Goal: Task Accomplishment & Management: Manage account settings

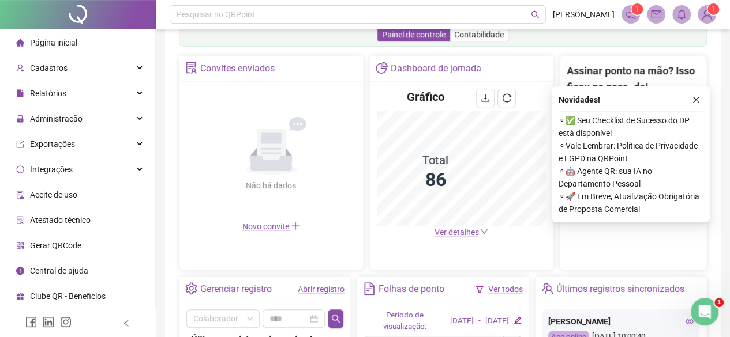
scroll to position [288, 0]
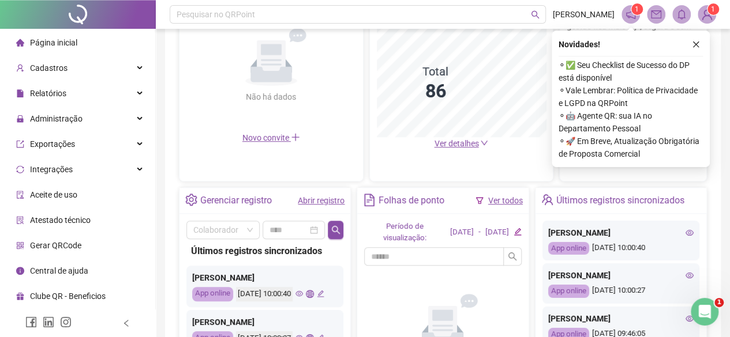
click at [313, 197] on link "Abrir registro" at bounding box center [321, 200] width 47 height 9
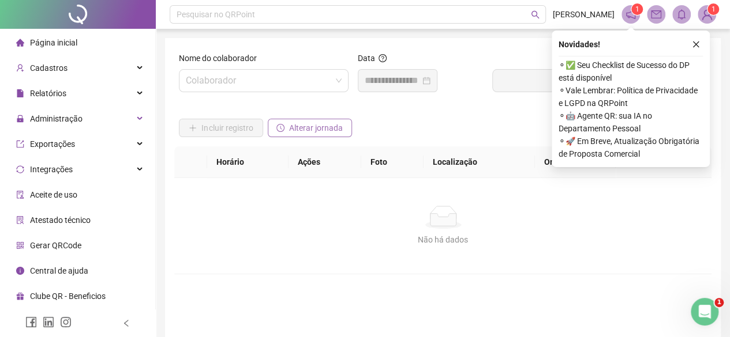
click at [298, 134] on span "Alterar jornada" at bounding box center [316, 128] width 54 height 13
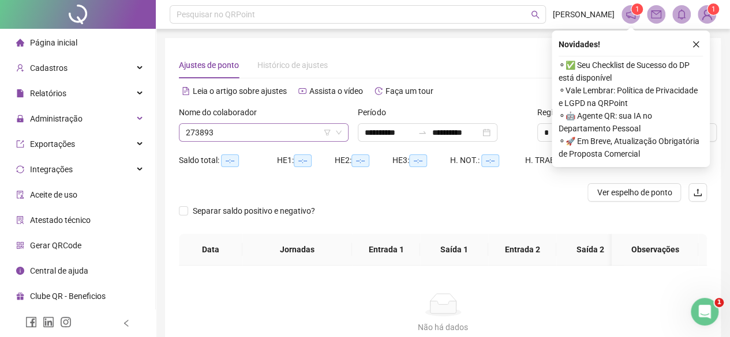
type input "**********"
click at [412, 130] on input "**********" at bounding box center [389, 132] width 48 height 13
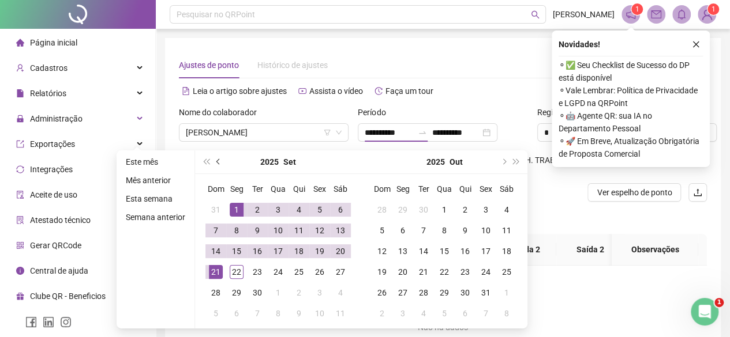
click at [222, 162] on button "prev-year" at bounding box center [218, 162] width 13 height 23
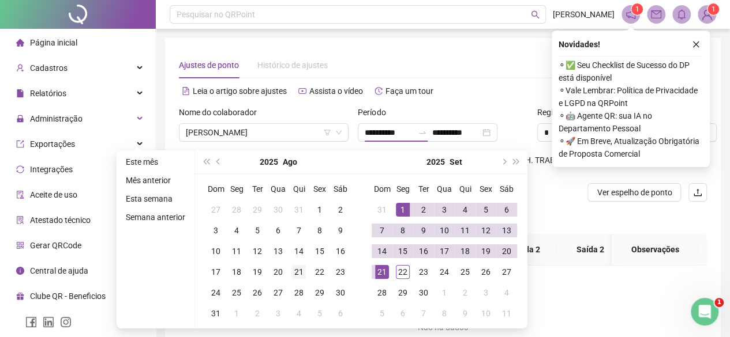
type input "**********"
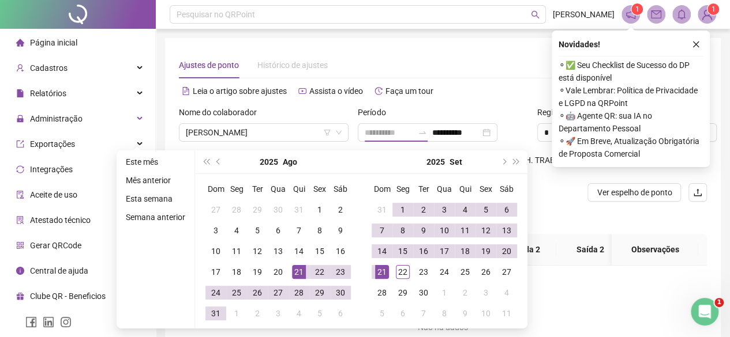
click at [302, 272] on div "21" at bounding box center [299, 272] width 14 height 14
type input "**********"
click at [507, 254] on div "20" at bounding box center [507, 252] width 14 height 14
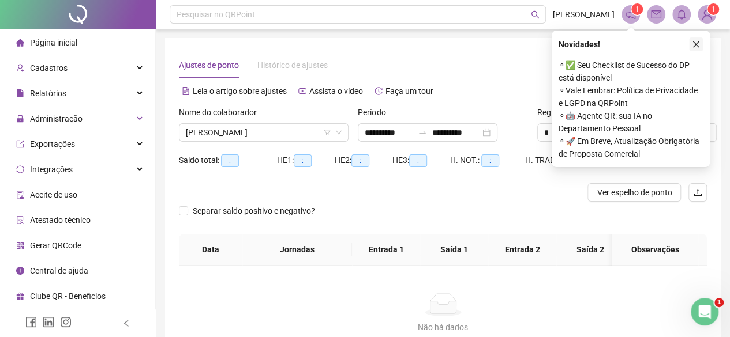
click at [697, 46] on icon "close" at bounding box center [696, 45] width 6 height 6
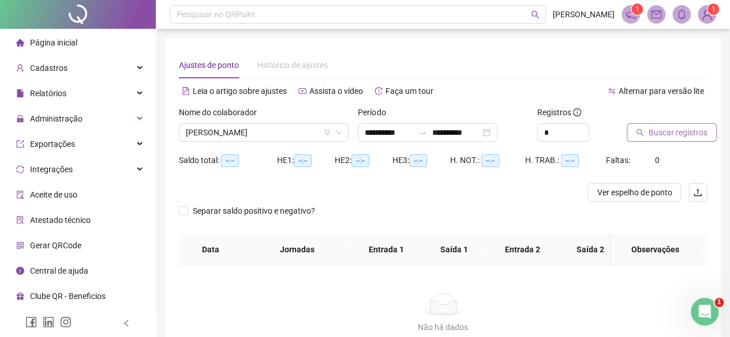
click at [686, 135] on span "Buscar registros" at bounding box center [677, 132] width 59 height 13
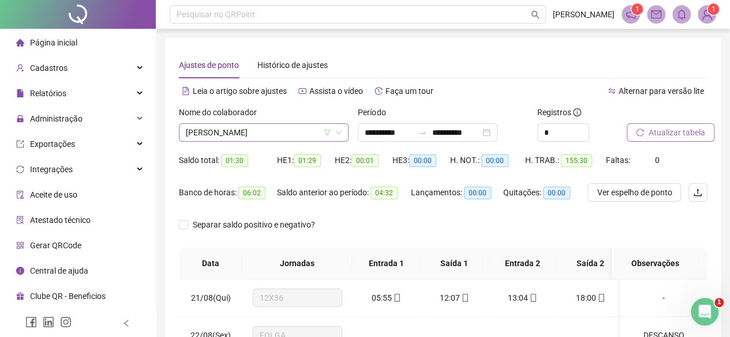
click at [250, 137] on span "[PERSON_NAME]" at bounding box center [264, 132] width 156 height 17
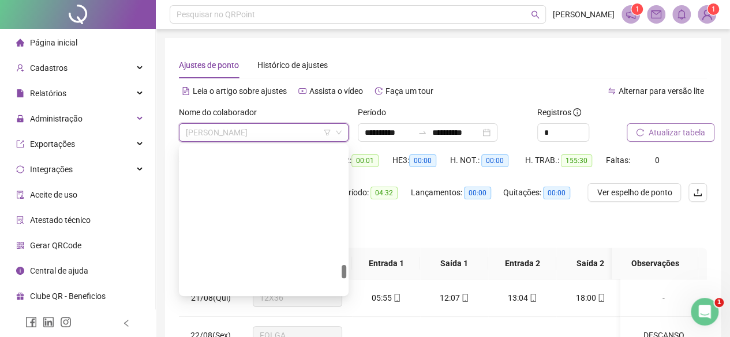
scroll to position [1440, 0]
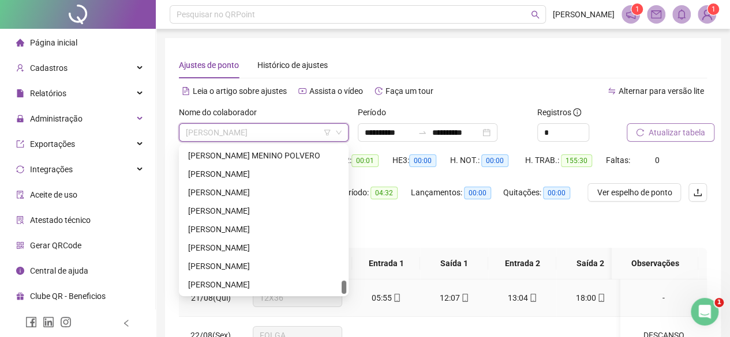
drag, startPoint x: 344, startPoint y: 168, endPoint x: 339, endPoint y: 303, distance: 135.1
click at [339, 303] on body "**********" at bounding box center [365, 168] width 730 height 337
click at [257, 286] on div "[PERSON_NAME]" at bounding box center [263, 285] width 151 height 13
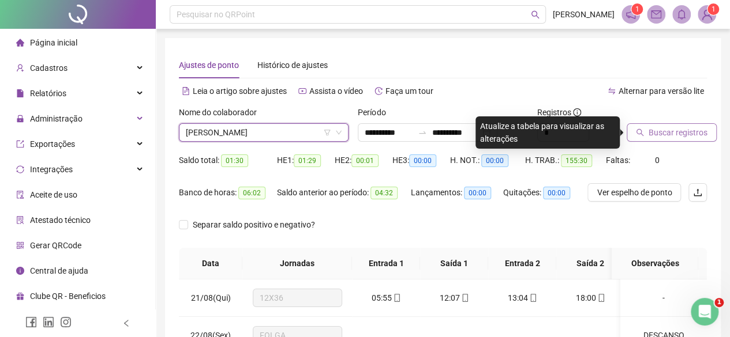
click at [675, 125] on button "Buscar registros" at bounding box center [672, 132] width 90 height 18
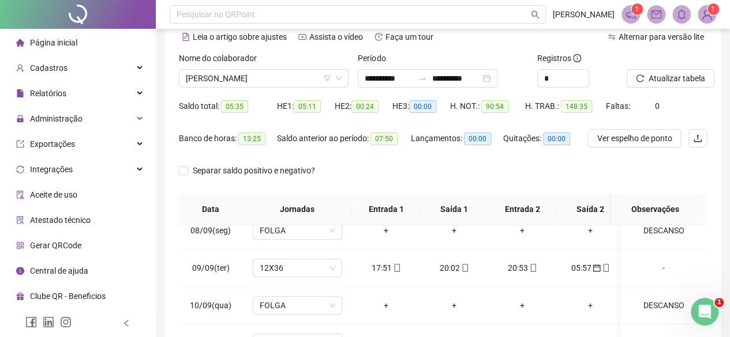
scroll to position [0, 0]
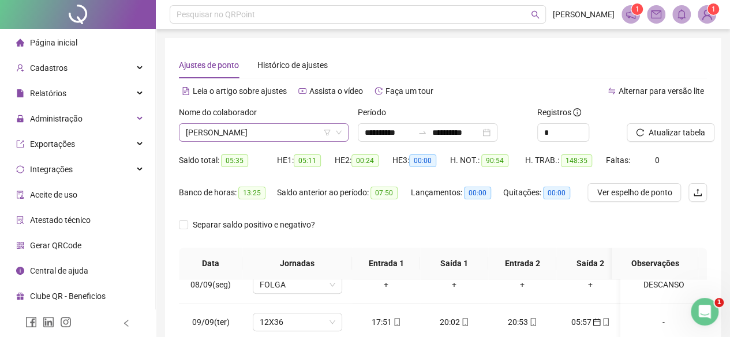
click at [220, 127] on span "[PERSON_NAME]" at bounding box center [264, 132] width 156 height 17
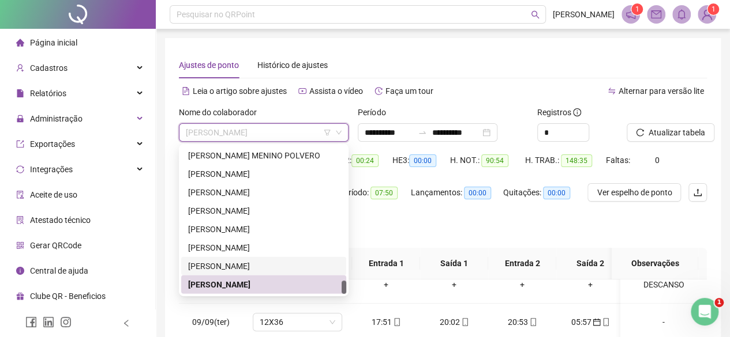
click at [212, 274] on div "[PERSON_NAME]" at bounding box center [263, 266] width 165 height 18
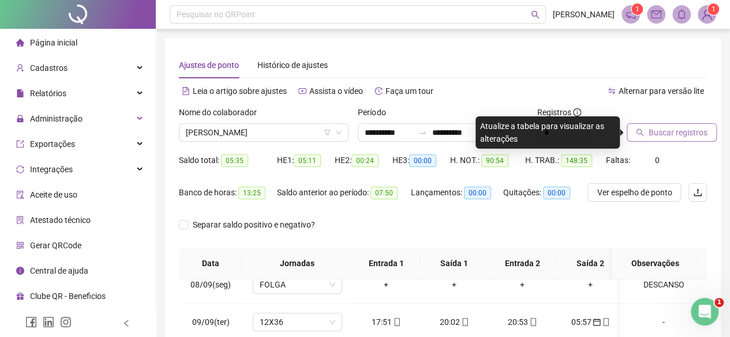
click at [669, 131] on span "Buscar registros" at bounding box center [677, 132] width 59 height 13
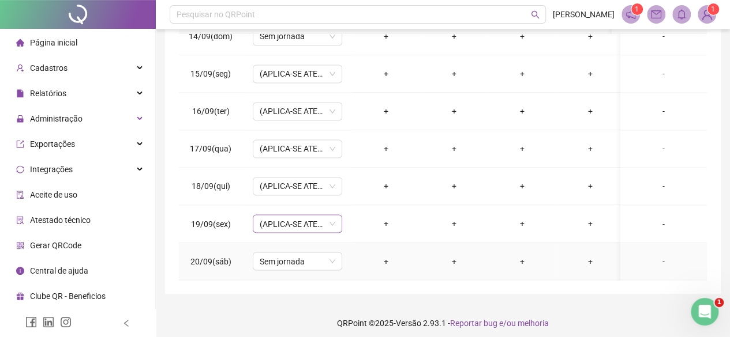
scroll to position [252, 0]
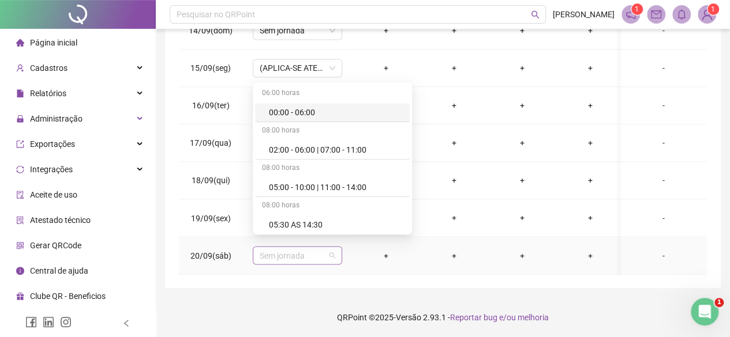
click at [298, 249] on span "Sem jornada" at bounding box center [298, 255] width 76 height 17
type input "*"
click at [579, 177] on div "+" at bounding box center [590, 180] width 50 height 13
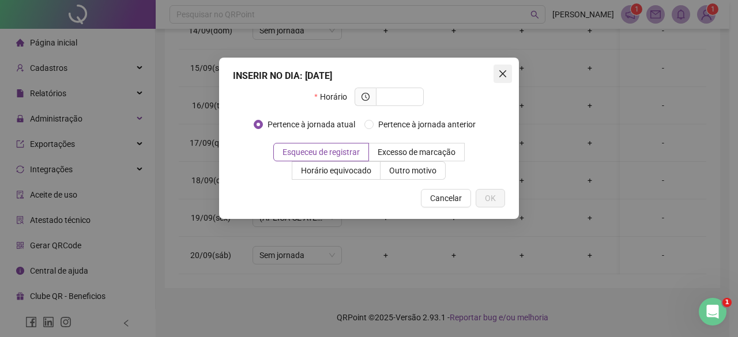
click at [500, 69] on button "Close" at bounding box center [503, 74] width 18 height 18
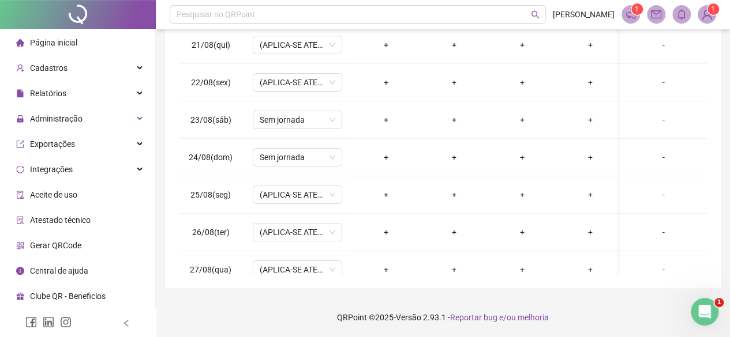
scroll to position [0, 0]
click at [268, 114] on span "Sem jornada" at bounding box center [298, 121] width 76 height 17
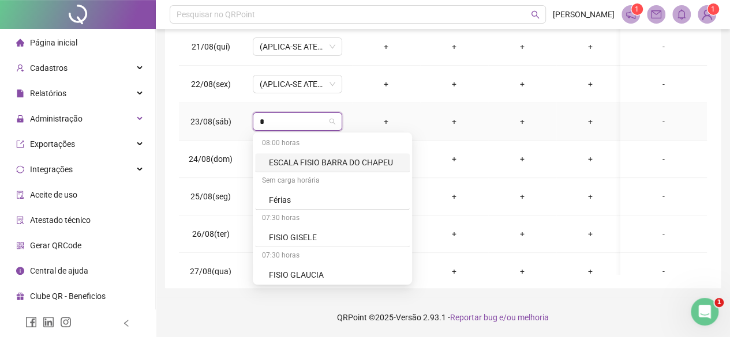
type input "**"
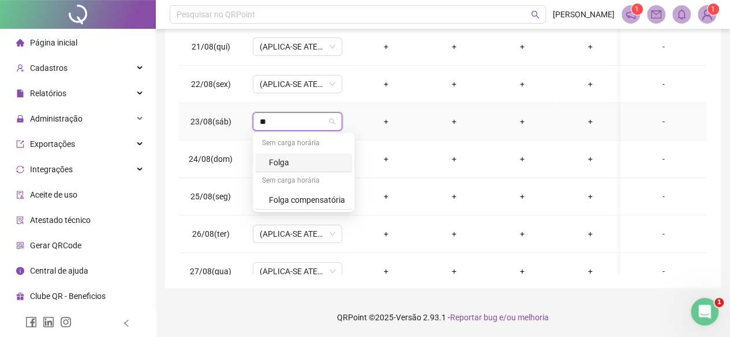
click at [261, 165] on div "Folga" at bounding box center [303, 162] width 97 height 19
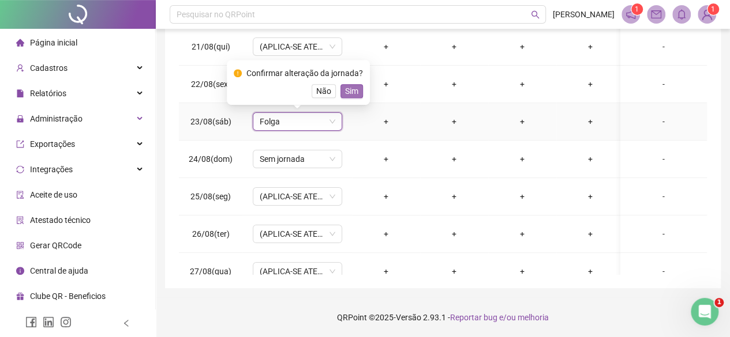
click at [350, 96] on span "Sim" at bounding box center [351, 91] width 13 height 13
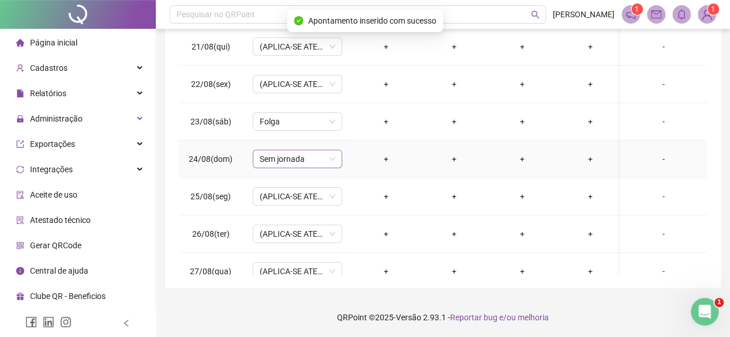
click at [310, 152] on span "Sem jornada" at bounding box center [298, 159] width 76 height 17
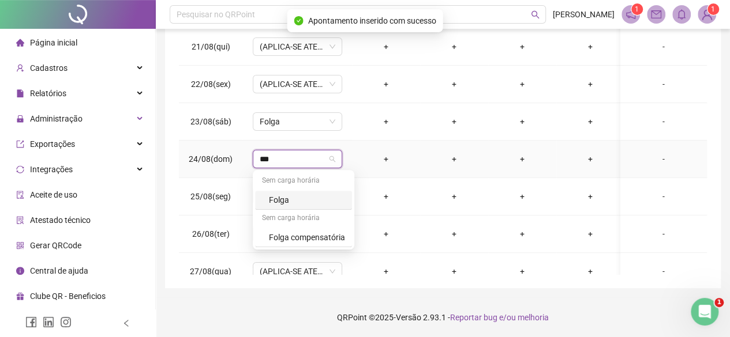
type input "****"
click at [291, 197] on div "Folga" at bounding box center [307, 200] width 76 height 13
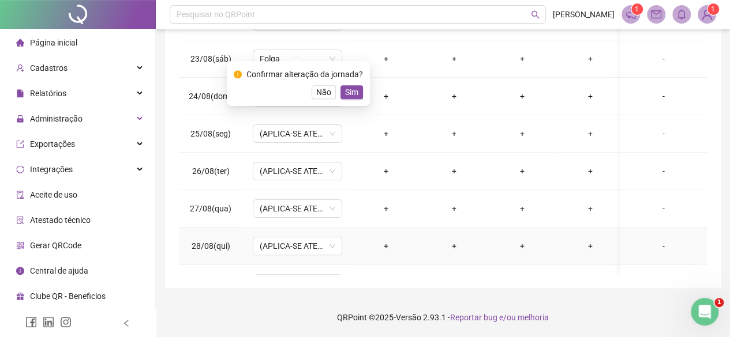
scroll to position [115, 0]
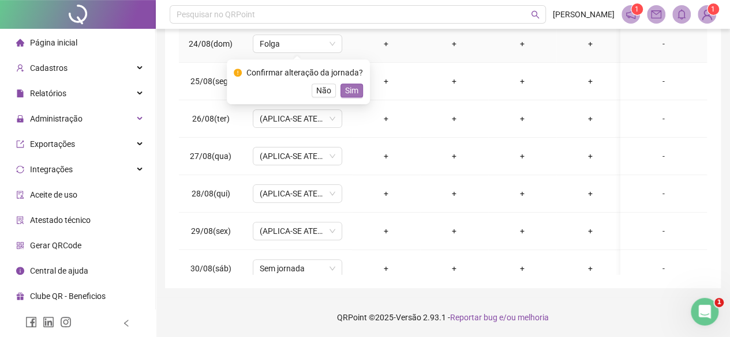
click at [346, 93] on span "Sim" at bounding box center [351, 90] width 13 height 13
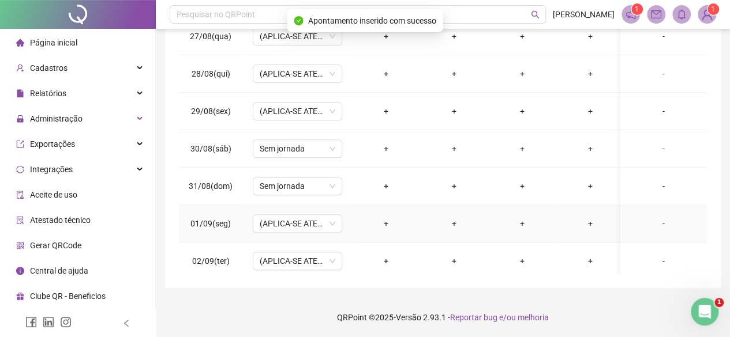
scroll to position [231, 0]
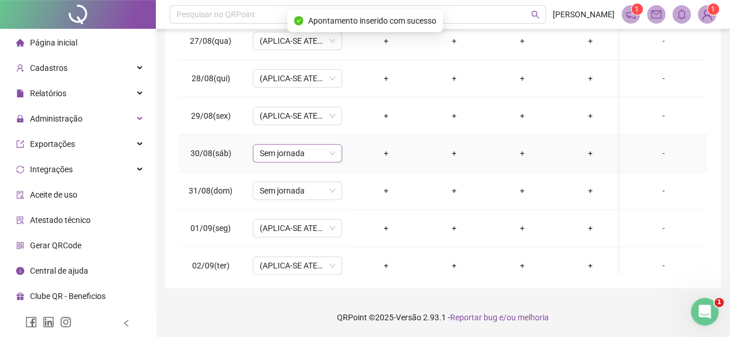
click at [295, 160] on div "Sem jornada" at bounding box center [297, 153] width 89 height 18
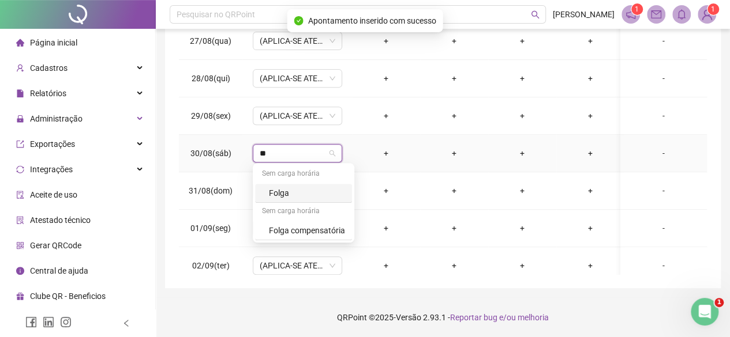
type input "***"
click at [296, 195] on div "Folga" at bounding box center [307, 193] width 76 height 13
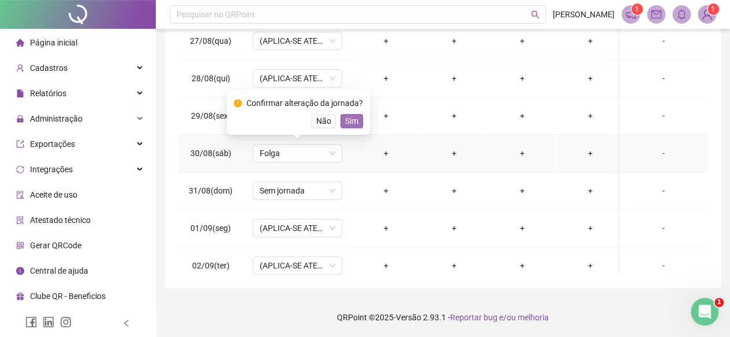
click at [347, 118] on span "Sim" at bounding box center [351, 121] width 13 height 13
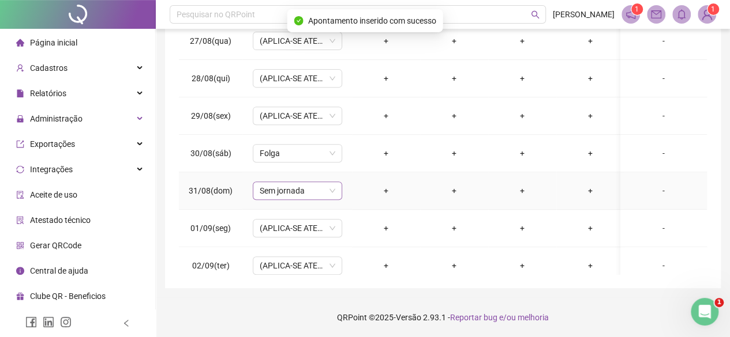
click at [277, 190] on span "Sem jornada" at bounding box center [298, 190] width 76 height 17
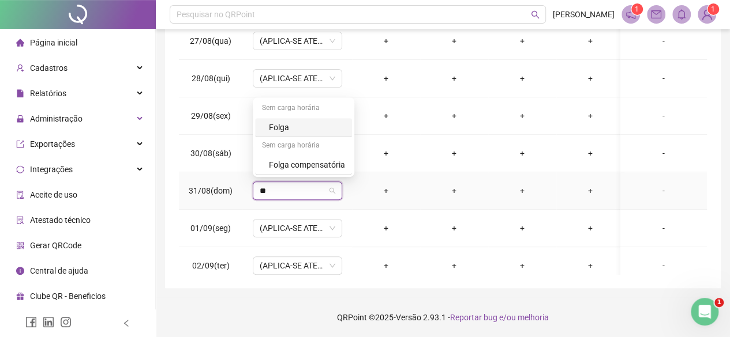
type input "***"
click at [274, 129] on div "Folga" at bounding box center [307, 127] width 76 height 13
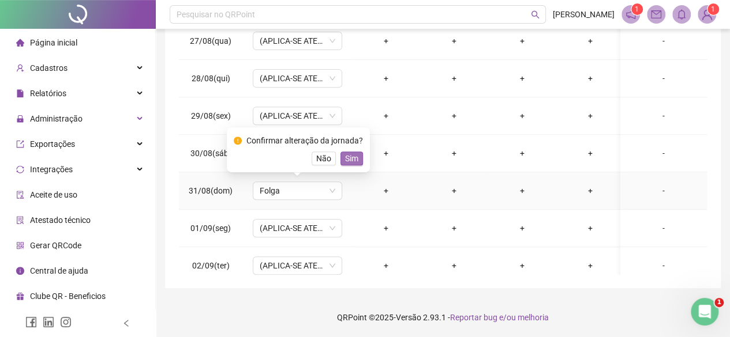
click at [345, 160] on span "Sim" at bounding box center [351, 158] width 13 height 13
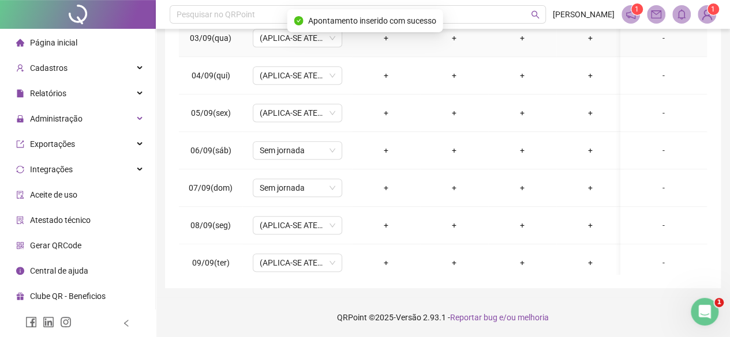
scroll to position [519, 0]
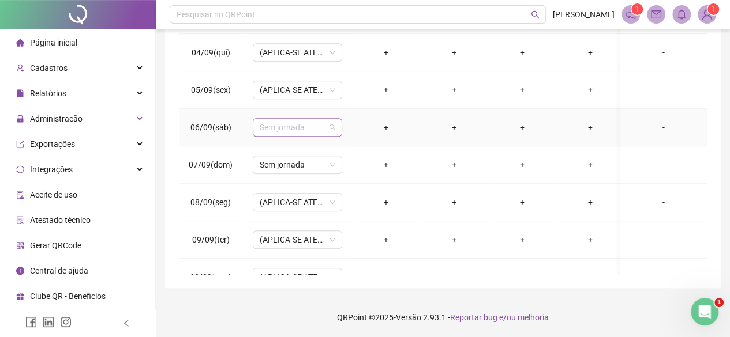
click at [290, 124] on span "Sem jornada" at bounding box center [298, 127] width 76 height 17
type input "***"
click at [305, 172] on div "Folga" at bounding box center [303, 165] width 97 height 19
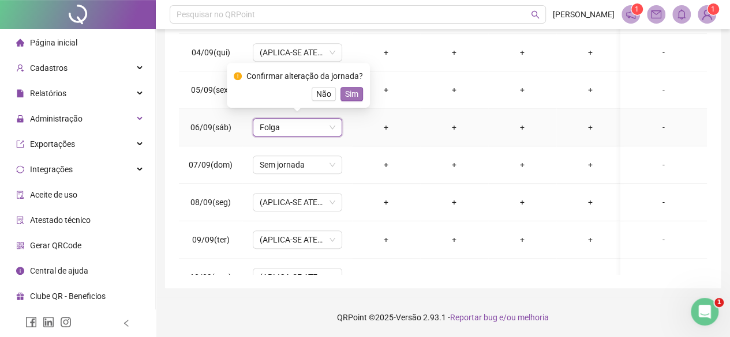
click at [345, 93] on span "Sim" at bounding box center [351, 94] width 13 height 13
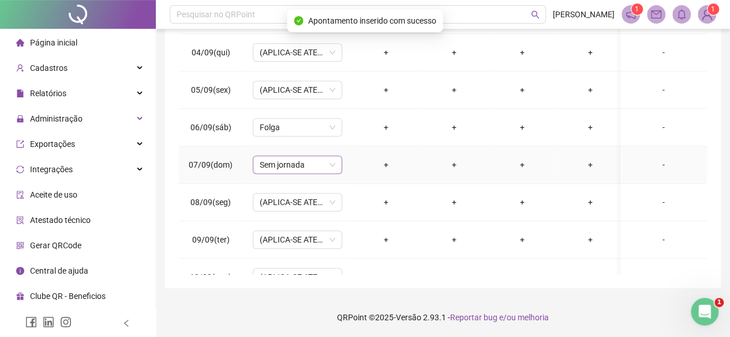
click at [274, 168] on span "Sem jornada" at bounding box center [298, 164] width 76 height 17
type input "****"
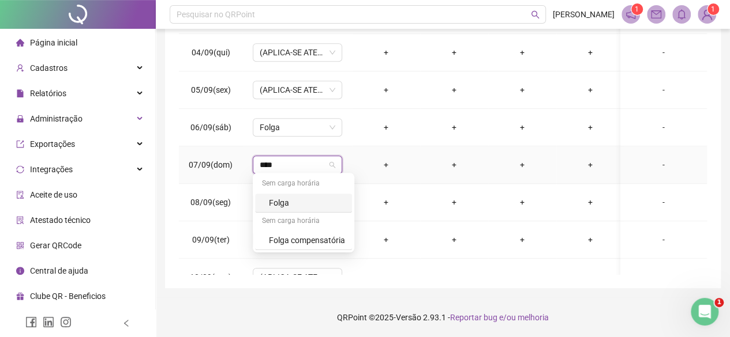
click at [299, 205] on div "Folga" at bounding box center [307, 203] width 76 height 13
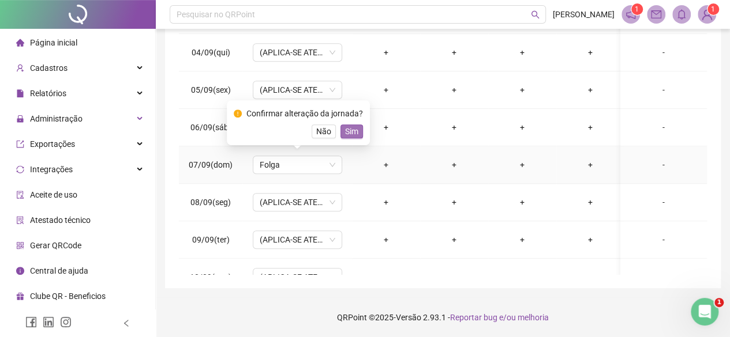
click at [348, 132] on span "Sim" at bounding box center [351, 131] width 13 height 13
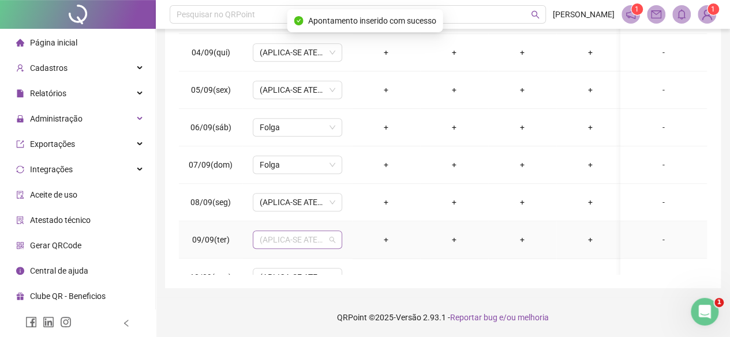
click at [299, 235] on span "(APLICA-SE ATESTADO)" at bounding box center [298, 239] width 76 height 17
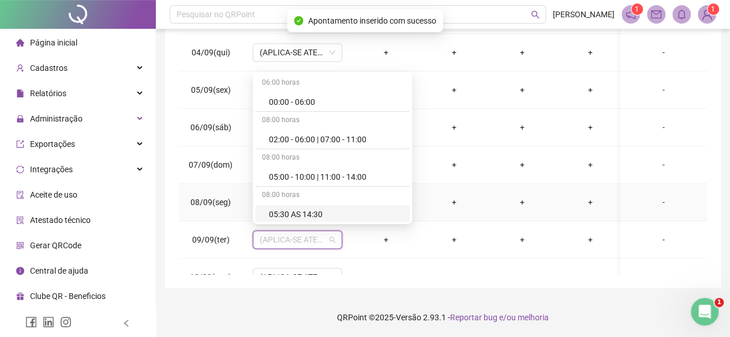
click at [563, 186] on td "+" at bounding box center [590, 202] width 68 height 37
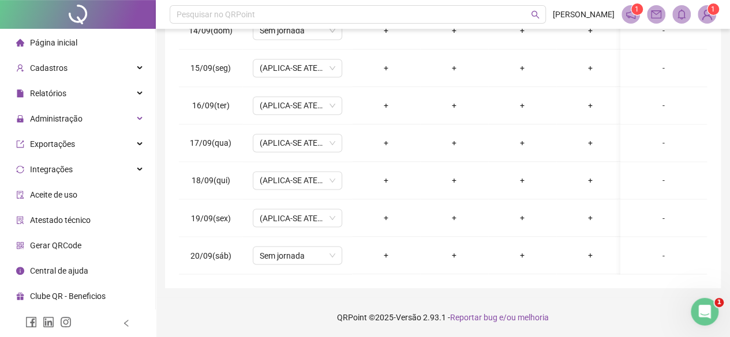
scroll to position [746, 0]
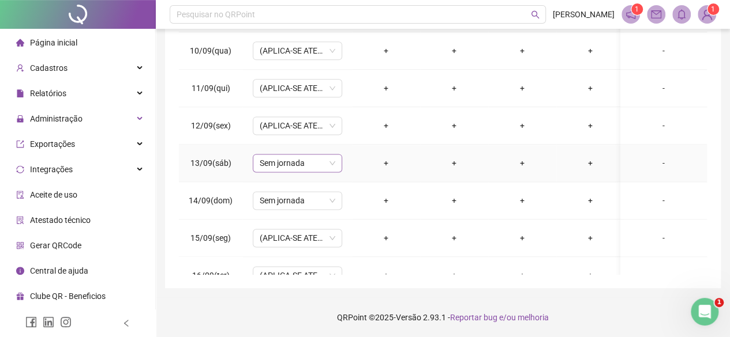
click at [291, 163] on span "Sem jornada" at bounding box center [298, 163] width 76 height 17
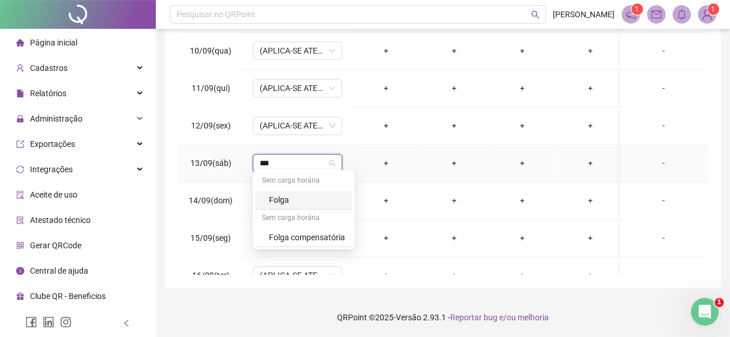
type input "****"
click at [290, 195] on div "Folga" at bounding box center [307, 200] width 76 height 13
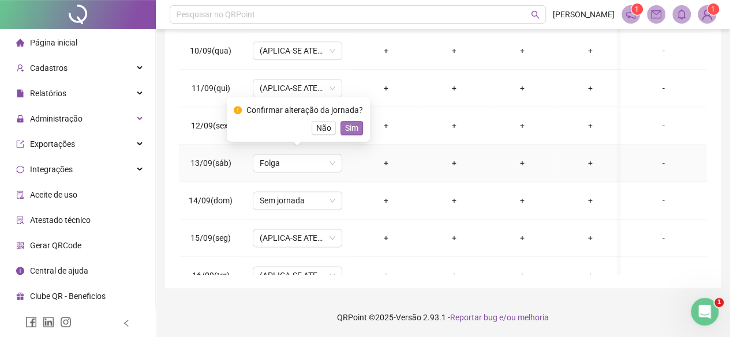
click at [347, 129] on span "Sim" at bounding box center [351, 128] width 13 height 13
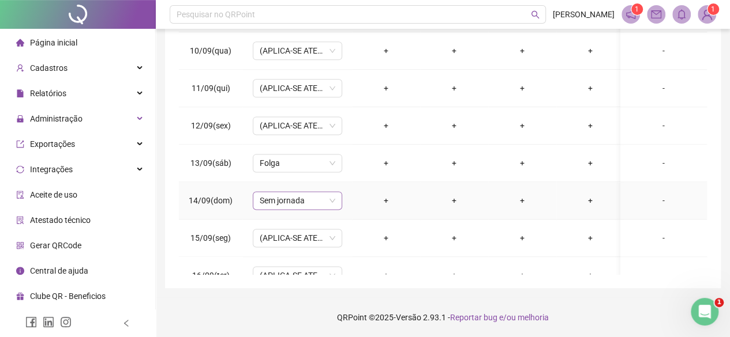
click at [299, 201] on span "Sem jornada" at bounding box center [298, 200] width 76 height 17
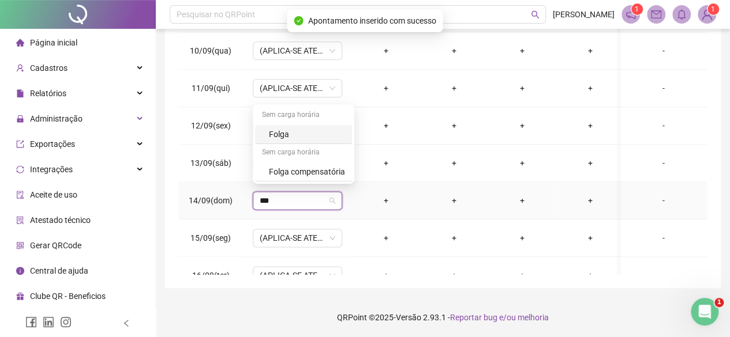
type input "****"
click at [309, 135] on div "Folga" at bounding box center [307, 134] width 76 height 13
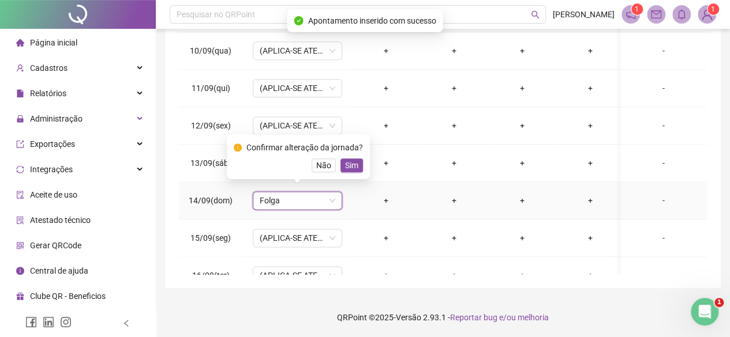
click at [355, 174] on div "Confirmar alteração da jornada? Não Sim" at bounding box center [298, 156] width 143 height 45
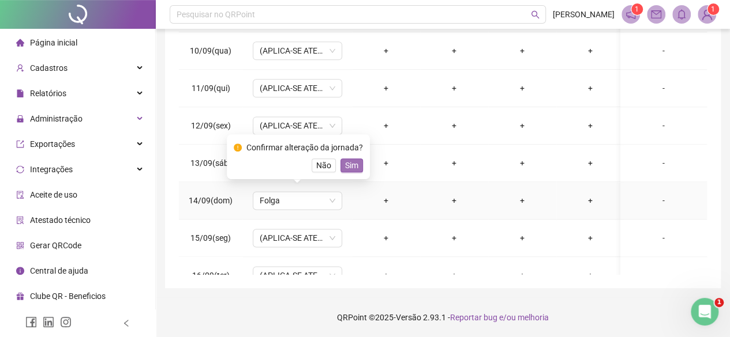
click at [355, 167] on span "Sim" at bounding box center [351, 165] width 13 height 13
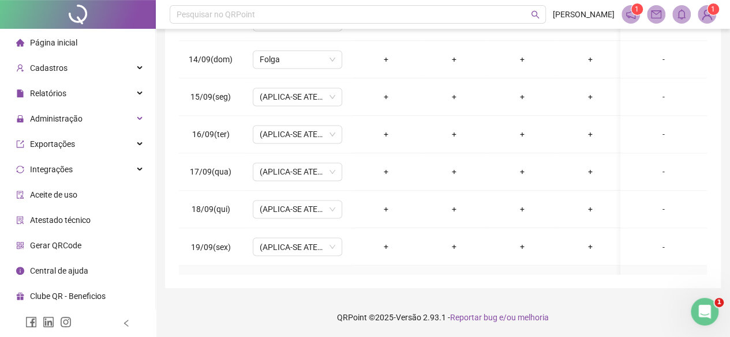
scroll to position [919, 0]
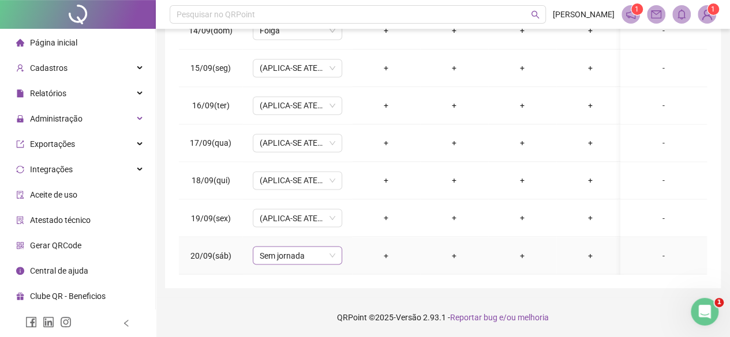
click at [294, 248] on span "Sem jornada" at bounding box center [298, 255] width 76 height 17
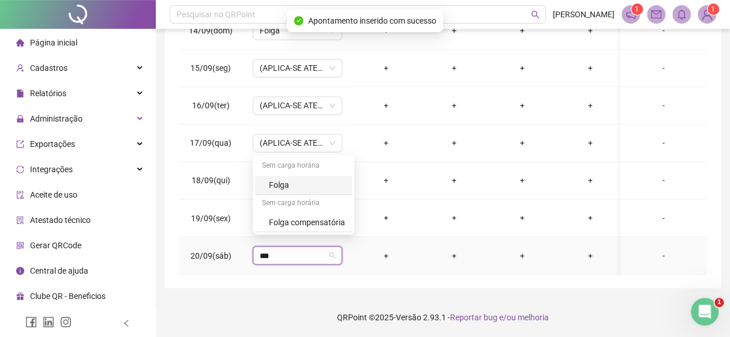
type input "****"
click at [305, 189] on div "Folga" at bounding box center [307, 185] width 76 height 13
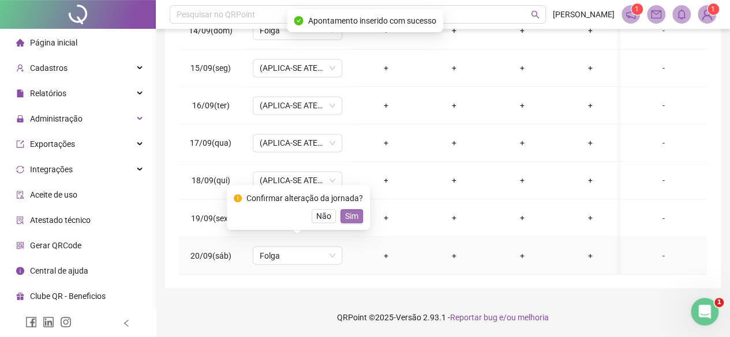
click at [354, 214] on span "Sim" at bounding box center [351, 216] width 13 height 13
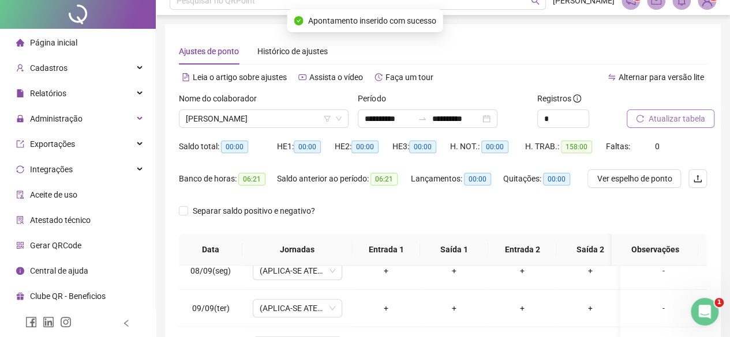
scroll to position [0, 0]
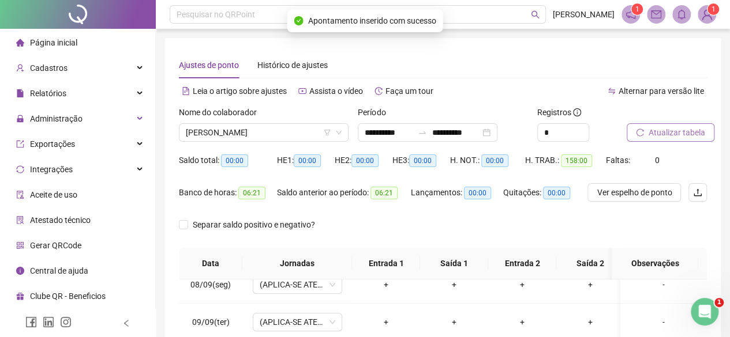
click at [640, 123] on div at bounding box center [652, 114] width 51 height 17
click at [649, 126] on span "Atualizar tabela" at bounding box center [676, 132] width 57 height 13
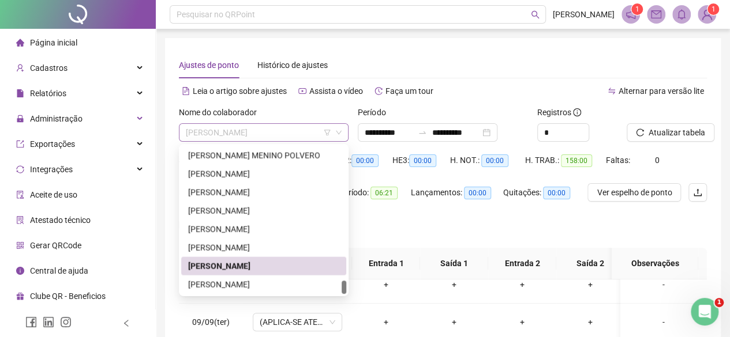
click at [226, 137] on span "[PERSON_NAME]" at bounding box center [264, 132] width 156 height 17
click at [229, 252] on div "[PERSON_NAME]" at bounding box center [263, 248] width 151 height 13
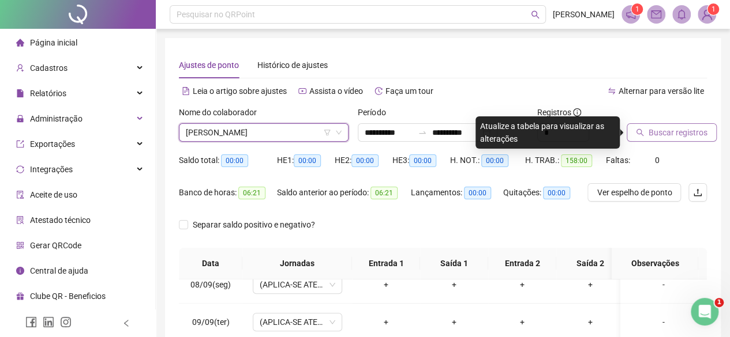
click at [661, 134] on span "Buscar registros" at bounding box center [677, 132] width 59 height 13
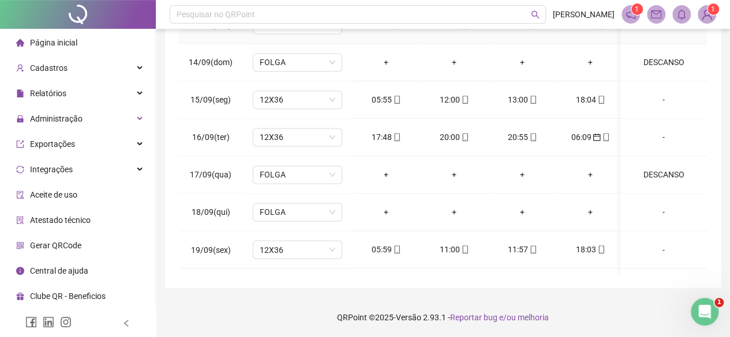
scroll to position [919, 0]
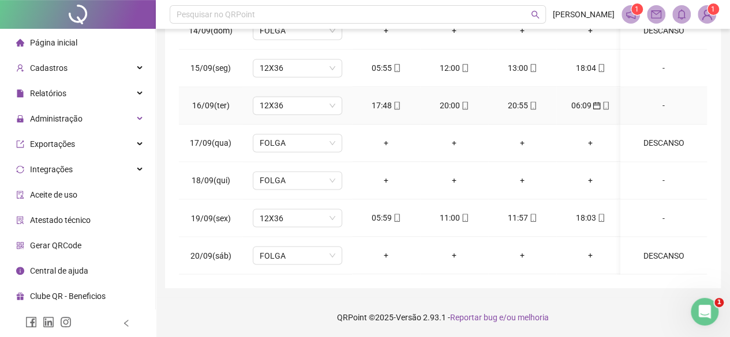
click at [652, 99] on div "-" at bounding box center [663, 105] width 68 height 13
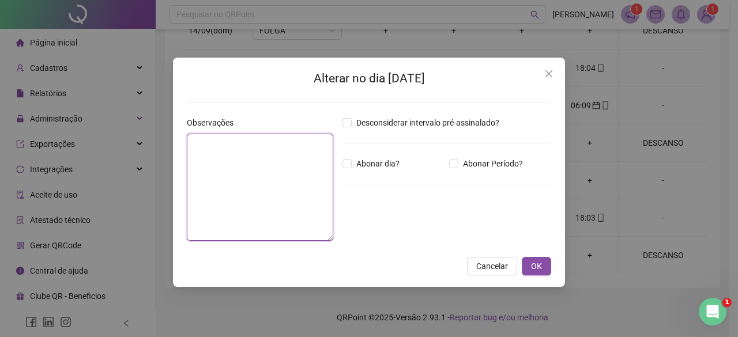
drag, startPoint x: 303, startPoint y: 174, endPoint x: 330, endPoint y: 132, distance: 49.8
click at [304, 174] on textarea at bounding box center [260, 187] width 147 height 107
type textarea "**********"
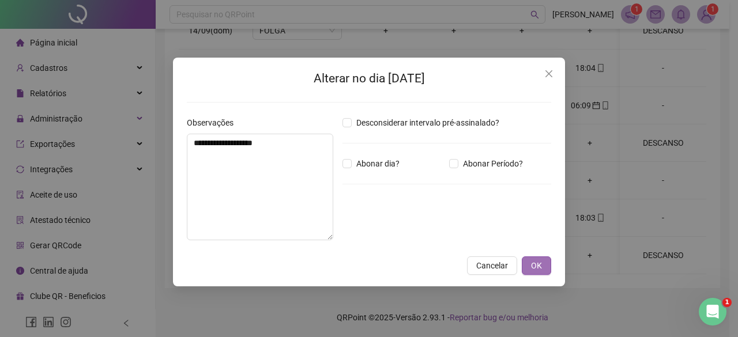
click at [539, 271] on span "OK" at bounding box center [536, 266] width 11 height 13
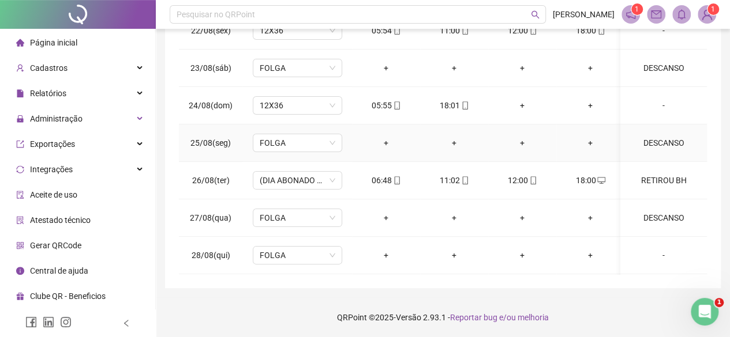
scroll to position [0, 0]
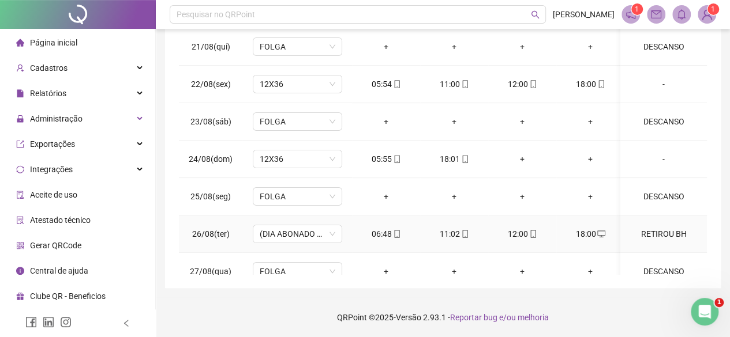
click at [648, 228] on div "RETIROU BH" at bounding box center [663, 234] width 68 height 13
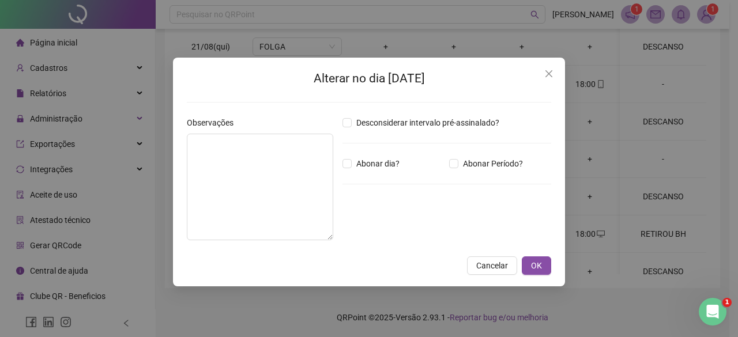
type textarea "**********"
type input "*****"
click at [547, 267] on button "OK" at bounding box center [536, 266] width 29 height 18
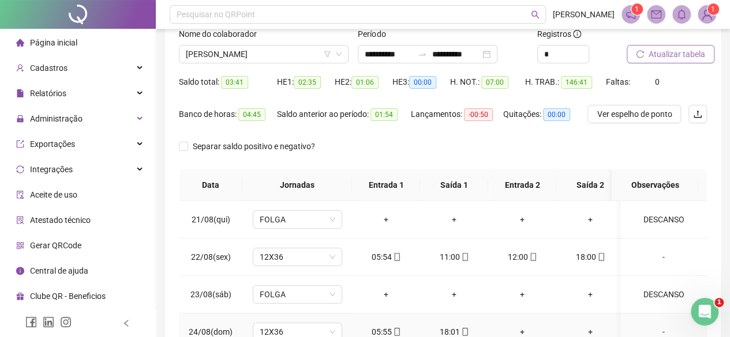
scroll to position [21, 0]
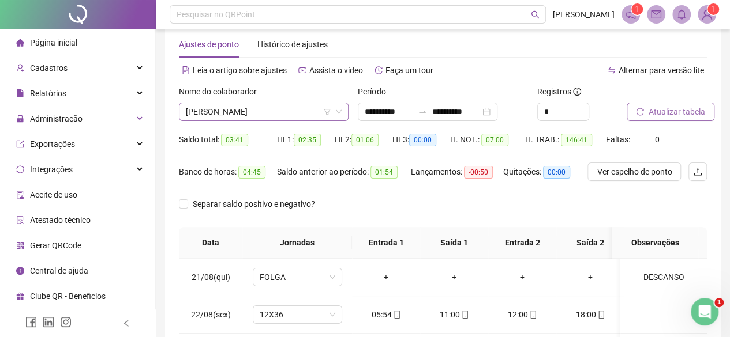
click at [270, 110] on span "[PERSON_NAME]" at bounding box center [264, 111] width 156 height 17
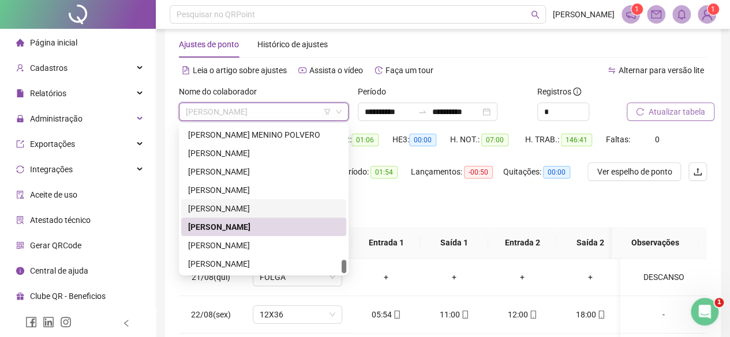
click at [263, 208] on div "[PERSON_NAME]" at bounding box center [263, 208] width 151 height 13
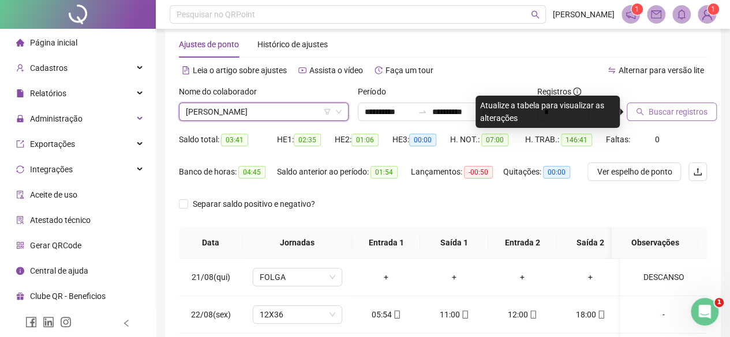
click at [675, 112] on span "Buscar registros" at bounding box center [677, 112] width 59 height 13
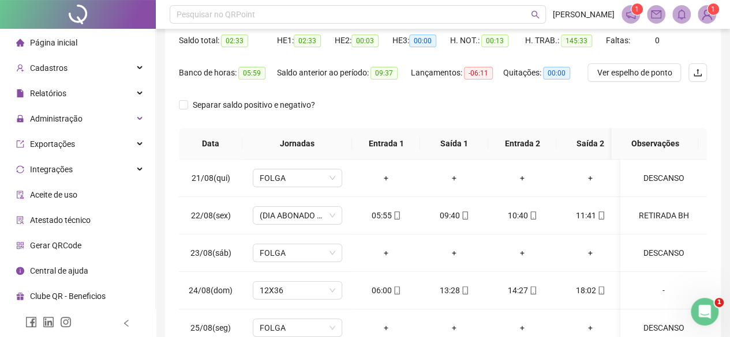
scroll to position [194, 0]
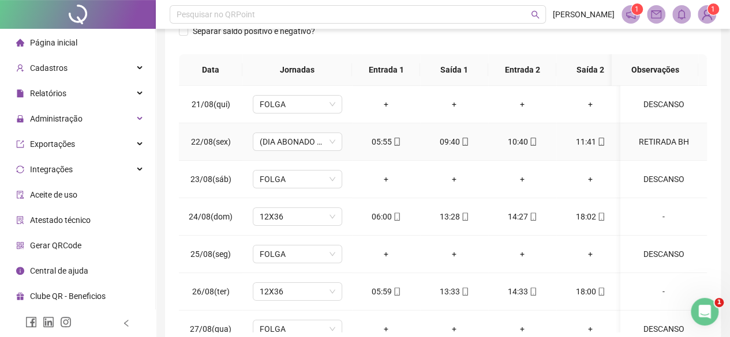
click at [650, 142] on div "RETIRADA BH" at bounding box center [663, 142] width 68 height 13
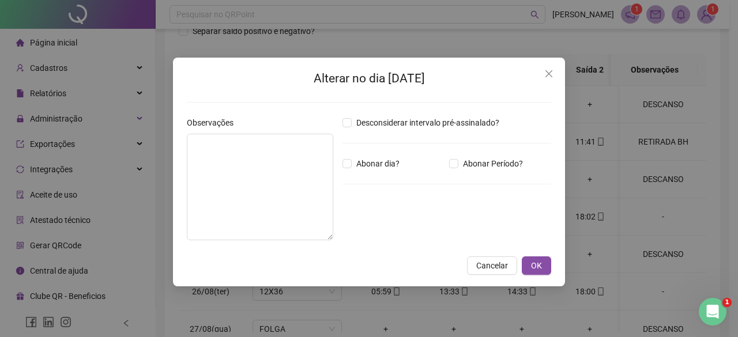
type textarea "**********"
type input "*****"
click at [541, 260] on span "OK" at bounding box center [536, 266] width 11 height 13
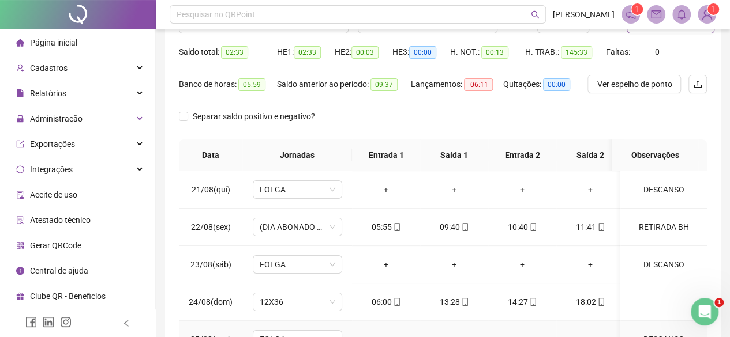
scroll to position [0, 0]
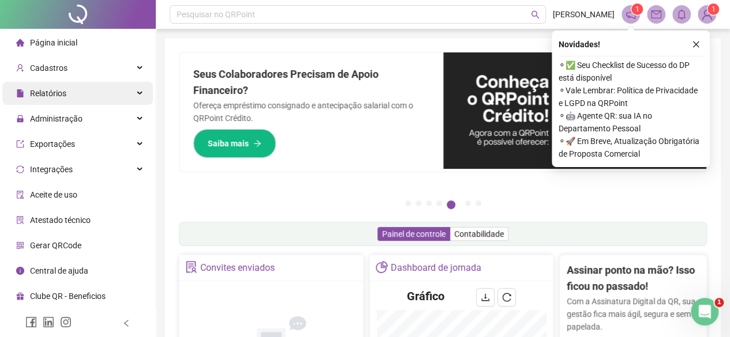
click at [60, 98] on span "Relatórios" at bounding box center [48, 93] width 36 height 9
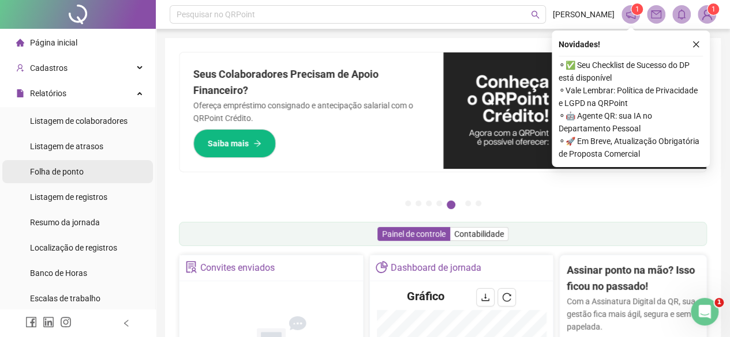
click at [77, 174] on span "Folha de ponto" at bounding box center [57, 171] width 54 height 9
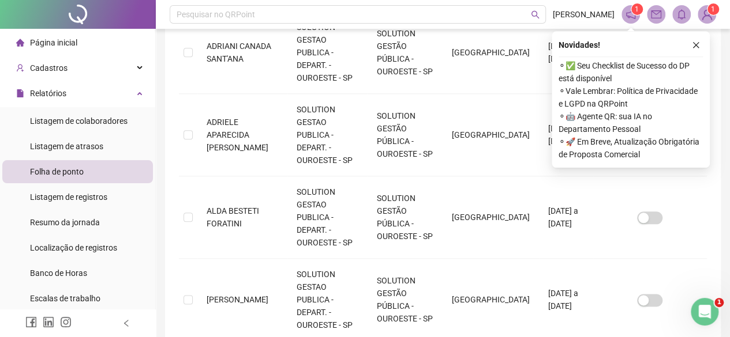
scroll to position [590, 0]
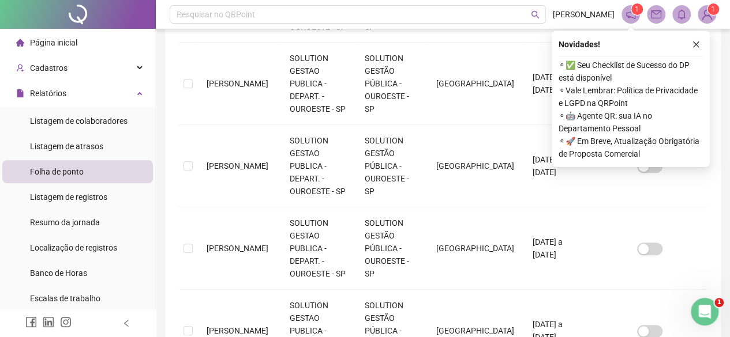
scroll to position [0, 0]
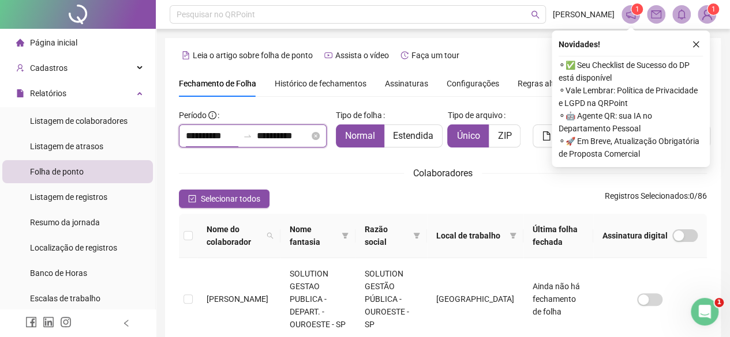
click at [207, 138] on input "**********" at bounding box center [212, 136] width 52 height 14
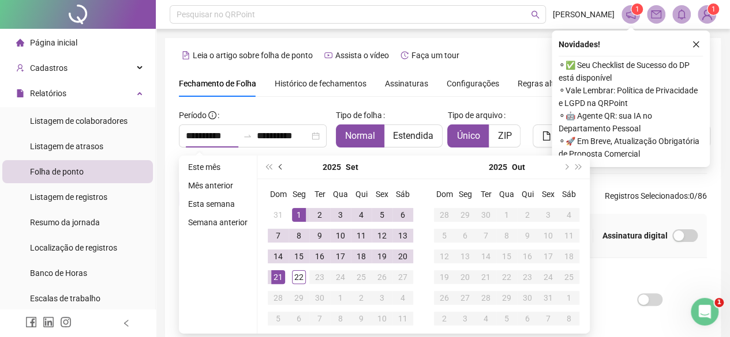
click at [277, 166] on button "prev-year" at bounding box center [281, 167] width 13 height 23
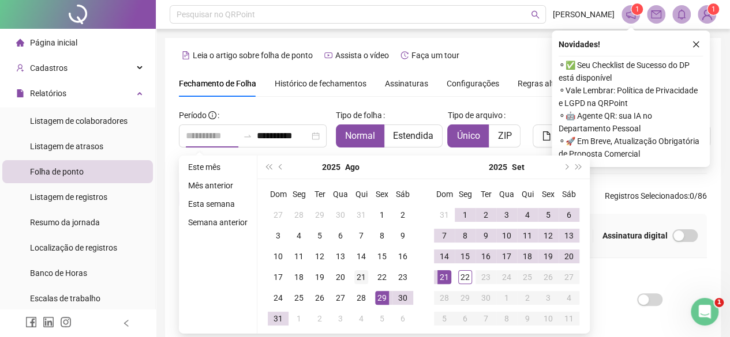
type input "**********"
click at [365, 280] on div "21" at bounding box center [361, 278] width 14 height 14
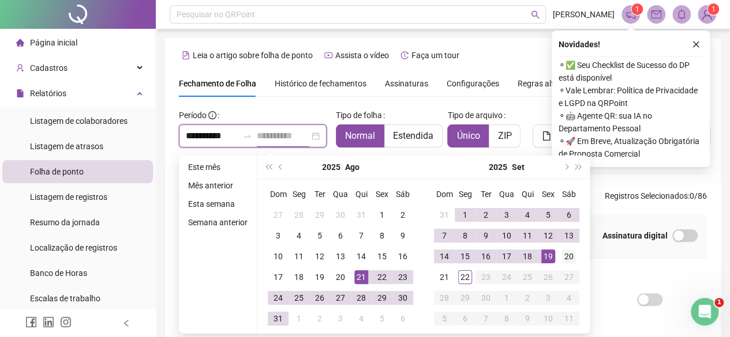
type input "**********"
click at [570, 252] on div "20" at bounding box center [569, 257] width 14 height 14
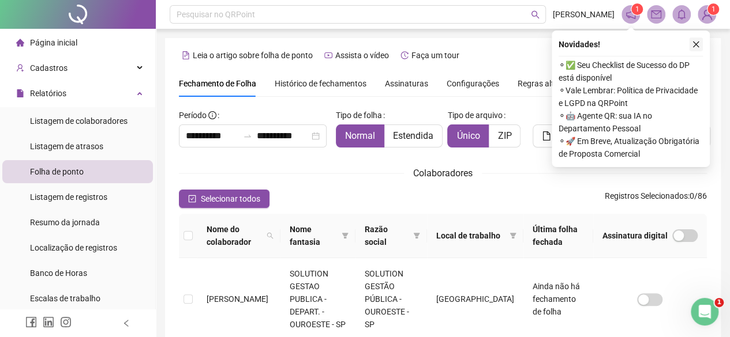
click at [698, 47] on icon "close" at bounding box center [696, 45] width 6 height 6
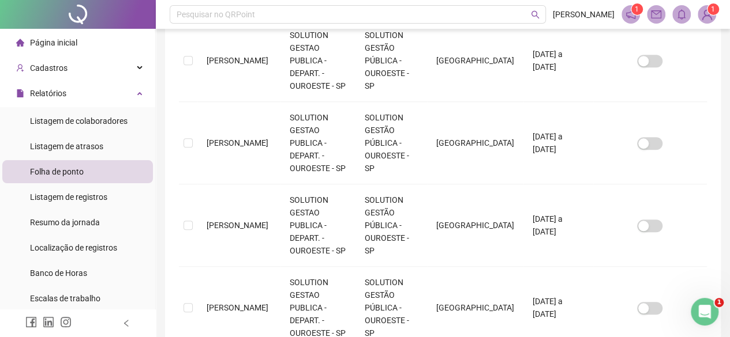
scroll to position [438, 0]
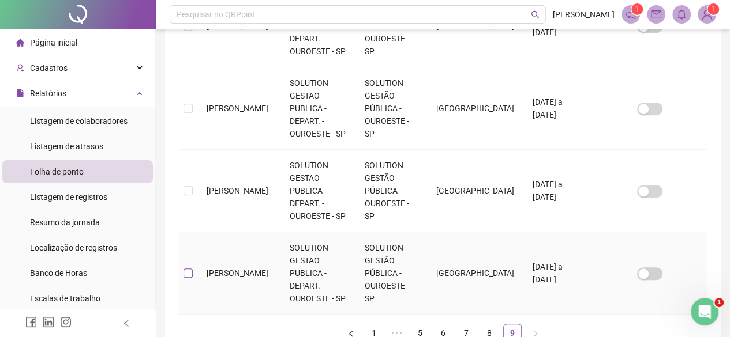
click at [187, 267] on label at bounding box center [187, 273] width 9 height 13
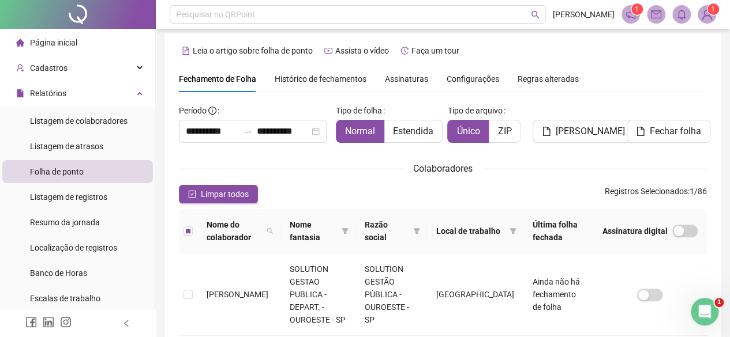
scroll to position [0, 0]
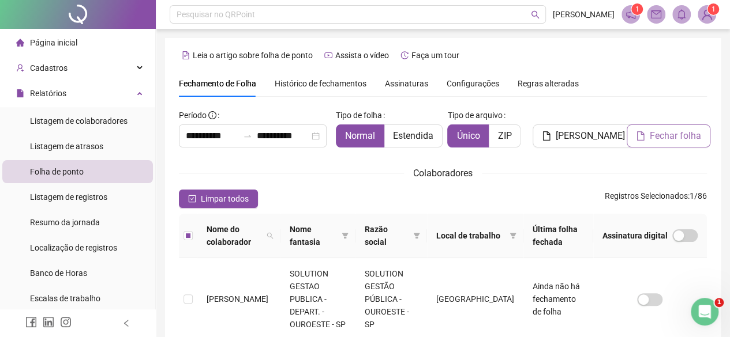
click at [674, 136] on span "Fechar folha" at bounding box center [675, 136] width 51 height 14
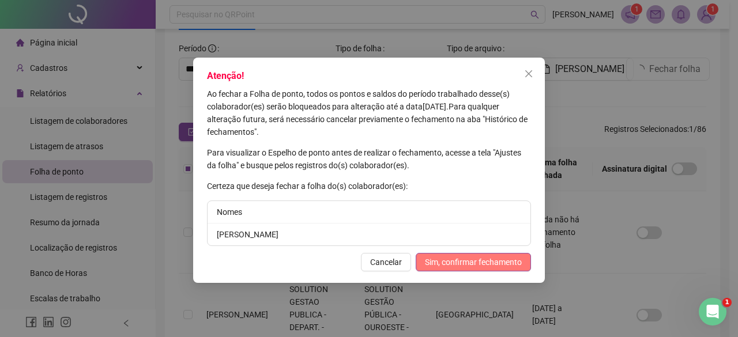
click at [453, 257] on span "Sim, confirmar fechamento" at bounding box center [473, 262] width 97 height 13
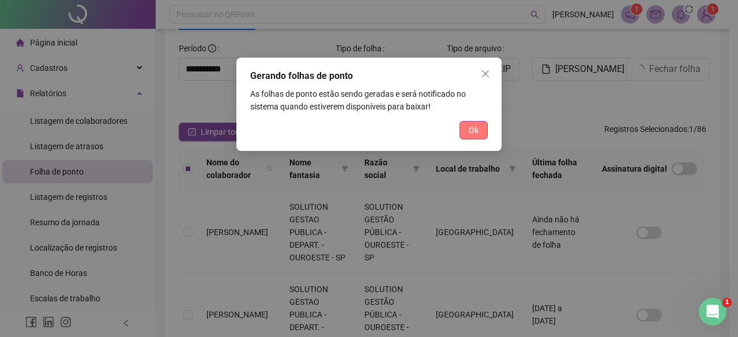
click at [471, 131] on span "Ok" at bounding box center [474, 130] width 10 height 13
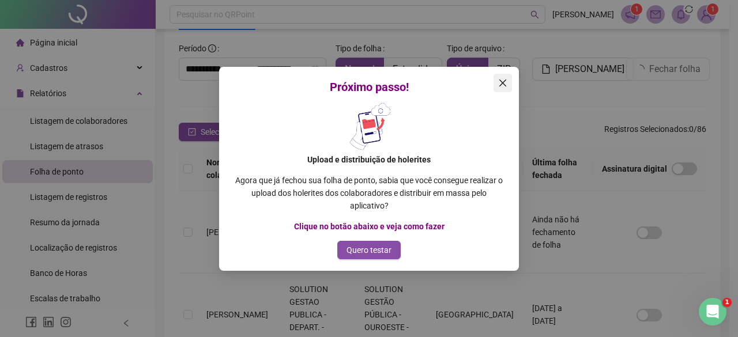
click at [501, 83] on icon "close" at bounding box center [502, 82] width 9 height 9
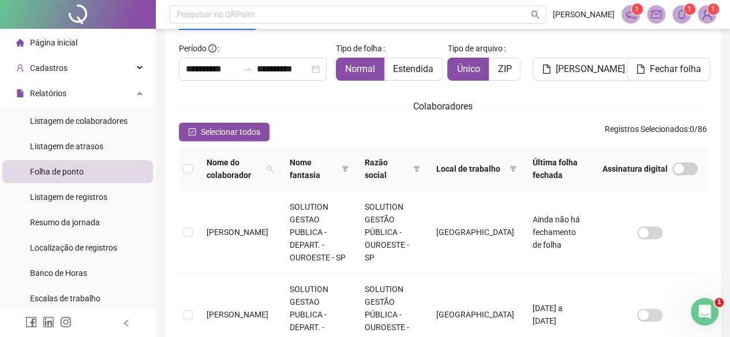
click at [675, 10] on span at bounding box center [681, 14] width 18 height 18
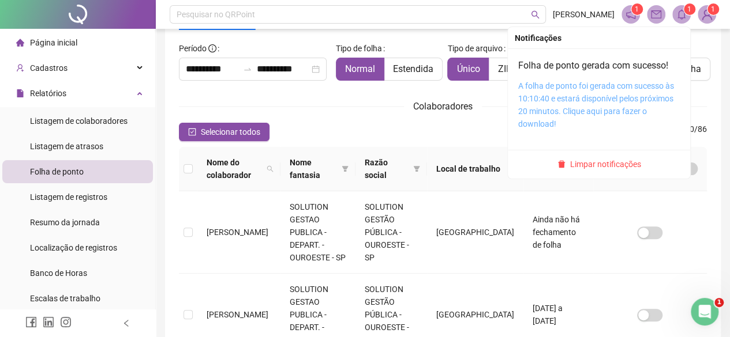
click at [561, 99] on link "A folha de ponto foi gerada com sucesso às 10:10:40 e estará disponível pelos p…" at bounding box center [596, 104] width 156 height 47
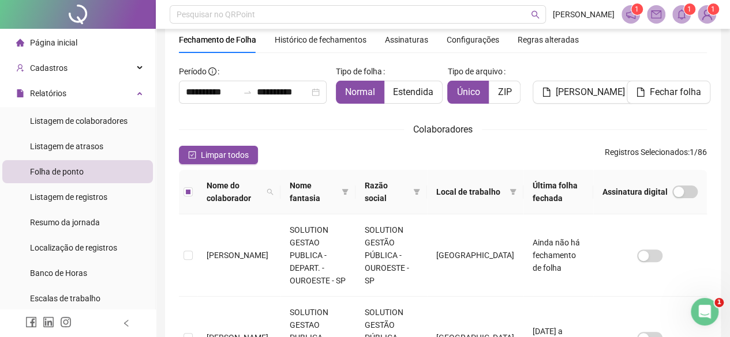
scroll to position [0, 0]
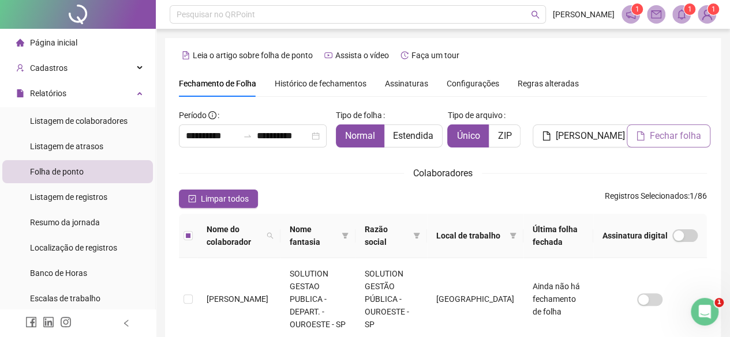
click at [667, 134] on span "Fechar folha" at bounding box center [675, 136] width 51 height 14
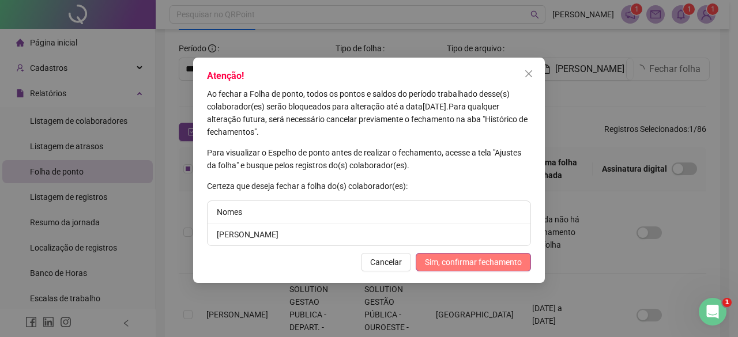
click at [478, 258] on span "Sim, confirmar fechamento" at bounding box center [473, 262] width 97 height 13
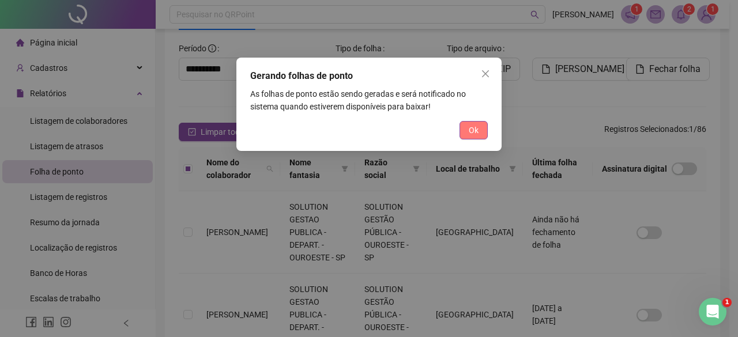
click at [473, 127] on span "Ok" at bounding box center [474, 130] width 10 height 13
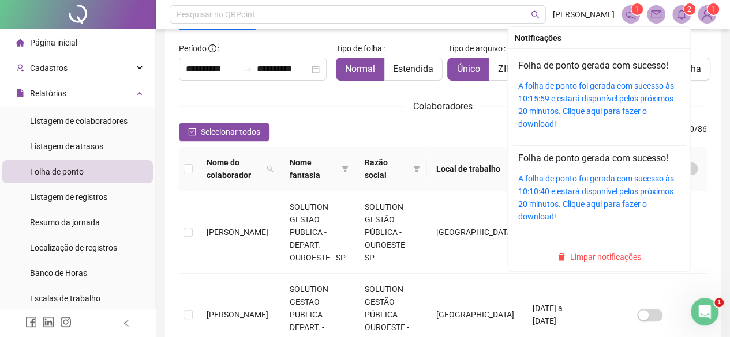
click at [683, 16] on icon "bell" at bounding box center [681, 14] width 10 height 10
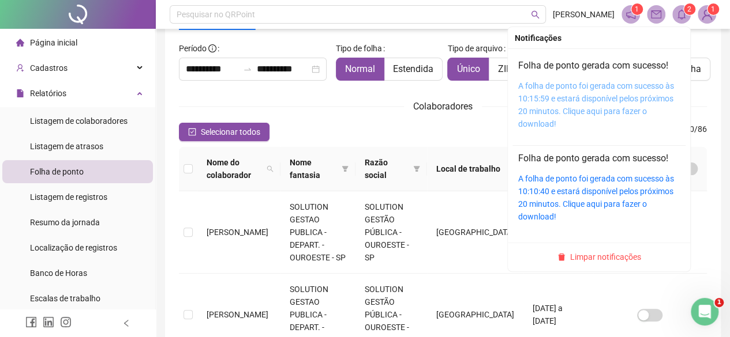
click at [580, 106] on link "A folha de ponto foi gerada com sucesso às 10:15:59 e estará disponível pelos p…" at bounding box center [596, 104] width 156 height 47
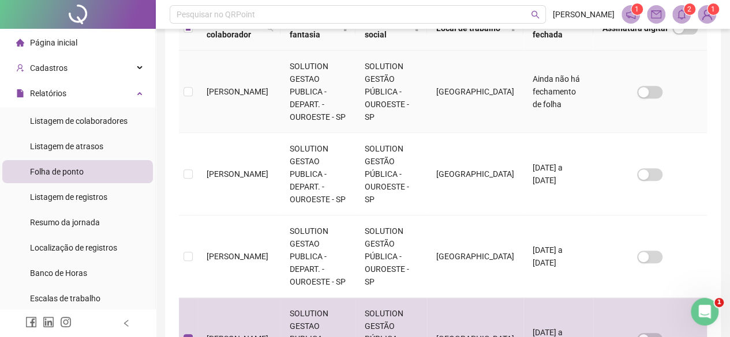
scroll to position [0, 0]
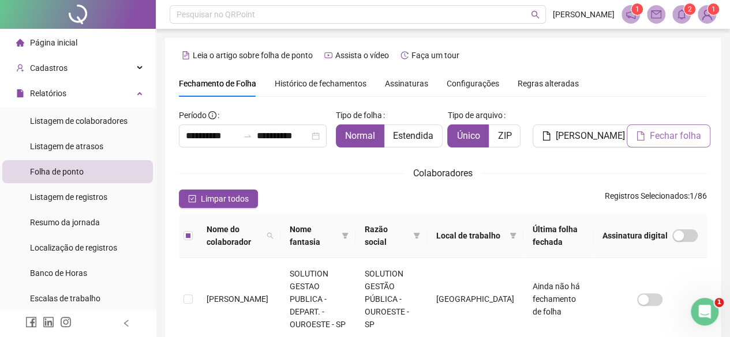
click at [673, 134] on span "Fechar folha" at bounding box center [675, 136] width 51 height 14
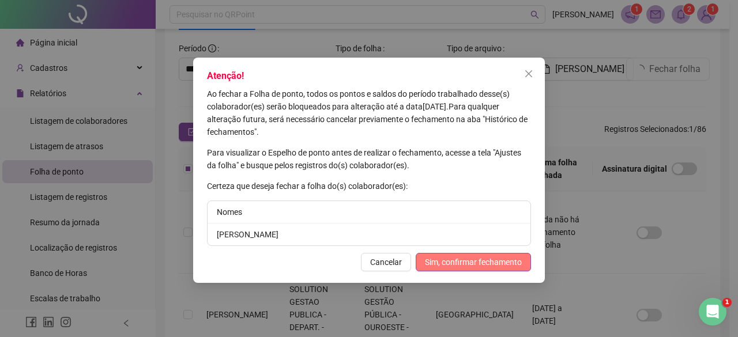
click at [473, 260] on span "Sim, confirmar fechamento" at bounding box center [473, 262] width 97 height 13
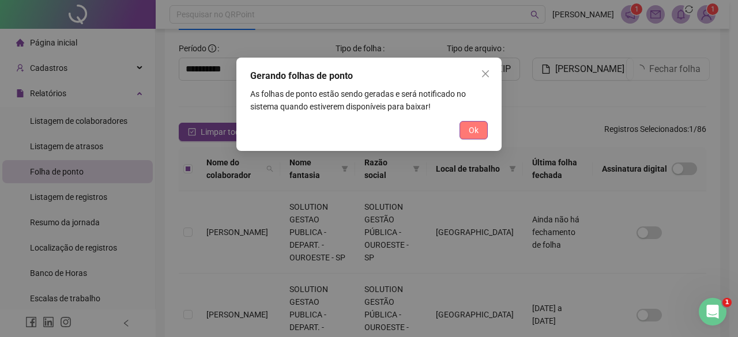
click at [473, 128] on span "Ok" at bounding box center [474, 130] width 10 height 13
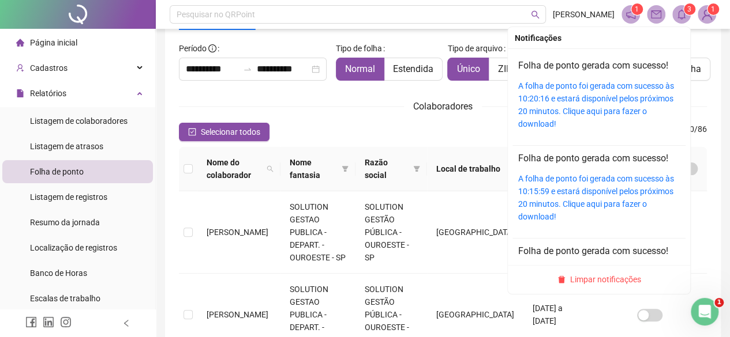
click at [681, 16] on icon "bell" at bounding box center [681, 14] width 10 height 10
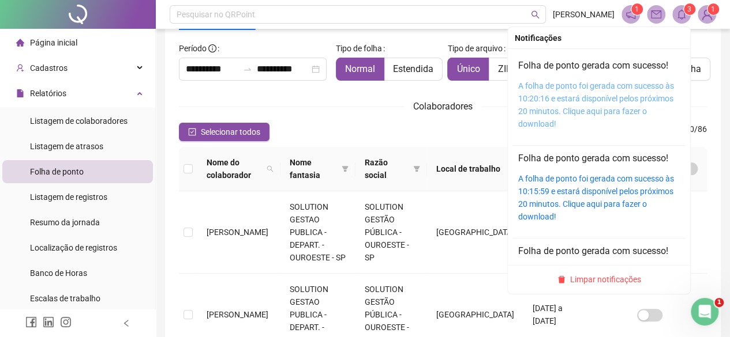
click at [589, 108] on link "A folha de ponto foi gerada com sucesso às 10:20:16 e estará disponível pelos p…" at bounding box center [596, 104] width 156 height 47
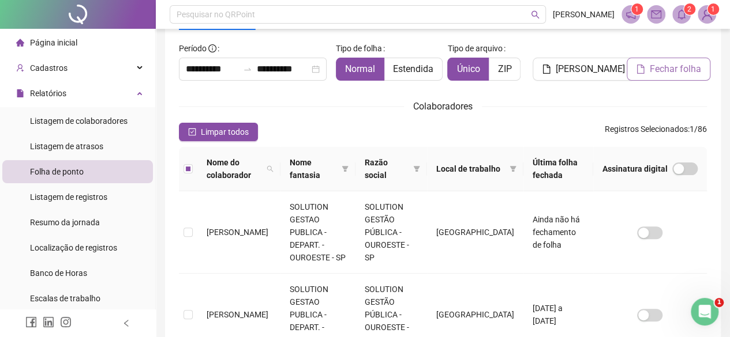
click at [672, 69] on span "Fechar folha" at bounding box center [675, 69] width 51 height 14
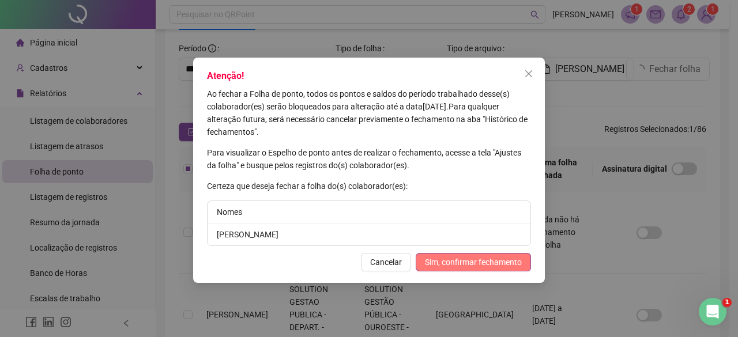
click at [466, 262] on span "Sim, confirmar fechamento" at bounding box center [473, 262] width 97 height 13
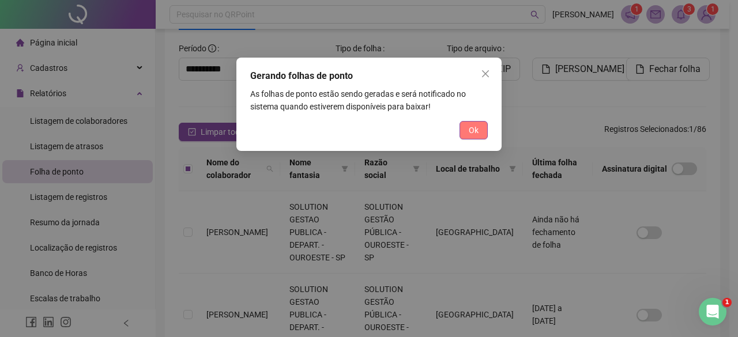
click at [475, 131] on span "Ok" at bounding box center [474, 130] width 10 height 13
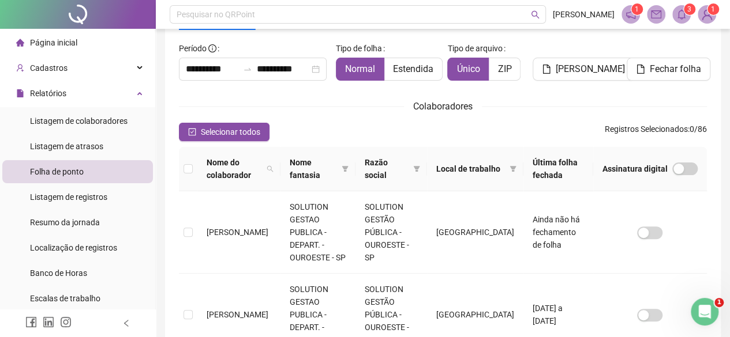
click at [683, 12] on icon "bell" at bounding box center [681, 14] width 10 height 10
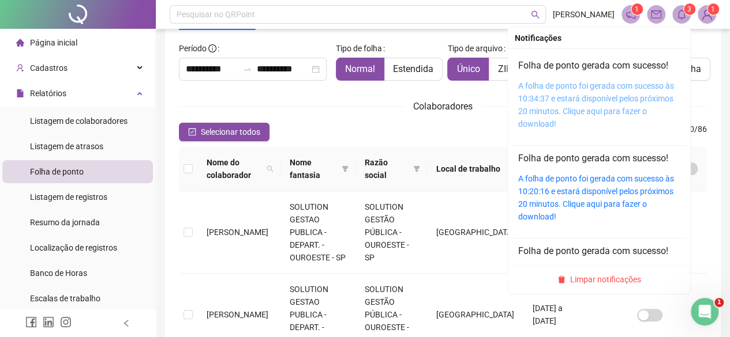
click at [565, 100] on link "A folha de ponto foi gerada com sucesso às 10:34:37 e estará disponível pelos p…" at bounding box center [596, 104] width 156 height 47
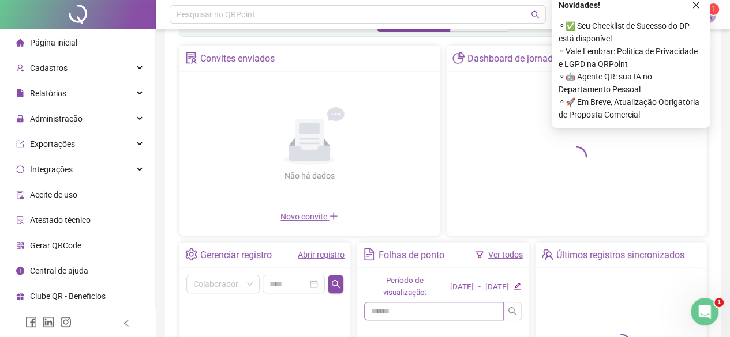
scroll to position [58, 0]
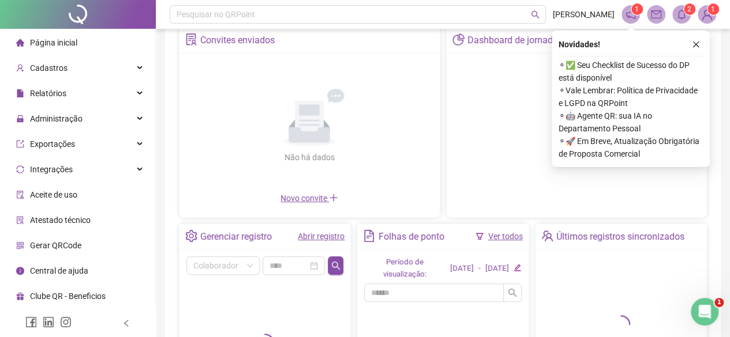
click at [321, 232] on link "Abrir registro" at bounding box center [321, 236] width 47 height 9
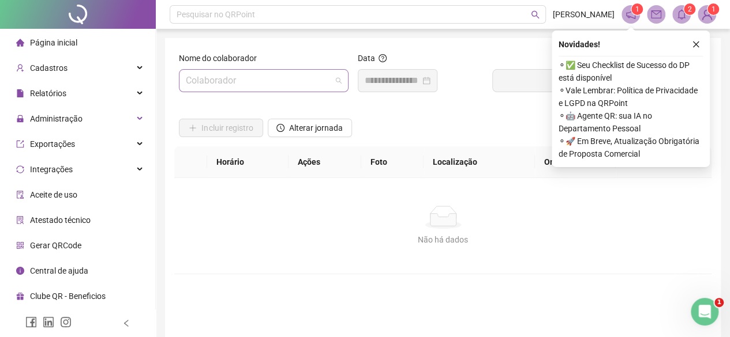
click at [293, 81] on input "search" at bounding box center [258, 81] width 145 height 22
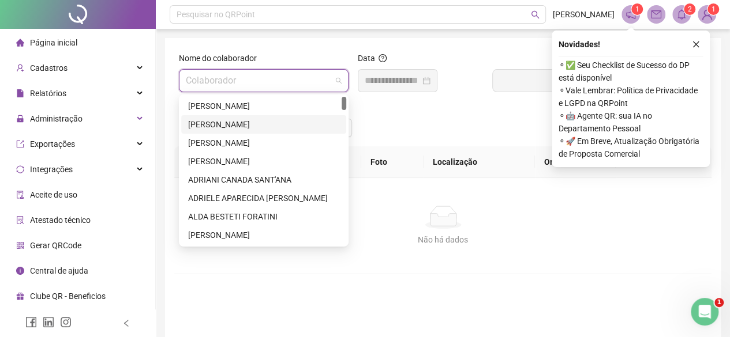
click at [487, 101] on div "Buscar registros" at bounding box center [599, 77] width 224 height 50
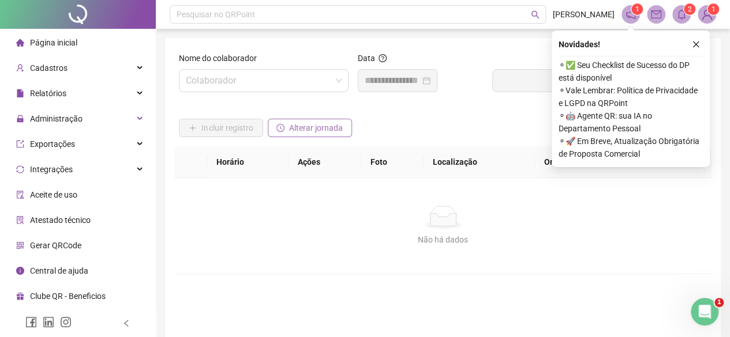
click at [333, 125] on span "Alterar jornada" at bounding box center [316, 128] width 54 height 13
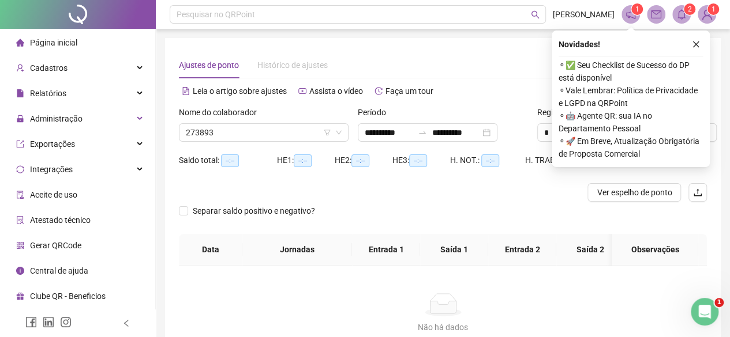
type input "**********"
click at [254, 125] on span "[PERSON_NAME]" at bounding box center [264, 132] width 156 height 17
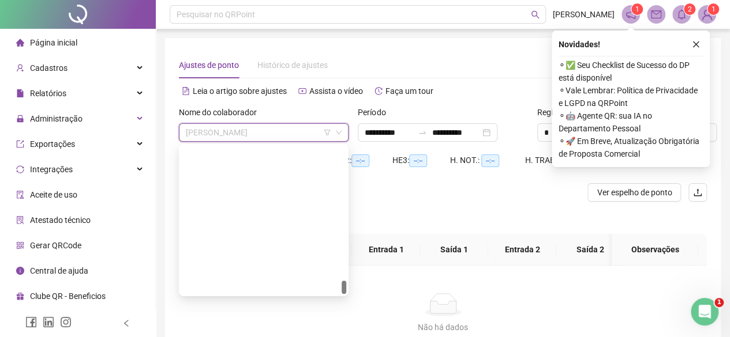
scroll to position [1440, 0]
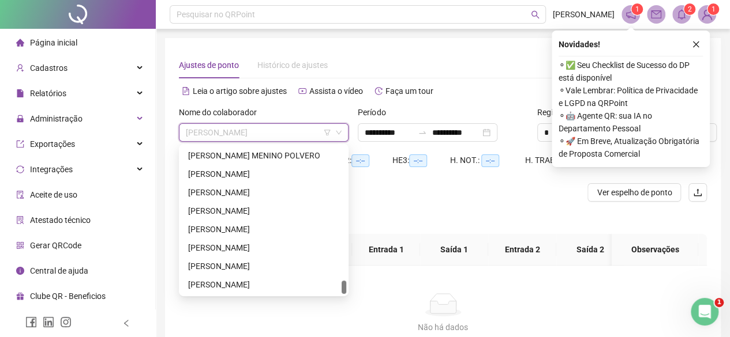
drag, startPoint x: 345, startPoint y: 168, endPoint x: 351, endPoint y: 294, distance: 126.5
click at [351, 294] on body "**********" at bounding box center [365, 168] width 730 height 337
click at [259, 208] on div "[PERSON_NAME]" at bounding box center [263, 211] width 151 height 13
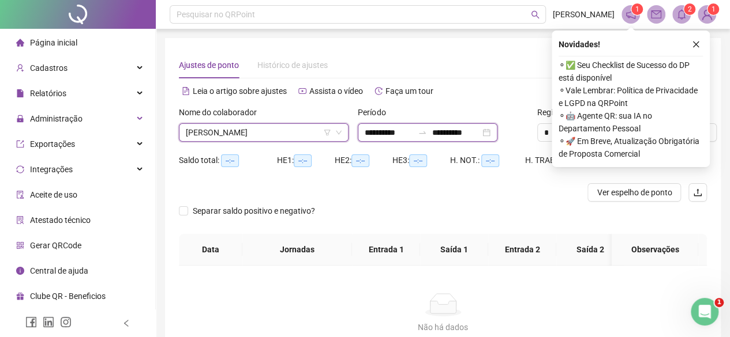
click at [383, 126] on input "**********" at bounding box center [389, 132] width 48 height 13
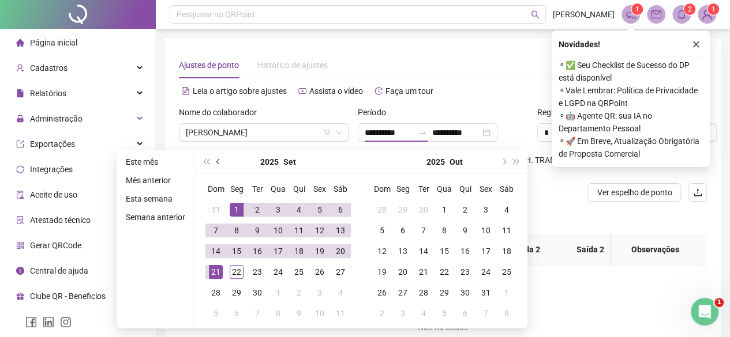
click at [216, 159] on button "prev-year" at bounding box center [218, 162] width 13 height 23
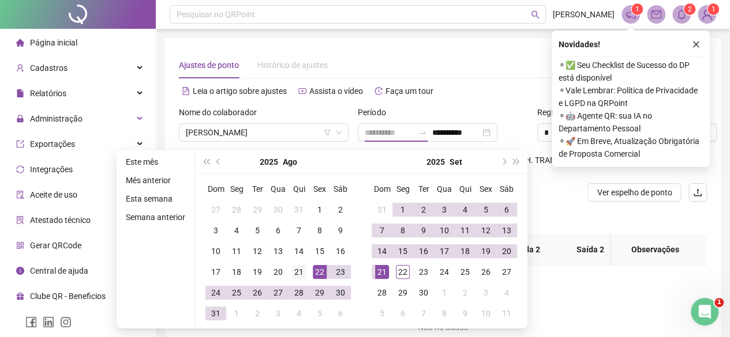
type input "**********"
click at [303, 271] on div "21" at bounding box center [299, 272] width 14 height 14
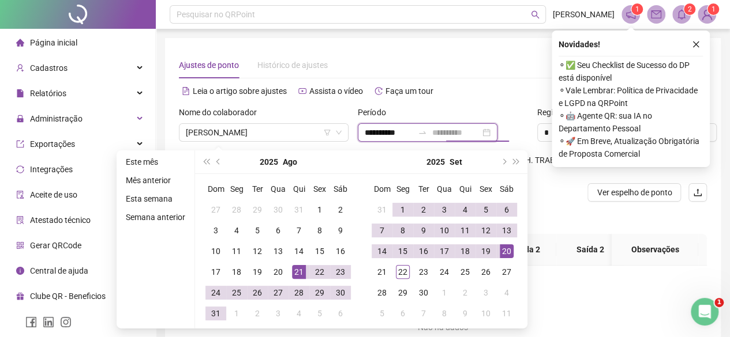
type input "**********"
click at [506, 249] on div "20" at bounding box center [507, 252] width 14 height 14
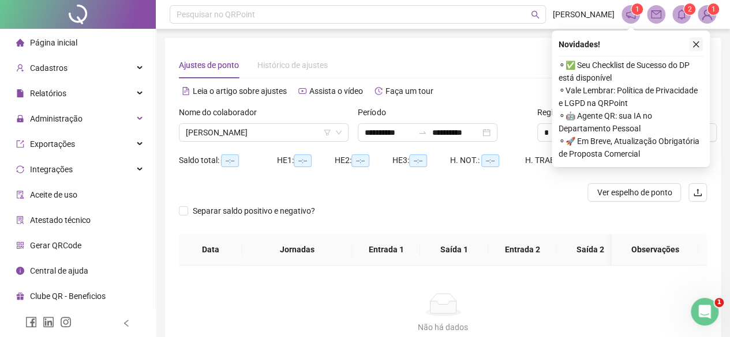
click at [698, 44] on icon "close" at bounding box center [696, 44] width 8 height 8
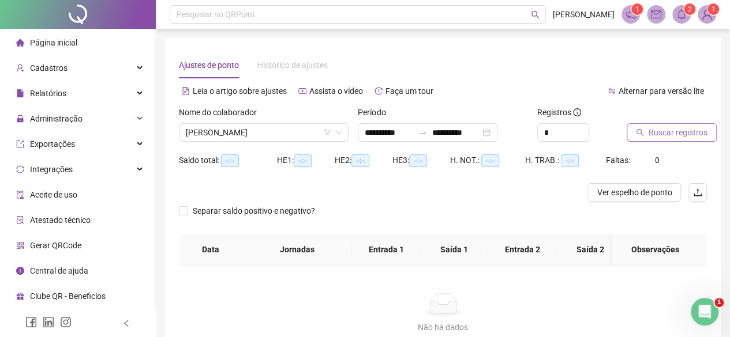
click at [689, 127] on span "Buscar registros" at bounding box center [677, 132] width 59 height 13
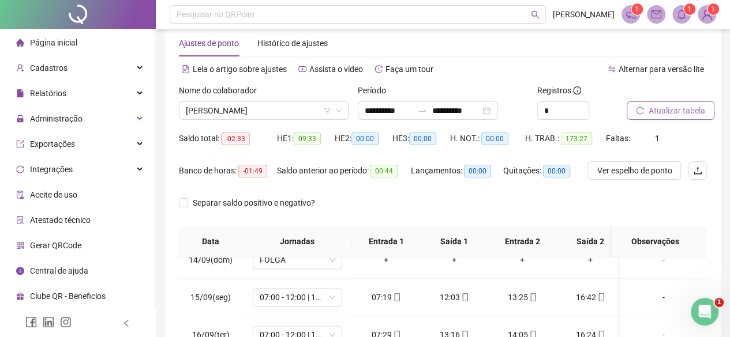
scroll to position [21, 0]
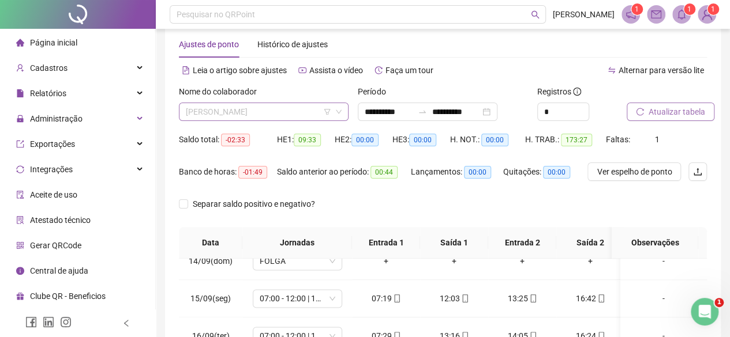
click at [269, 110] on span "[PERSON_NAME]" at bounding box center [264, 111] width 156 height 17
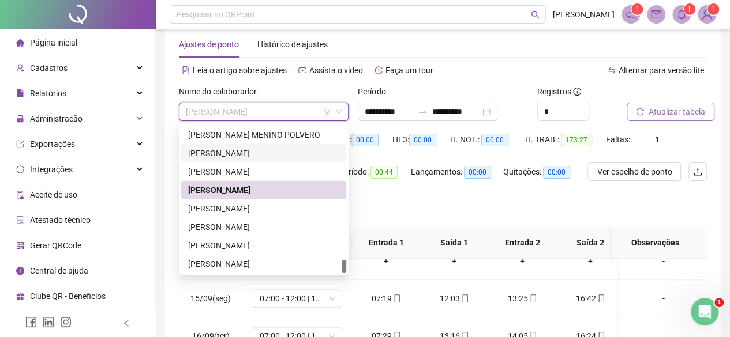
click at [209, 153] on div "[PERSON_NAME]" at bounding box center [263, 153] width 151 height 13
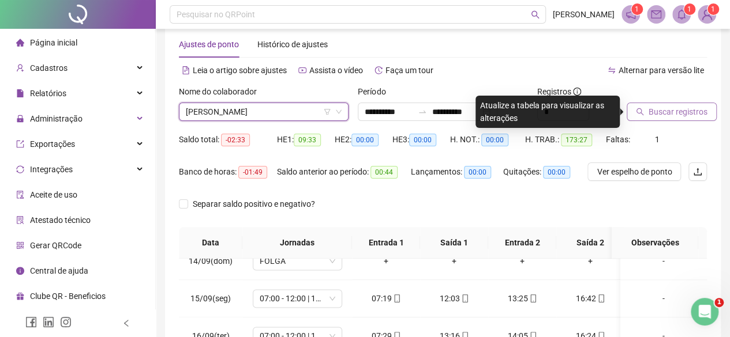
click at [680, 117] on span "Buscar registros" at bounding box center [677, 112] width 59 height 13
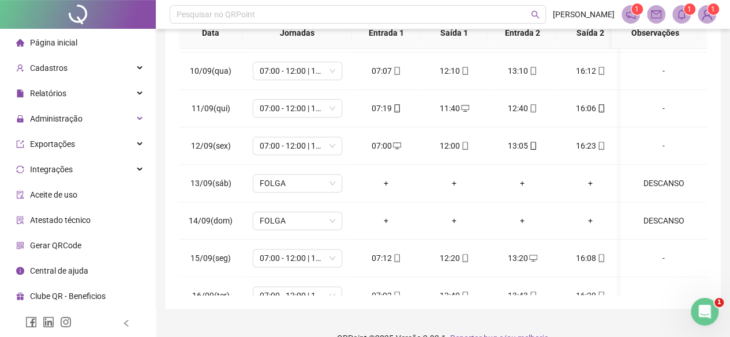
scroll to position [554, 0]
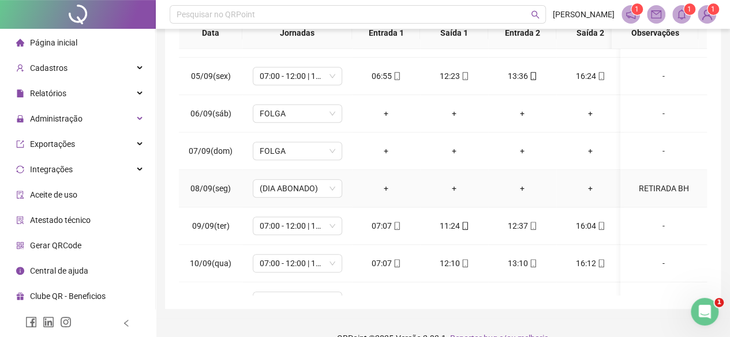
click at [646, 182] on div "RETIRADA BH" at bounding box center [663, 188] width 68 height 13
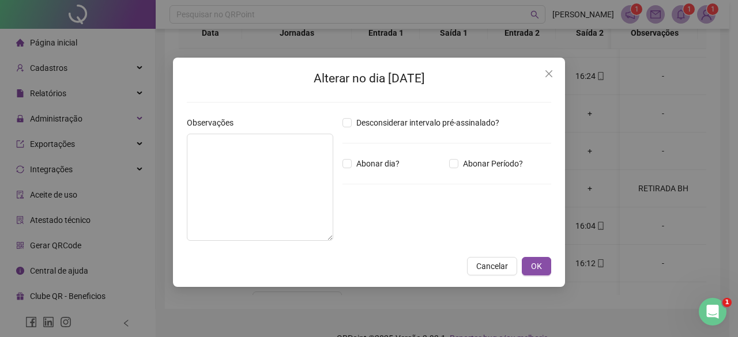
type textarea "**********"
click at [546, 262] on button "OK" at bounding box center [536, 266] width 29 height 18
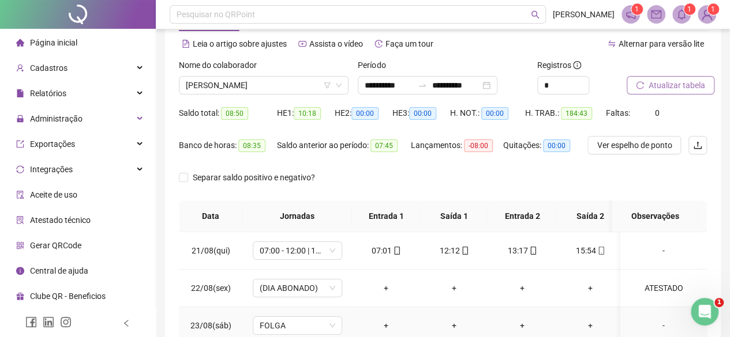
scroll to position [0, 0]
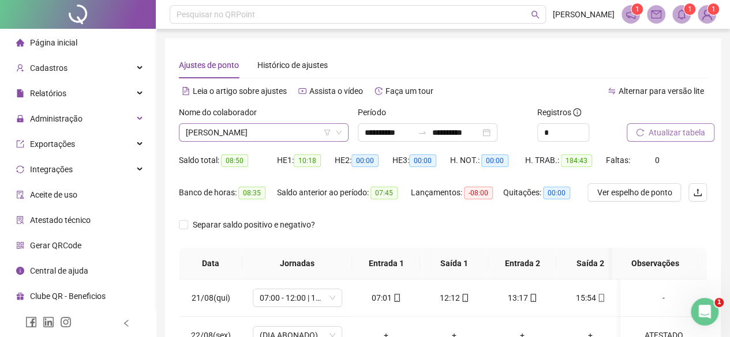
click at [271, 137] on span "[PERSON_NAME]" at bounding box center [264, 132] width 156 height 17
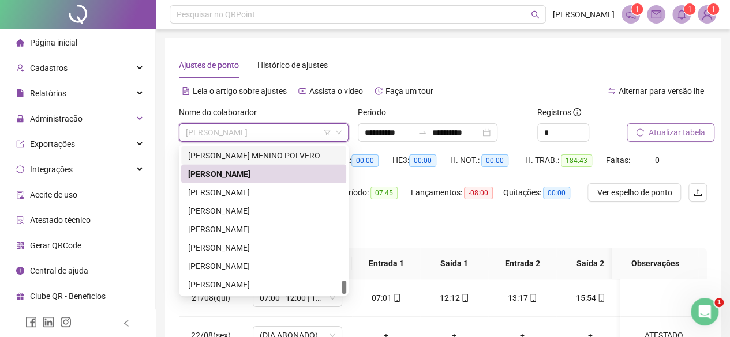
click at [238, 156] on div "TEOFILO MENINO POLVERO" at bounding box center [263, 155] width 151 height 13
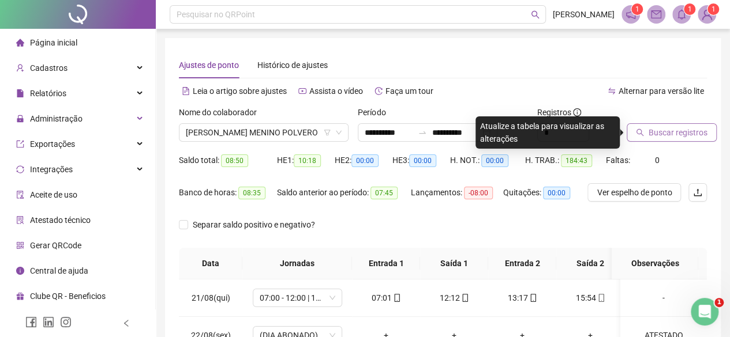
click at [655, 139] on button "Buscar registros" at bounding box center [672, 132] width 90 height 18
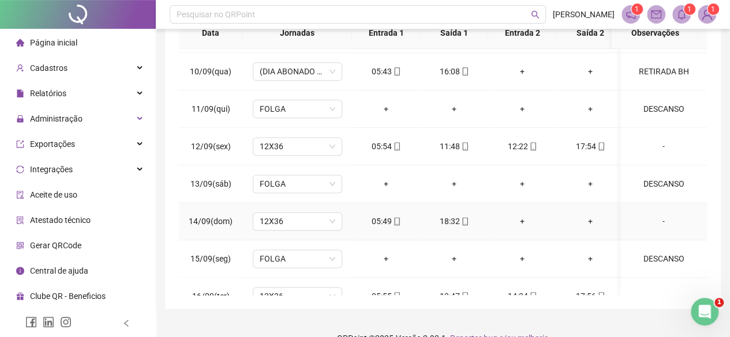
scroll to position [631, 0]
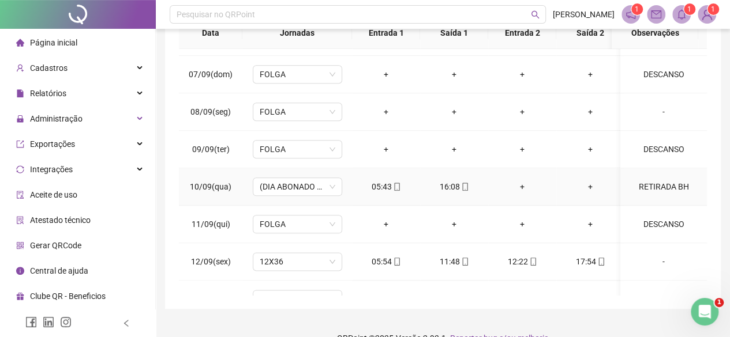
click at [659, 187] on div "RETIRADA BH" at bounding box center [663, 187] width 68 height 13
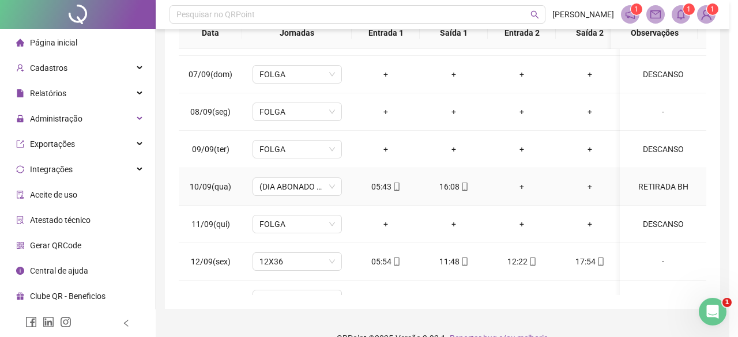
type textarea "**********"
type input "*****"
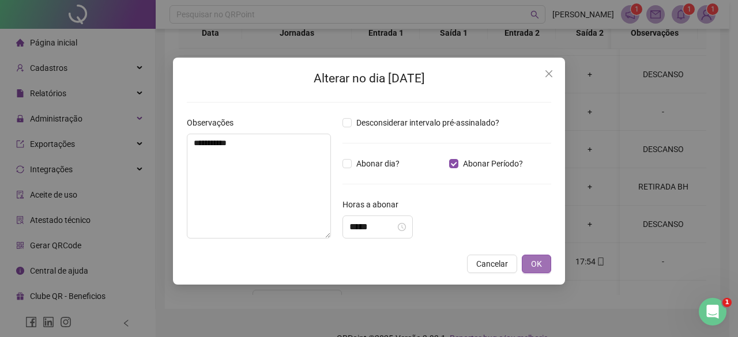
click at [523, 262] on button "OK" at bounding box center [536, 264] width 29 height 18
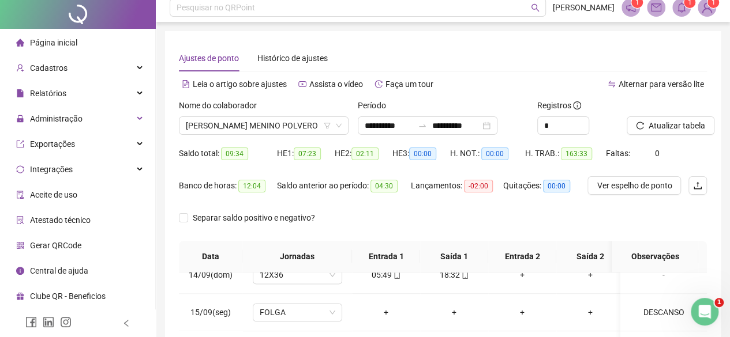
scroll to position [0, 0]
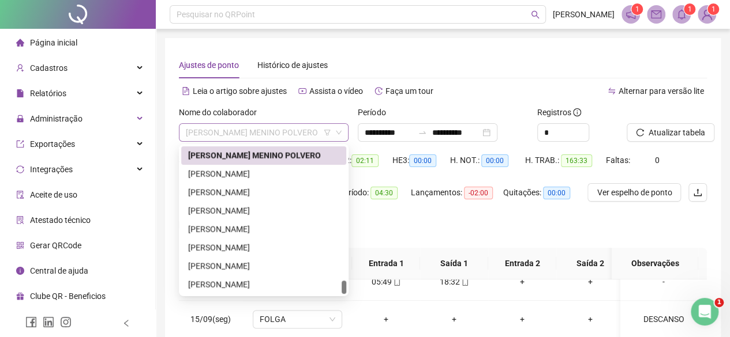
click at [202, 134] on span "TEOFILO MENINO POLVERO" at bounding box center [264, 132] width 156 height 17
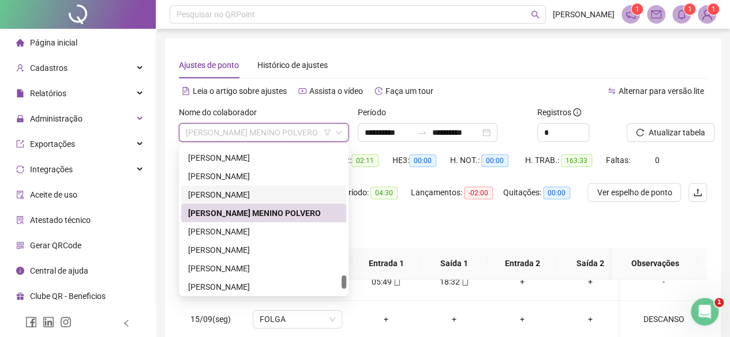
click at [217, 196] on div "TATIANE FERREIRA MARQUES" at bounding box center [263, 195] width 151 height 13
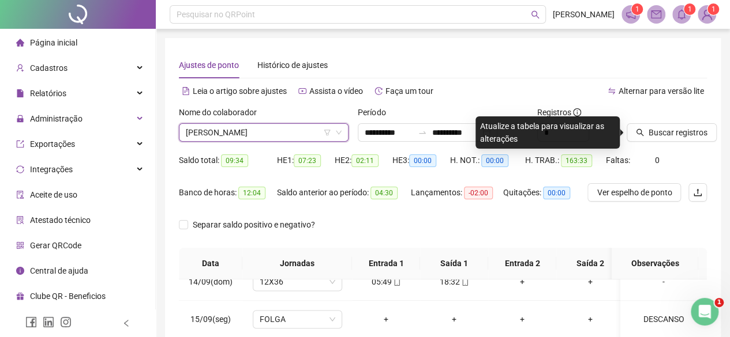
click at [657, 142] on div "Buscar registros" at bounding box center [666, 128] width 89 height 45
click at [640, 117] on div at bounding box center [652, 114] width 51 height 17
click at [650, 121] on div at bounding box center [652, 114] width 51 height 17
click at [659, 126] on button "Buscar registros" at bounding box center [672, 132] width 90 height 18
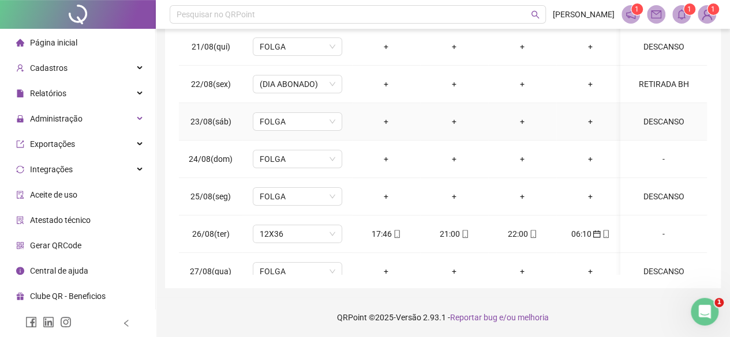
scroll to position [136, 0]
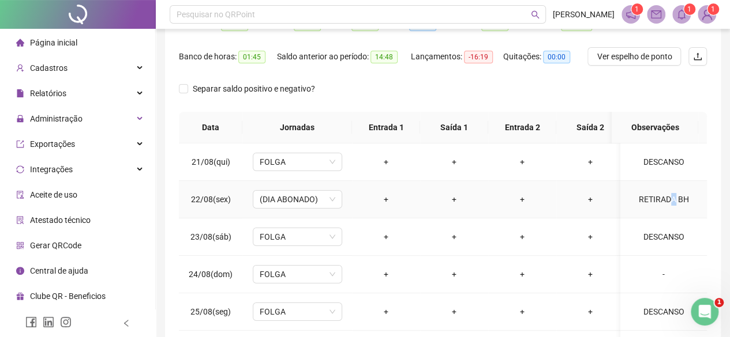
click at [663, 202] on div "RETIRADA BH" at bounding box center [663, 199] width 68 height 13
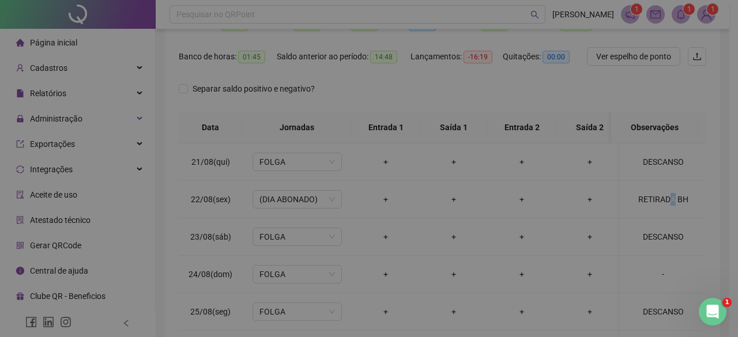
type textarea "**********"
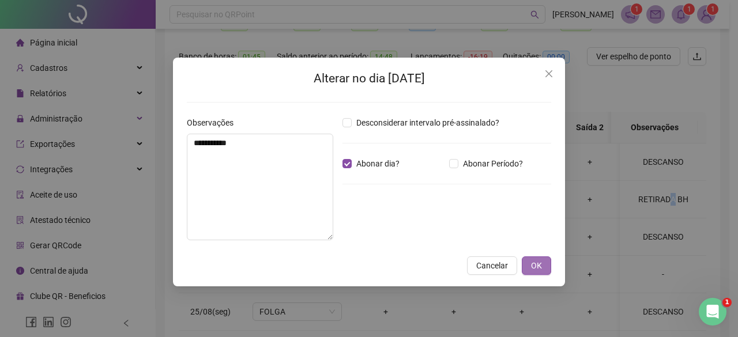
click at [543, 264] on button "OK" at bounding box center [536, 266] width 29 height 18
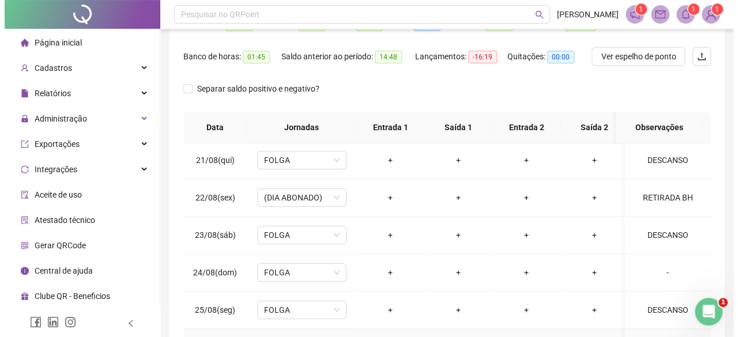
scroll to position [0, 0]
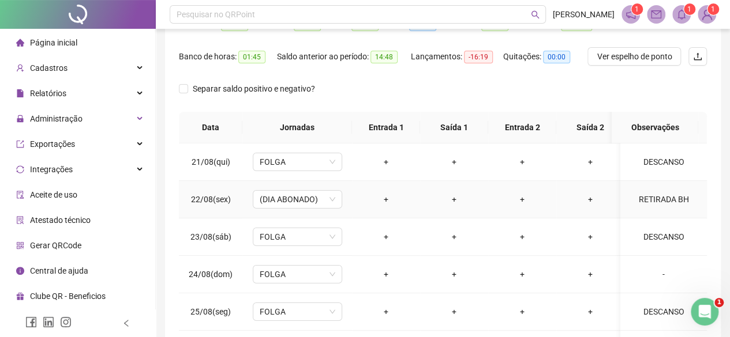
click at [658, 198] on div "RETIRADA BH" at bounding box center [663, 199] width 68 height 13
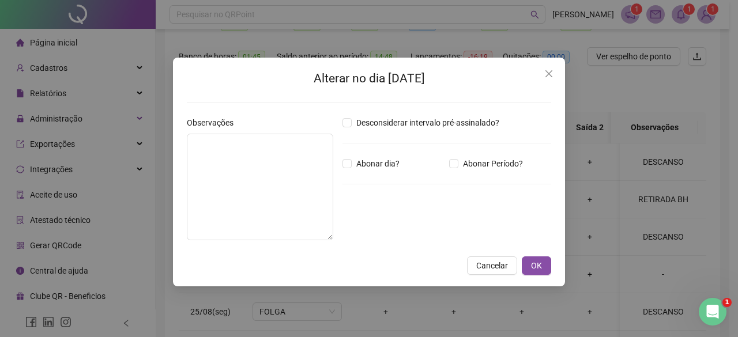
type textarea "**********"
click at [483, 166] on span "Abonar Período?" at bounding box center [493, 163] width 69 height 13
click at [413, 231] on div "*****" at bounding box center [378, 227] width 70 height 23
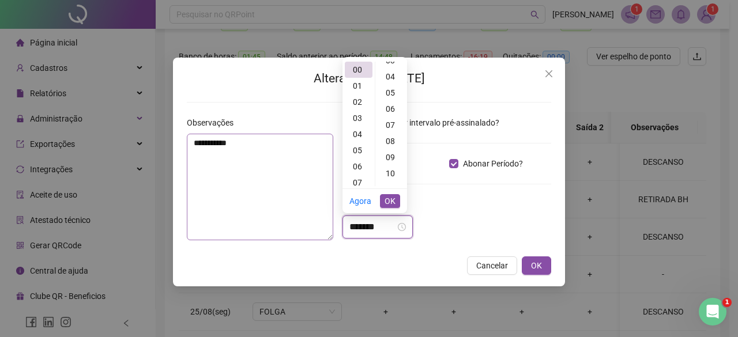
drag, startPoint x: 340, startPoint y: 216, endPoint x: 306, endPoint y: 223, distance: 35.3
click at [280, 213] on div "**********" at bounding box center [369, 183] width 374 height 133
type input "*****"
click at [509, 249] on div "Desconsiderar intervalo pré-assinalado? Abonar dia? Abonar Período? Horas a abo…" at bounding box center [447, 183] width 218 height 133
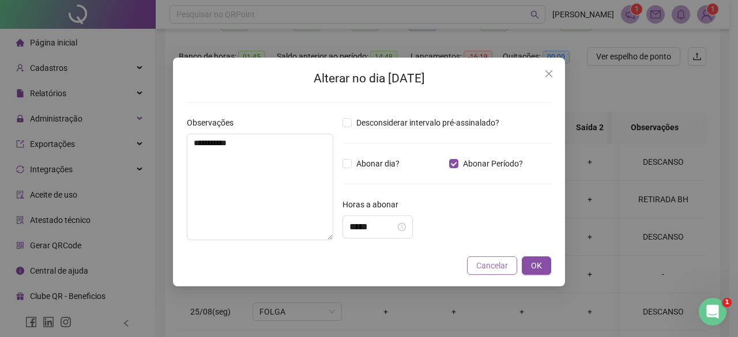
click at [492, 261] on span "Cancelar" at bounding box center [493, 266] width 32 height 13
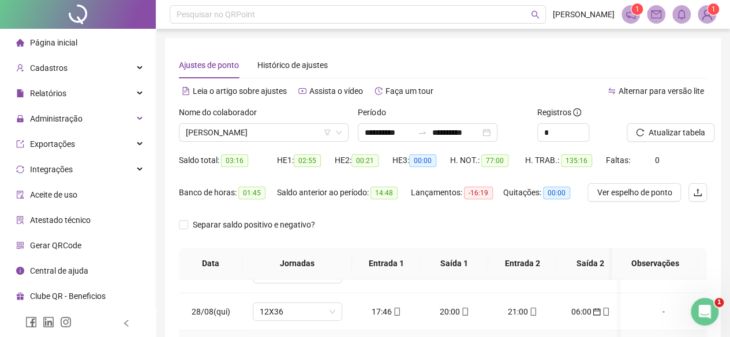
scroll to position [173, 0]
click at [652, 133] on span "Atualizar tabela" at bounding box center [676, 132] width 57 height 13
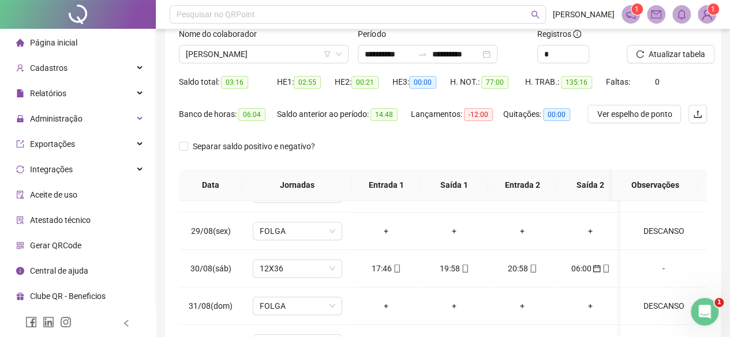
scroll to position [21, 0]
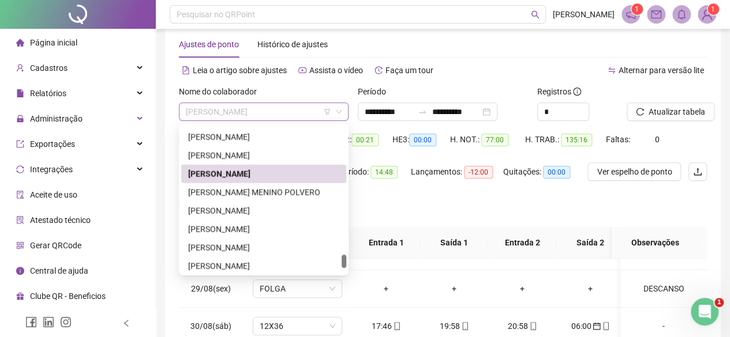
click at [216, 118] on span "TATIANE FERREIRA MARQUES" at bounding box center [264, 111] width 156 height 17
click at [210, 159] on div "[PERSON_NAME]" at bounding box center [263, 155] width 151 height 13
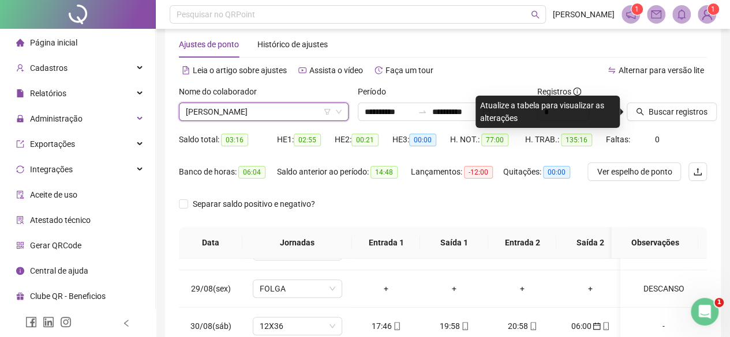
click at [677, 126] on div "Buscar registros" at bounding box center [666, 107] width 89 height 45
click at [666, 116] on span "Buscar registros" at bounding box center [677, 112] width 59 height 13
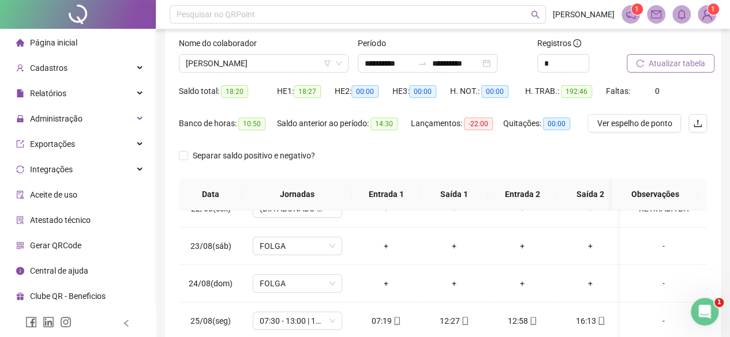
scroll to position [0, 0]
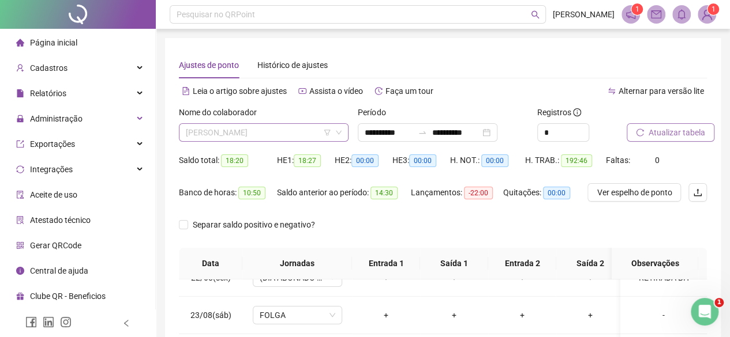
click at [202, 133] on span "[PERSON_NAME]" at bounding box center [264, 132] width 156 height 17
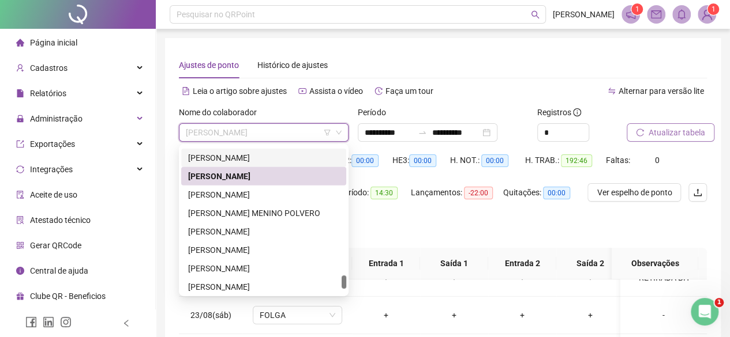
click at [203, 160] on div "SARA VEIGA GONÇALVES" at bounding box center [263, 158] width 151 height 13
click at [203, 160] on div "Saldo total: 18:20" at bounding box center [228, 160] width 98 height 13
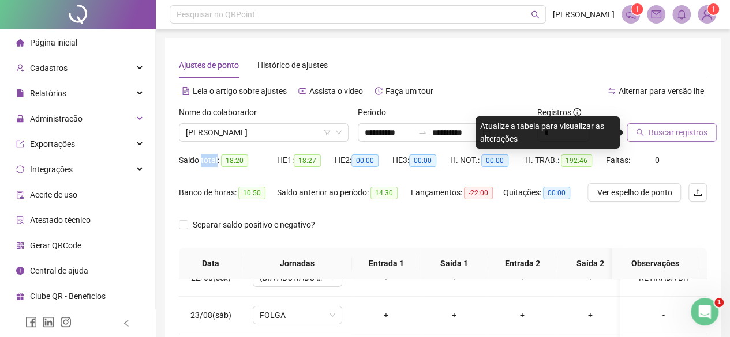
click at [648, 137] on span "Buscar registros" at bounding box center [677, 132] width 59 height 13
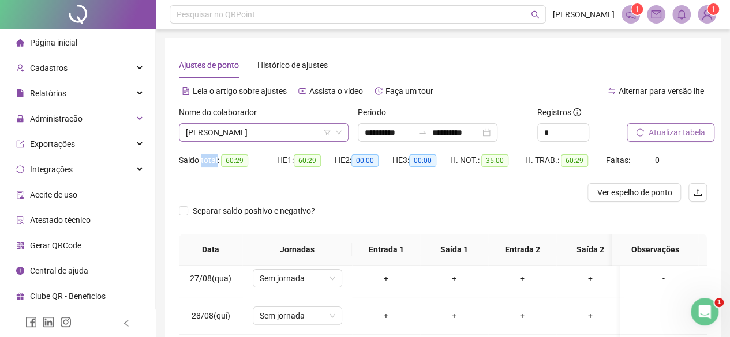
click at [243, 132] on span "SARA VEIGA GONÇALVES" at bounding box center [264, 132] width 156 height 17
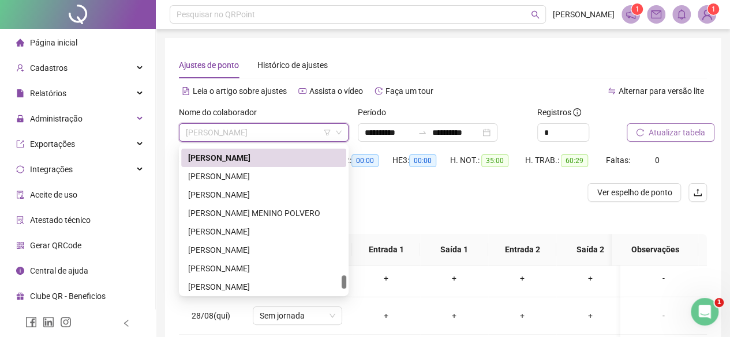
scroll to position [1325, 0]
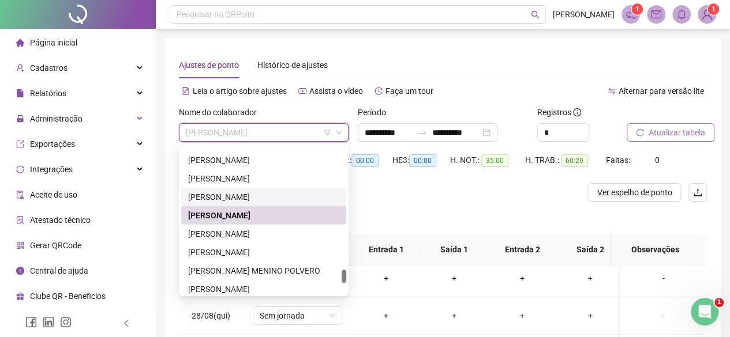
click at [230, 197] on div "SARA DA SILVA POLASIO NASCIMENTO" at bounding box center [263, 197] width 151 height 13
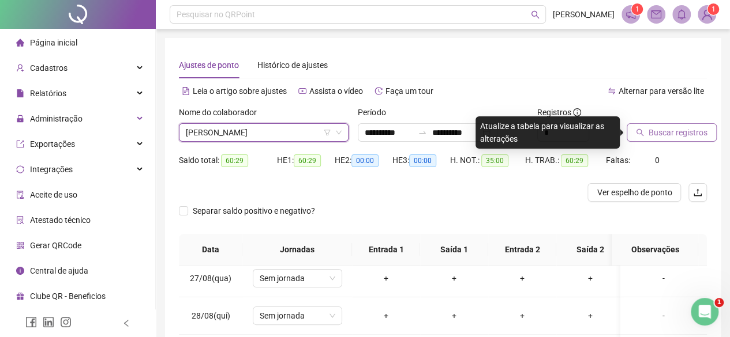
click at [682, 133] on span "Buscar registros" at bounding box center [677, 132] width 59 height 13
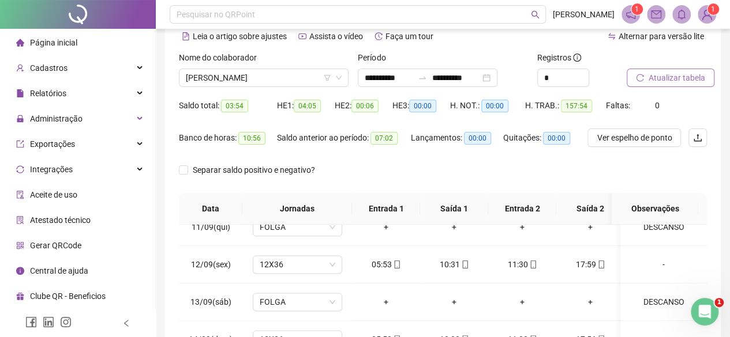
scroll to position [0, 0]
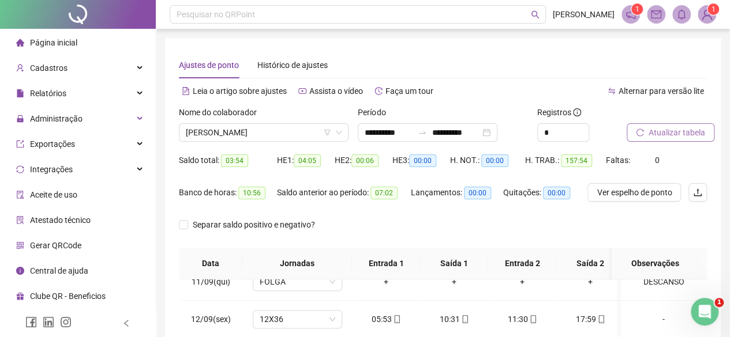
click at [217, 142] on div "Nome do colaborador SARA DA SILVA POLASIO NASCIMENTO" at bounding box center [263, 128] width 179 height 45
click at [219, 133] on span "SARA DA SILVA POLASIO NASCIMENTO" at bounding box center [264, 132] width 156 height 17
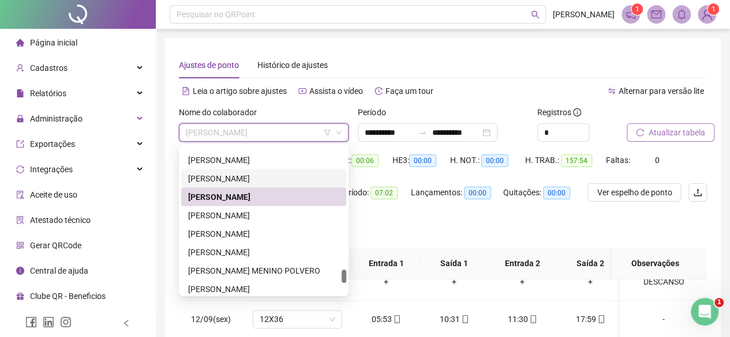
click at [228, 177] on div "ROSANA ALVES SOARES" at bounding box center [263, 178] width 151 height 13
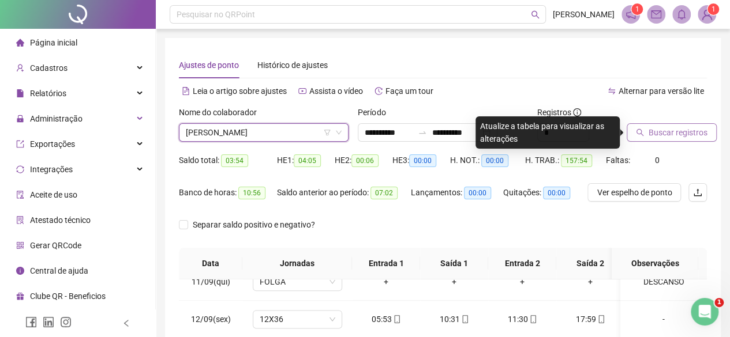
click at [667, 131] on span "Buscar registros" at bounding box center [677, 132] width 59 height 13
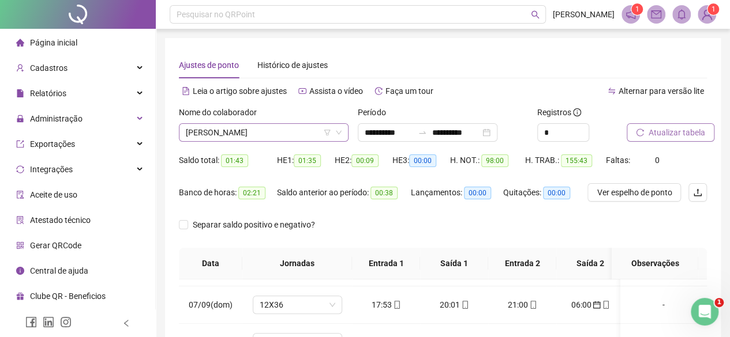
click at [224, 135] on span "ROSANA ALVES SOARES" at bounding box center [264, 132] width 156 height 17
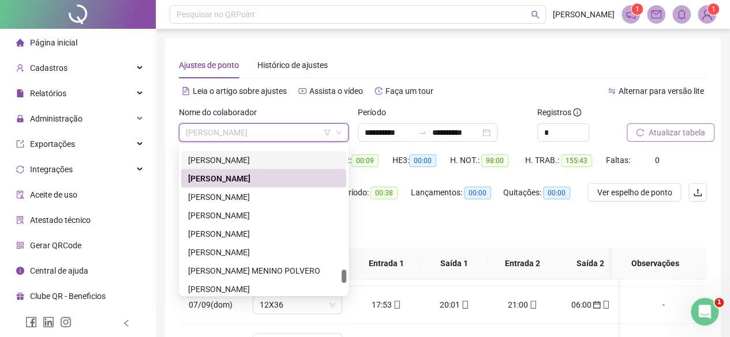
click at [215, 167] on div "ROBERTA BAPTISTA FERREIRA" at bounding box center [263, 160] width 165 height 18
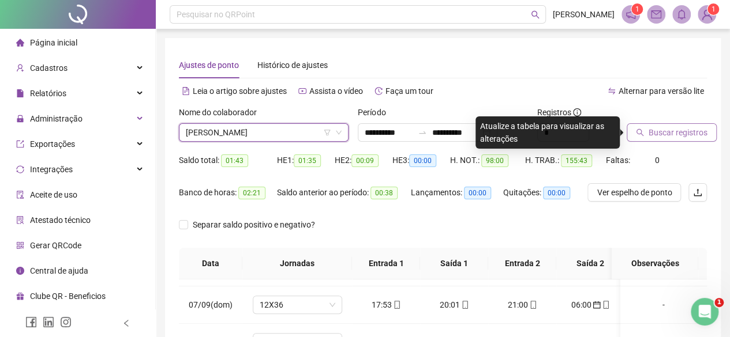
click at [699, 132] on span "Buscar registros" at bounding box center [677, 132] width 59 height 13
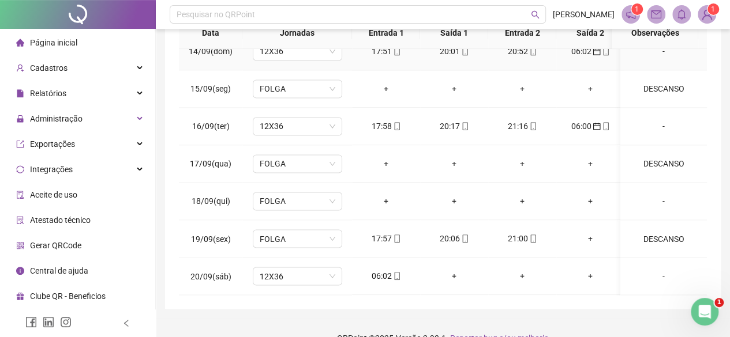
scroll to position [919, 0]
click at [382, 270] on div "06:02" at bounding box center [386, 276] width 50 height 13
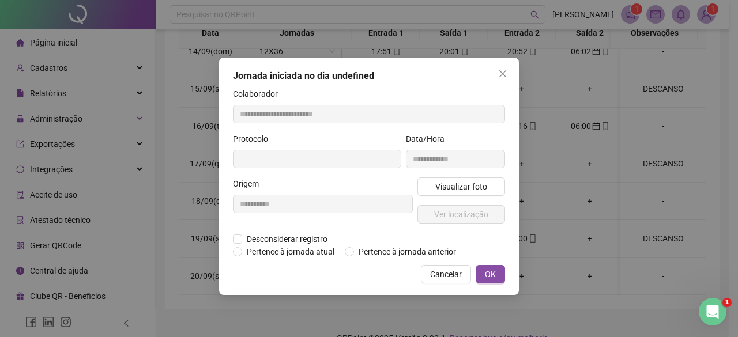
type input "**********"
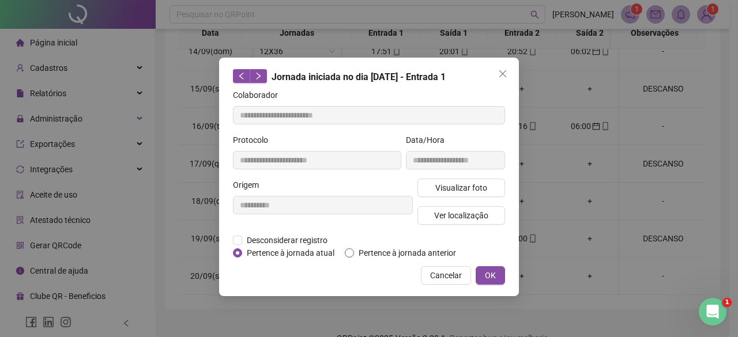
click at [378, 252] on span "Pertence à jornada anterior" at bounding box center [407, 253] width 107 height 13
click at [495, 277] on span "OK" at bounding box center [490, 275] width 11 height 13
click at [490, 275] on span "OK" at bounding box center [490, 275] width 11 height 13
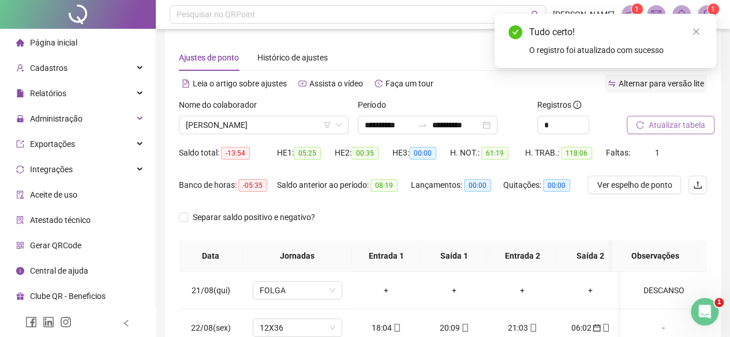
scroll to position [0, 0]
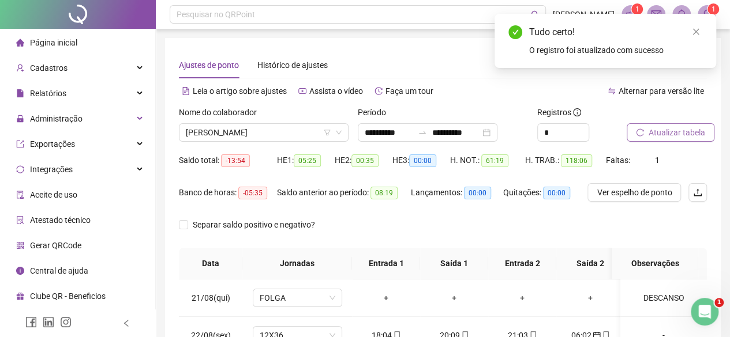
click at [670, 130] on span "Atualizar tabela" at bounding box center [676, 132] width 57 height 13
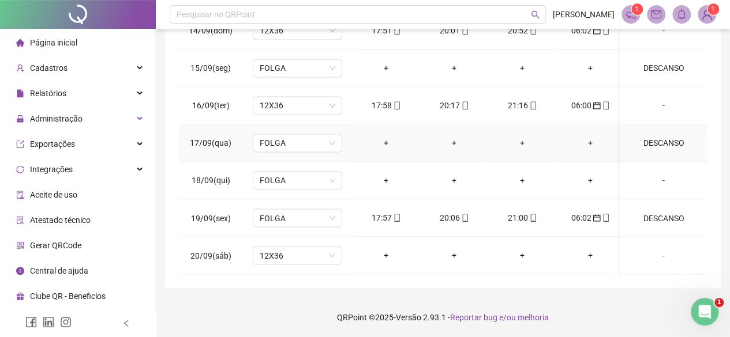
scroll to position [919, 0]
click at [307, 209] on span "FOLGA" at bounding box center [298, 217] width 76 height 17
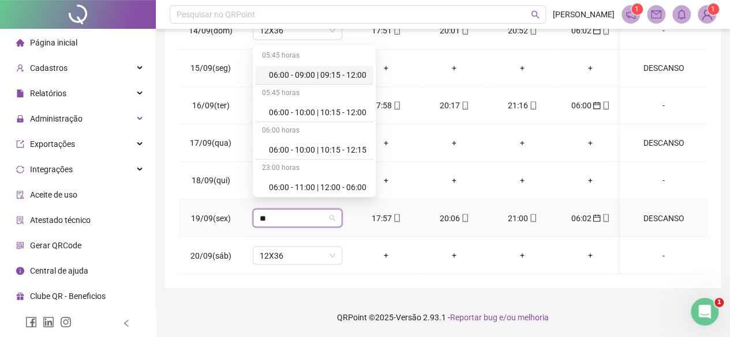
type input "***"
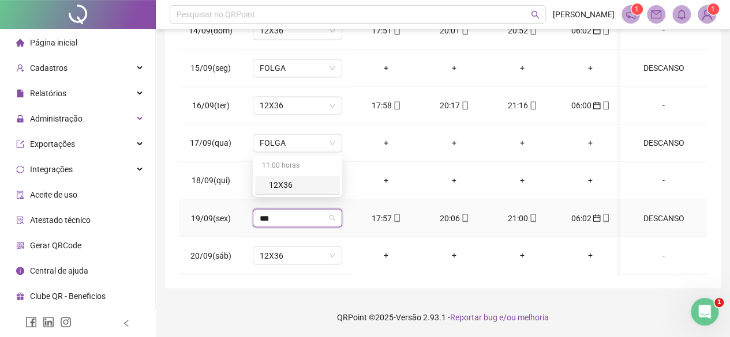
click at [283, 187] on div "12X36" at bounding box center [301, 185] width 64 height 13
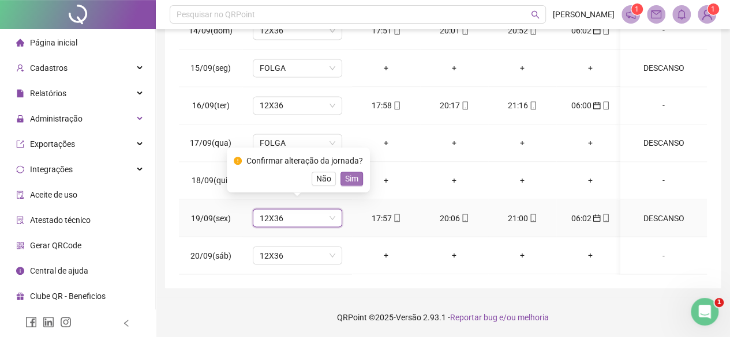
click at [348, 179] on span "Sim" at bounding box center [351, 178] width 13 height 13
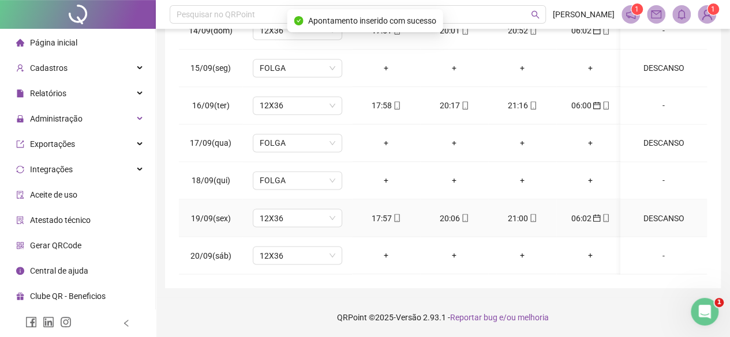
click at [640, 212] on div "DESCANSO" at bounding box center [663, 218] width 68 height 13
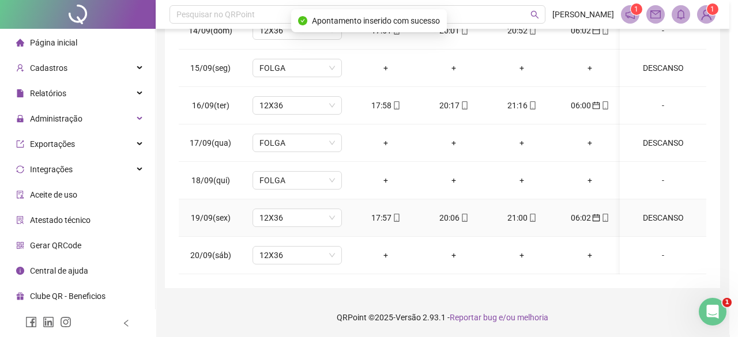
type textarea "********"
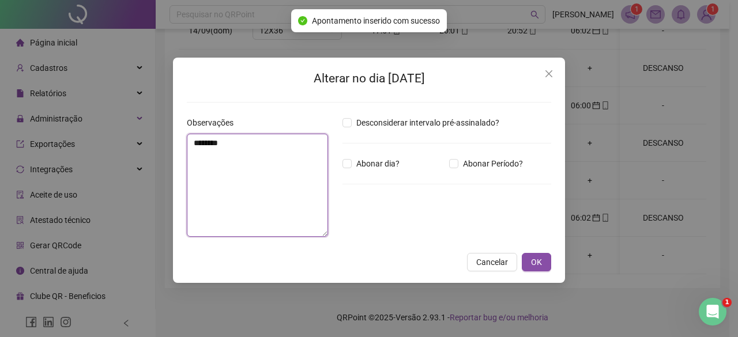
drag, startPoint x: 0, startPoint y: 84, endPoint x: 0, endPoint y: 54, distance: 30.6
click at [0, 64] on div "Alterar no dia 19/09/2025 Observações ******** Desconsiderar intervalo pré-assi…" at bounding box center [369, 168] width 738 height 337
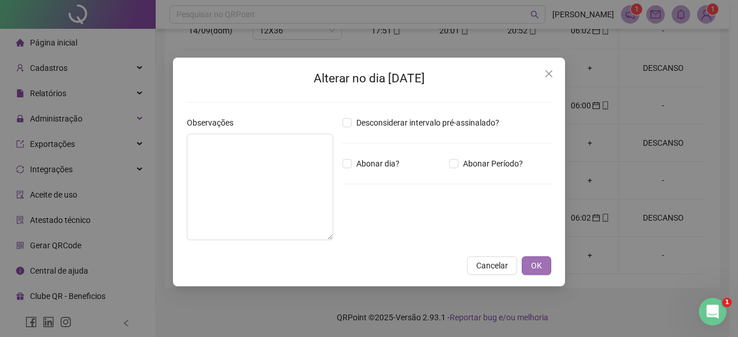
click at [545, 269] on button "OK" at bounding box center [536, 266] width 29 height 18
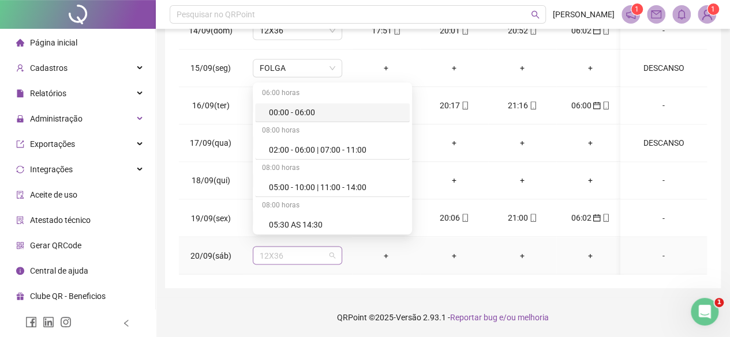
click at [273, 249] on span "12X36" at bounding box center [298, 255] width 76 height 17
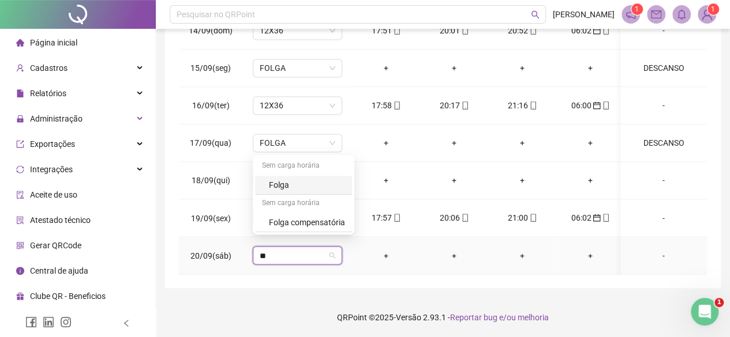
type input "***"
click at [294, 192] on div "Folga" at bounding box center [303, 185] width 97 height 19
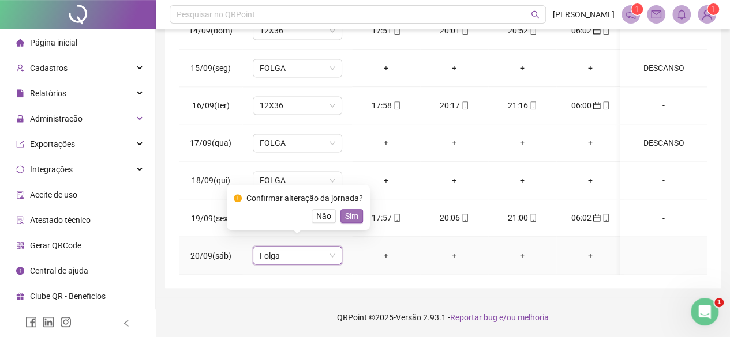
click at [348, 221] on span "Sim" at bounding box center [351, 216] width 13 height 13
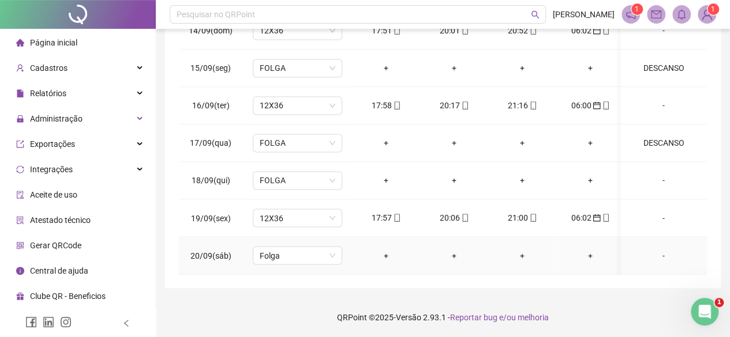
click at [654, 251] on div "-" at bounding box center [663, 255] width 68 height 13
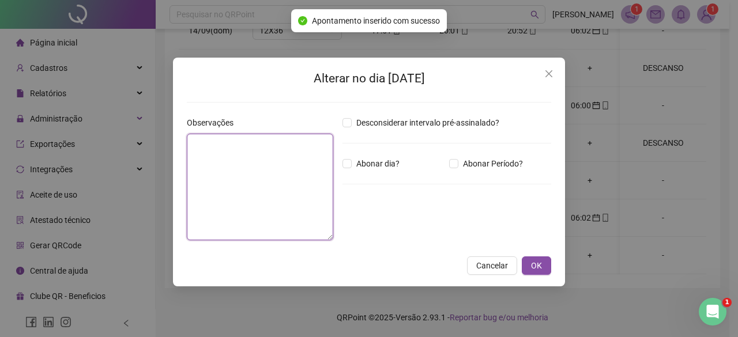
click at [250, 198] on textarea at bounding box center [260, 187] width 147 height 107
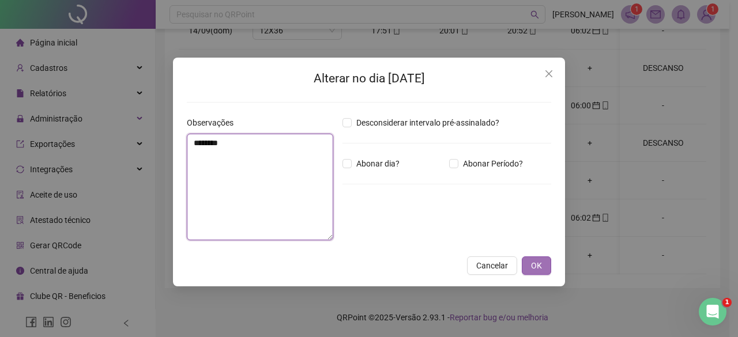
type textarea "********"
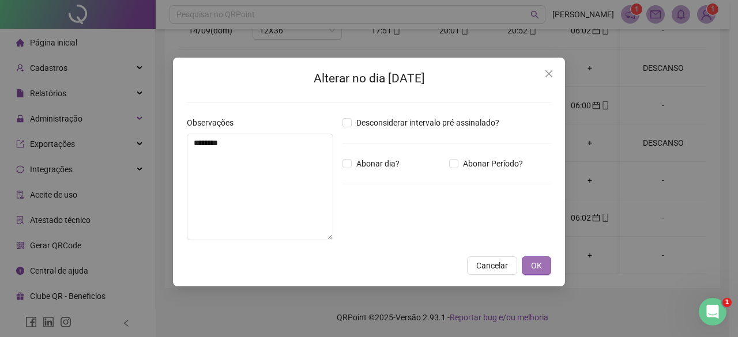
click at [543, 258] on button "OK" at bounding box center [536, 266] width 29 height 18
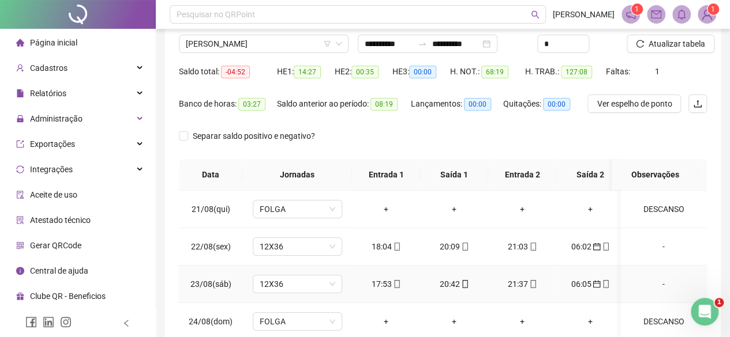
scroll to position [78, 0]
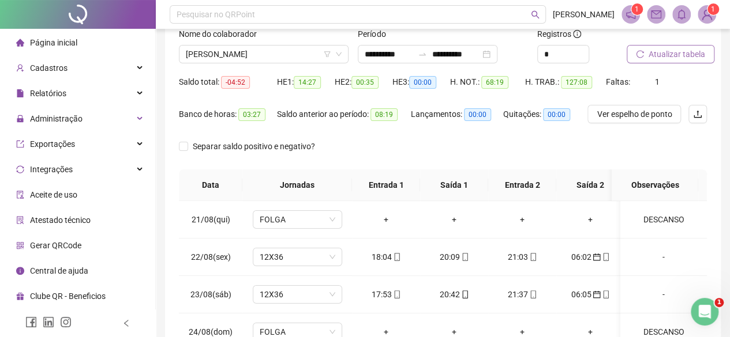
click at [666, 57] on span "Atualizar tabela" at bounding box center [676, 54] width 57 height 13
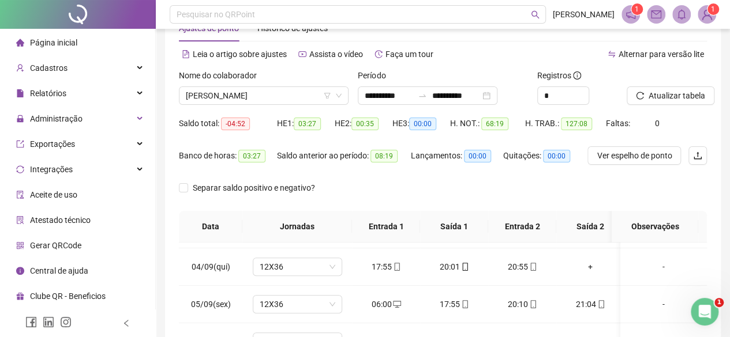
scroll to position [0, 0]
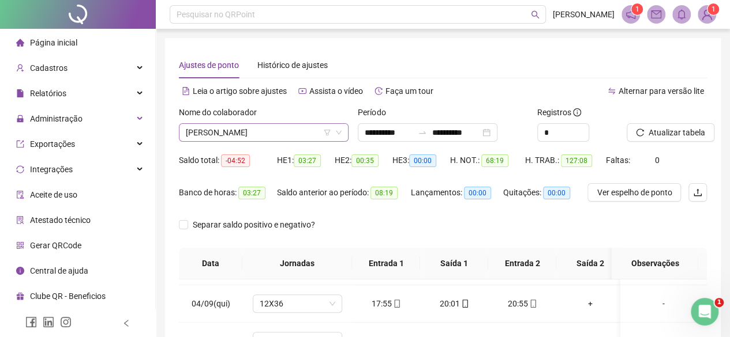
click at [262, 138] on span "ROBERTA BAPTISTA FERREIRA" at bounding box center [264, 132] width 156 height 17
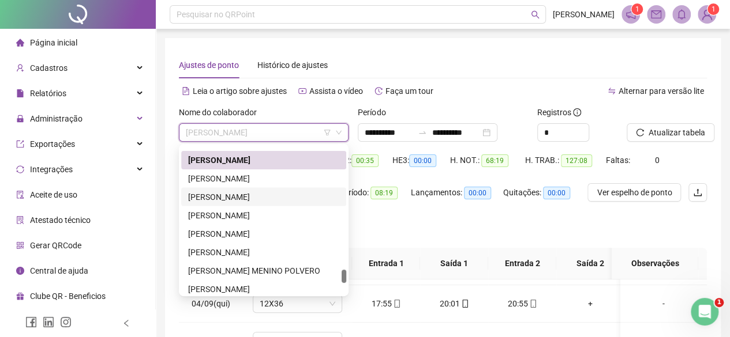
scroll to position [1267, 0]
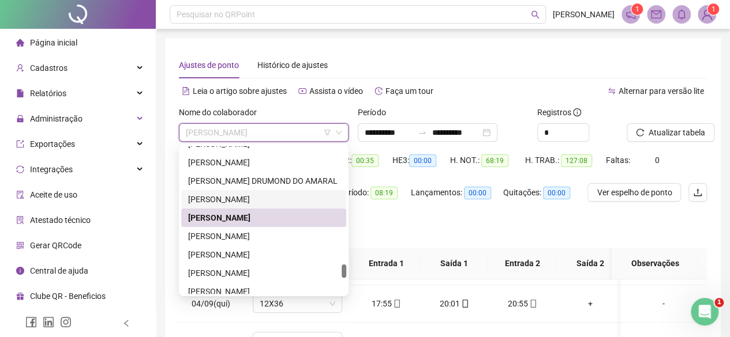
click at [235, 200] on div "[PERSON_NAME]" at bounding box center [263, 199] width 151 height 13
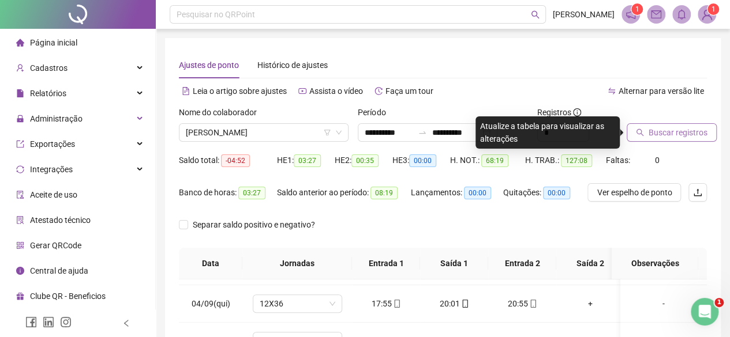
click at [688, 130] on span "Buscar registros" at bounding box center [677, 132] width 59 height 13
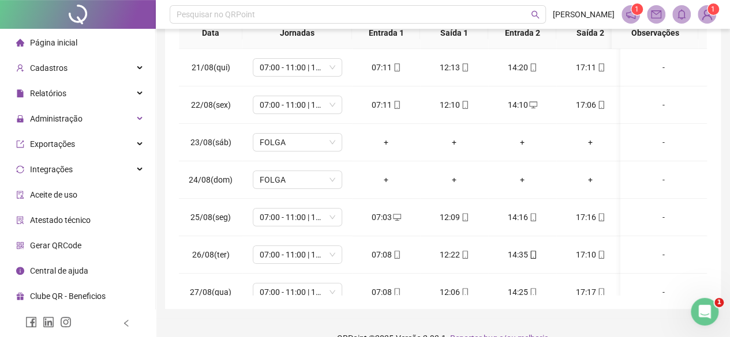
scroll to position [0, 0]
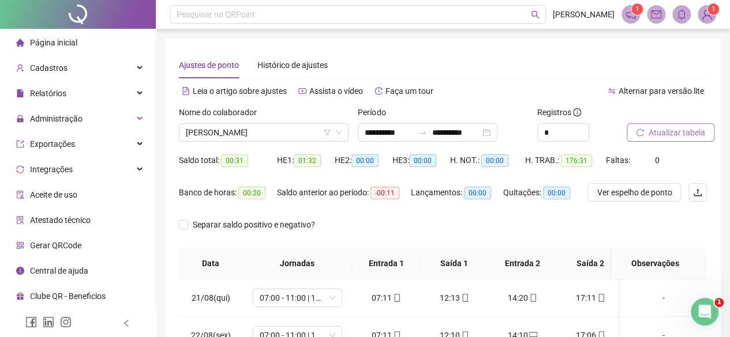
click at [678, 127] on span "Atualizar tabela" at bounding box center [676, 132] width 57 height 13
click at [688, 130] on span "Atualizar tabela" at bounding box center [676, 132] width 57 height 13
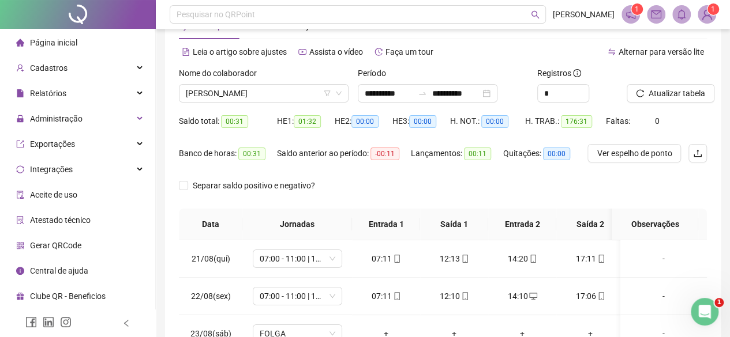
scroll to position [58, 0]
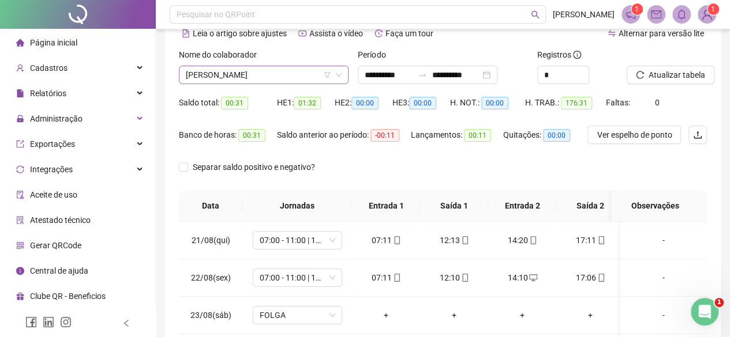
click at [260, 66] on span "[PERSON_NAME]" at bounding box center [264, 74] width 156 height 17
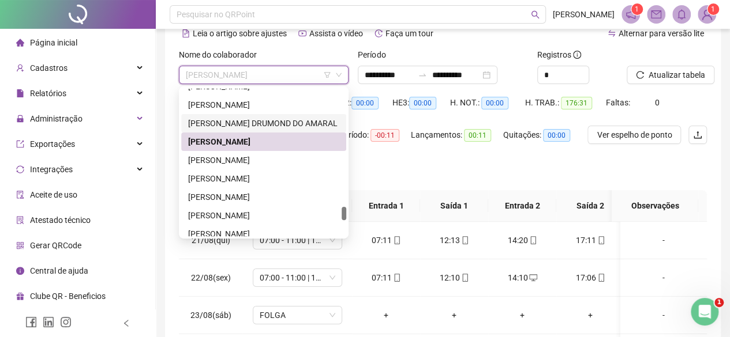
click at [229, 123] on div "RAQUEL JUSSARA DRUMOND DO AMARAL" at bounding box center [263, 123] width 151 height 13
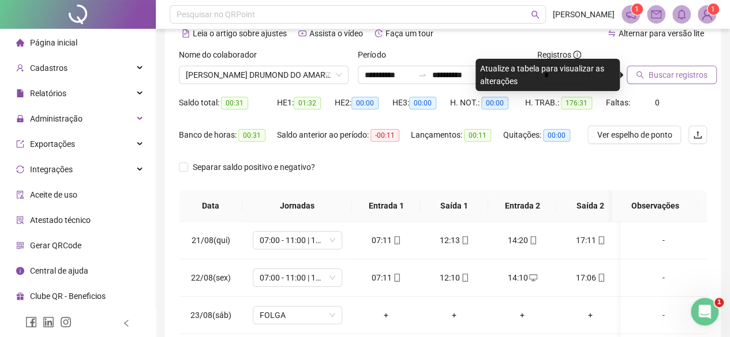
click at [701, 72] on span "Buscar registros" at bounding box center [677, 75] width 59 height 13
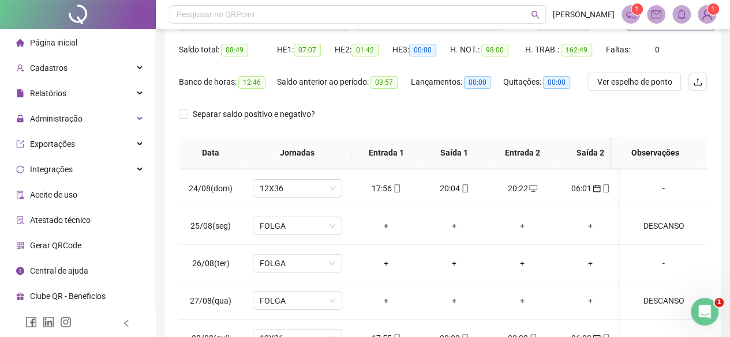
scroll to position [0, 0]
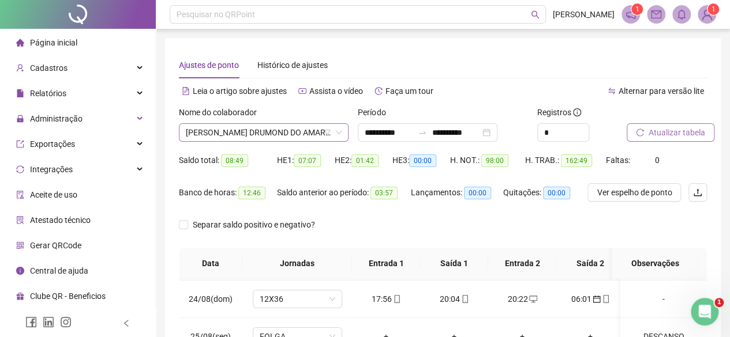
click at [280, 124] on span "RAQUEL JUSSARA DRUMOND DO AMARAL" at bounding box center [264, 132] width 156 height 17
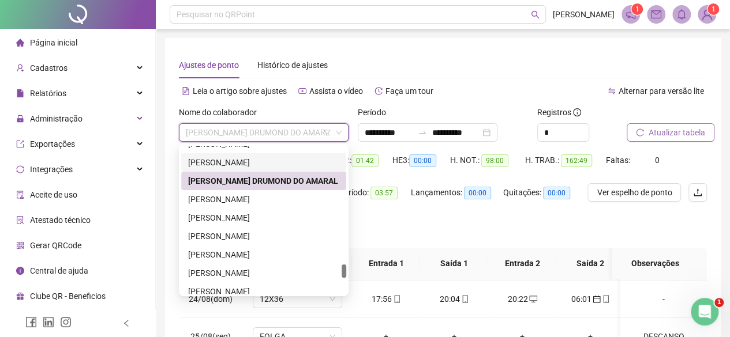
click at [240, 164] on div "[PERSON_NAME]" at bounding box center [263, 162] width 151 height 13
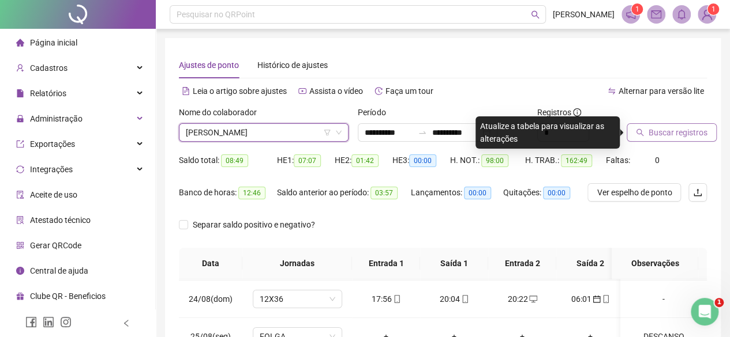
click at [662, 140] on button "Buscar registros" at bounding box center [672, 132] width 90 height 18
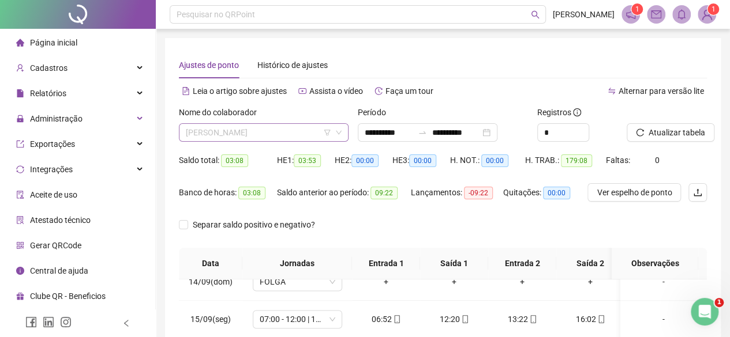
click at [270, 141] on input "search" at bounding box center [258, 132] width 145 height 17
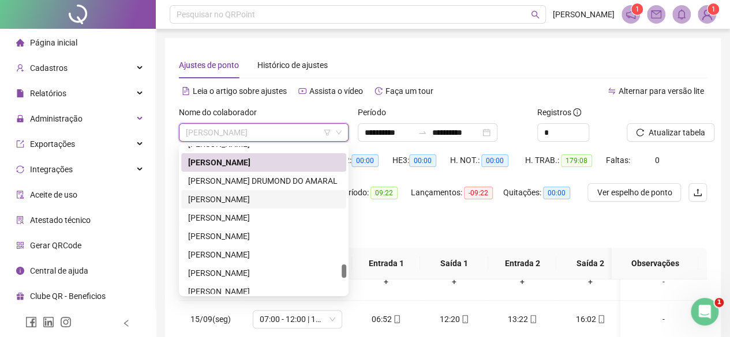
scroll to position [1209, 0]
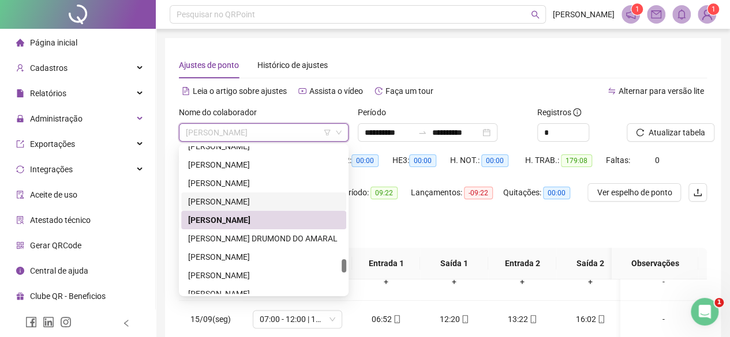
click at [227, 202] on div "RAFAEL CAETANO MOLINA NUNES" at bounding box center [263, 202] width 151 height 13
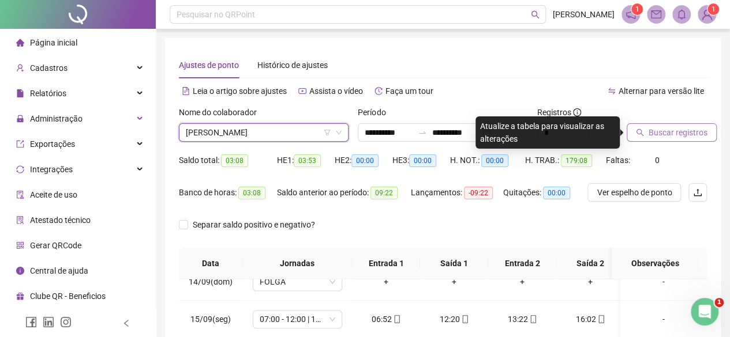
click at [657, 124] on button "Buscar registros" at bounding box center [672, 132] width 90 height 18
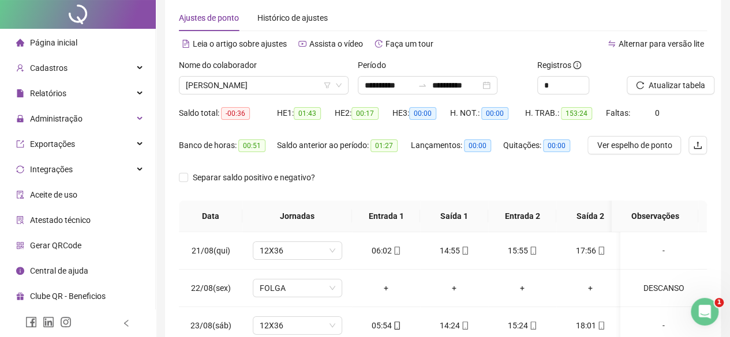
scroll to position [0, 0]
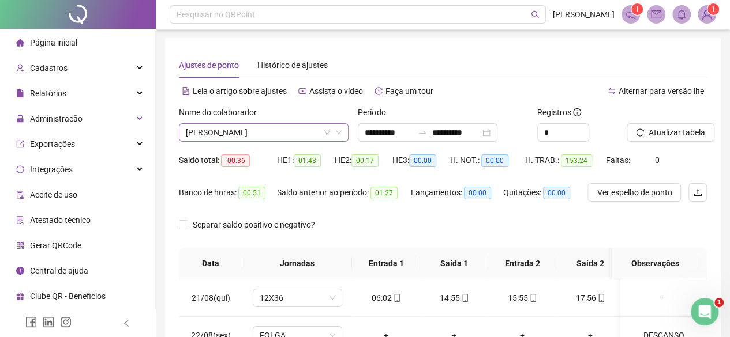
click at [212, 133] on span "RAFAEL CAETANO MOLINA NUNES" at bounding box center [264, 132] width 156 height 17
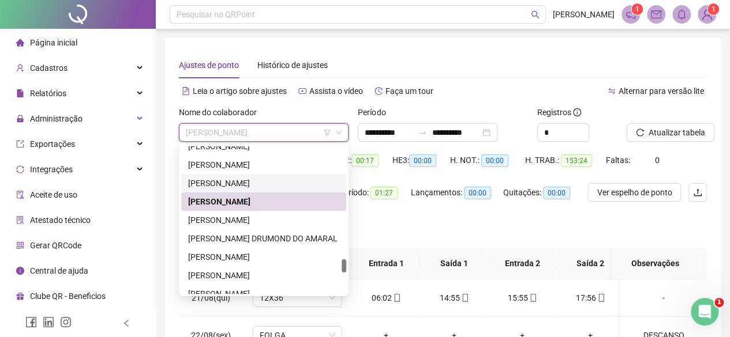
click at [235, 186] on div "[PERSON_NAME]" at bounding box center [263, 183] width 151 height 13
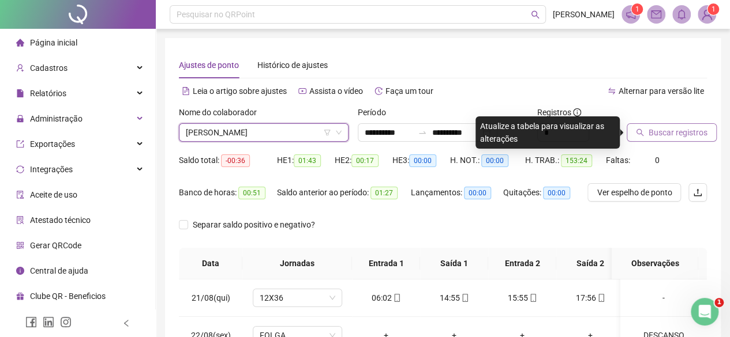
click at [652, 133] on span "Buscar registros" at bounding box center [677, 132] width 59 height 13
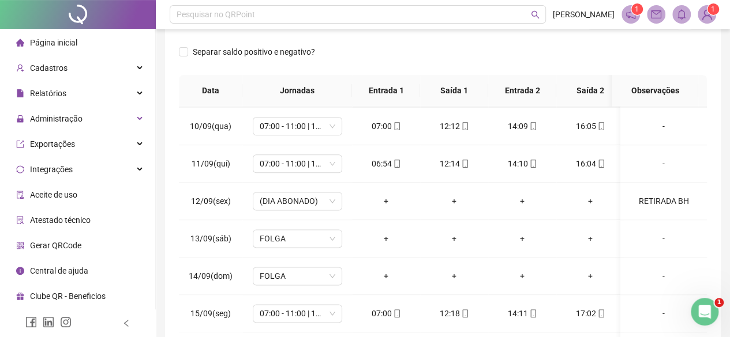
scroll to position [750, 0]
click at [666, 196] on div "RETIRADA BH" at bounding box center [663, 200] width 68 height 13
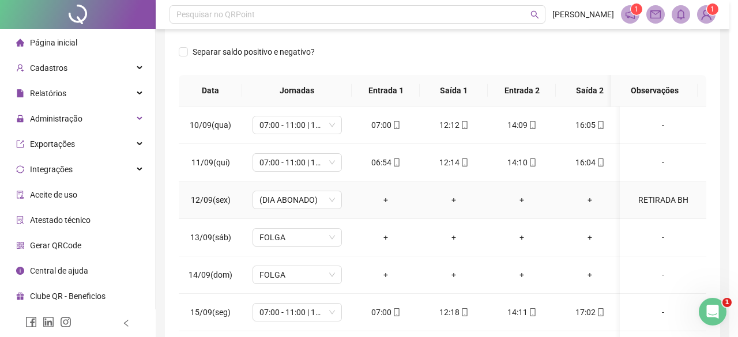
type textarea "**********"
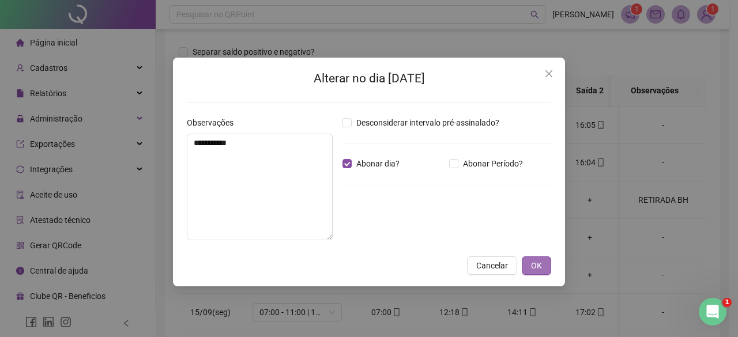
click at [534, 271] on span "OK" at bounding box center [536, 266] width 11 height 13
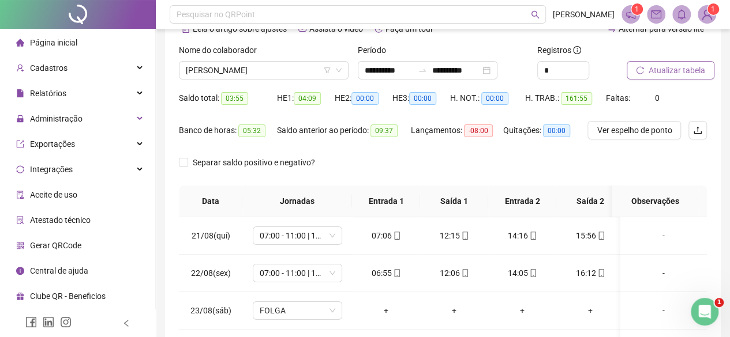
scroll to position [21, 0]
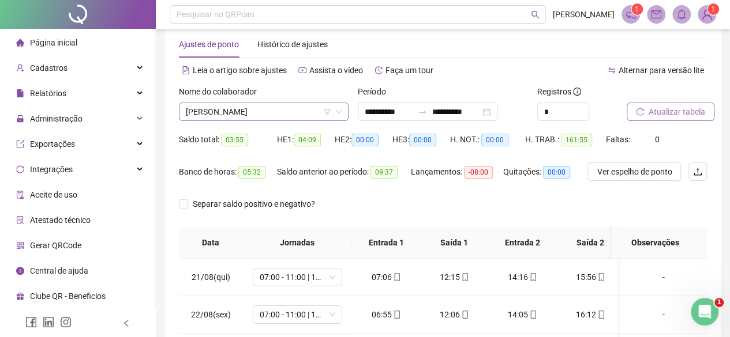
click at [222, 111] on span "[PERSON_NAME]" at bounding box center [264, 111] width 156 height 17
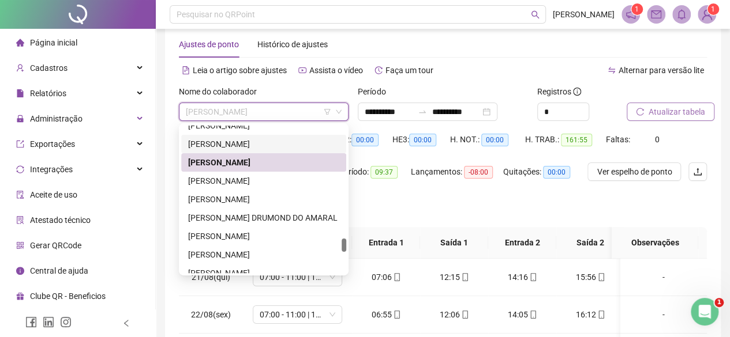
click at [215, 141] on div "PAULO FERNANDO BASTOS" at bounding box center [263, 144] width 151 height 13
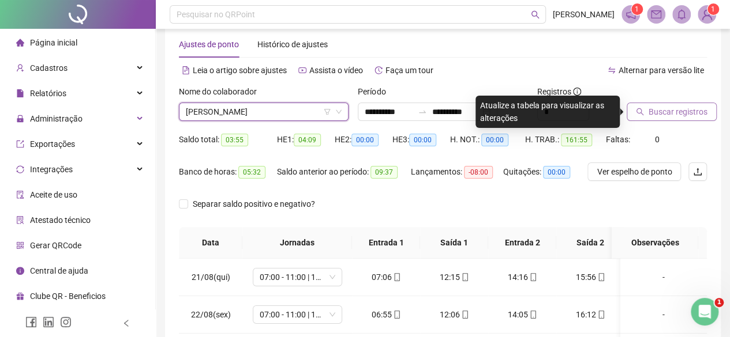
click at [661, 112] on span "Buscar registros" at bounding box center [677, 112] width 59 height 13
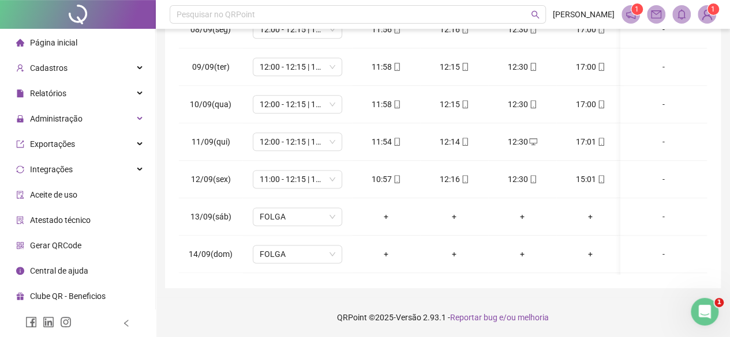
scroll to position [919, 0]
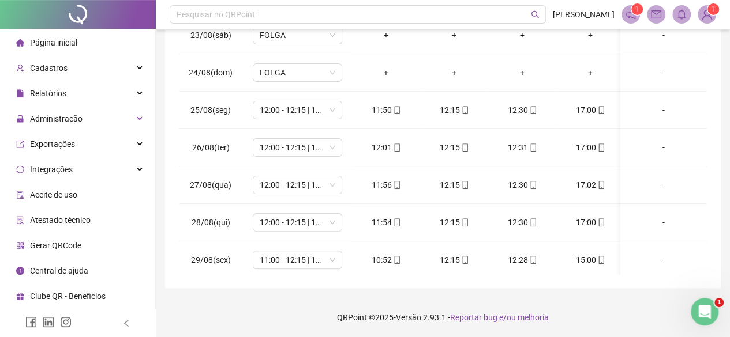
click at [706, 17] on header "Pesquisar no QRPoint RAISSA SEREZO 1 1" at bounding box center [443, 14] width 574 height 29
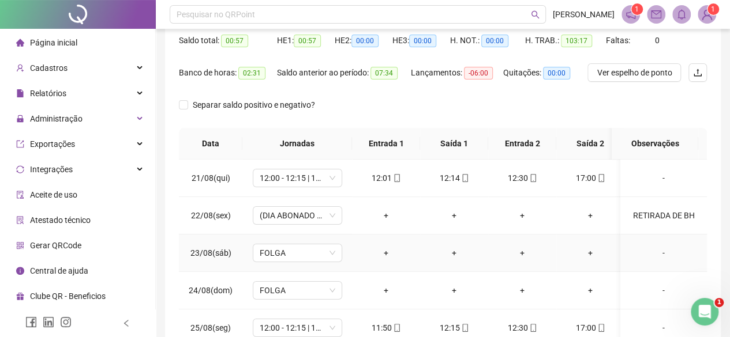
scroll to position [21, 0]
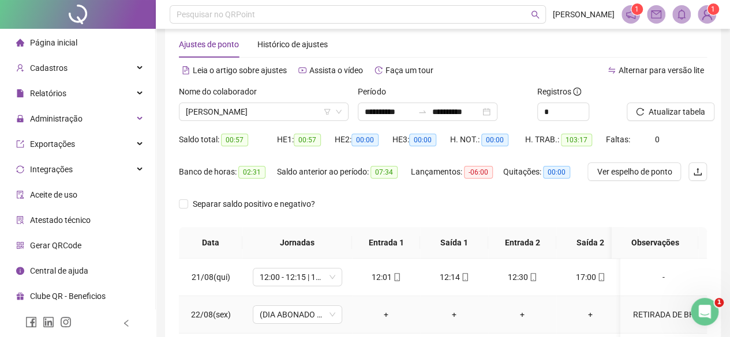
click at [644, 310] on div "RETIRADA DE BH" at bounding box center [663, 315] width 68 height 13
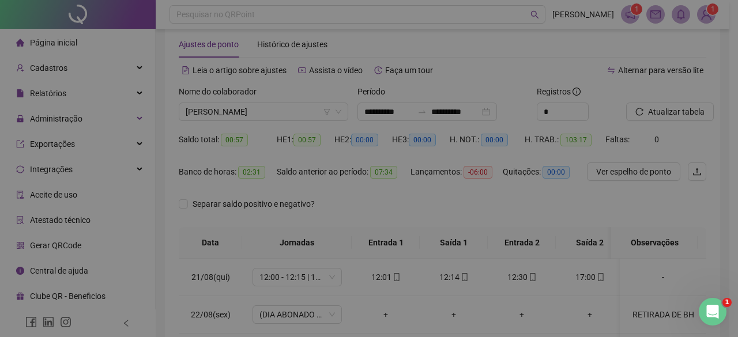
type textarea "**********"
type input "*****"
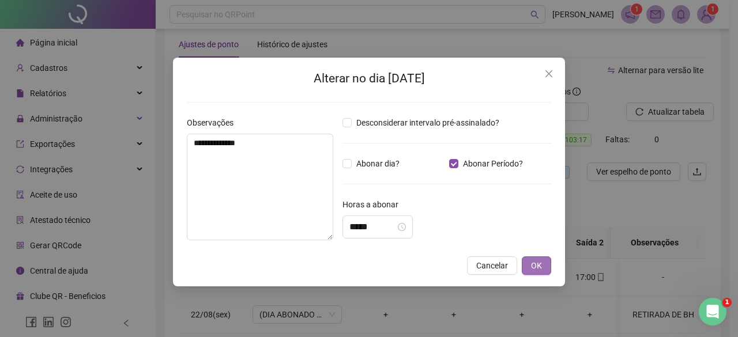
click at [545, 269] on button "OK" at bounding box center [536, 266] width 29 height 18
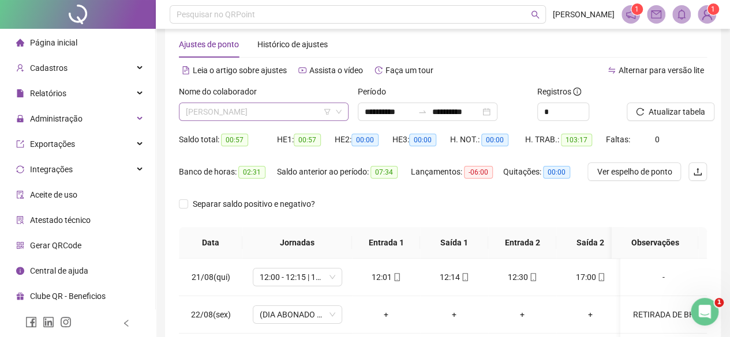
click at [238, 115] on span "PAULO FERNANDO BASTOS" at bounding box center [264, 111] width 156 height 17
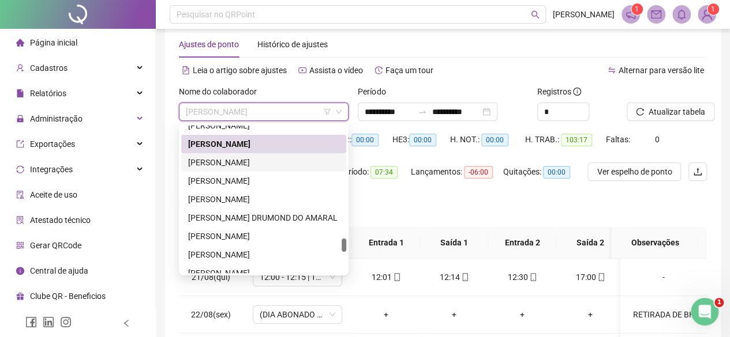
scroll to position [1151, 0]
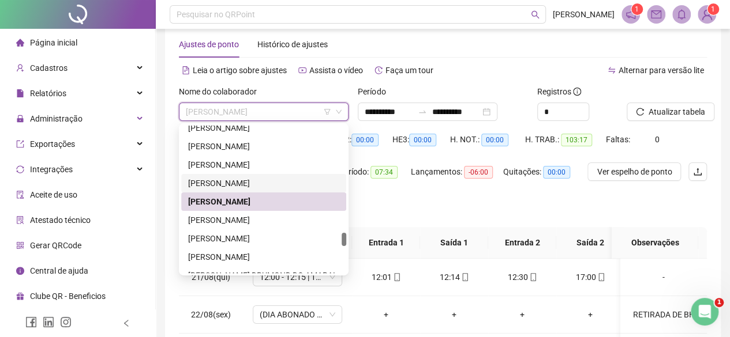
click at [224, 186] on div "PATRICIA JEANE FERREIRA DE MORAIS" at bounding box center [263, 183] width 151 height 13
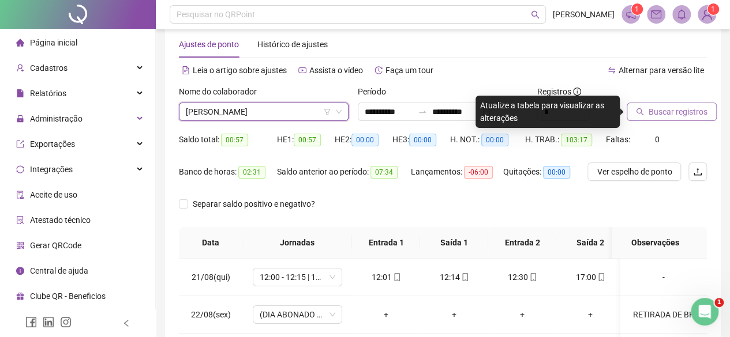
click at [666, 114] on span "Buscar registros" at bounding box center [677, 112] width 59 height 13
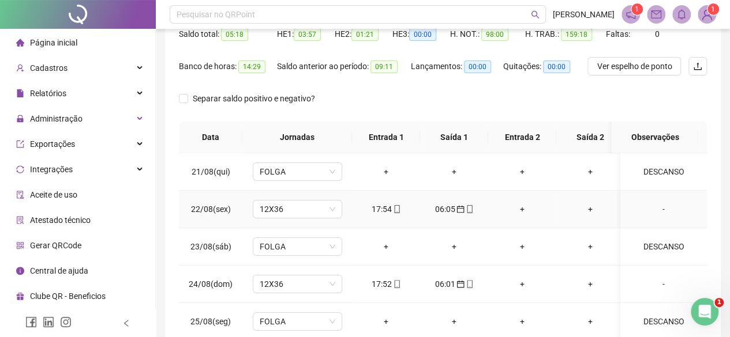
scroll to position [0, 0]
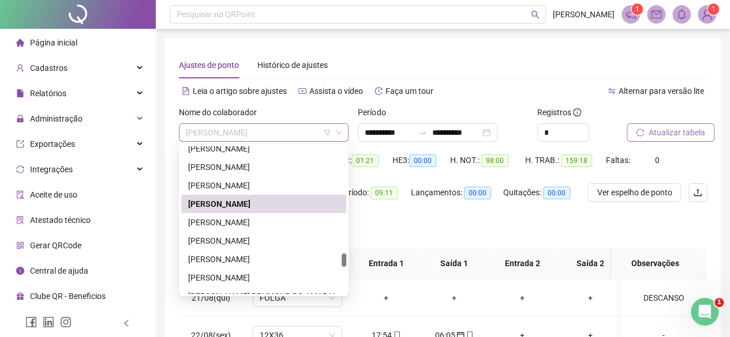
click at [223, 138] on span "PATRICIA JEANE FERREIRA DE MORAIS" at bounding box center [264, 132] width 156 height 17
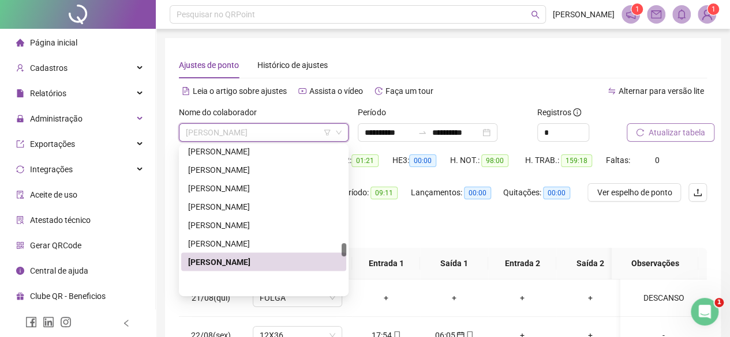
scroll to position [1036, 0]
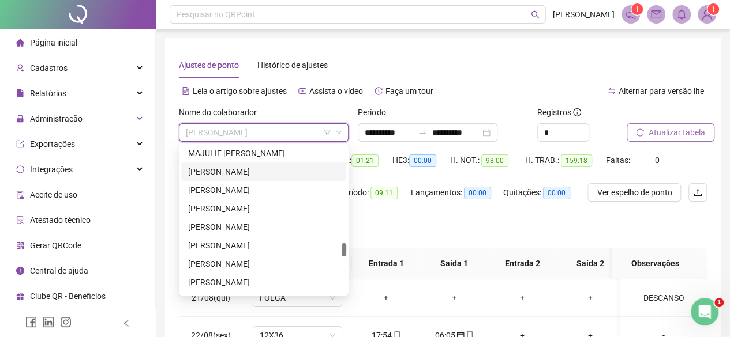
click at [234, 171] on div "MARCOS FREITAS BRITO" at bounding box center [263, 172] width 151 height 13
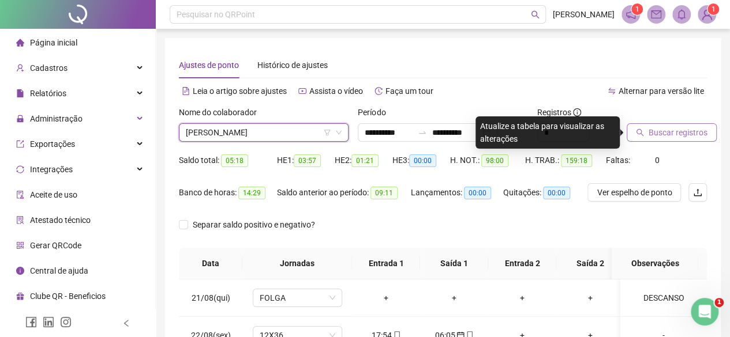
click at [688, 132] on span "Buscar registros" at bounding box center [677, 132] width 59 height 13
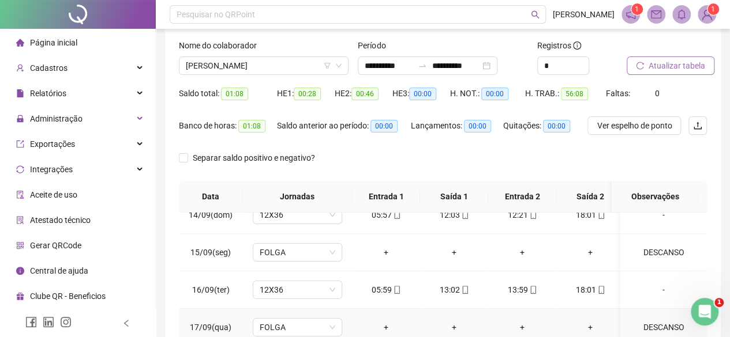
scroll to position [0, 0]
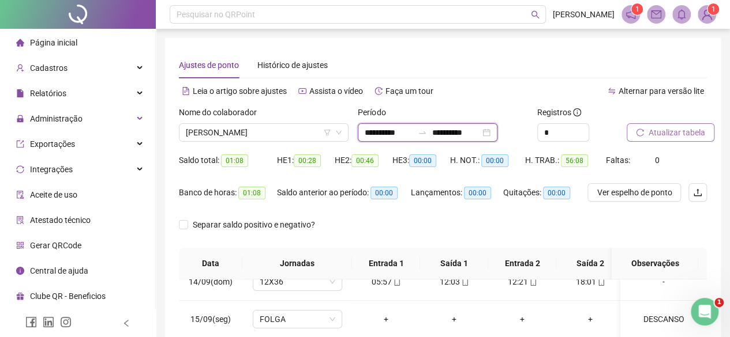
click at [477, 133] on input "**********" at bounding box center [456, 132] width 48 height 13
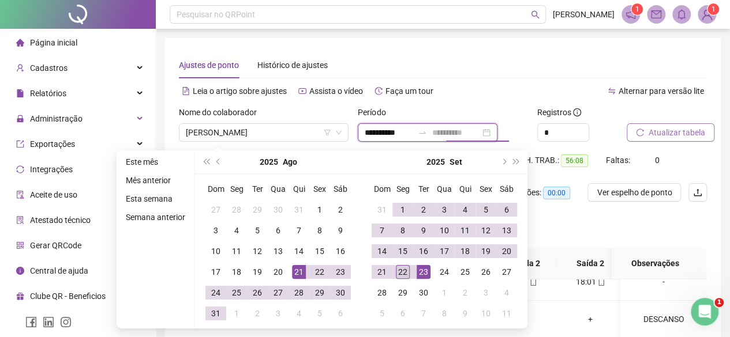
type input "**********"
click at [399, 270] on div "22" at bounding box center [403, 272] width 14 height 14
type input "**********"
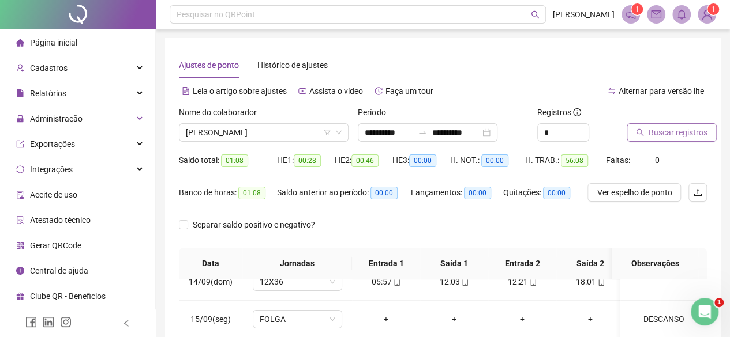
click at [669, 139] on div "Buscar registros" at bounding box center [666, 128] width 89 height 45
click at [669, 138] on span "Buscar registros" at bounding box center [677, 132] width 59 height 13
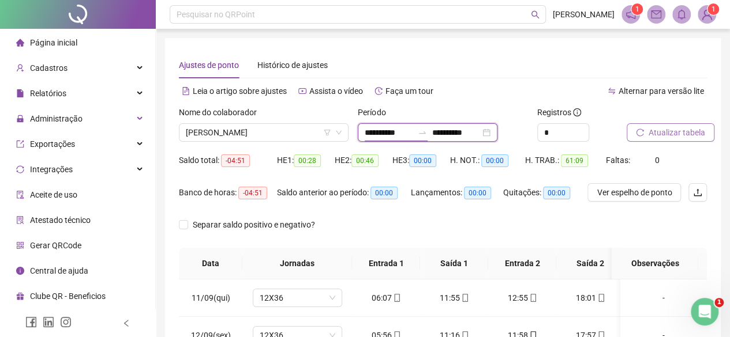
click at [472, 130] on input "**********" at bounding box center [456, 132] width 48 height 13
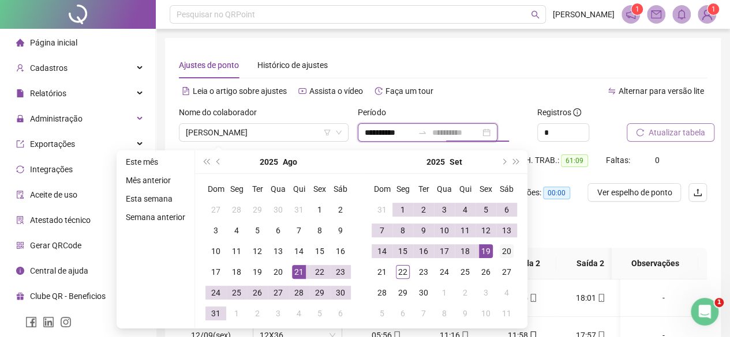
type input "**********"
click at [505, 251] on div "20" at bounding box center [507, 252] width 14 height 14
click at [669, 125] on button "Atualizar tabela" at bounding box center [671, 132] width 88 height 18
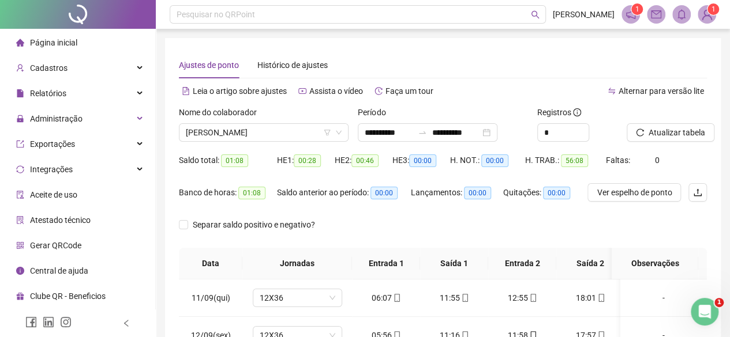
click at [243, 144] on div "Nome do colaborador MARCOS FREITAS BRITO" at bounding box center [263, 128] width 179 height 45
click at [250, 129] on span "MARCOS FREITAS BRITO" at bounding box center [264, 132] width 156 height 17
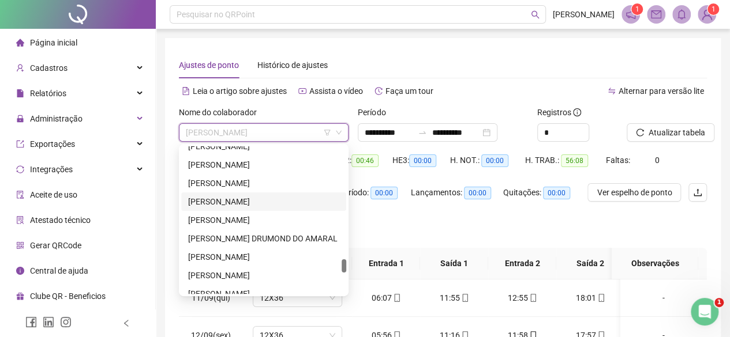
scroll to position [1151, 0]
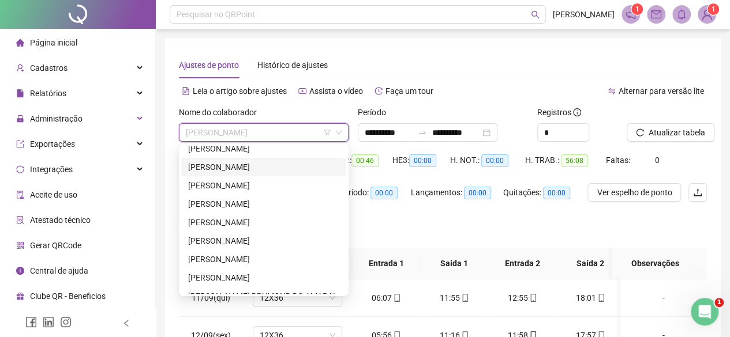
click at [227, 169] on div "NOEMI DOS SANTOS OLIVEIRA DE PAULA" at bounding box center [263, 167] width 151 height 13
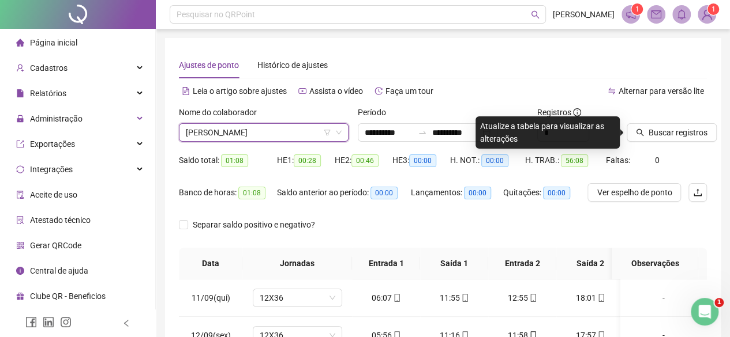
click at [687, 117] on div "Buscar registros" at bounding box center [667, 124] width 80 height 36
click at [673, 140] on button "Buscar registros" at bounding box center [672, 132] width 90 height 18
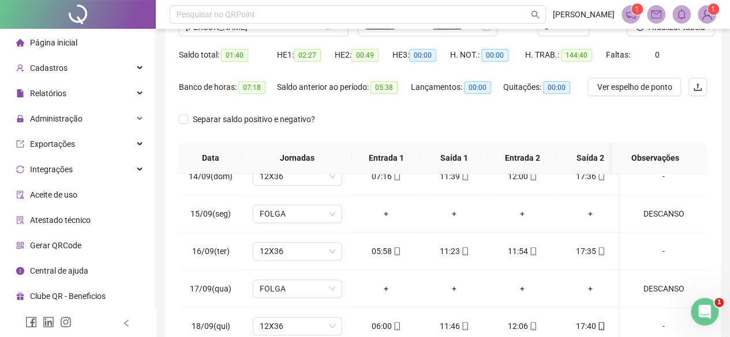
scroll to position [0, 0]
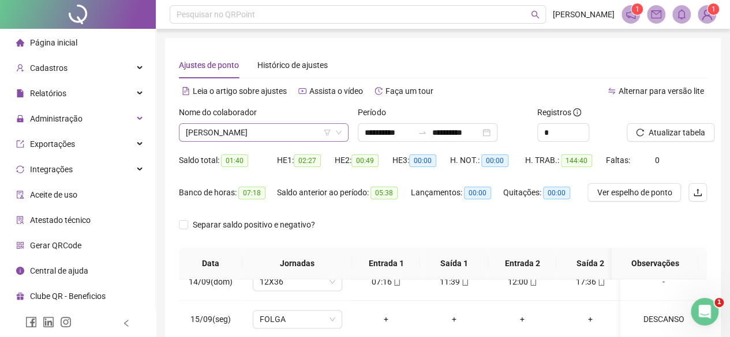
click at [215, 131] on span "[PERSON_NAME]" at bounding box center [264, 132] width 156 height 17
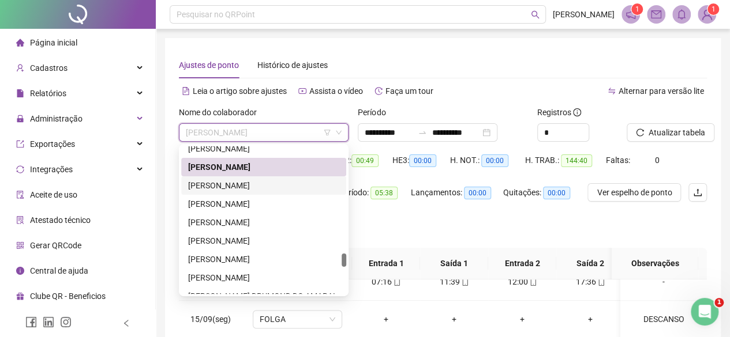
scroll to position [1094, 0]
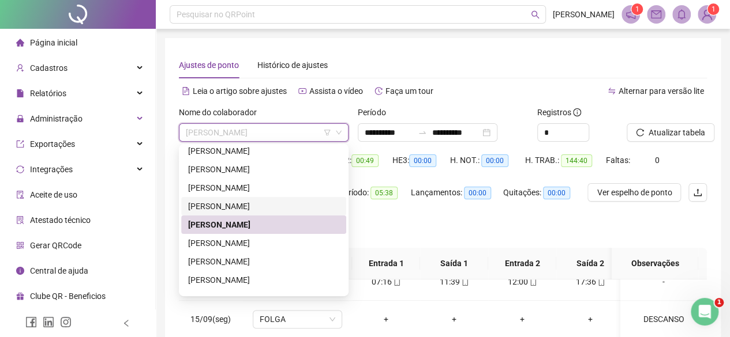
click at [209, 211] on div "[PERSON_NAME]" at bounding box center [263, 206] width 151 height 13
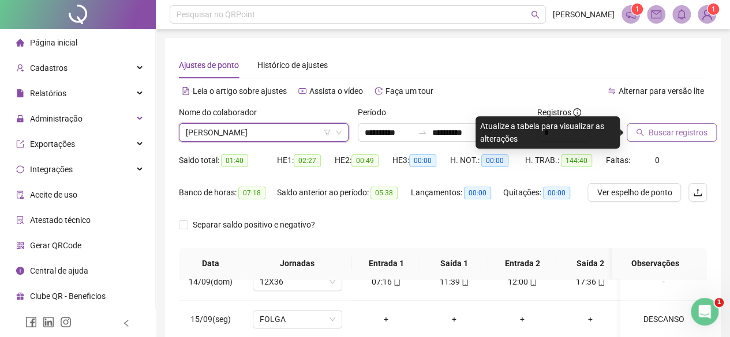
click at [659, 130] on span "Buscar registros" at bounding box center [677, 132] width 59 height 13
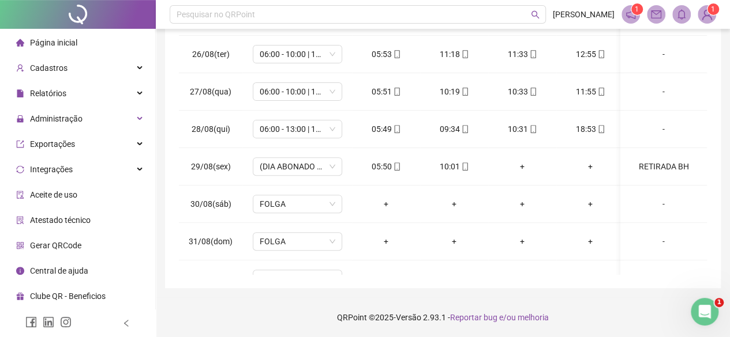
scroll to position [169, 0]
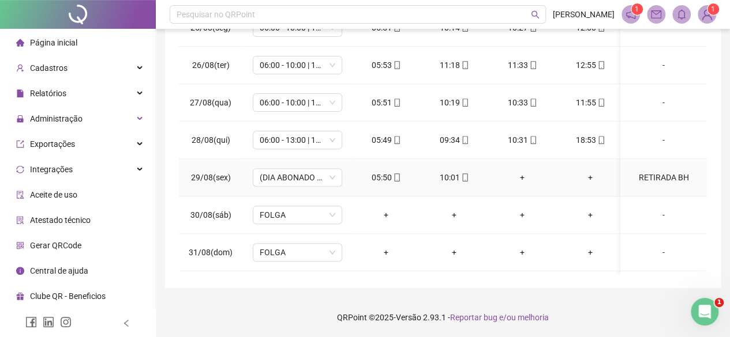
click at [655, 171] on div "RETIRADA BH" at bounding box center [663, 177] width 68 height 13
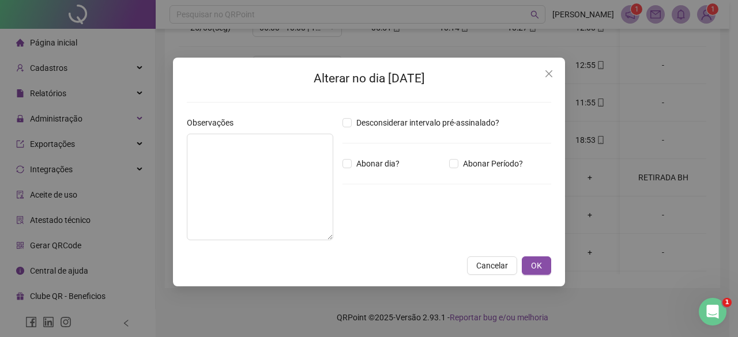
type textarea "**********"
type input "*****"
click at [542, 264] on span "OK" at bounding box center [536, 266] width 11 height 13
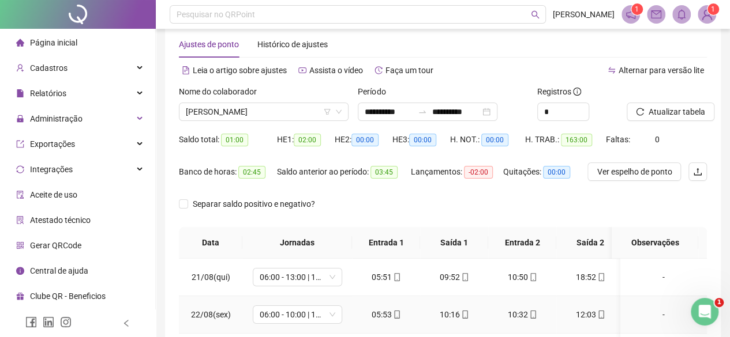
scroll to position [0, 0]
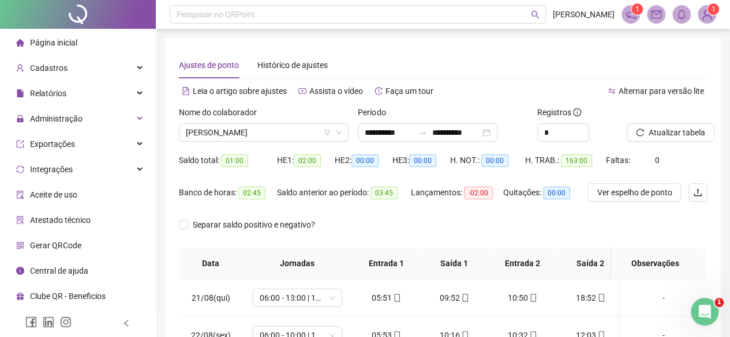
click at [239, 148] on div "Nome do colaborador NEUZA LIMA DA SILVA DE CARVALHO" at bounding box center [263, 128] width 179 height 45
click at [225, 128] on span "[PERSON_NAME]" at bounding box center [264, 132] width 156 height 17
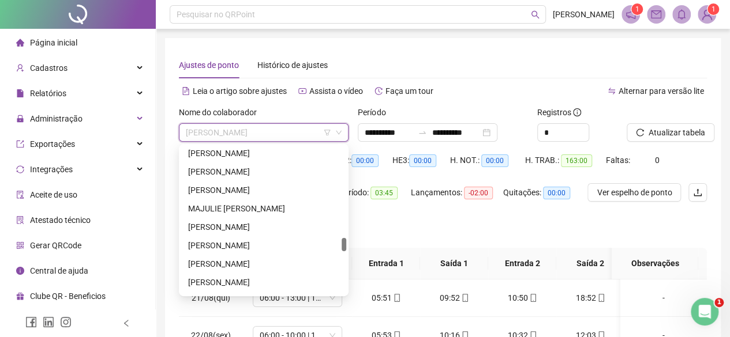
scroll to position [1038, 0]
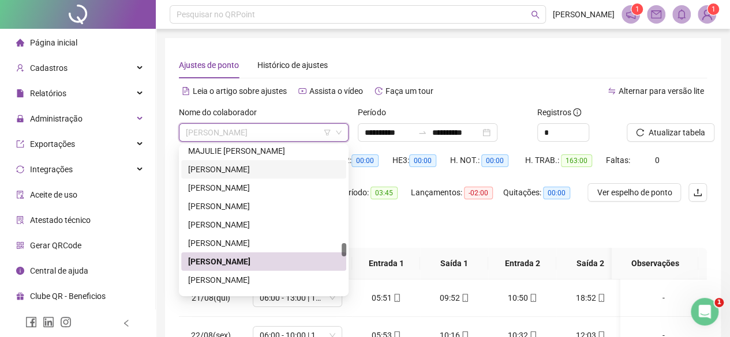
click at [223, 170] on div "[PERSON_NAME]" at bounding box center [263, 169] width 151 height 13
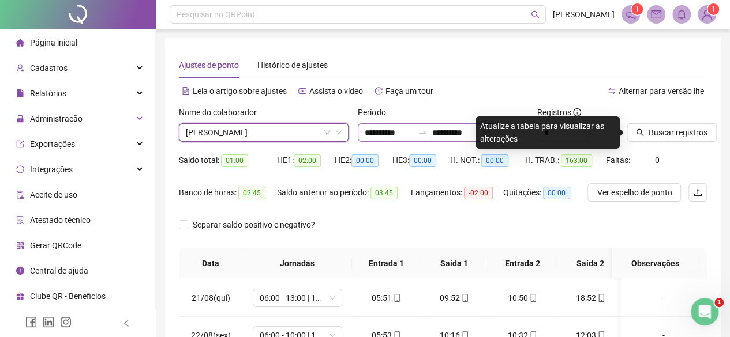
click at [421, 141] on div "**********" at bounding box center [428, 132] width 140 height 18
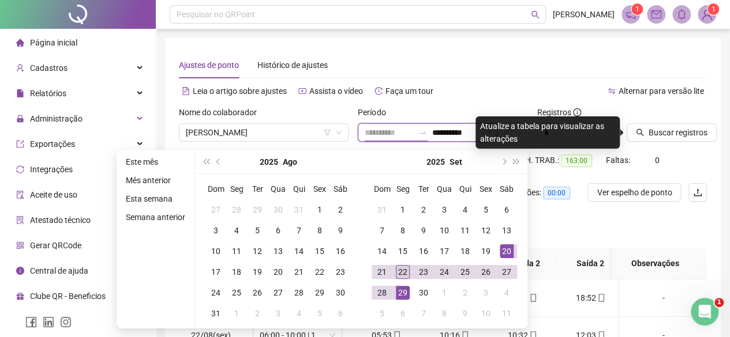
type input "**********"
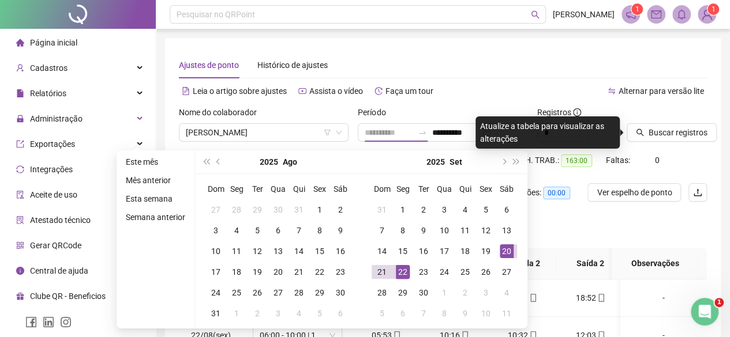
click at [404, 271] on div "22" at bounding box center [403, 272] width 14 height 14
type input "**********"
click at [685, 135] on span "Buscar registros" at bounding box center [677, 132] width 59 height 13
type input "**********"
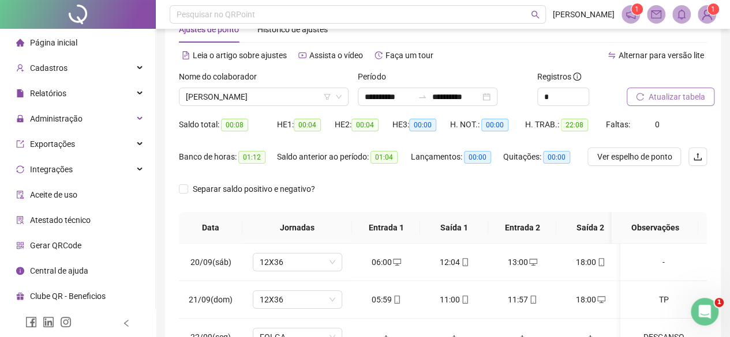
scroll to position [10, 0]
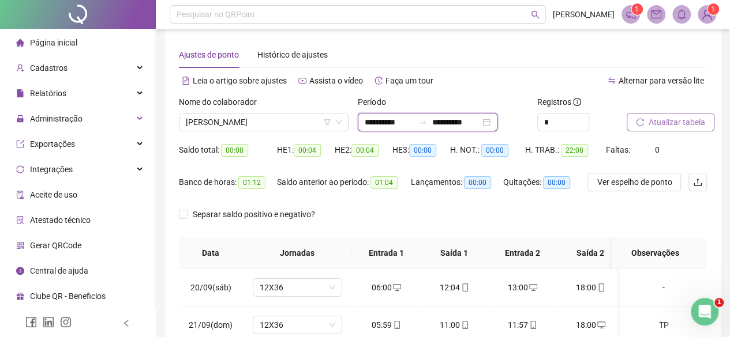
click at [480, 127] on input "**********" at bounding box center [456, 122] width 48 height 13
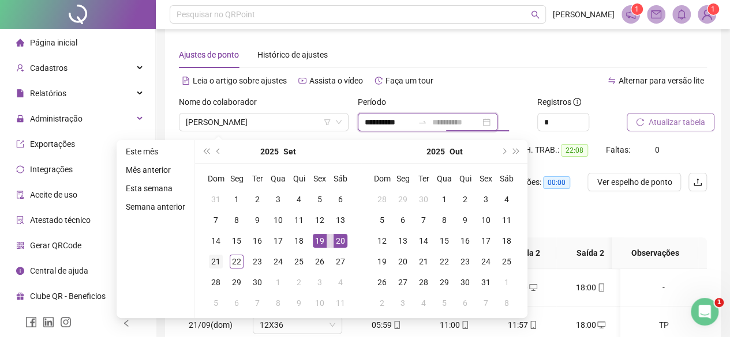
type input "**********"
click at [210, 259] on div "21" at bounding box center [216, 262] width 14 height 14
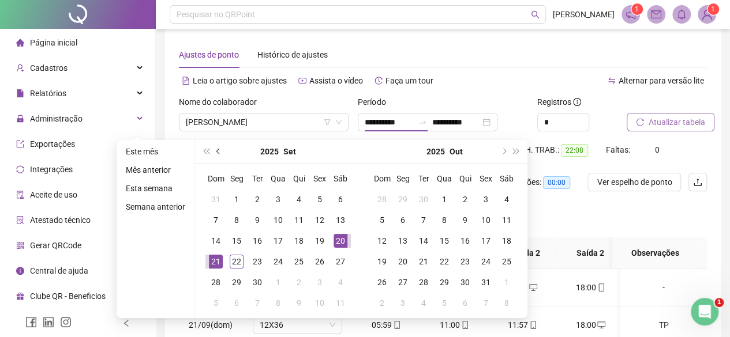
click at [219, 153] on button "prev-year" at bounding box center [218, 151] width 13 height 23
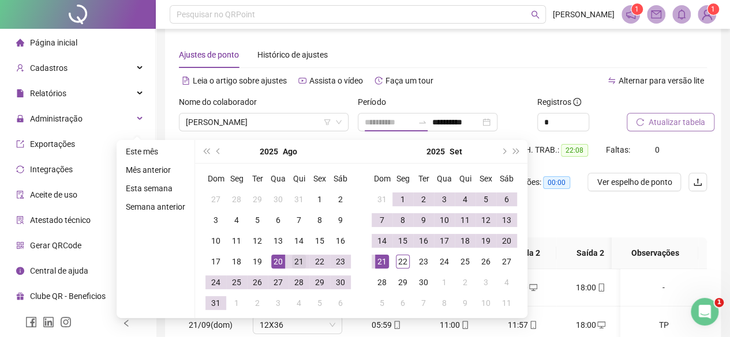
type input "**********"
click at [290, 266] on td "21" at bounding box center [298, 262] width 21 height 21
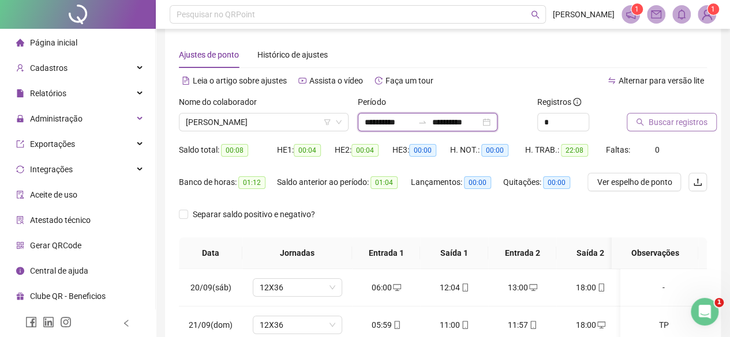
click at [476, 124] on input "**********" at bounding box center [456, 122] width 48 height 13
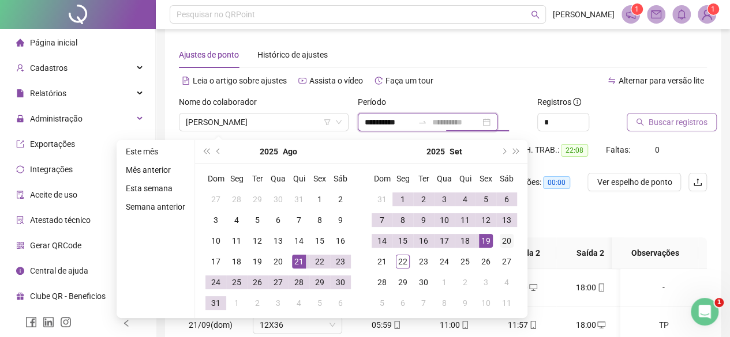
type input "**********"
click at [500, 238] on div "20" at bounding box center [507, 241] width 14 height 14
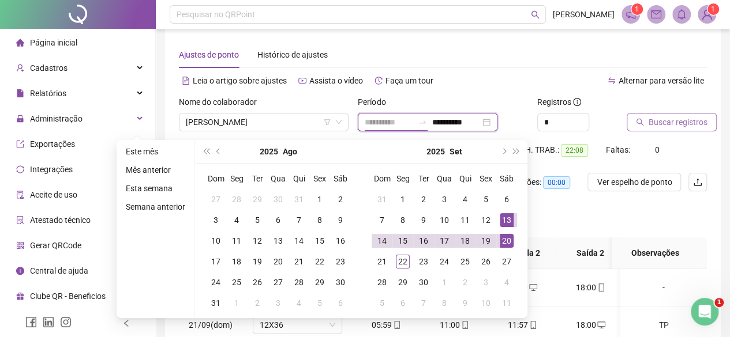
type input "**********"
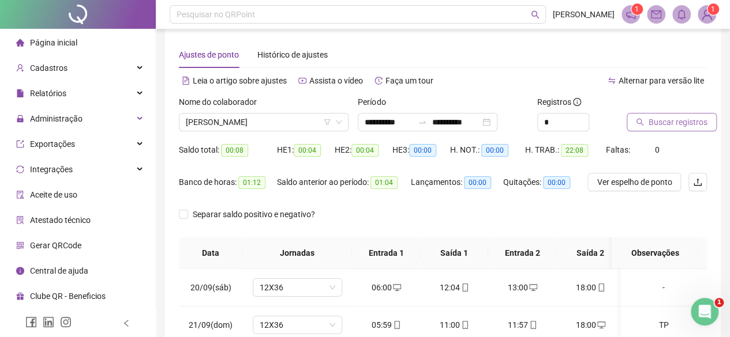
click at [682, 128] on button "Buscar registros" at bounding box center [672, 122] width 90 height 18
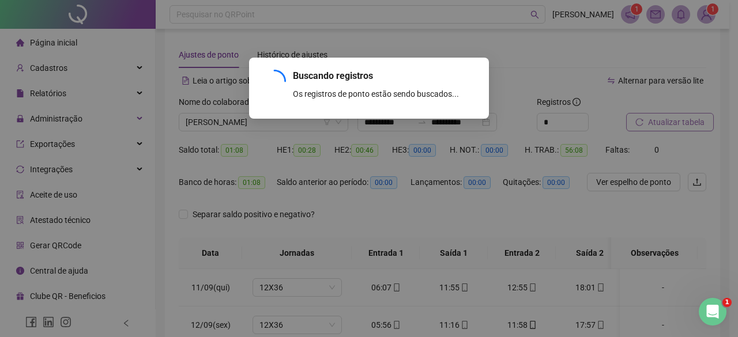
click at [682, 128] on div "Buscando registros Os registros de ponto estão sendo buscados... OK" at bounding box center [369, 168] width 738 height 337
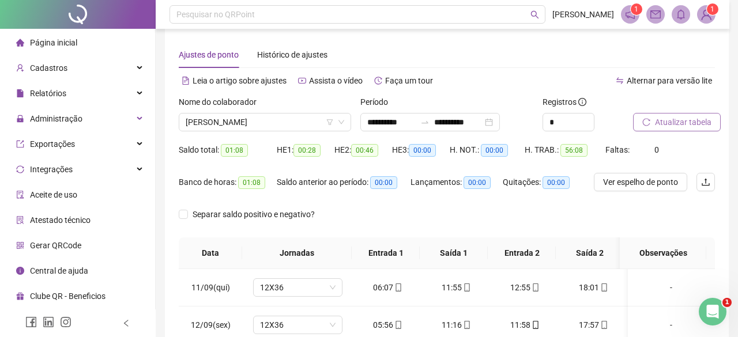
click at [682, 128] on button "Atualizar tabela" at bounding box center [677, 122] width 88 height 18
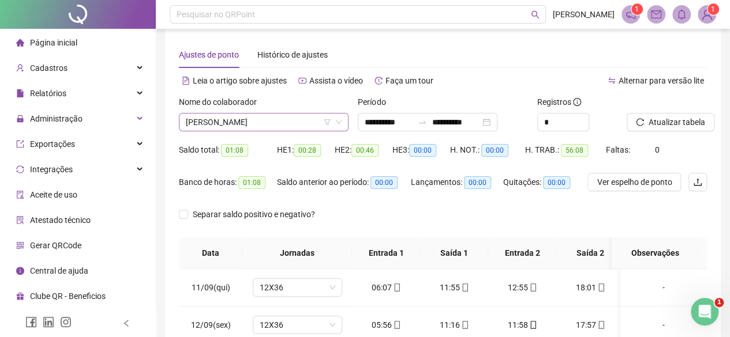
click at [273, 126] on span "[PERSON_NAME]" at bounding box center [264, 122] width 156 height 17
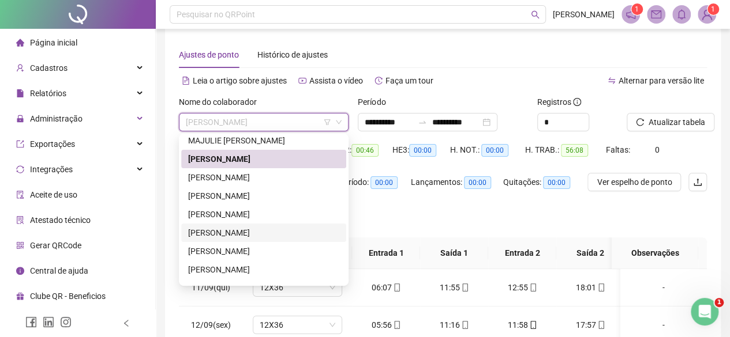
click at [269, 232] on div "[PERSON_NAME]" at bounding box center [263, 233] width 151 height 13
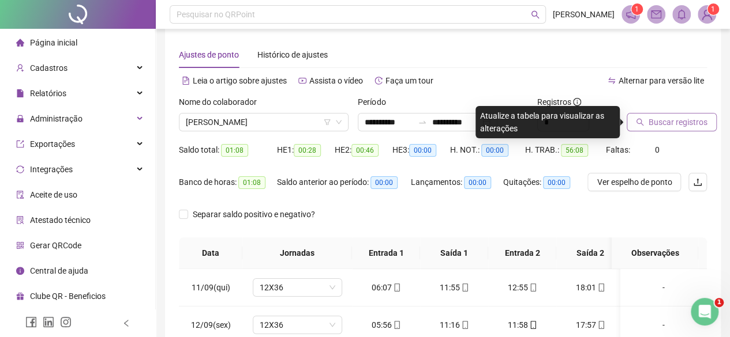
click at [666, 122] on span "Buscar registros" at bounding box center [677, 122] width 59 height 13
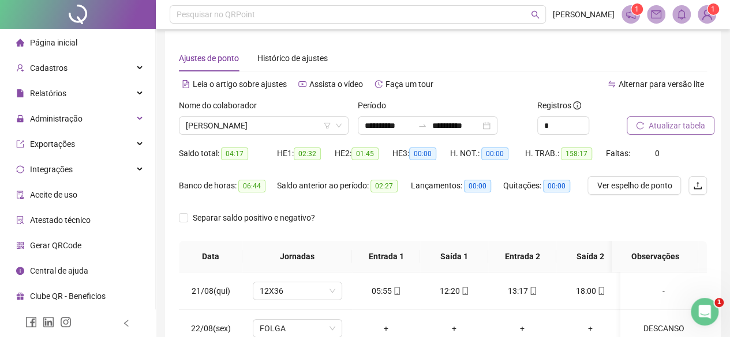
scroll to position [0, 0]
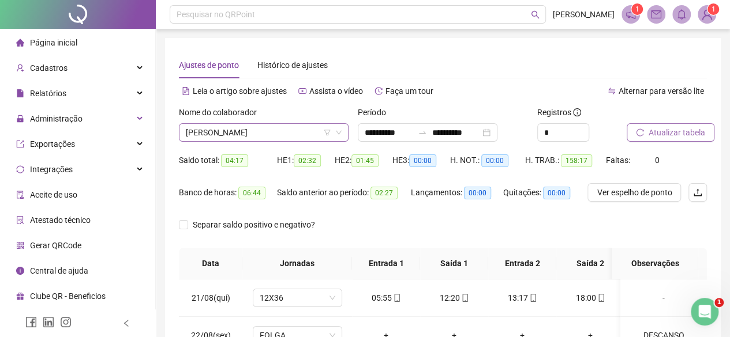
click at [252, 131] on span "[PERSON_NAME]" at bounding box center [264, 132] width 156 height 17
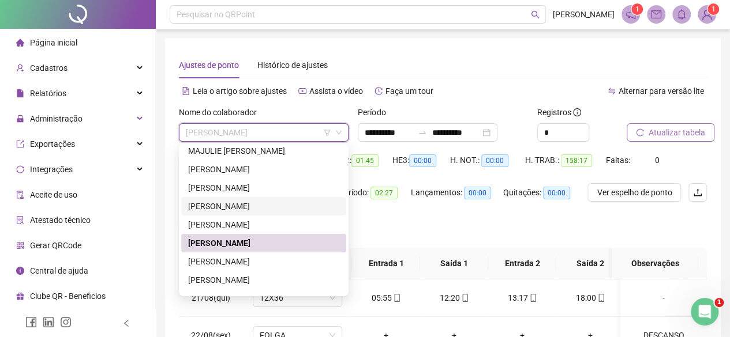
click at [241, 209] on div "[PERSON_NAME]" at bounding box center [263, 206] width 151 height 13
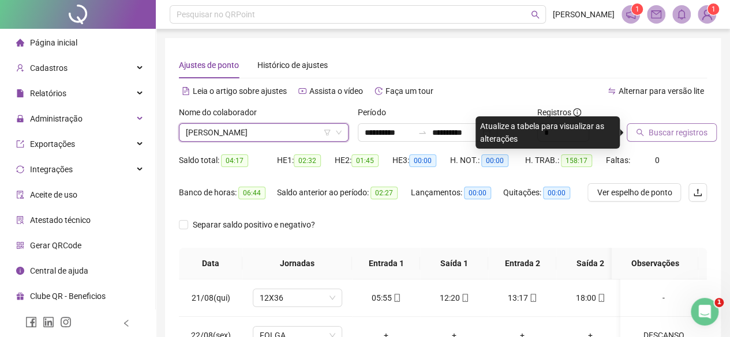
click at [686, 130] on span "Buscar registros" at bounding box center [677, 132] width 59 height 13
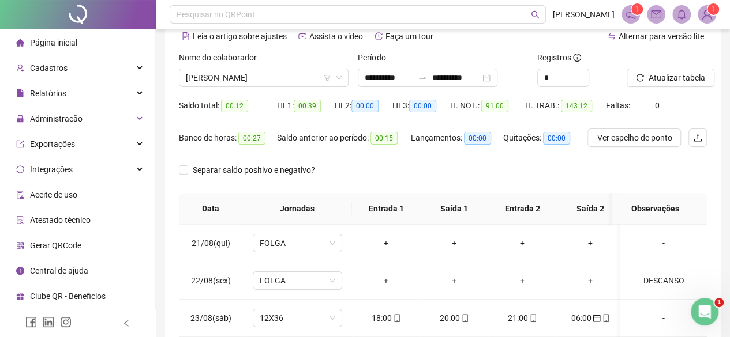
scroll to position [21, 0]
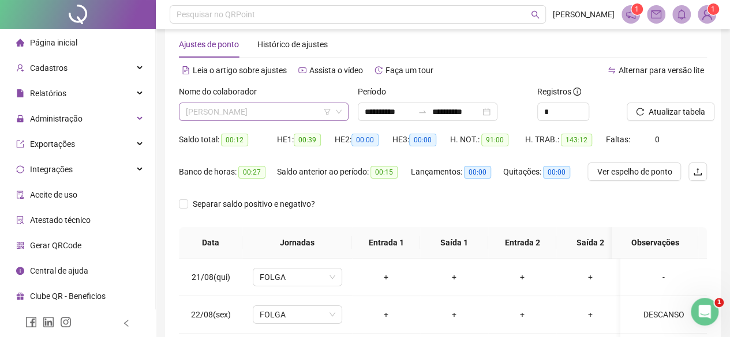
click at [220, 104] on span "[PERSON_NAME]" at bounding box center [264, 111] width 156 height 17
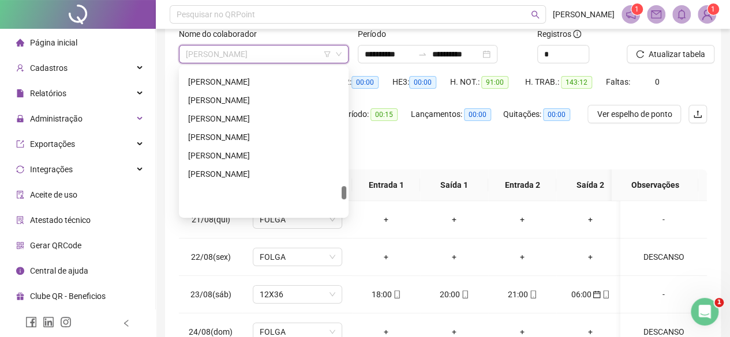
scroll to position [1267, 0]
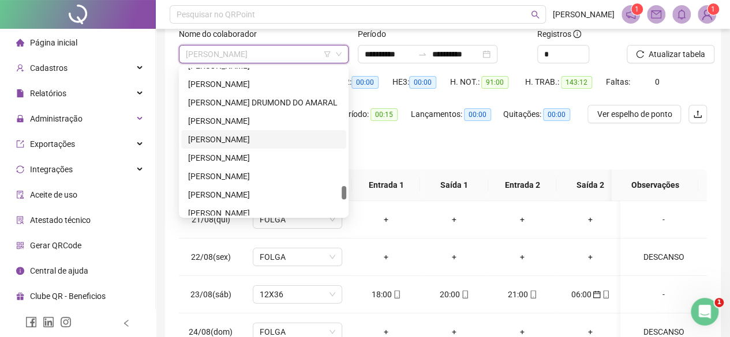
click at [242, 132] on div "[PERSON_NAME]" at bounding box center [263, 139] width 165 height 18
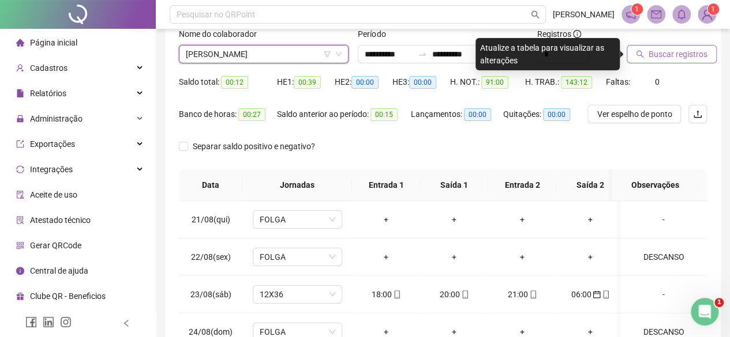
click at [696, 58] on span "Buscar registros" at bounding box center [677, 54] width 59 height 13
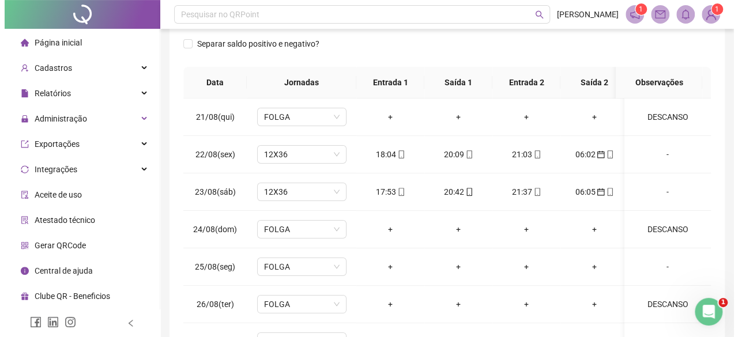
scroll to position [0, 0]
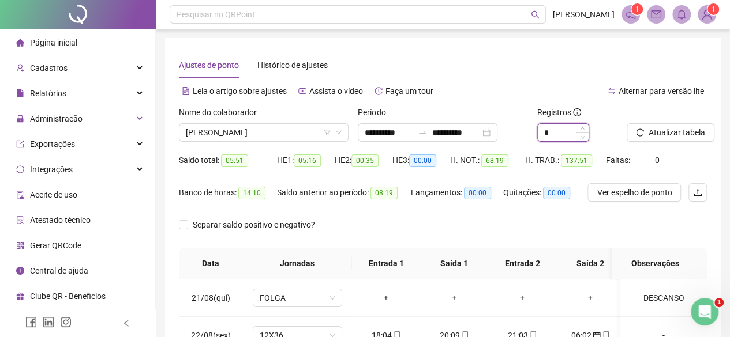
click at [565, 133] on input "*" at bounding box center [563, 132] width 51 height 17
click at [582, 141] on span "Decrease Value" at bounding box center [582, 136] width 13 height 10
click at [583, 129] on icon "up" at bounding box center [582, 129] width 4 height 4
type input "*"
click at [583, 129] on icon "up" at bounding box center [582, 129] width 4 height 4
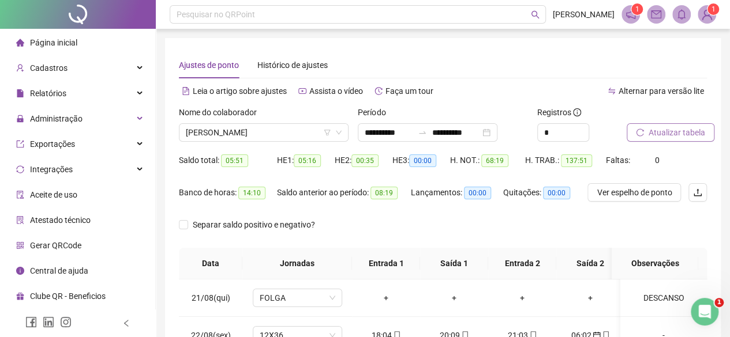
click at [660, 129] on span "Atualizar tabela" at bounding box center [676, 132] width 57 height 13
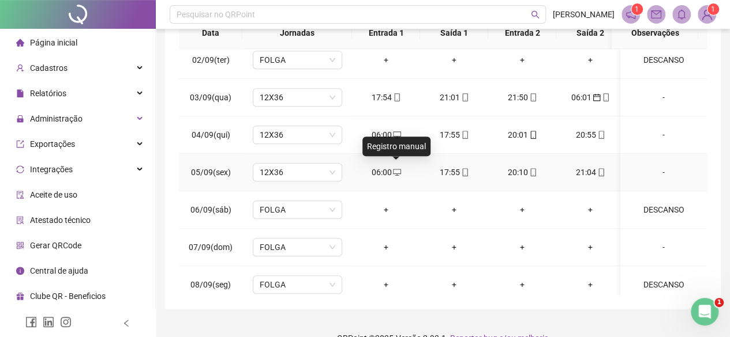
click at [392, 168] on span at bounding box center [396, 172] width 9 height 9
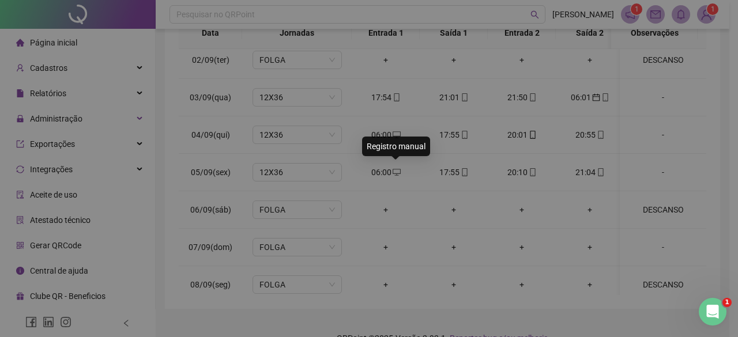
type input "**********"
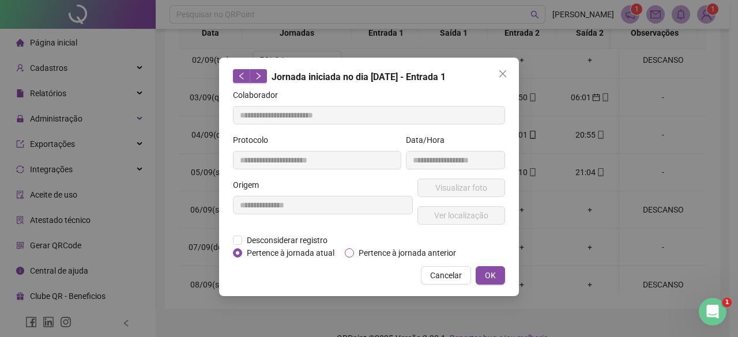
click at [407, 253] on span "Pertence à jornada anterior" at bounding box center [407, 253] width 107 height 13
click at [482, 280] on button "OK" at bounding box center [490, 276] width 29 height 18
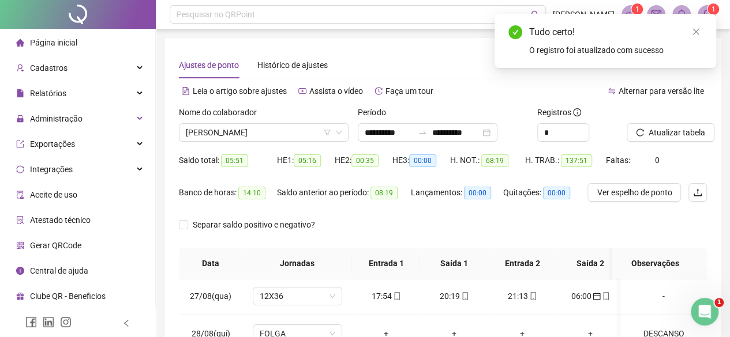
click at [691, 143] on div "Atualizar tabela" at bounding box center [666, 128] width 89 height 45
click at [681, 138] on span "Atualizar tabela" at bounding box center [676, 132] width 57 height 13
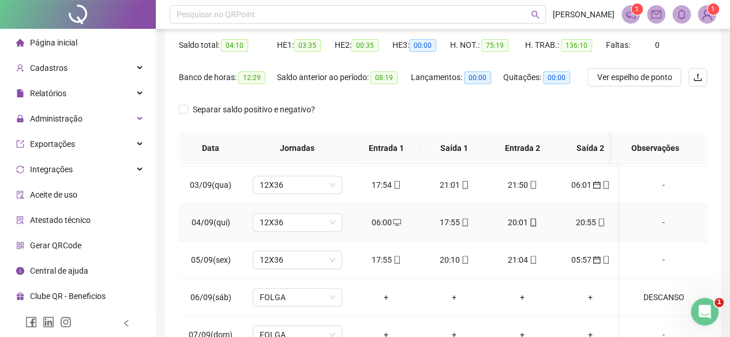
scroll to position [503, 0]
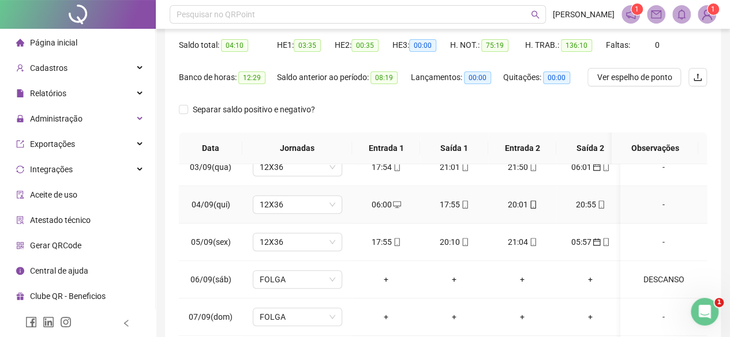
drag, startPoint x: 383, startPoint y: 206, endPoint x: 377, endPoint y: 204, distance: 6.2
click at [377, 204] on div "06:00" at bounding box center [386, 204] width 50 height 13
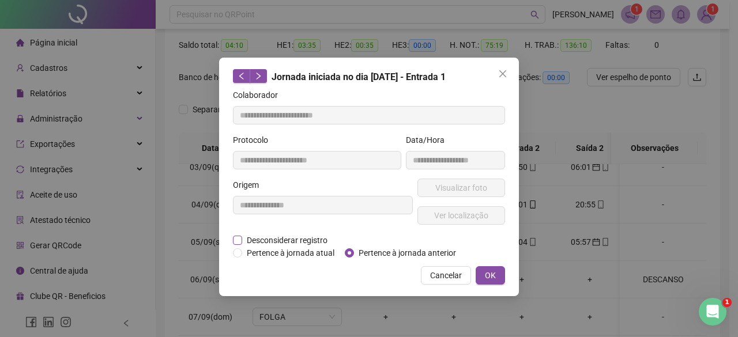
click at [308, 241] on span "Desconsiderar registro" at bounding box center [287, 240] width 90 height 13
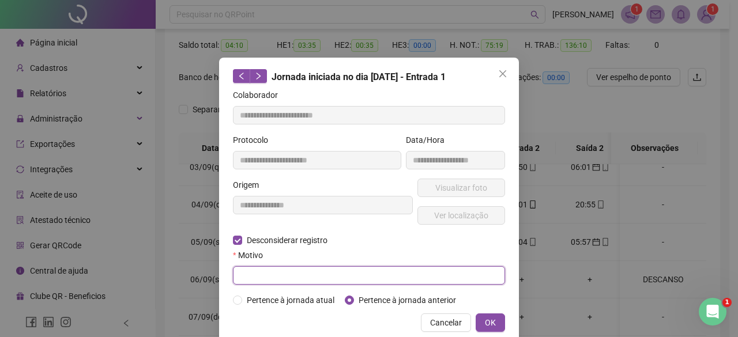
click at [278, 269] on input "text" at bounding box center [369, 276] width 272 height 18
type input "**********"
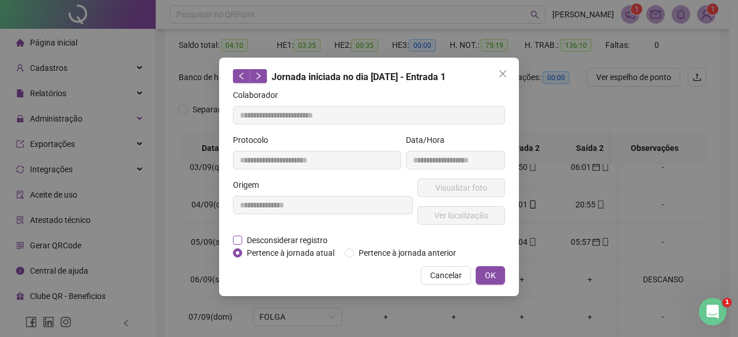
click at [254, 242] on span "Desconsiderar registro" at bounding box center [287, 240] width 90 height 13
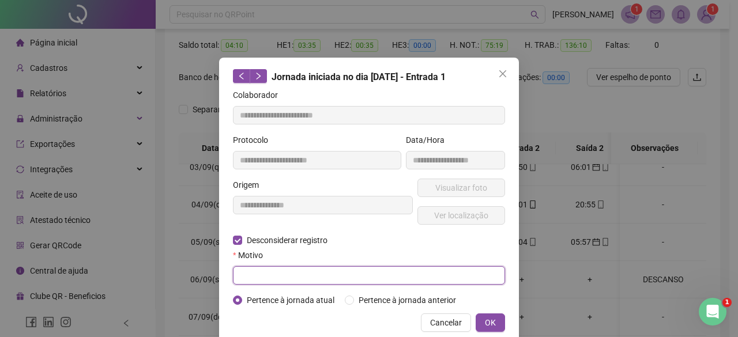
click at [261, 267] on input "text" at bounding box center [369, 276] width 272 height 18
type input "*"
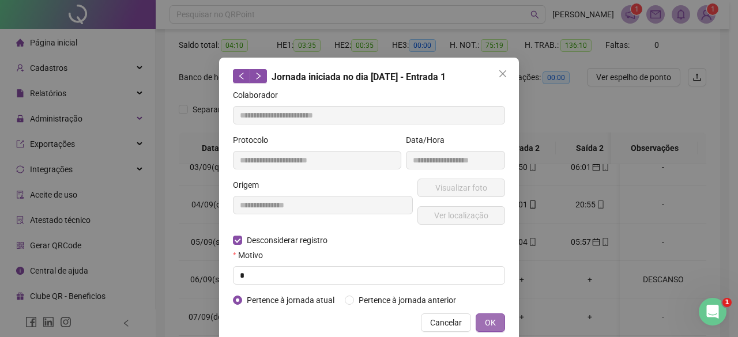
click at [480, 318] on button "OK" at bounding box center [490, 323] width 29 height 18
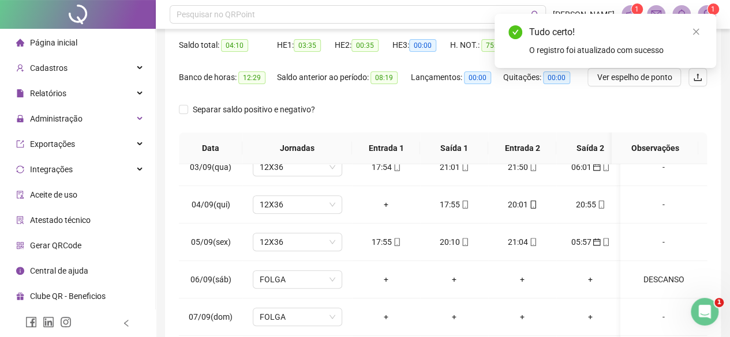
scroll to position [0, 0]
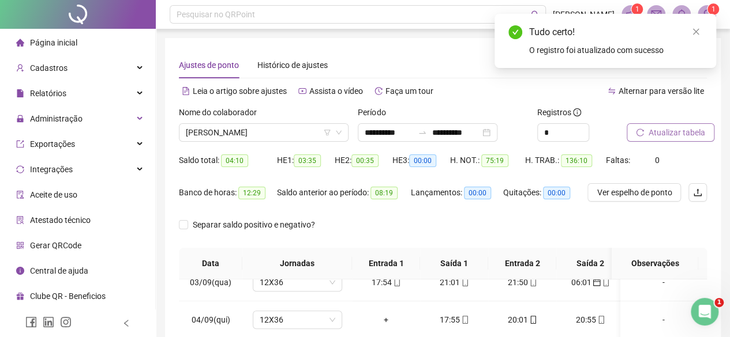
click at [696, 132] on span "Atualizar tabela" at bounding box center [676, 132] width 57 height 13
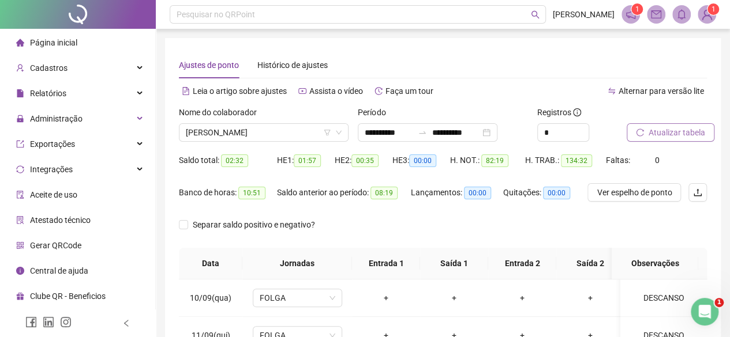
click at [690, 126] on button "Atualizar tabela" at bounding box center [671, 132] width 88 height 18
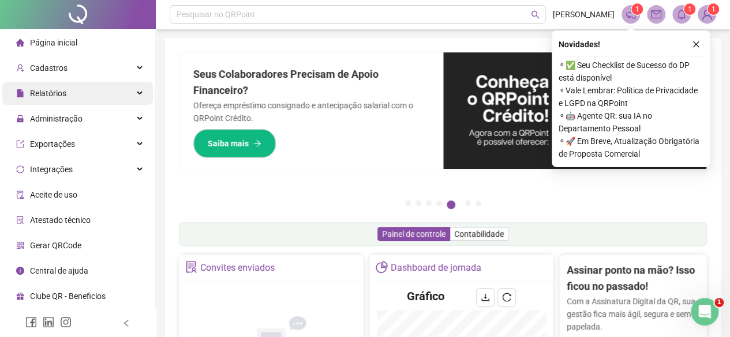
click at [72, 102] on div "Relatórios" at bounding box center [77, 93] width 151 height 23
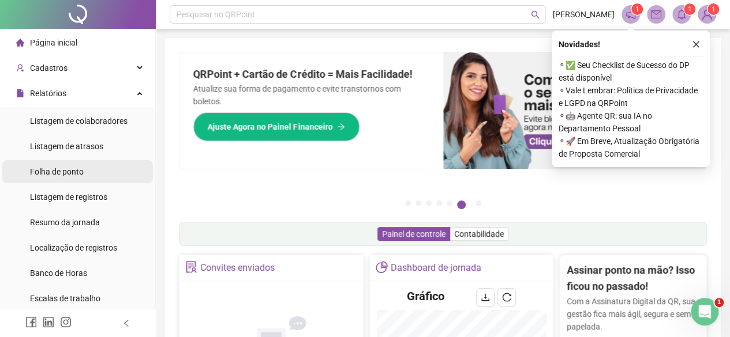
click at [65, 178] on div "Folha de ponto" at bounding box center [57, 171] width 54 height 23
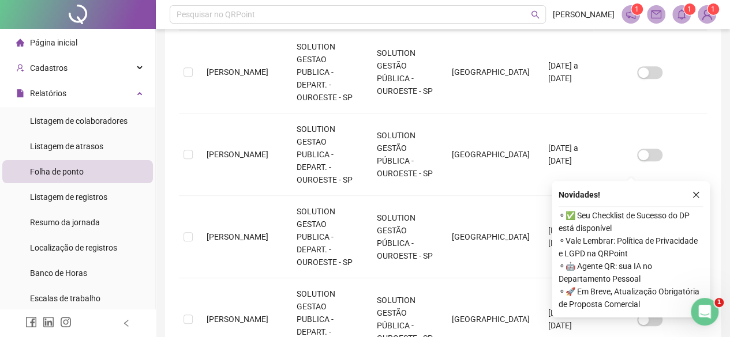
scroll to position [590, 0]
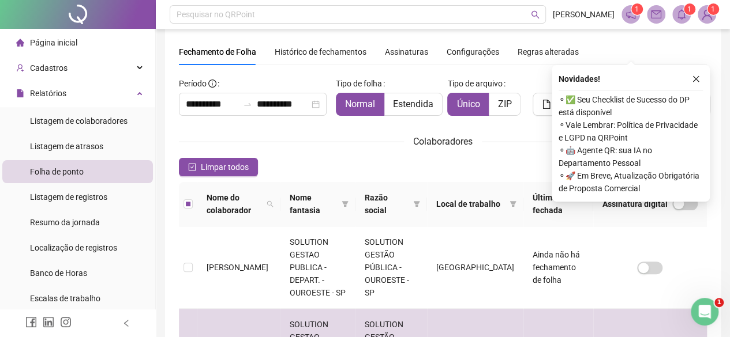
scroll to position [0, 0]
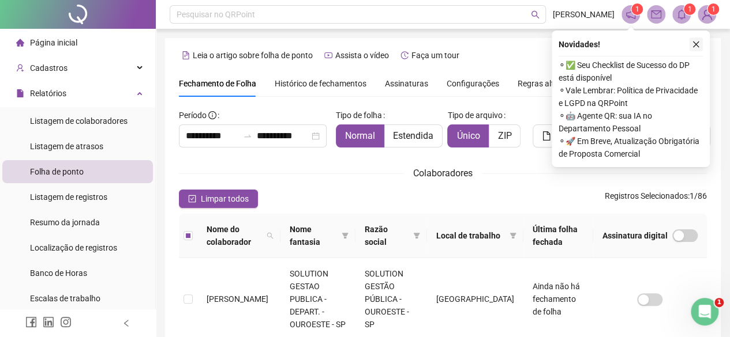
click at [700, 40] on button "button" at bounding box center [696, 44] width 14 height 14
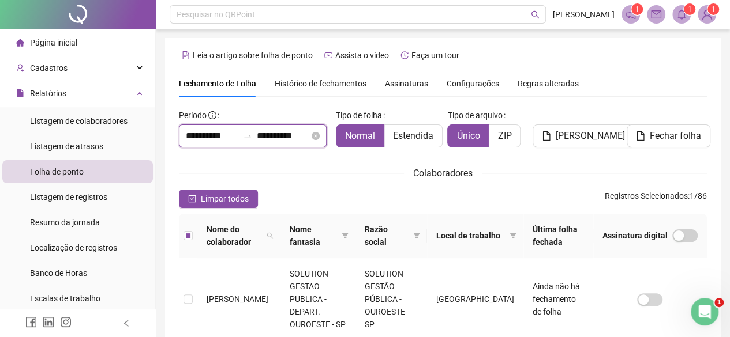
click at [220, 136] on input "**********" at bounding box center [212, 136] width 52 height 14
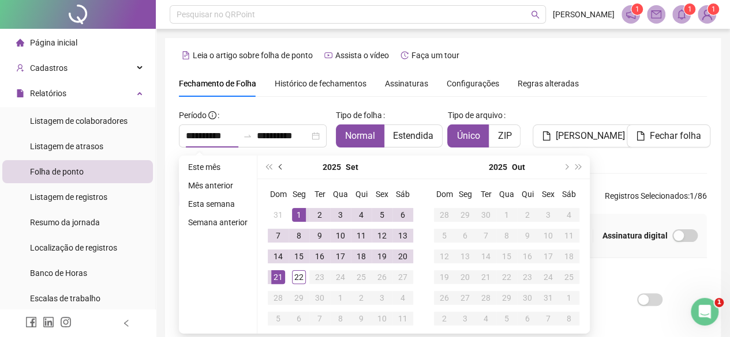
click at [277, 166] on button "prev-year" at bounding box center [281, 167] width 13 height 23
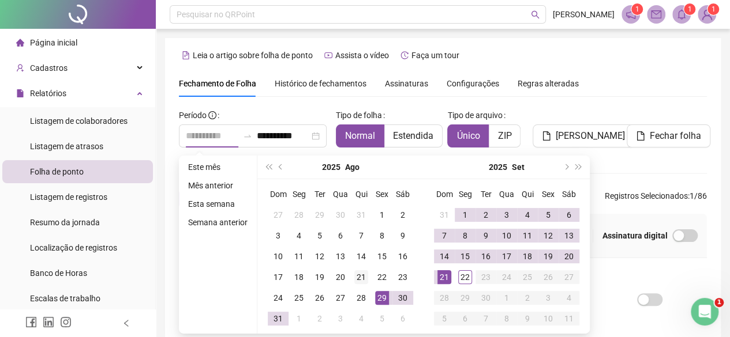
type input "**********"
click at [362, 281] on div "21" at bounding box center [361, 278] width 14 height 14
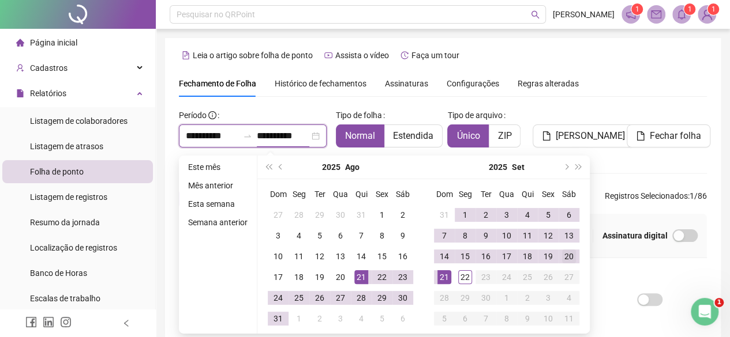
type input "**********"
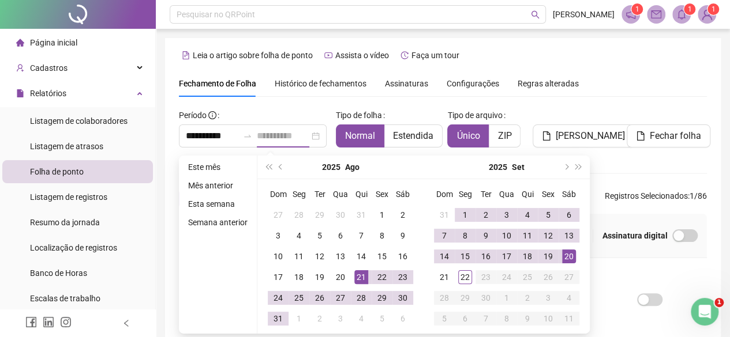
click at [570, 257] on div "20" at bounding box center [569, 257] width 14 height 14
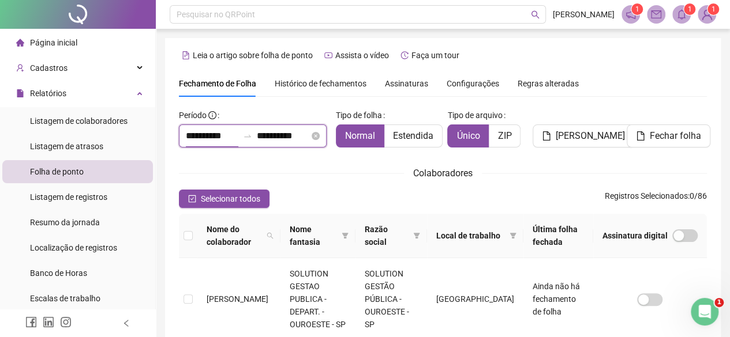
click at [194, 138] on input "**********" at bounding box center [212, 136] width 52 height 14
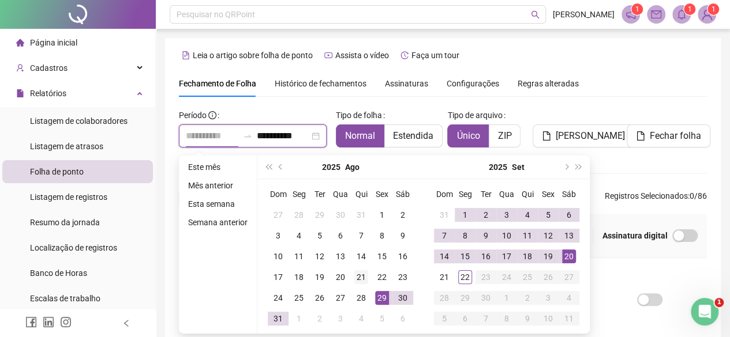
type input "**********"
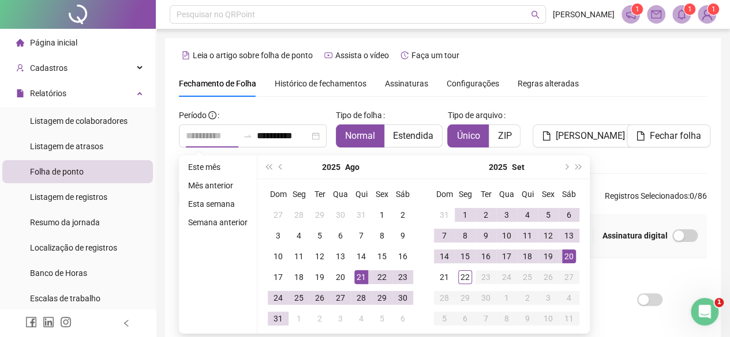
click at [362, 284] on td "21" at bounding box center [361, 277] width 21 height 21
type input "**********"
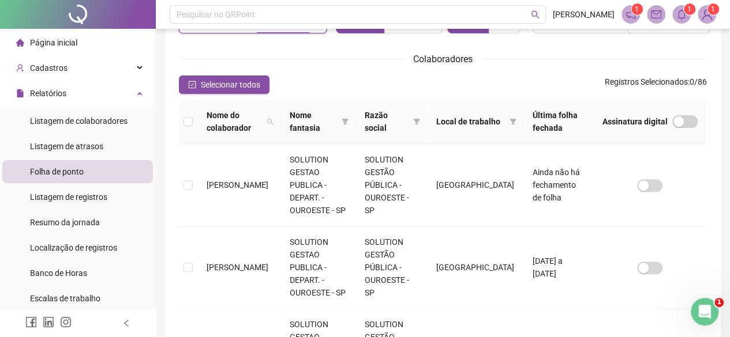
scroll to position [115, 0]
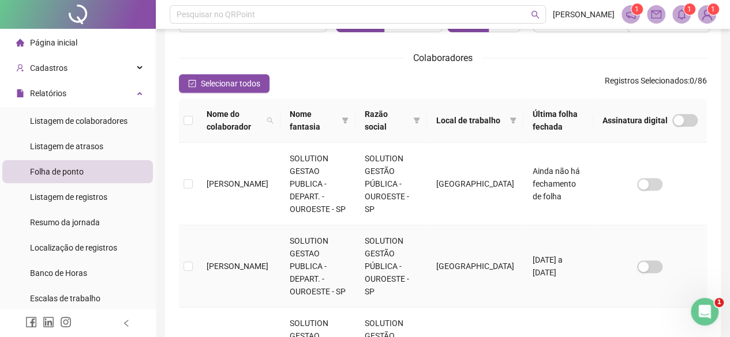
click at [583, 251] on td "[DATE] a [DATE]" at bounding box center [558, 267] width 70 height 82
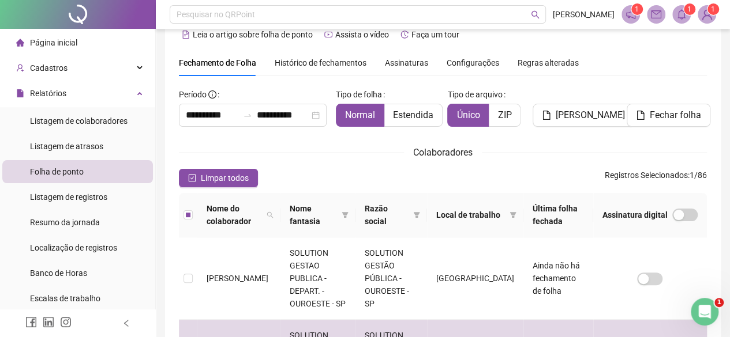
scroll to position [9, 0]
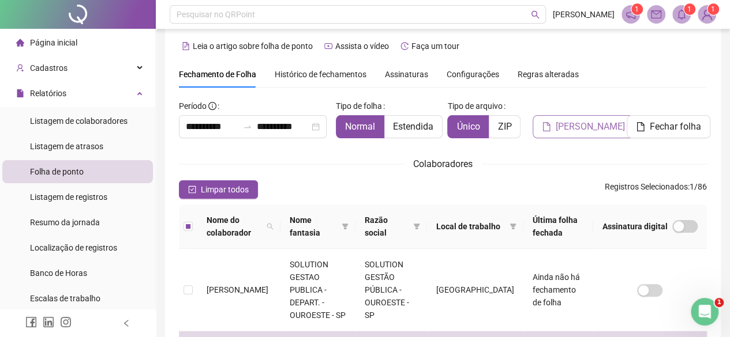
click at [601, 130] on span "[PERSON_NAME]" at bounding box center [590, 127] width 69 height 14
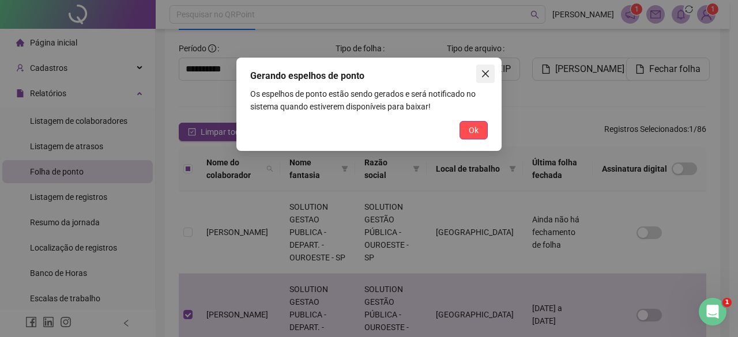
click at [491, 69] on span "Close" at bounding box center [486, 73] width 18 height 9
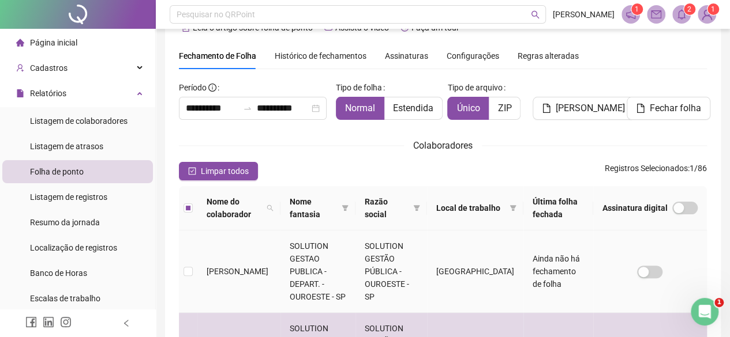
scroll to position [0, 0]
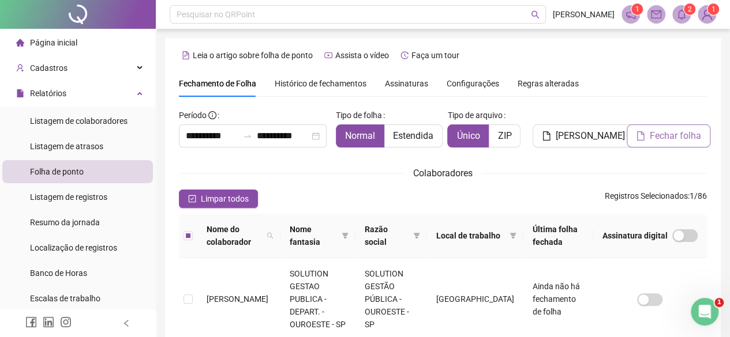
click at [675, 134] on span "Fechar folha" at bounding box center [675, 136] width 51 height 14
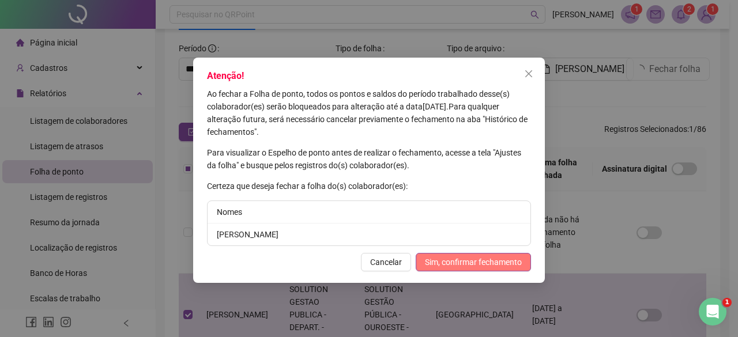
click at [502, 262] on span "Sim, confirmar fechamento" at bounding box center [473, 262] width 97 height 13
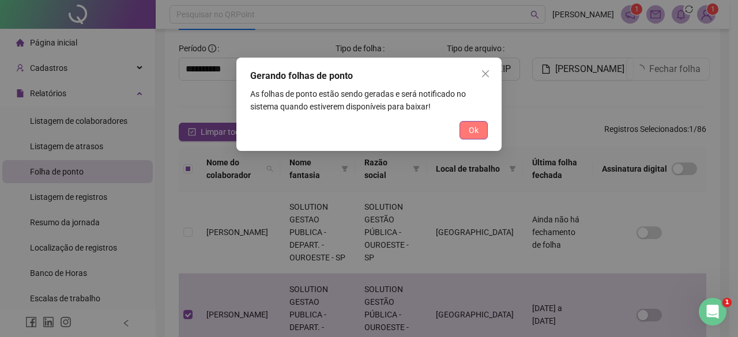
click at [475, 132] on span "Ok" at bounding box center [474, 130] width 10 height 13
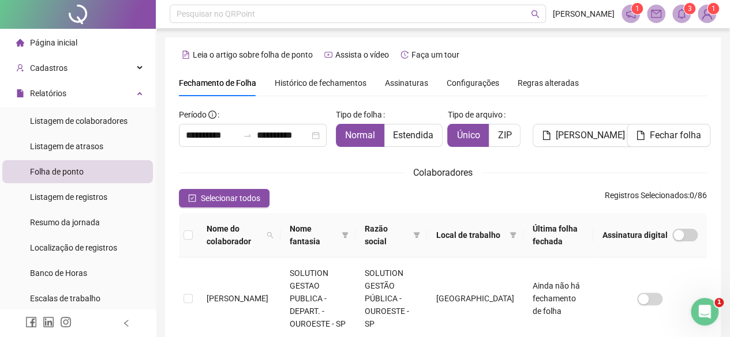
scroll to position [0, 0]
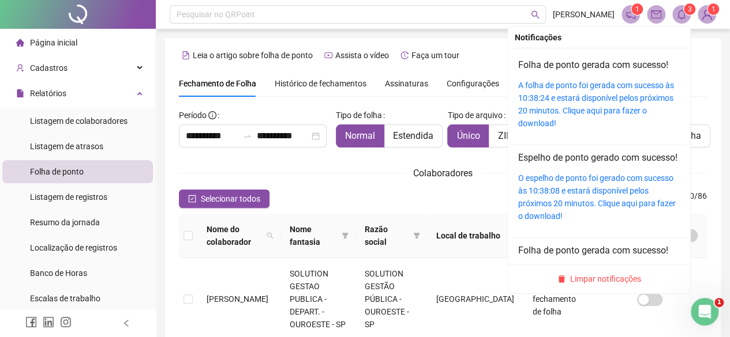
click at [676, 17] on icon "bell" at bounding box center [681, 14] width 10 height 10
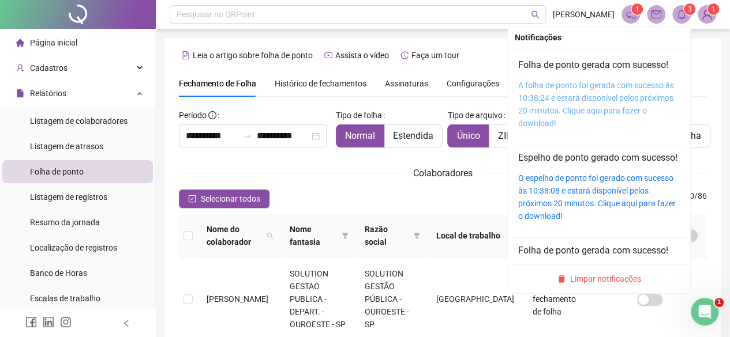
click at [579, 108] on link "A folha de ponto foi gerada com sucesso às 10:38:24 e estará disponível pelos p…" at bounding box center [596, 104] width 156 height 47
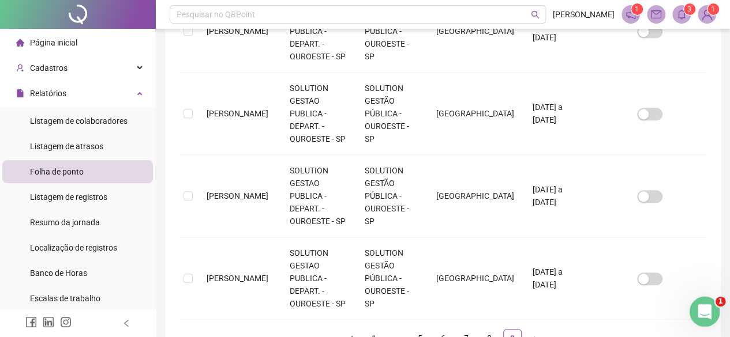
scroll to position [438, 0]
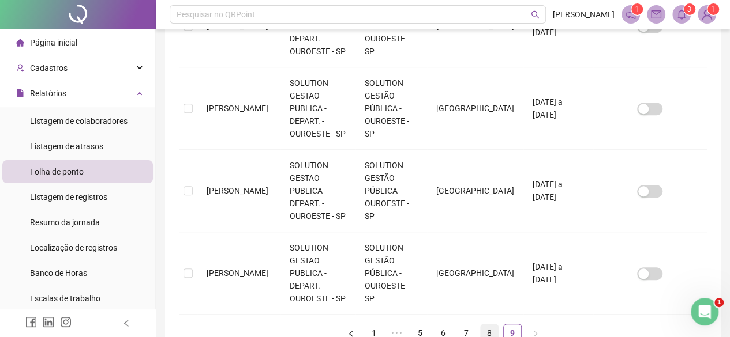
click at [493, 317] on link "8" at bounding box center [489, 333] width 17 height 17
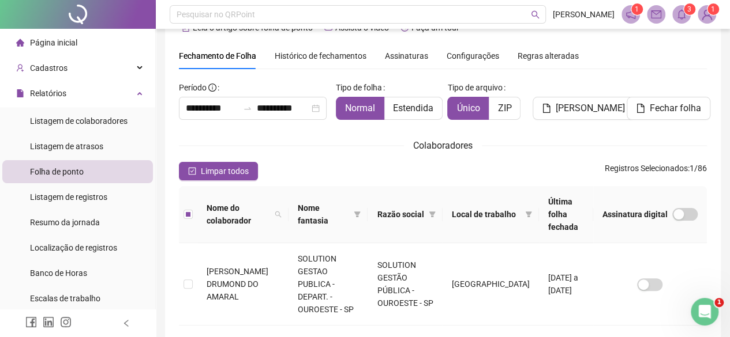
scroll to position [0, 0]
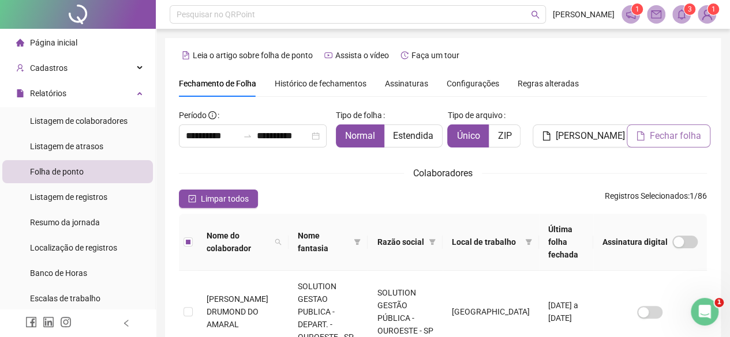
click at [697, 136] on span "Fechar folha" at bounding box center [675, 136] width 51 height 14
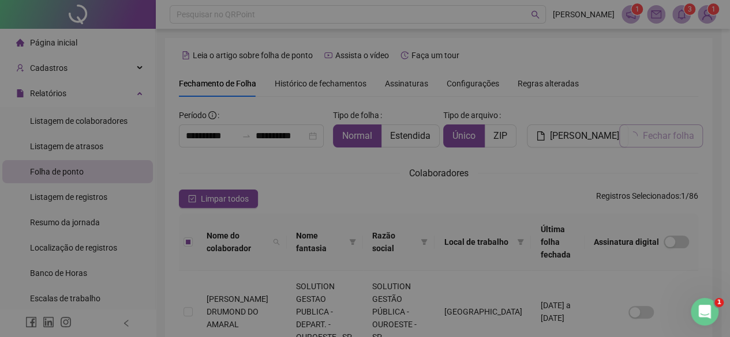
scroll to position [67, 0]
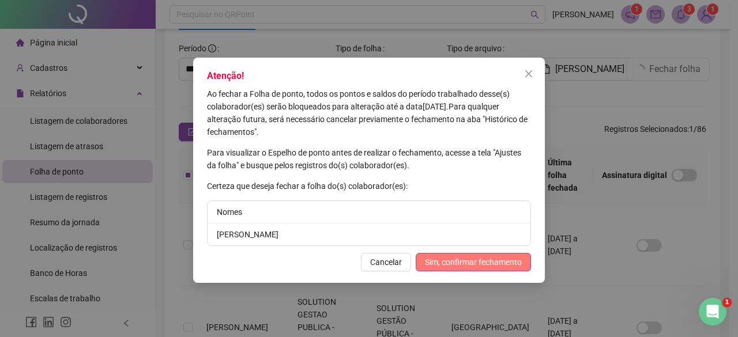
click at [487, 264] on span "Sim, confirmar fechamento" at bounding box center [473, 262] width 97 height 13
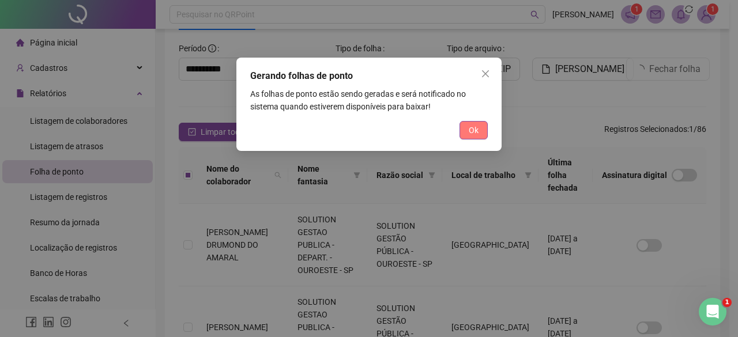
click at [473, 122] on button "Ok" at bounding box center [474, 130] width 28 height 18
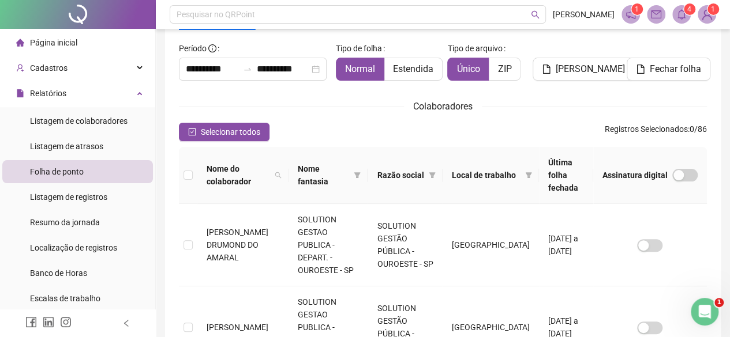
click at [682, 11] on icon "bell" at bounding box center [681, 14] width 10 height 10
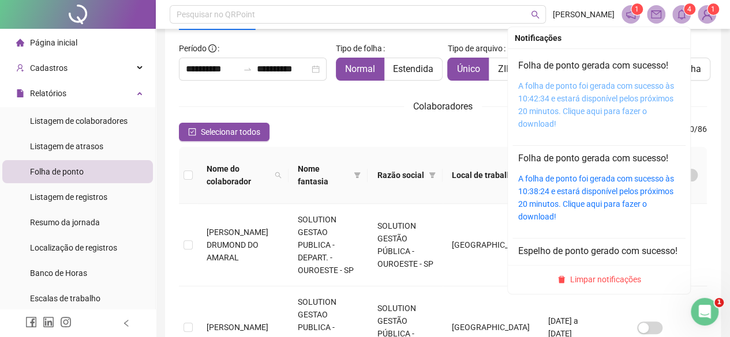
click at [567, 95] on link "A folha de ponto foi gerada com sucesso às 10:42:34 e estará disponível pelos p…" at bounding box center [596, 104] width 156 height 47
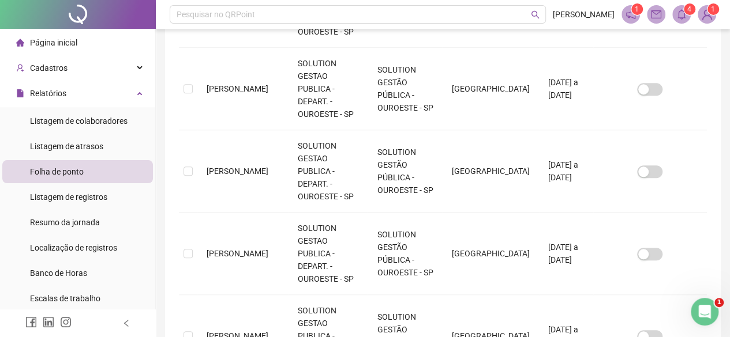
scroll to position [528, 0]
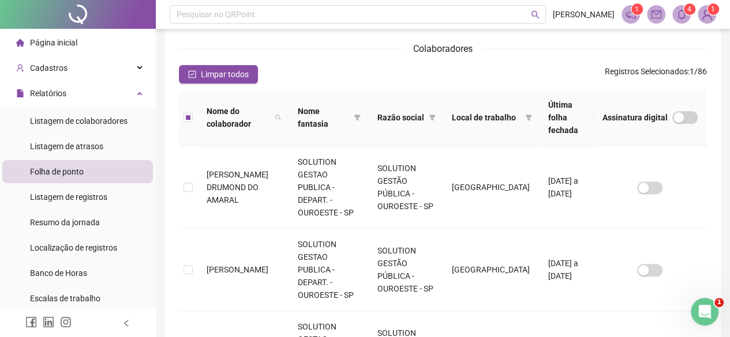
scroll to position [0, 0]
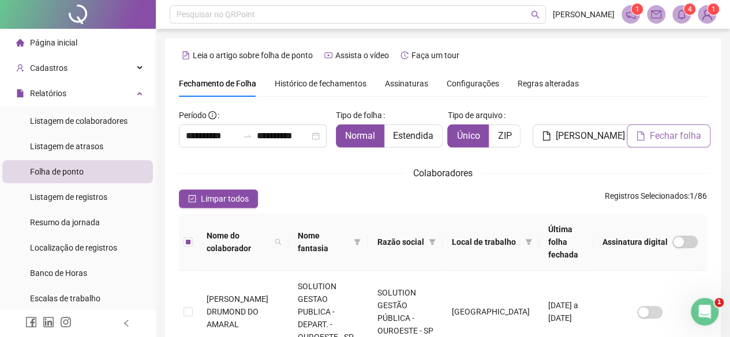
click at [659, 137] on span "Fechar folha" at bounding box center [675, 136] width 51 height 14
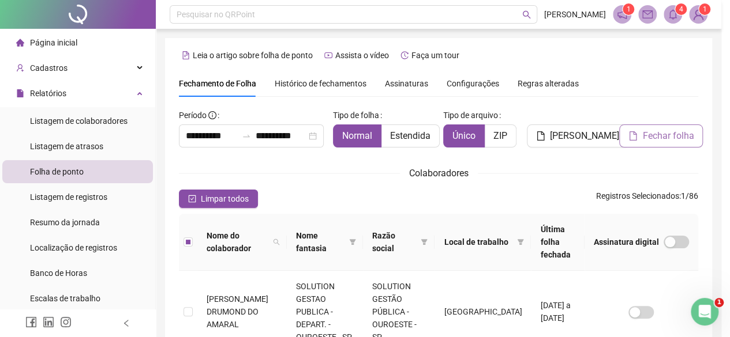
scroll to position [67, 0]
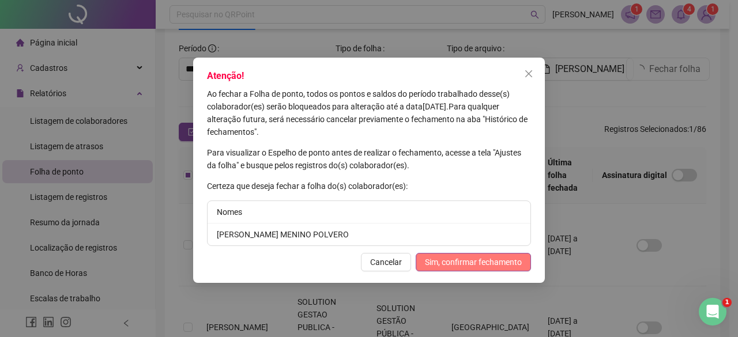
click at [475, 254] on button "Sim, confirmar fechamento" at bounding box center [473, 262] width 115 height 18
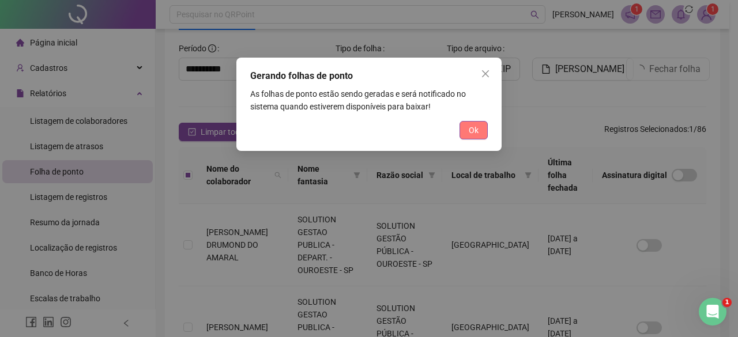
click at [481, 123] on button "Ok" at bounding box center [474, 130] width 28 height 18
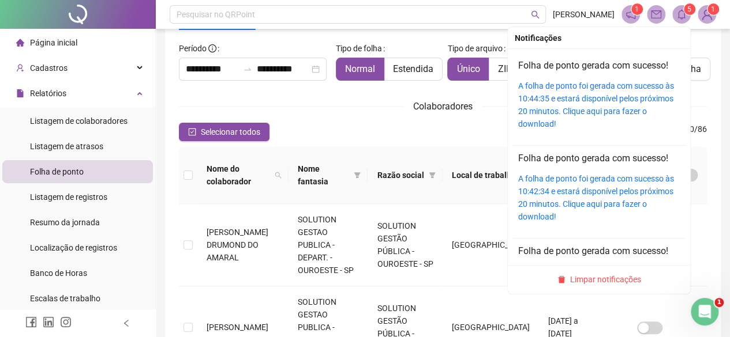
click at [674, 12] on span at bounding box center [681, 14] width 18 height 18
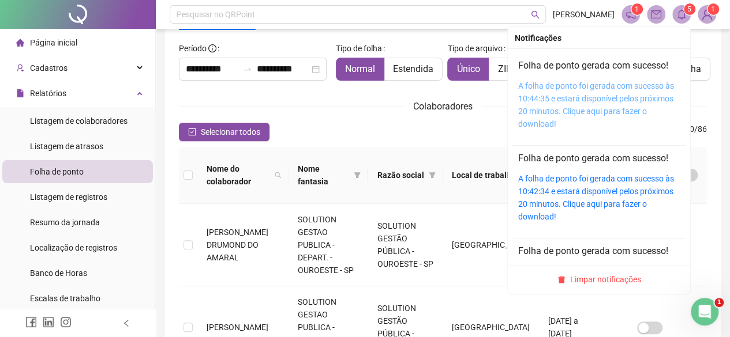
click at [577, 107] on link "A folha de ponto foi gerada com sucesso às 10:44:35 e estará disponível pelos p…" at bounding box center [596, 104] width 156 height 47
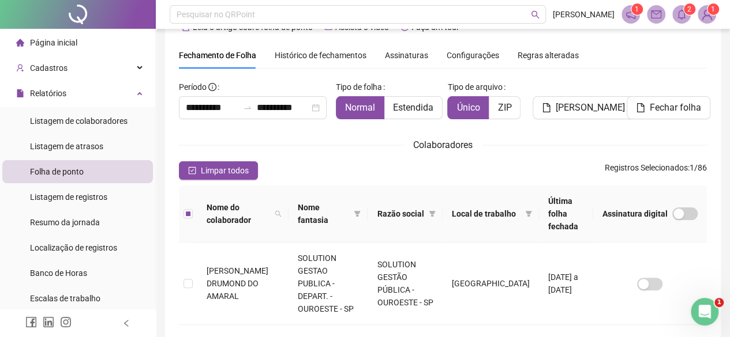
scroll to position [0, 0]
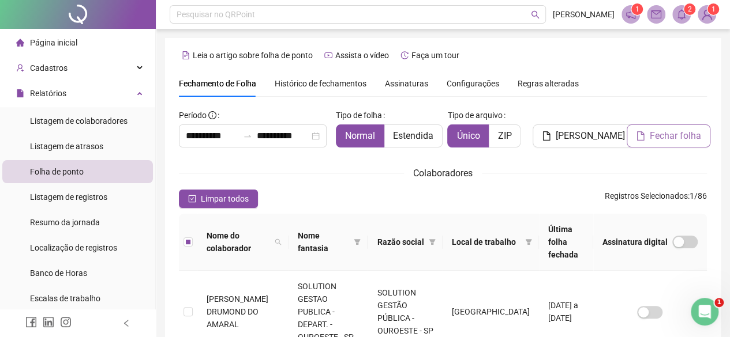
click at [674, 134] on span "Fechar folha" at bounding box center [675, 136] width 51 height 14
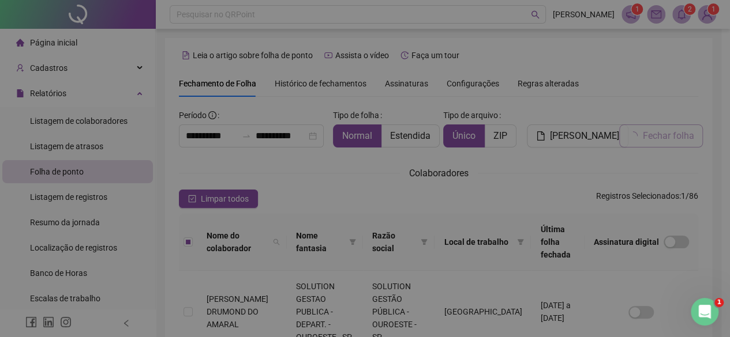
scroll to position [67, 0]
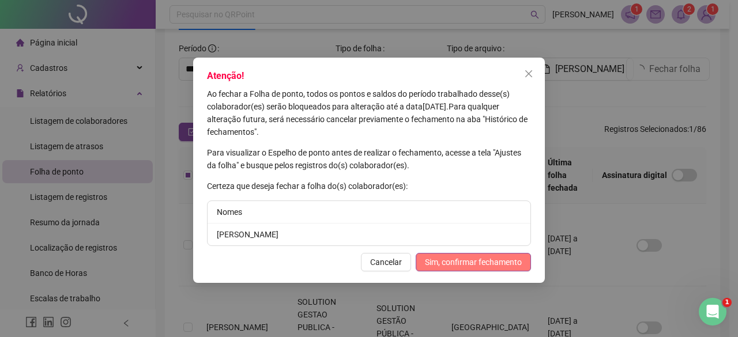
click at [501, 256] on span "Sim, confirmar fechamento" at bounding box center [473, 262] width 97 height 13
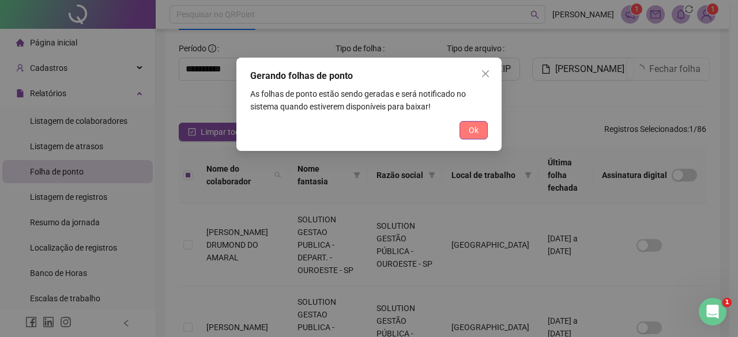
click at [478, 124] on span "Ok" at bounding box center [474, 130] width 10 height 13
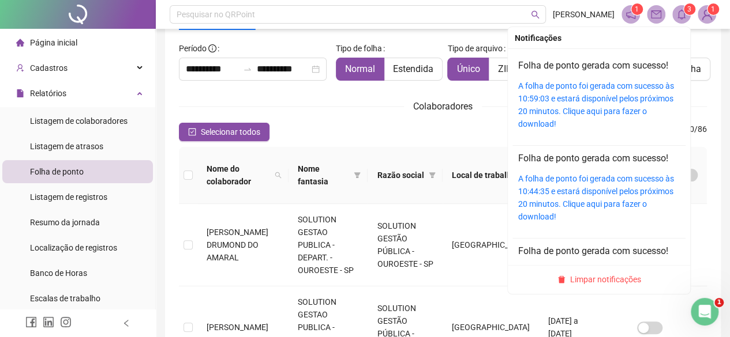
click at [681, 15] on icon "bell" at bounding box center [681, 14] width 10 height 10
click at [594, 104] on div "A folha de ponto foi gerada com sucesso às 10:59:03 e estará disponível pelos p…" at bounding box center [599, 105] width 162 height 51
click at [588, 104] on div "A folha de ponto foi gerada com sucesso às 10:59:03 e estará disponível pelos p…" at bounding box center [599, 105] width 162 height 51
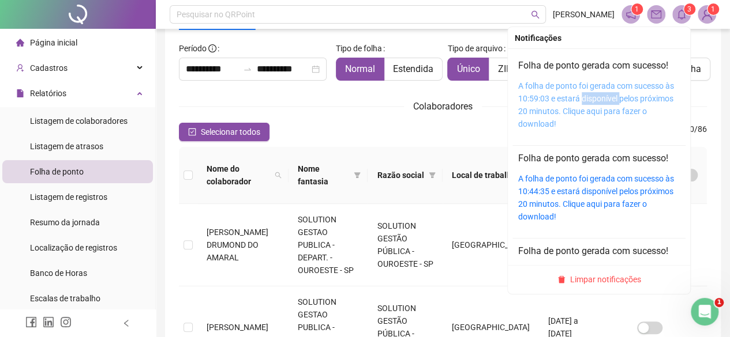
click at [538, 99] on link "A folha de ponto foi gerada com sucesso às 10:59:03 e estará disponível pelos p…" at bounding box center [596, 104] width 156 height 47
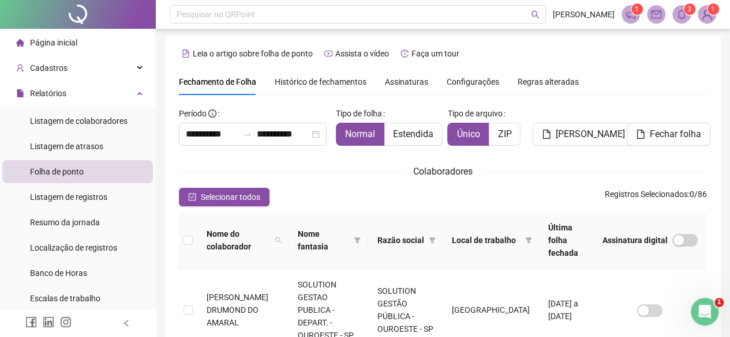
scroll to position [0, 0]
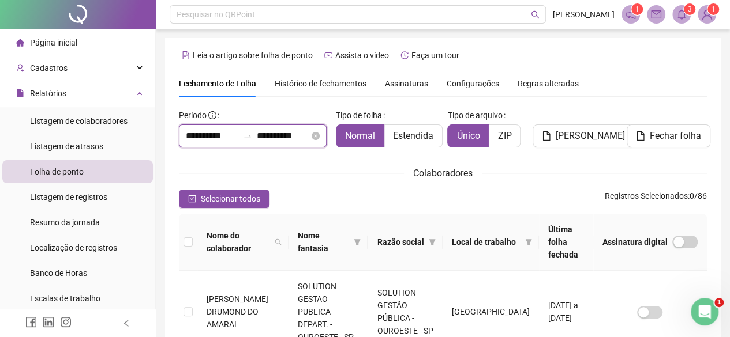
click at [216, 140] on input "**********" at bounding box center [212, 136] width 52 height 14
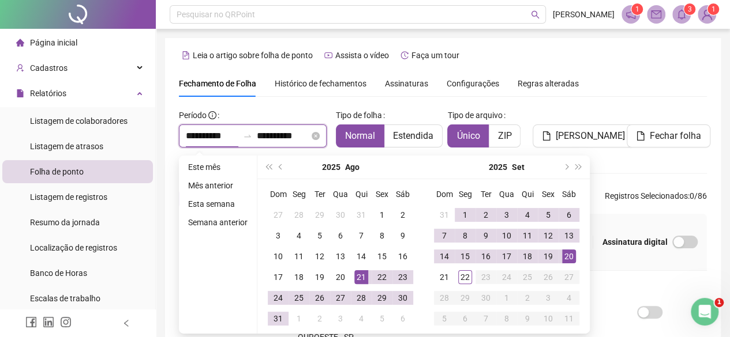
click at [216, 140] on input "**********" at bounding box center [212, 136] width 52 height 14
click at [633, 93] on div "Fechamento de Folha Histórico de fechamentos Assinaturas Configurações Regras a…" at bounding box center [443, 83] width 528 height 27
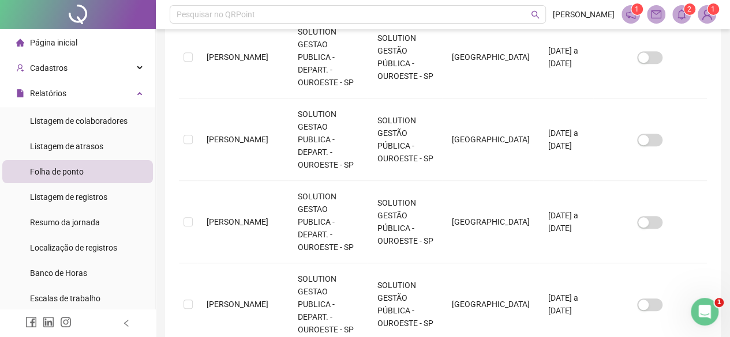
scroll to position [355, 0]
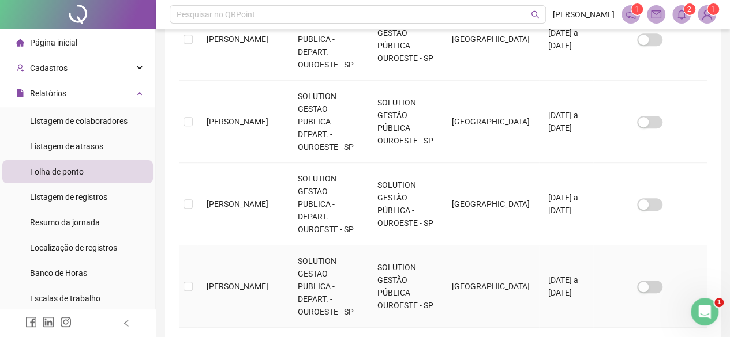
click at [193, 246] on td at bounding box center [188, 287] width 18 height 82
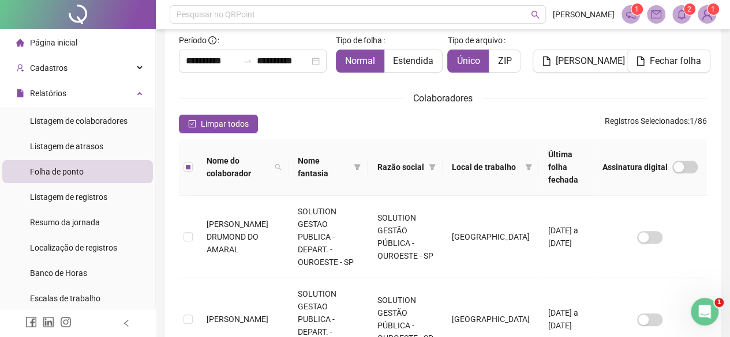
scroll to position [67, 0]
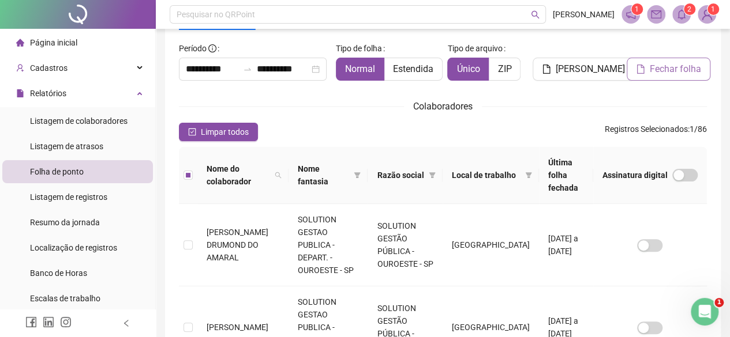
click at [668, 69] on span "Fechar folha" at bounding box center [675, 69] width 51 height 14
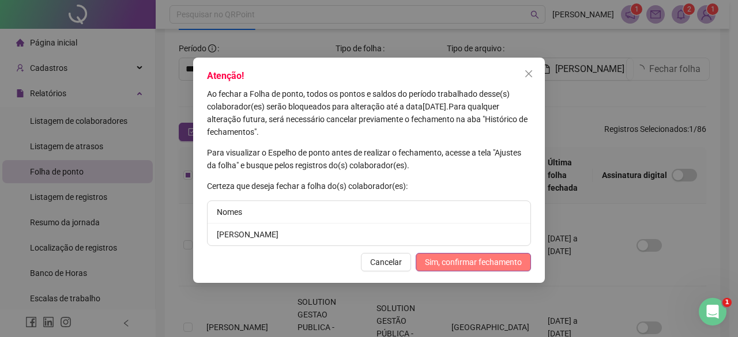
click at [498, 268] on span "Sim, confirmar fechamento" at bounding box center [473, 262] width 97 height 13
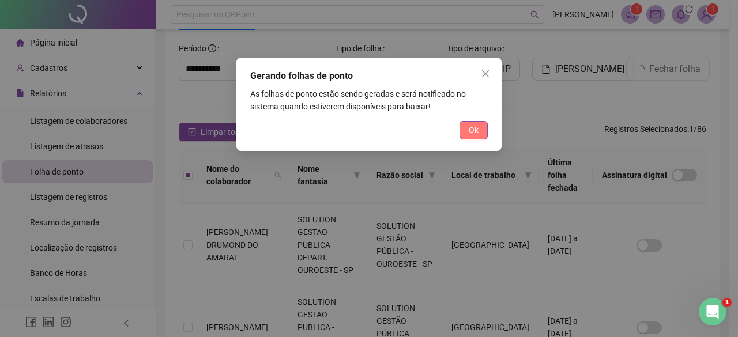
click at [477, 125] on span "Ok" at bounding box center [474, 130] width 10 height 13
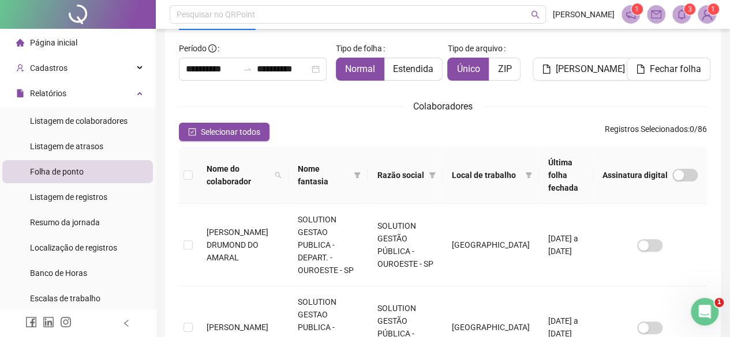
click at [676, 18] on icon "bell" at bounding box center [681, 14] width 10 height 10
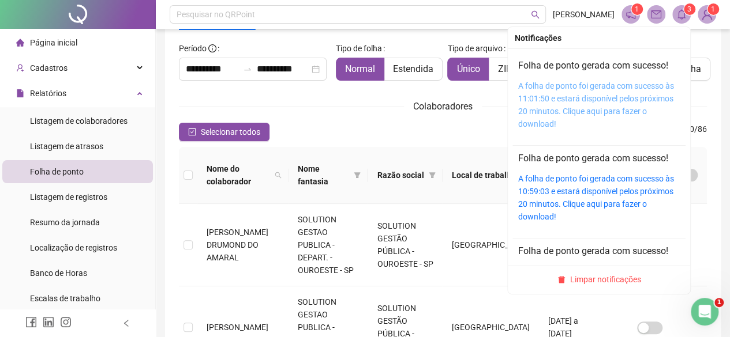
click at [568, 83] on link "A folha de ponto foi gerada com sucesso às 11:01:50 e estará disponível pelos p…" at bounding box center [596, 104] width 156 height 47
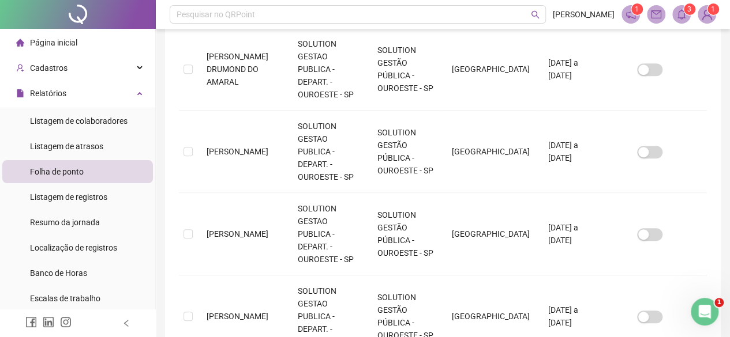
scroll to position [298, 0]
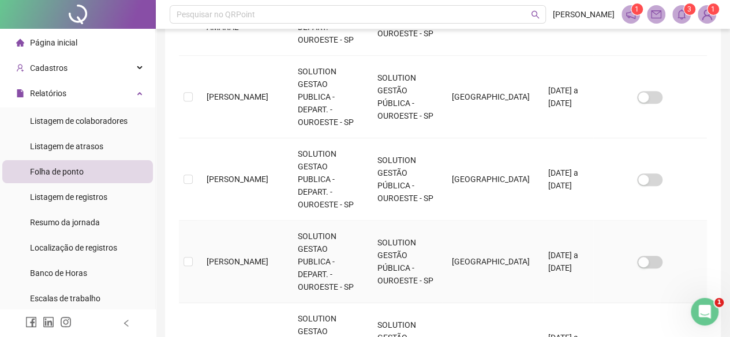
click at [194, 221] on td at bounding box center [188, 262] width 18 height 82
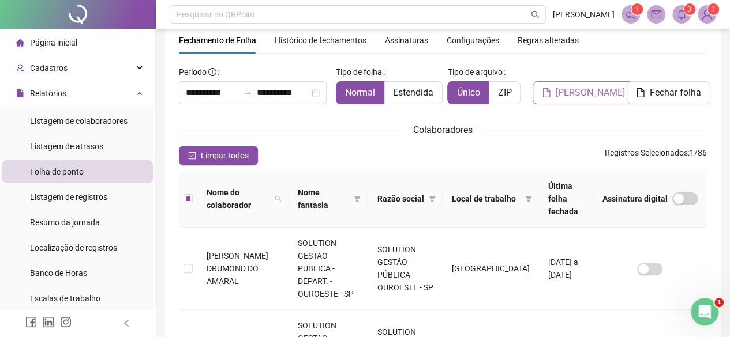
scroll to position [9, 0]
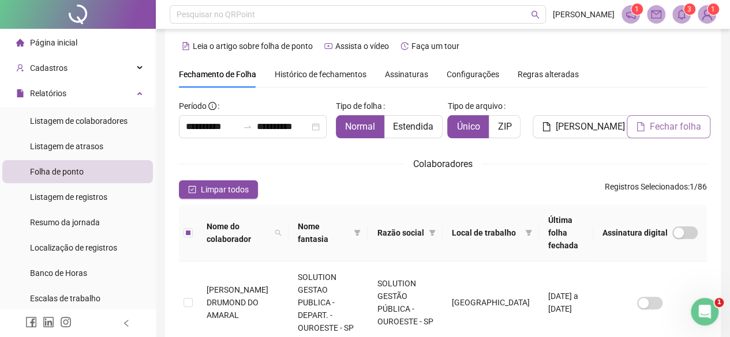
click at [636, 126] on icon "file" at bounding box center [640, 126] width 9 height 9
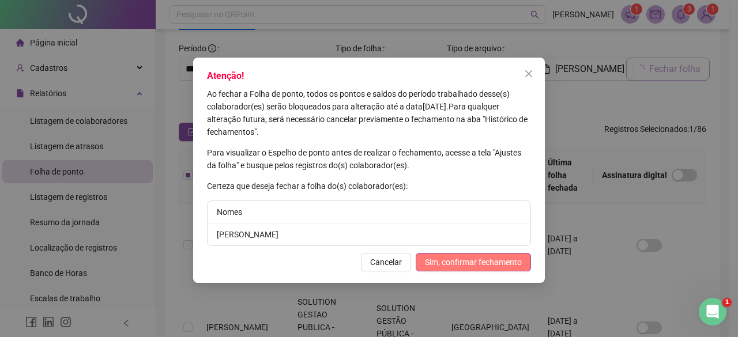
click at [450, 267] on span "Sim, confirmar fechamento" at bounding box center [473, 262] width 97 height 13
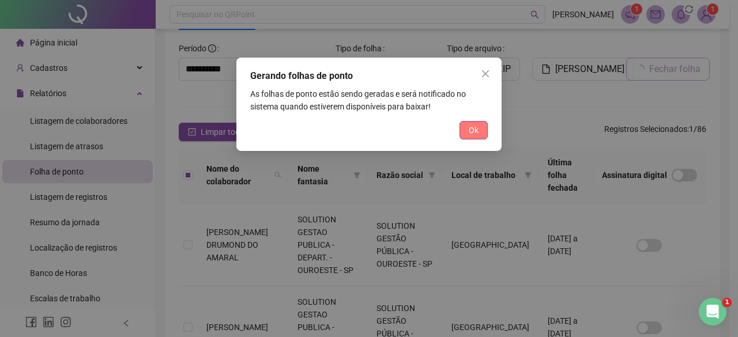
click at [470, 125] on span "Ok" at bounding box center [474, 130] width 10 height 13
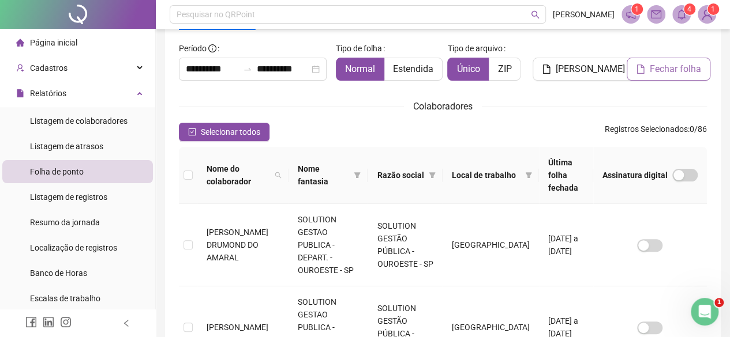
click at [687, 20] on span at bounding box center [681, 14] width 18 height 18
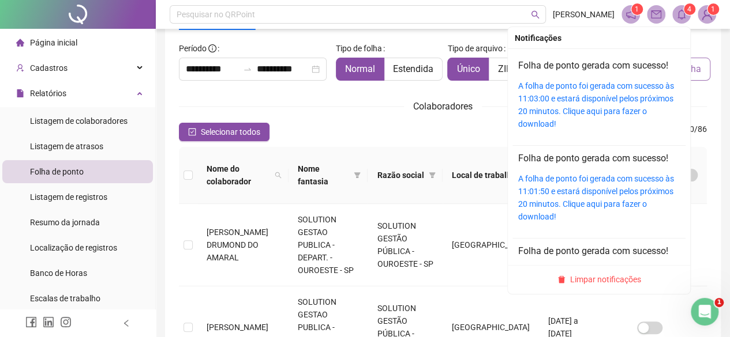
click at [602, 92] on div "A folha de ponto foi gerada com sucesso às 11:03:00 e estará disponível pelos p…" at bounding box center [599, 105] width 162 height 51
click at [545, 91] on div "A folha de ponto foi gerada com sucesso às 11:03:00 e estará disponível pelos p…" at bounding box center [599, 105] width 162 height 51
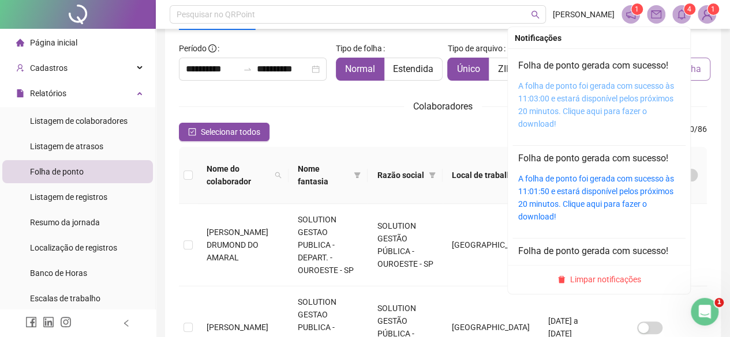
click at [524, 99] on link "A folha de ponto foi gerada com sucesso às 11:03:00 e estará disponível pelos p…" at bounding box center [596, 104] width 156 height 47
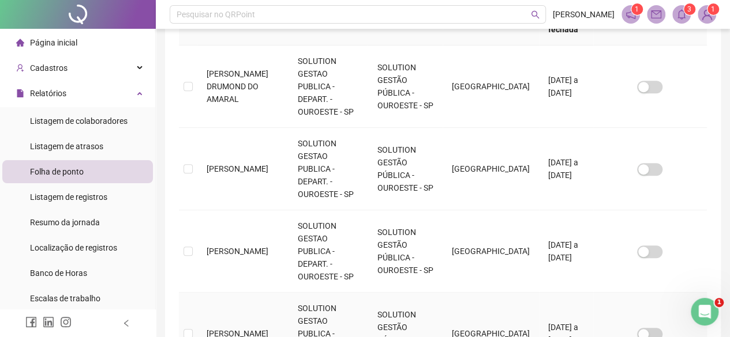
scroll to position [240, 0]
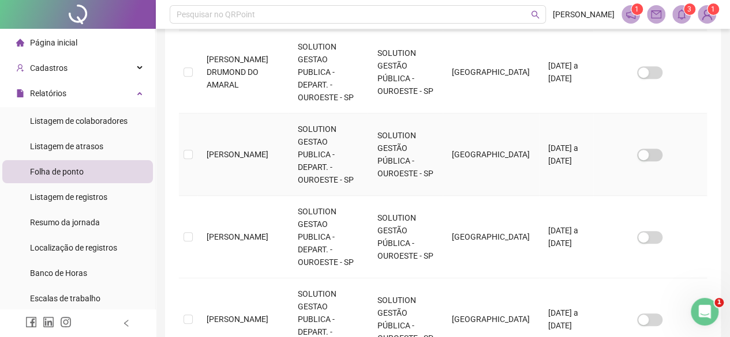
click at [188, 114] on td at bounding box center [188, 155] width 18 height 82
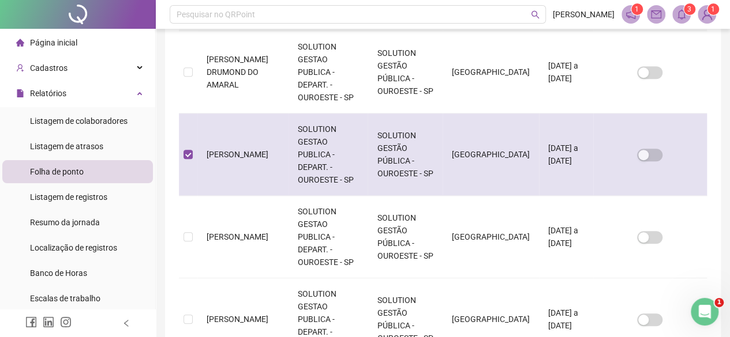
scroll to position [67, 0]
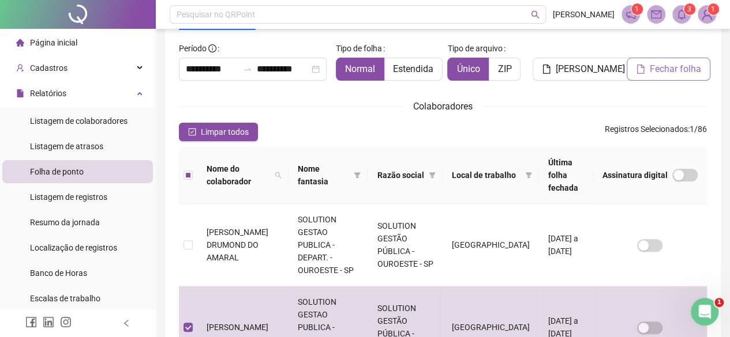
click at [651, 69] on span "Fechar folha" at bounding box center [675, 69] width 51 height 14
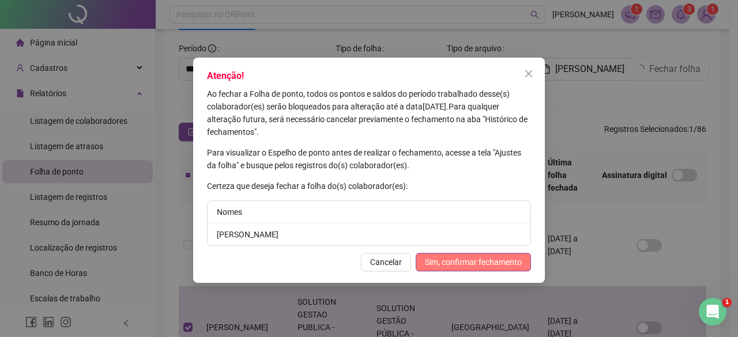
click at [468, 257] on span "Sim, confirmar fechamento" at bounding box center [473, 262] width 97 height 13
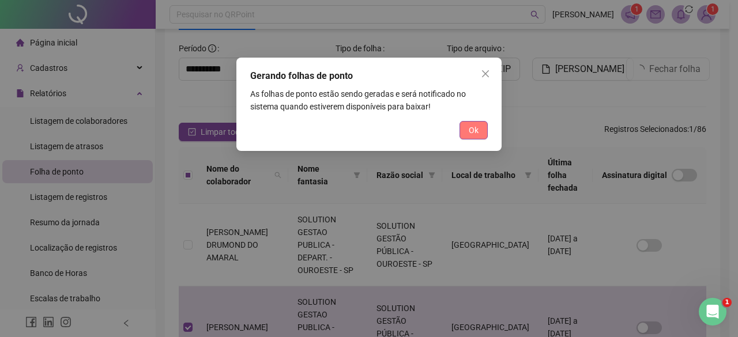
click at [484, 136] on button "Ok" at bounding box center [474, 130] width 28 height 18
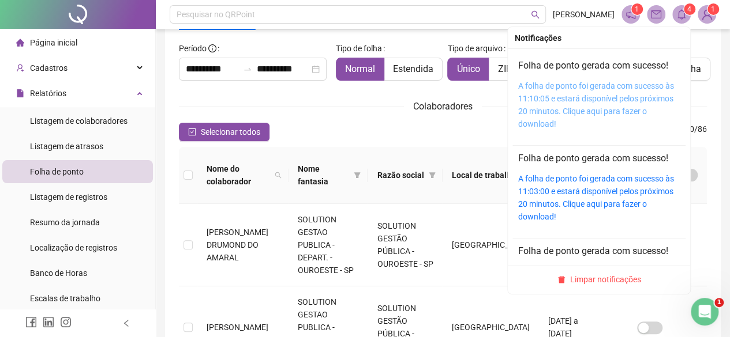
click at [619, 99] on link "A folha de ponto foi gerada com sucesso às 11:10:05 e estará disponível pelos p…" at bounding box center [596, 104] width 156 height 47
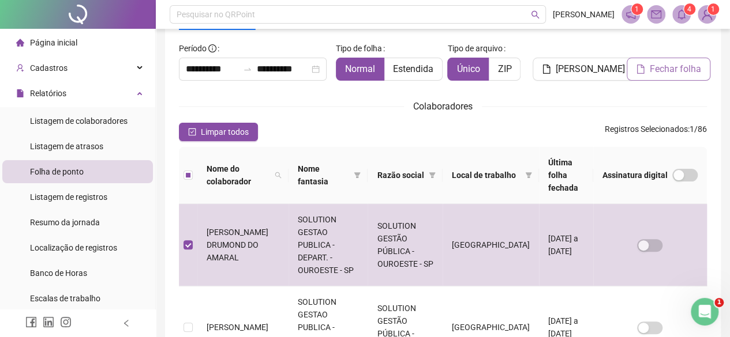
click at [702, 77] on button "Fechar folha" at bounding box center [669, 69] width 84 height 23
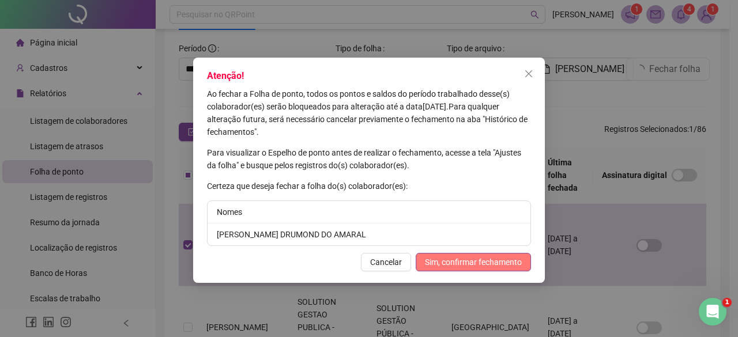
click at [481, 264] on span "Sim, confirmar fechamento" at bounding box center [473, 262] width 97 height 13
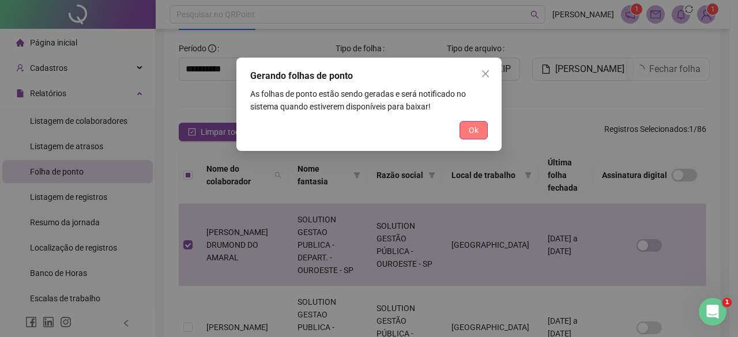
click at [481, 126] on button "Ok" at bounding box center [474, 130] width 28 height 18
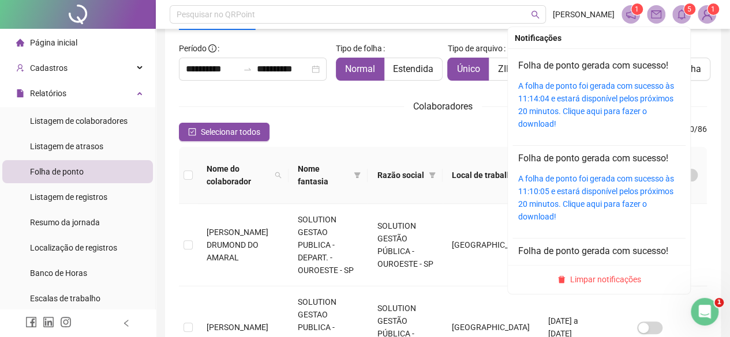
click at [588, 104] on div "A folha de ponto foi gerada com sucesso às 11:14:04 e estará disponível pelos p…" at bounding box center [599, 105] width 162 height 51
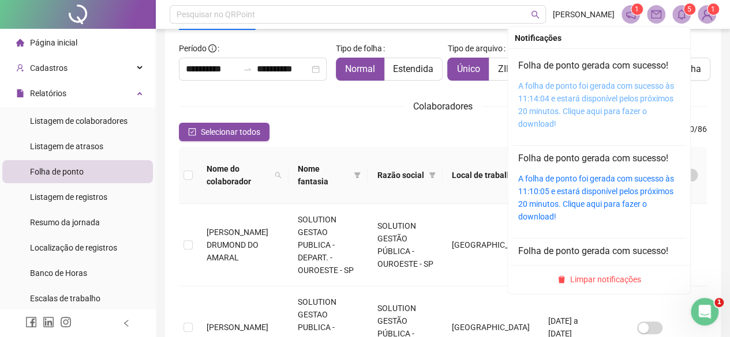
click at [565, 92] on link "A folha de ponto foi gerada com sucesso às 11:14:04 e estará disponível pelos p…" at bounding box center [596, 104] width 156 height 47
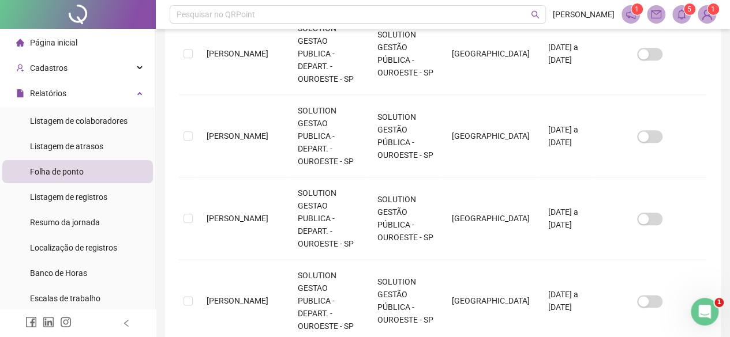
scroll to position [590, 0]
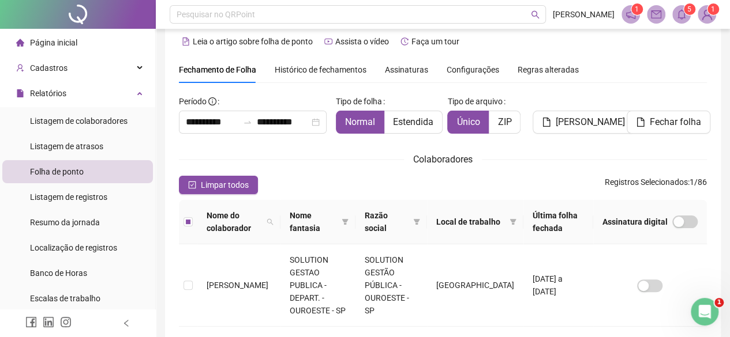
scroll to position [0, 0]
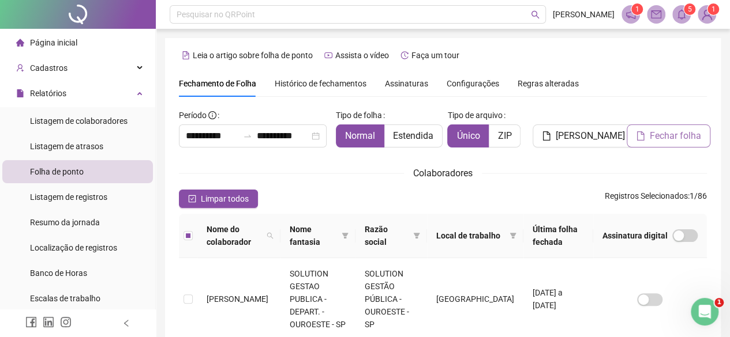
click at [659, 141] on span "Fechar folha" at bounding box center [675, 136] width 51 height 14
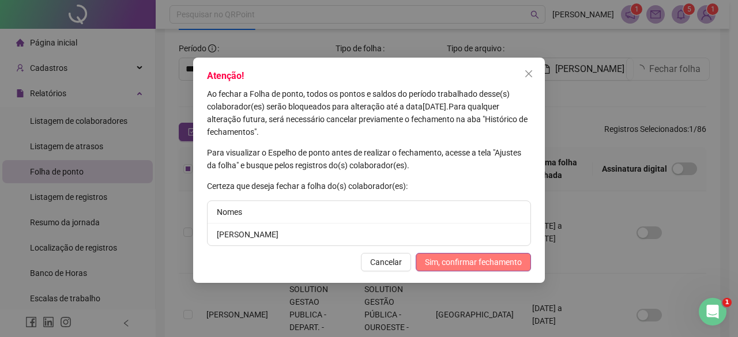
click at [499, 259] on span "Sim, confirmar fechamento" at bounding box center [473, 262] width 97 height 13
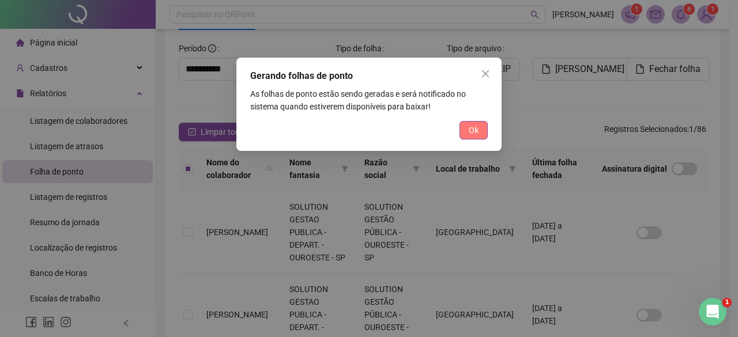
click at [464, 131] on button "Ok" at bounding box center [474, 130] width 28 height 18
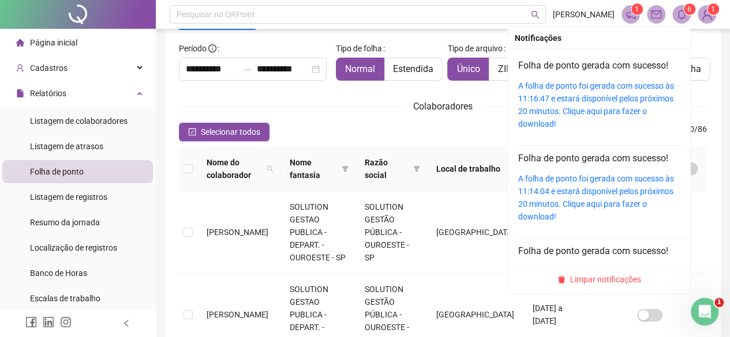
click at [675, 17] on span at bounding box center [681, 14] width 18 height 18
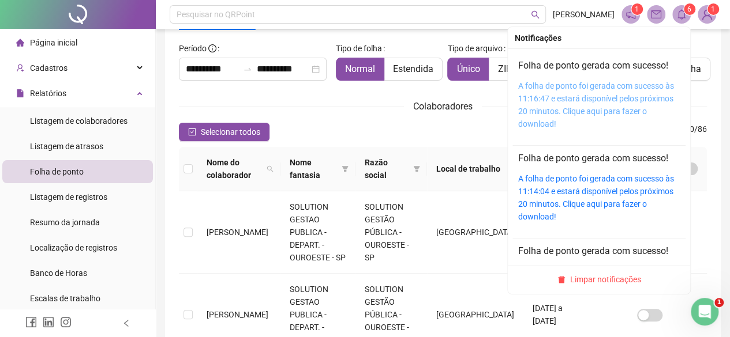
click at [636, 106] on link "A folha de ponto foi gerada com sucesso às 11:16:47 e estará disponível pelos p…" at bounding box center [596, 104] width 156 height 47
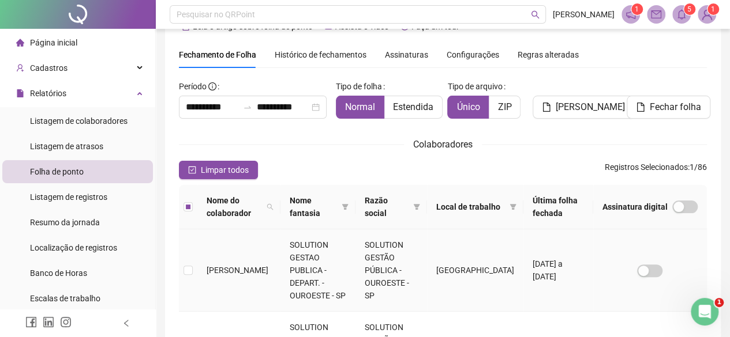
scroll to position [0, 0]
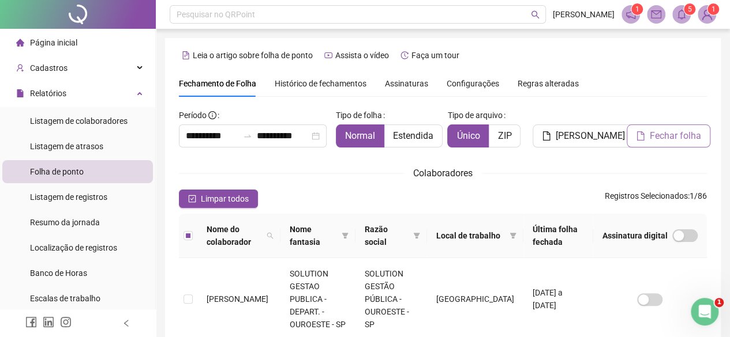
click at [655, 141] on span "Fechar folha" at bounding box center [675, 136] width 51 height 14
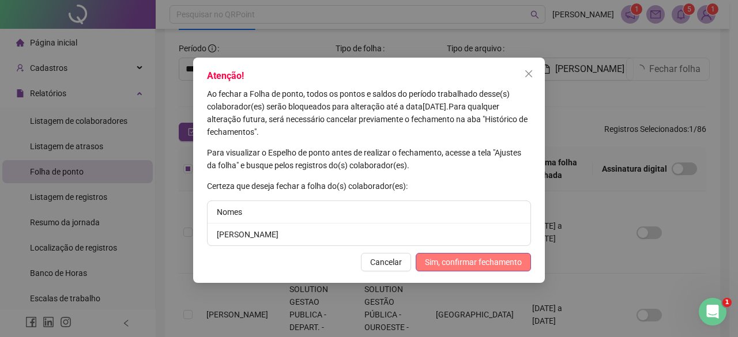
click at [438, 261] on span "Sim, confirmar fechamento" at bounding box center [473, 262] width 97 height 13
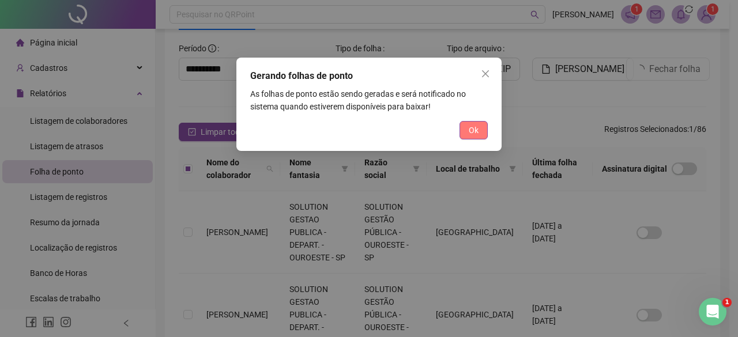
click at [469, 130] on span "Ok" at bounding box center [474, 130] width 10 height 13
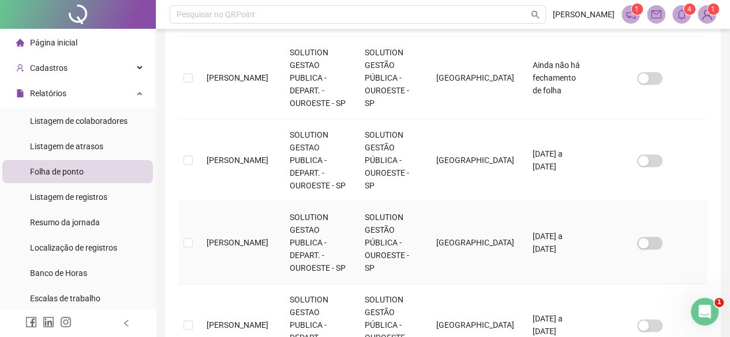
scroll to position [586, 0]
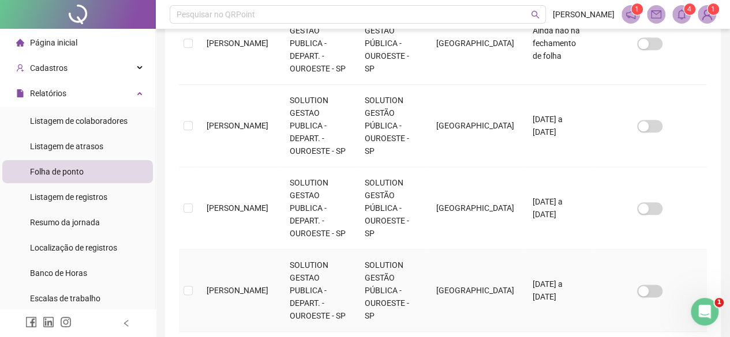
click at [193, 250] on td at bounding box center [188, 291] width 18 height 82
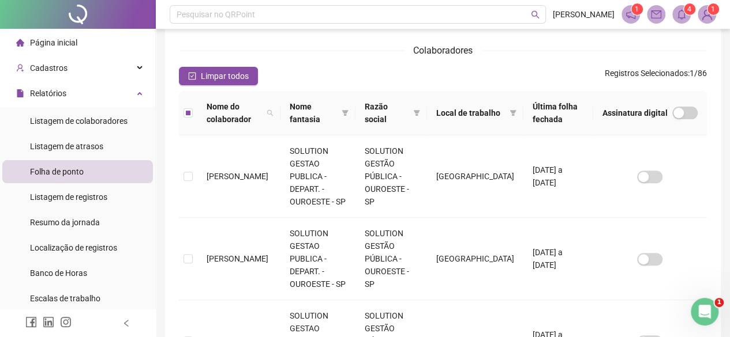
scroll to position [9, 0]
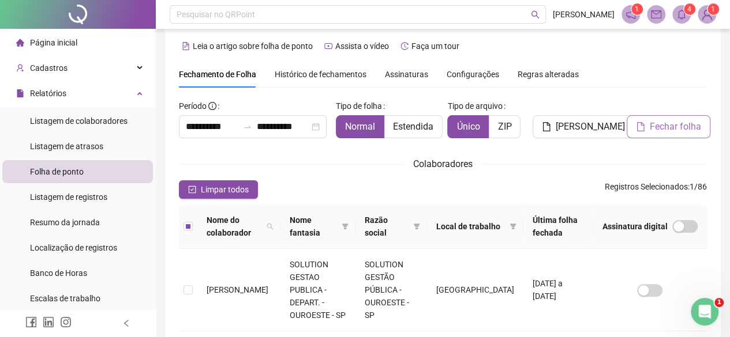
click at [682, 130] on span "Fechar folha" at bounding box center [675, 127] width 51 height 14
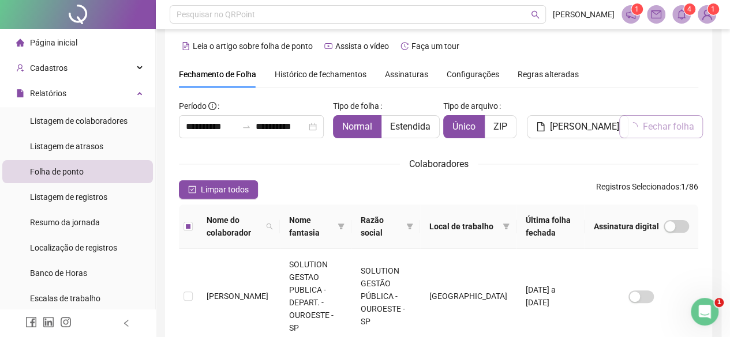
scroll to position [67, 0]
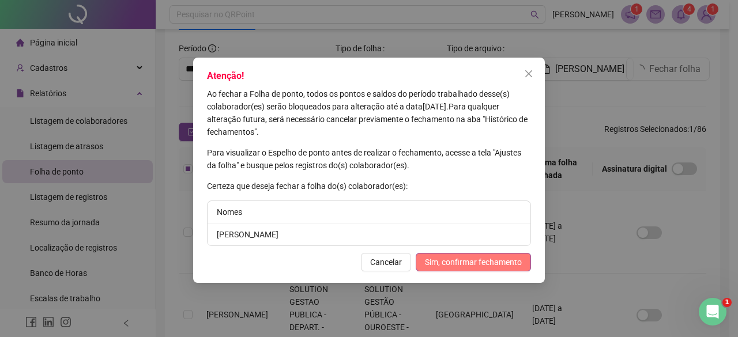
click at [471, 262] on span "Sim, confirmar fechamento" at bounding box center [473, 262] width 97 height 13
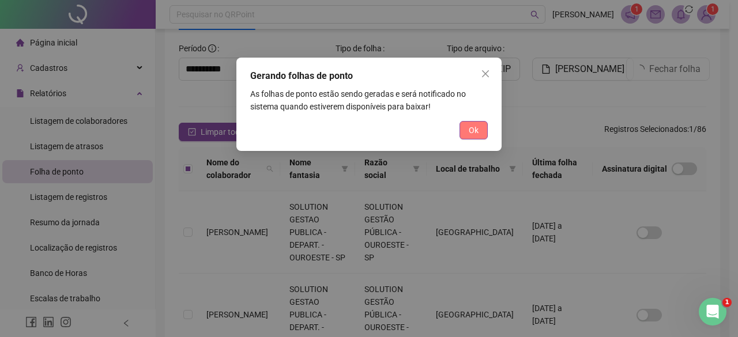
click at [473, 131] on span "Ok" at bounding box center [474, 130] width 10 height 13
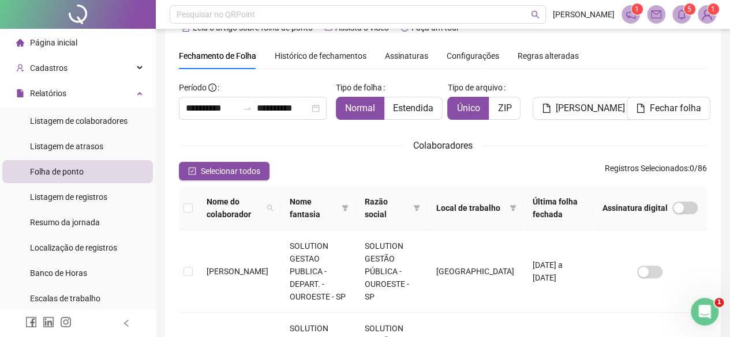
scroll to position [9, 0]
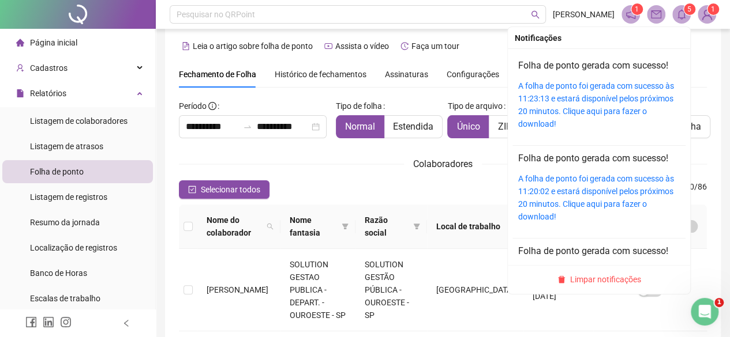
click at [681, 13] on icon "bell" at bounding box center [681, 14] width 10 height 10
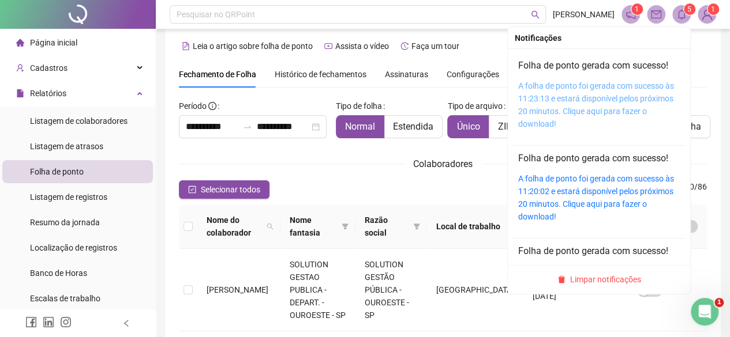
click at [591, 96] on link "A folha de ponto foi gerada com sucesso às 11:23:13 e estará disponível pelos p…" at bounding box center [596, 104] width 156 height 47
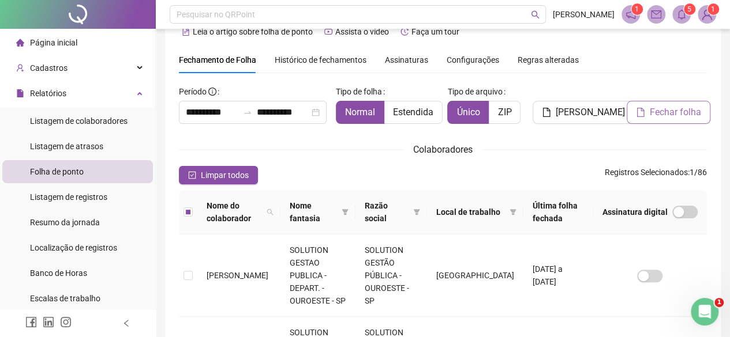
scroll to position [0, 0]
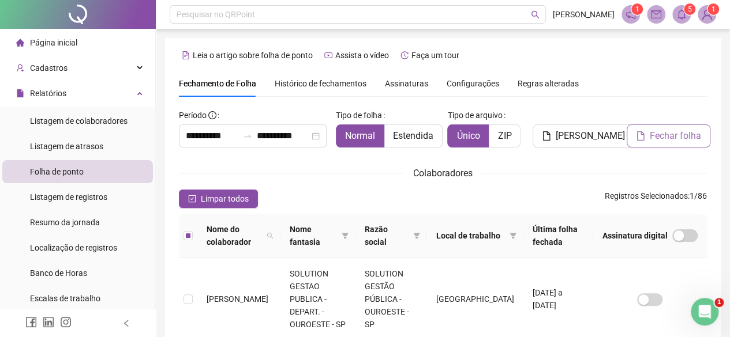
click at [660, 145] on button "Fechar folha" at bounding box center [669, 136] width 84 height 23
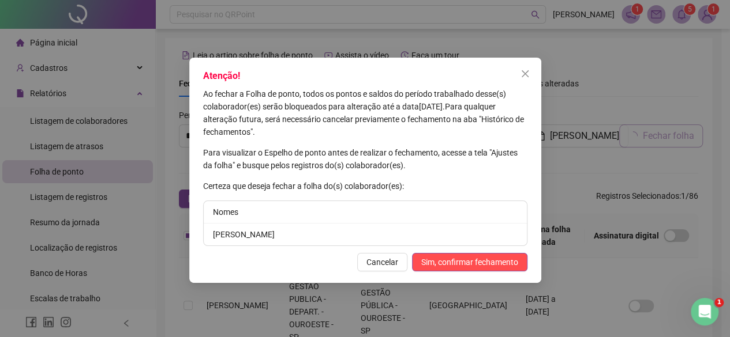
scroll to position [67, 0]
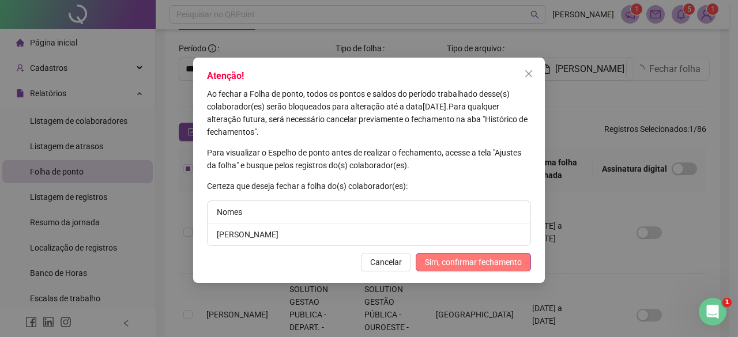
click at [489, 265] on span "Sim, confirmar fechamento" at bounding box center [473, 262] width 97 height 13
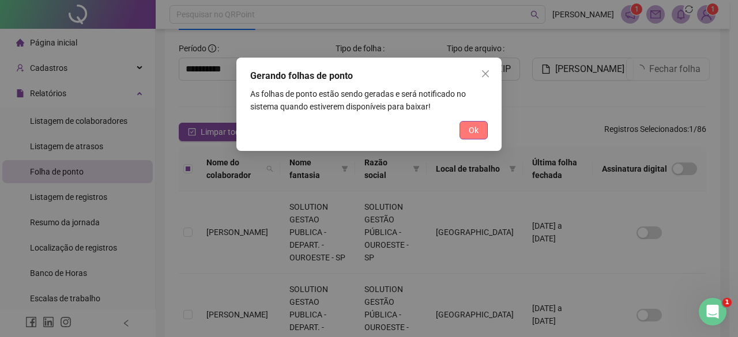
click at [479, 127] on button "Ok" at bounding box center [474, 130] width 28 height 18
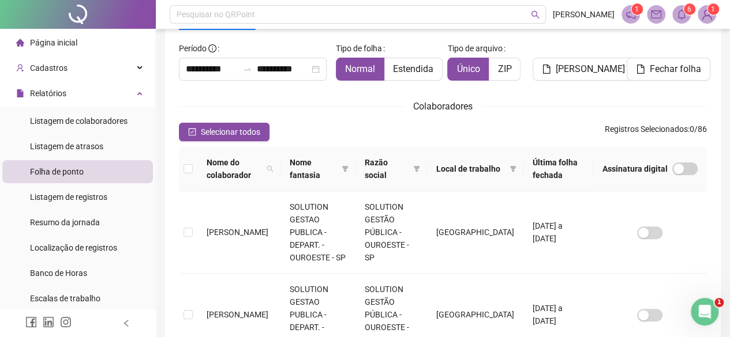
click at [676, 18] on icon "bell" at bounding box center [681, 14] width 10 height 10
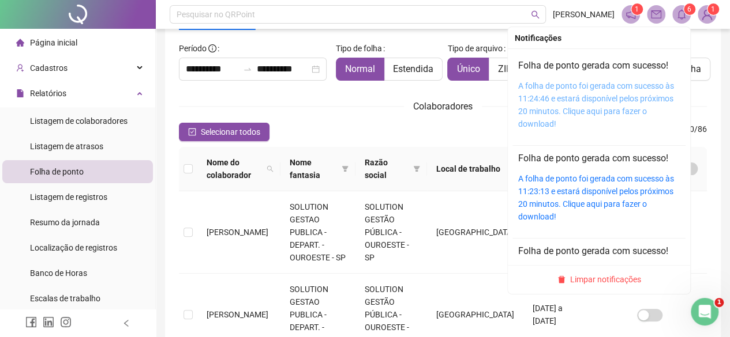
click at [568, 92] on link "A folha de ponto foi gerada com sucesso às 11:24:46 e estará disponível pelos p…" at bounding box center [596, 104] width 156 height 47
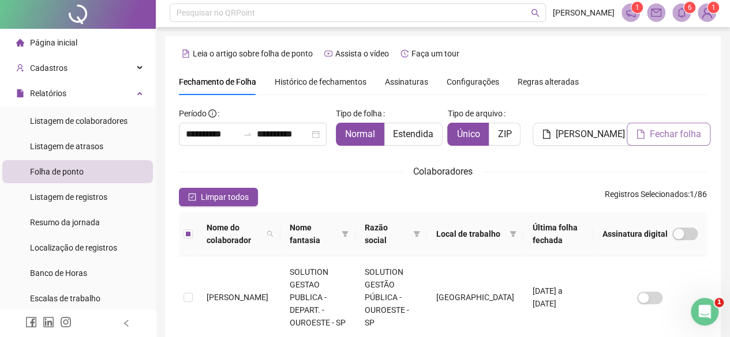
scroll to position [0, 0]
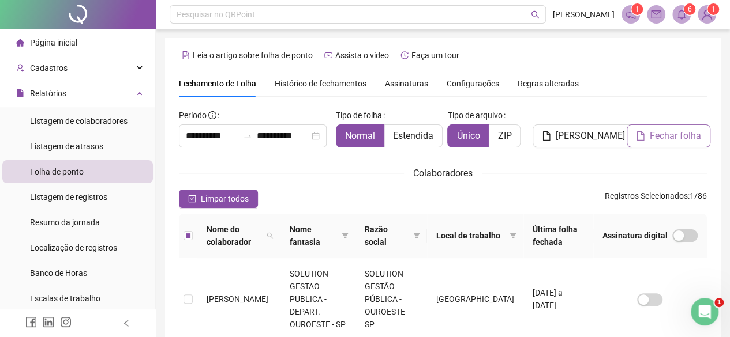
click at [674, 136] on span "Fechar folha" at bounding box center [675, 136] width 51 height 14
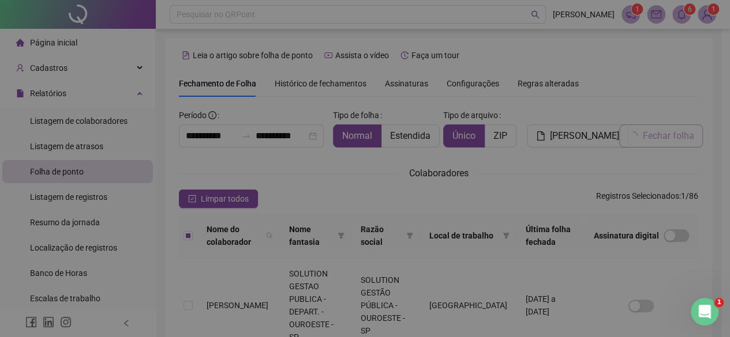
scroll to position [67, 0]
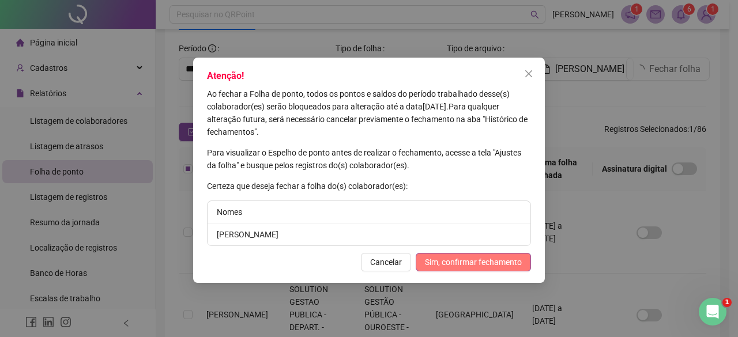
click at [468, 265] on span "Sim, confirmar fechamento" at bounding box center [473, 262] width 97 height 13
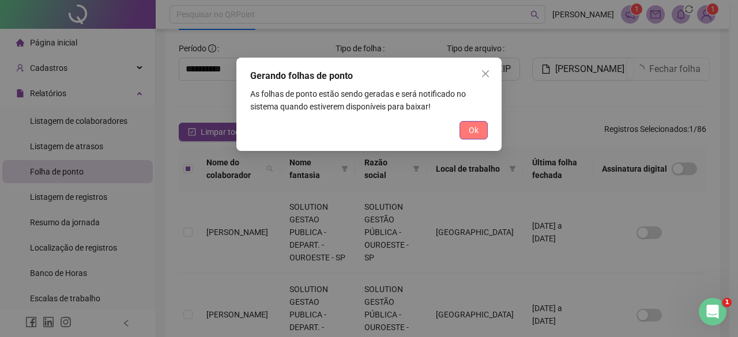
click at [474, 136] on span "Ok" at bounding box center [474, 130] width 10 height 13
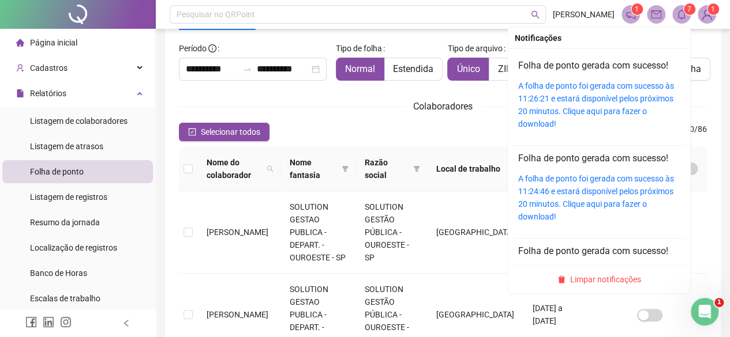
click at [681, 13] on icon "bell" at bounding box center [681, 14] width 10 height 10
click at [613, 104] on div "A folha de ponto foi gerada com sucesso às 11:26:21 e estará disponível pelos p…" at bounding box center [599, 105] width 162 height 51
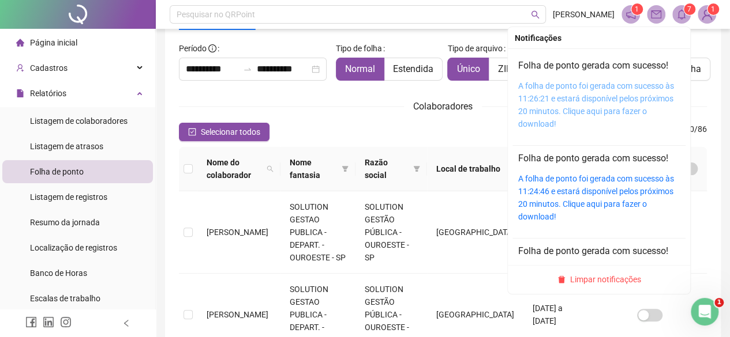
click at [588, 93] on link "A folha de ponto foi gerada com sucesso às 11:26:21 e estará disponível pelos p…" at bounding box center [596, 104] width 156 height 47
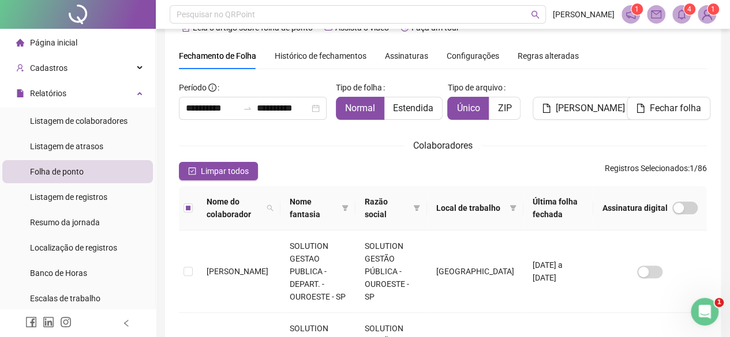
scroll to position [9, 0]
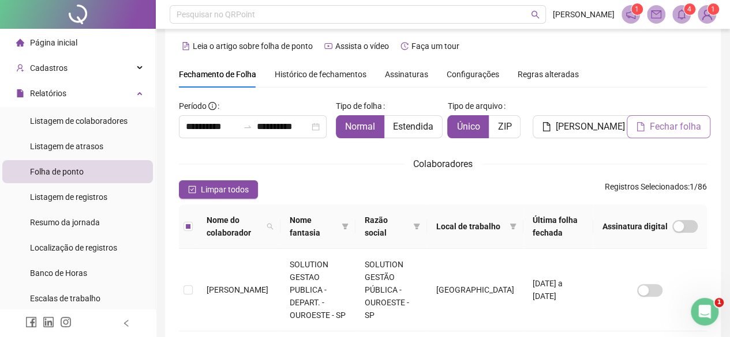
click at [677, 133] on span "Fechar folha" at bounding box center [675, 127] width 51 height 14
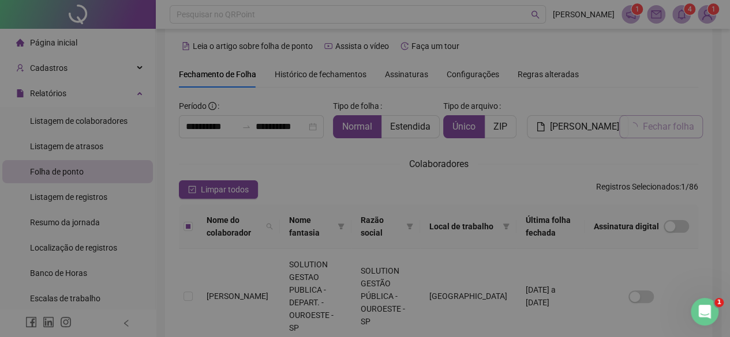
scroll to position [67, 0]
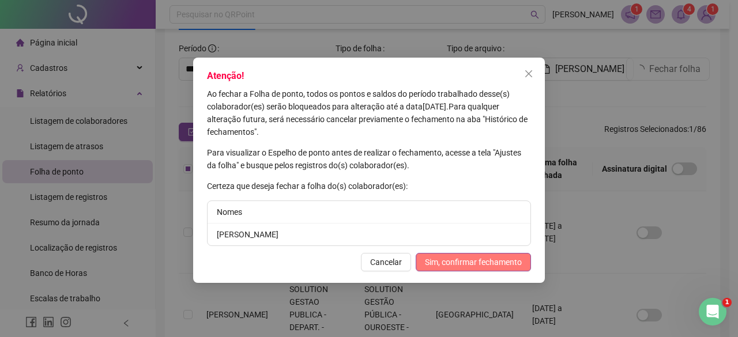
click at [468, 261] on span "Sim, confirmar fechamento" at bounding box center [473, 262] width 97 height 13
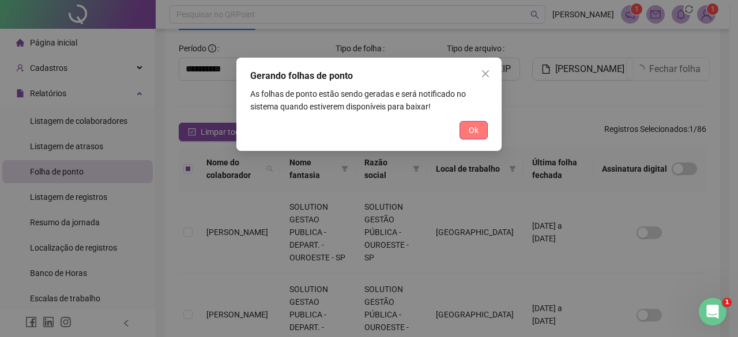
click at [478, 124] on span "Ok" at bounding box center [474, 130] width 10 height 13
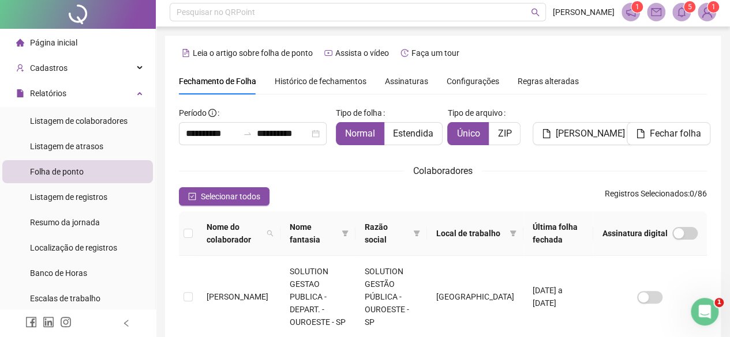
scroll to position [0, 0]
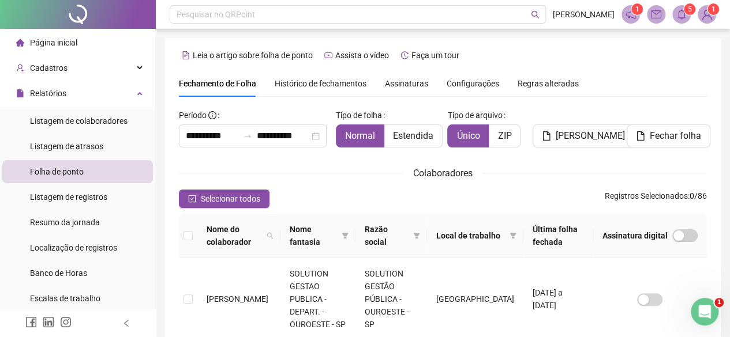
click at [681, 23] on span at bounding box center [681, 14] width 18 height 18
click at [676, 22] on span at bounding box center [681, 14] width 18 height 18
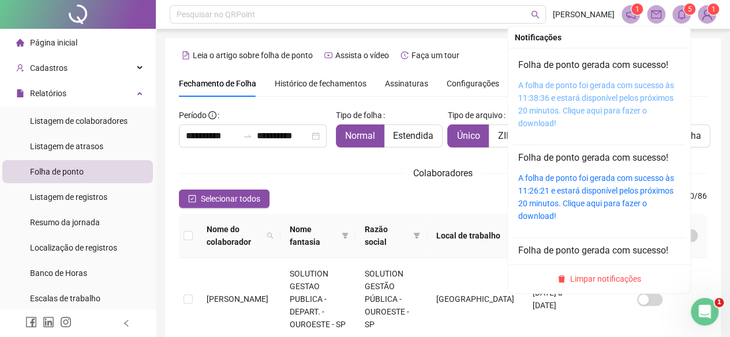
click at [556, 102] on link "A folha de ponto foi gerada com sucesso às 11:38:36 e estará disponível pelos p…" at bounding box center [596, 104] width 156 height 47
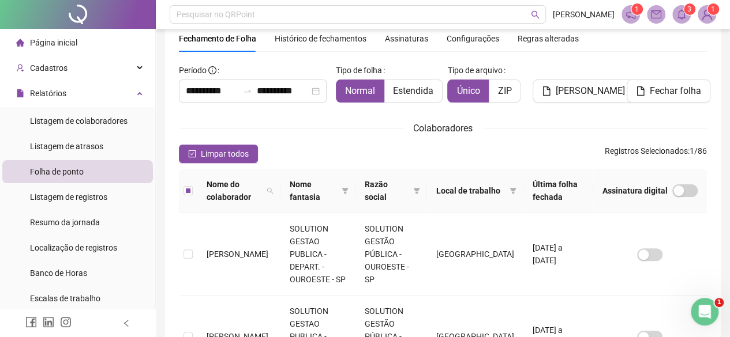
scroll to position [9, 0]
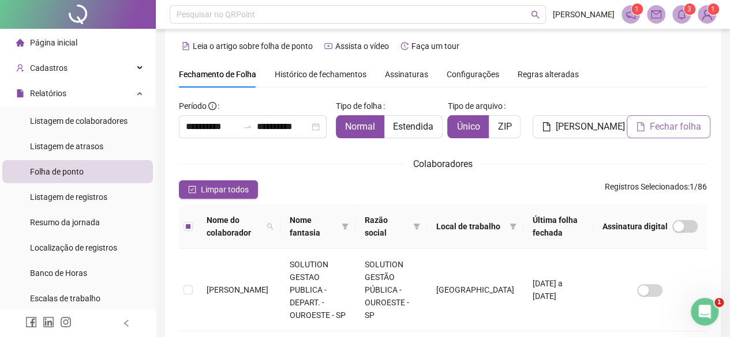
click at [689, 133] on span "Fechar folha" at bounding box center [675, 127] width 51 height 14
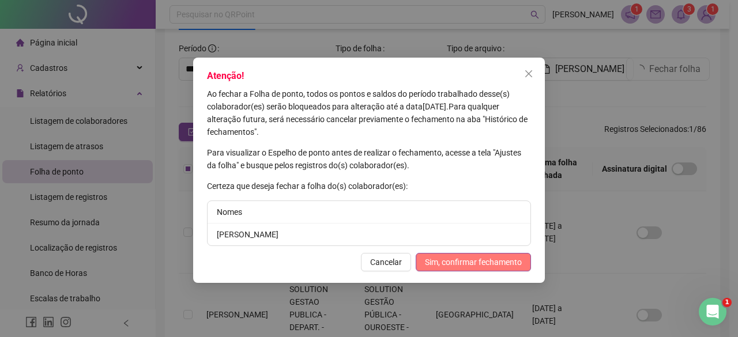
click at [480, 257] on span "Sim, confirmar fechamento" at bounding box center [473, 262] width 97 height 13
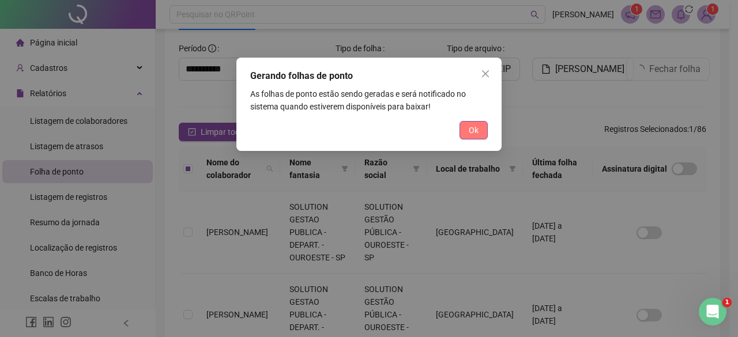
click at [474, 134] on span "Ok" at bounding box center [474, 130] width 10 height 13
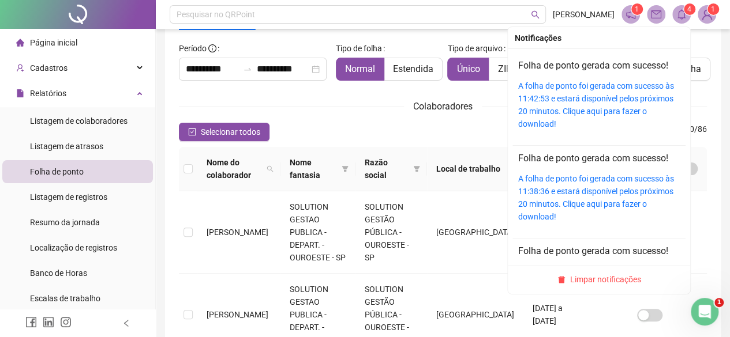
click at [680, 13] on icon "bell" at bounding box center [681, 14] width 10 height 10
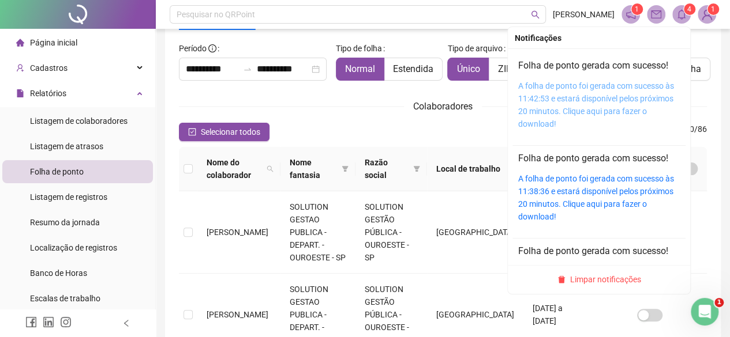
click at [602, 99] on link "A folha de ponto foi gerada com sucesso às 11:42:53 e estará disponível pelos p…" at bounding box center [596, 104] width 156 height 47
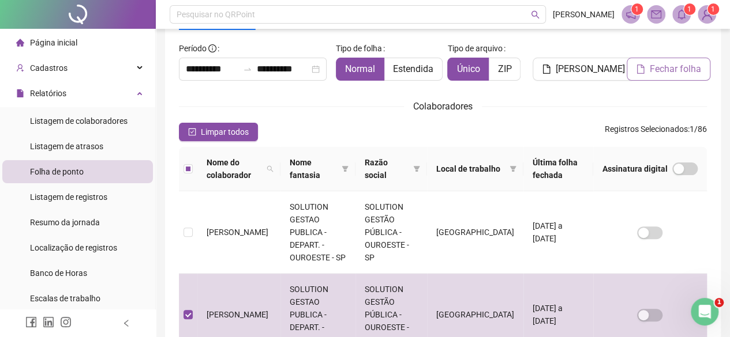
click at [691, 69] on span "Fechar folha" at bounding box center [675, 69] width 51 height 14
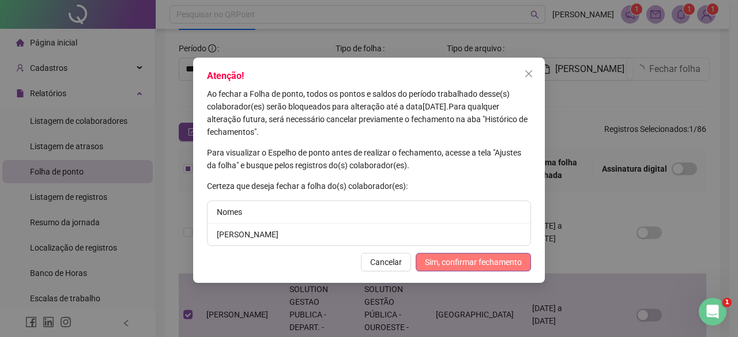
click at [483, 261] on span "Sim, confirmar fechamento" at bounding box center [473, 262] width 97 height 13
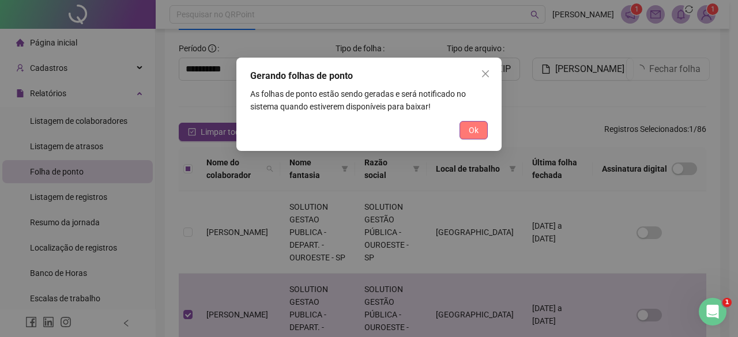
click at [481, 130] on button "Ok" at bounding box center [474, 130] width 28 height 18
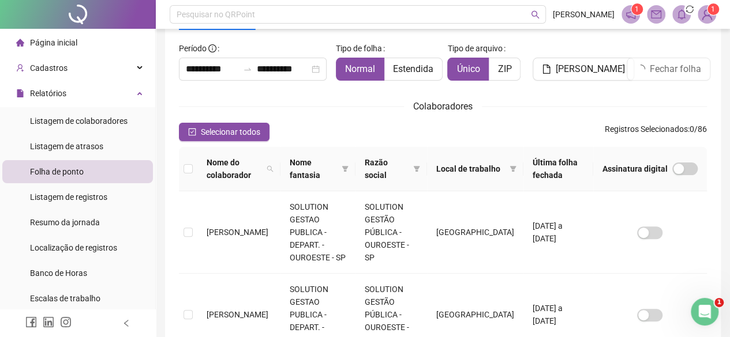
click at [687, 19] on span at bounding box center [681, 14] width 18 height 18
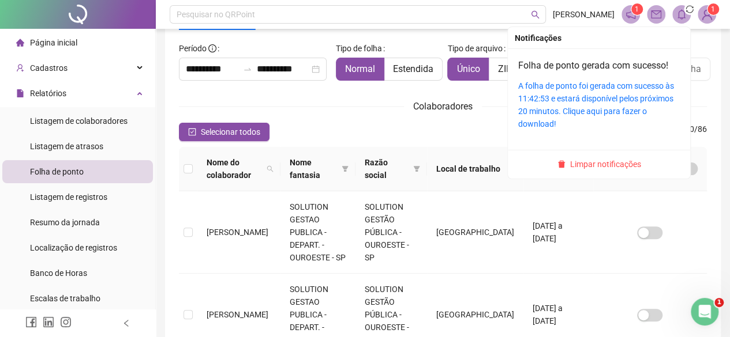
click at [613, 92] on div "A folha de ponto foi gerada com sucesso às 11:42:53 e estará disponível pelos p…" at bounding box center [599, 105] width 162 height 51
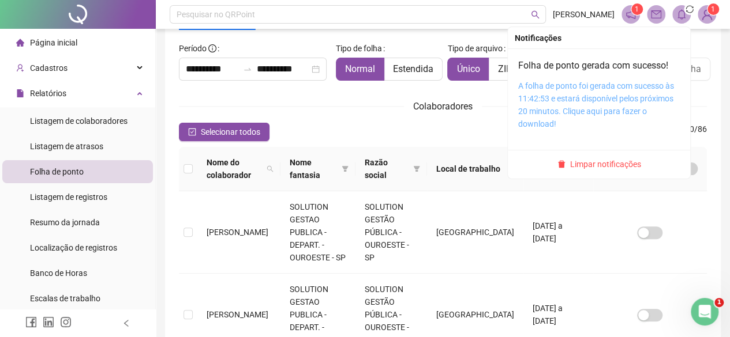
click at [609, 103] on div "A folha de ponto foi gerada com sucesso às 11:42:53 e estará disponível pelos p…" at bounding box center [599, 105] width 162 height 51
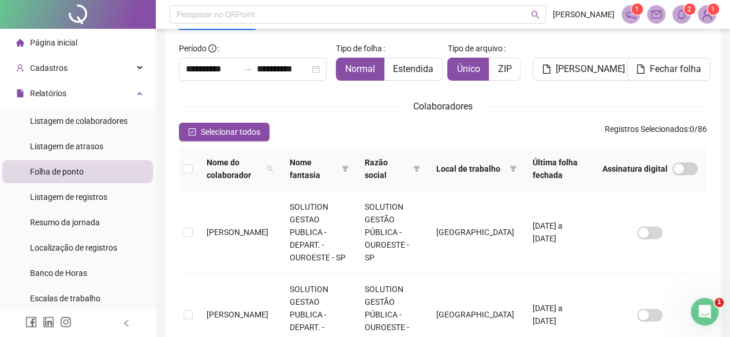
click at [682, 21] on span at bounding box center [681, 14] width 18 height 18
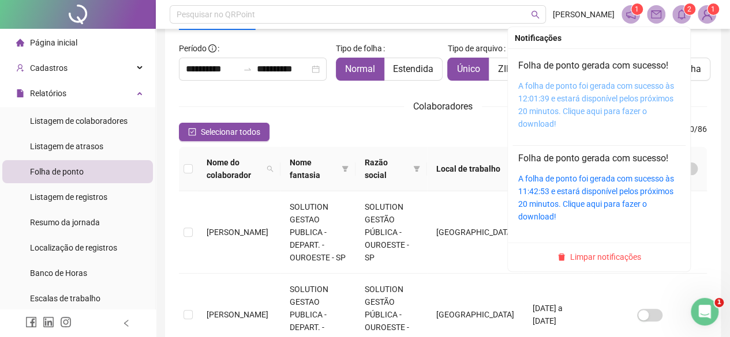
click at [613, 86] on link "A folha de ponto foi gerada com sucesso às 12:01:39 e estará disponível pelos p…" at bounding box center [596, 104] width 156 height 47
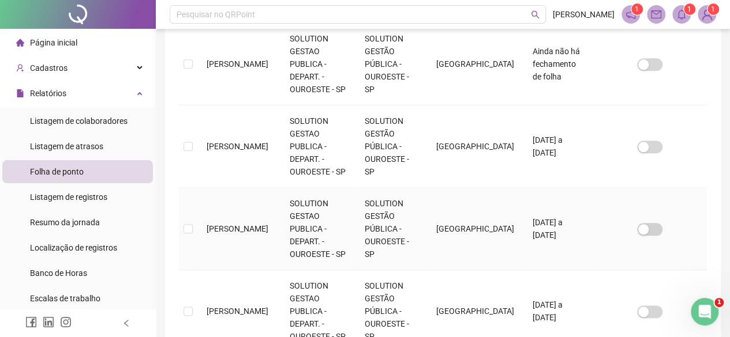
scroll to position [717, 0]
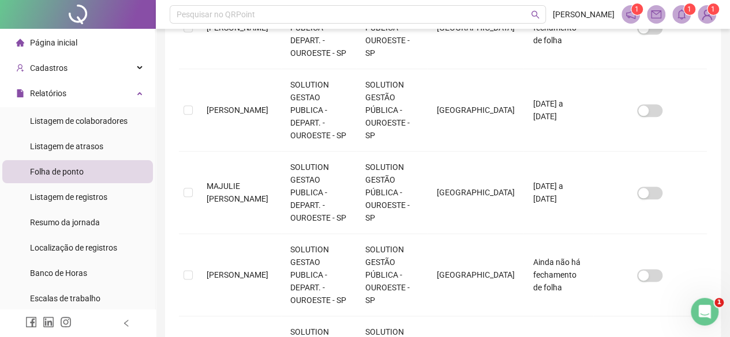
scroll to position [659, 0]
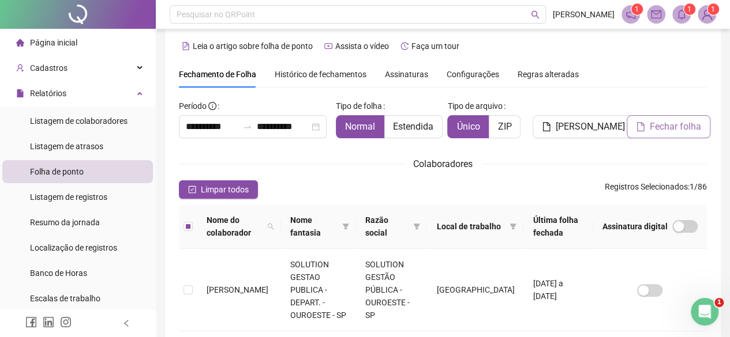
click at [659, 126] on span "Fechar folha" at bounding box center [675, 127] width 51 height 14
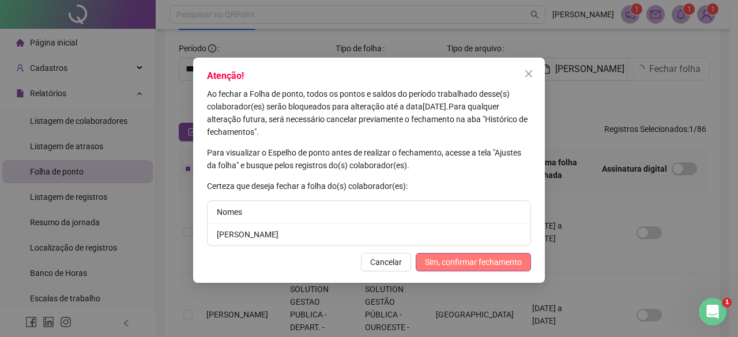
click at [498, 262] on span "Sim, confirmar fechamento" at bounding box center [473, 262] width 97 height 13
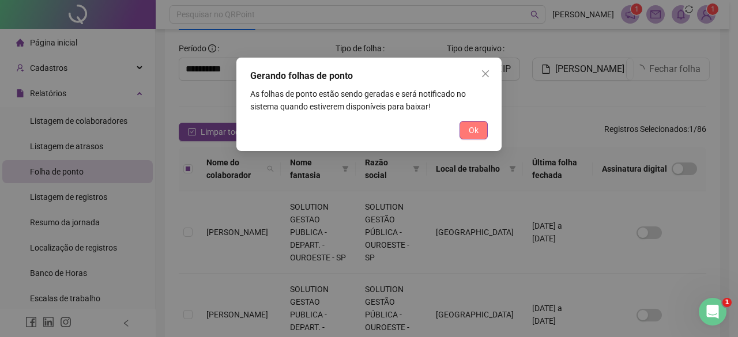
click at [469, 129] on span "Ok" at bounding box center [474, 130] width 10 height 13
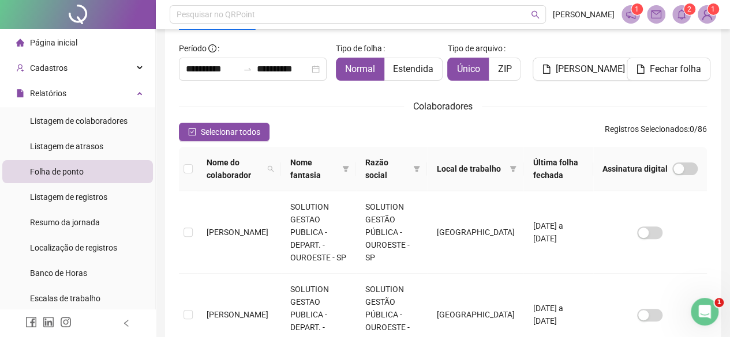
click at [688, 16] on span at bounding box center [681, 14] width 18 height 18
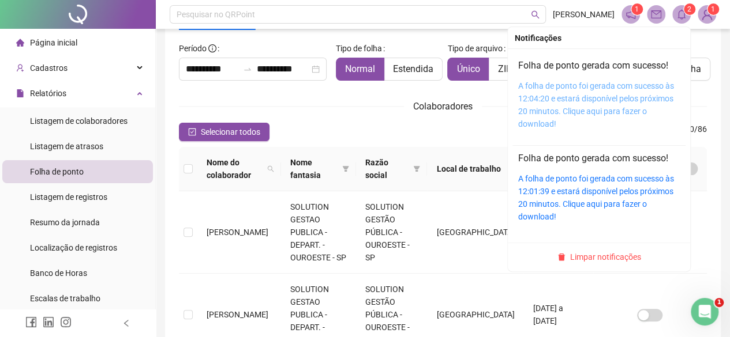
click at [598, 90] on link "A folha de ponto foi gerada com sucesso às 12:04:20 e estará disponível pelos p…" at bounding box center [596, 104] width 156 height 47
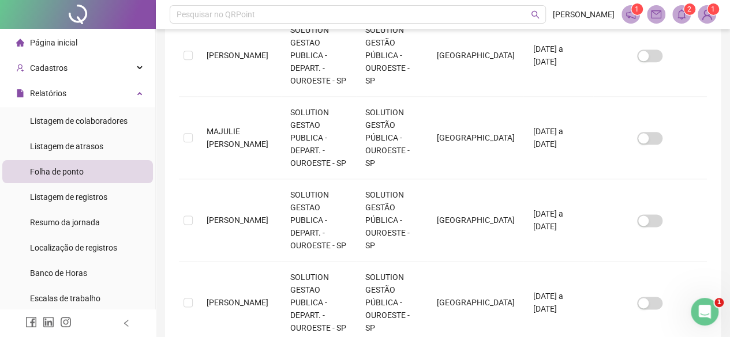
scroll to position [717, 0]
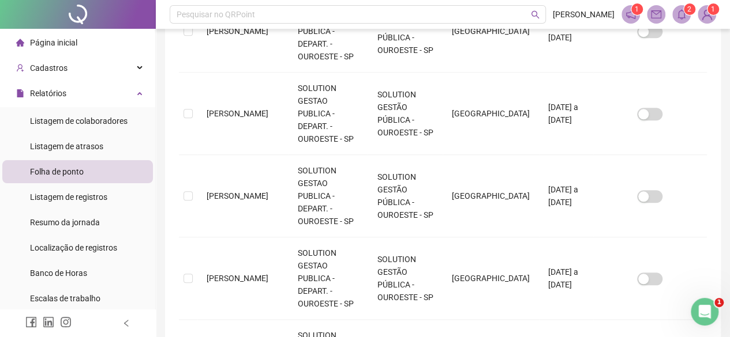
scroll to position [590, 0]
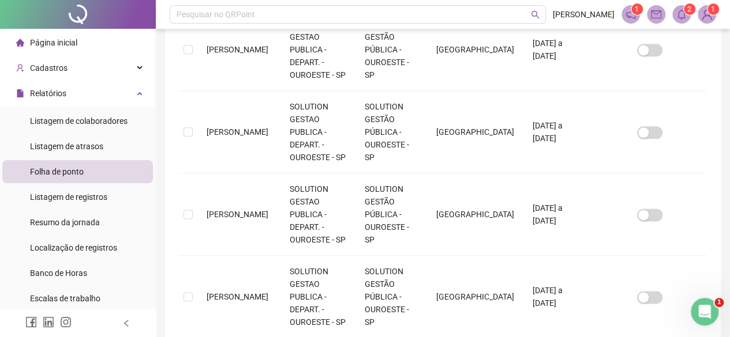
scroll to position [644, 0]
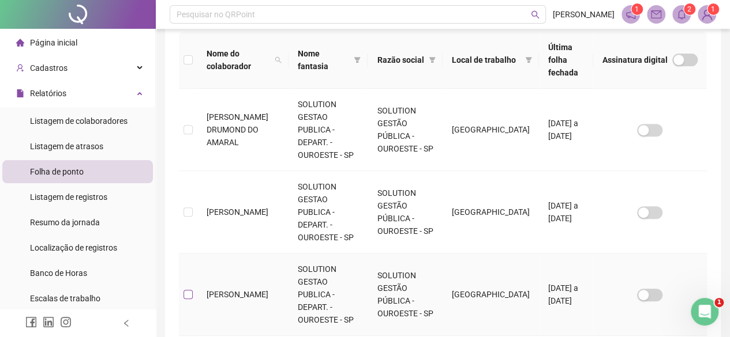
scroll to position [67, 0]
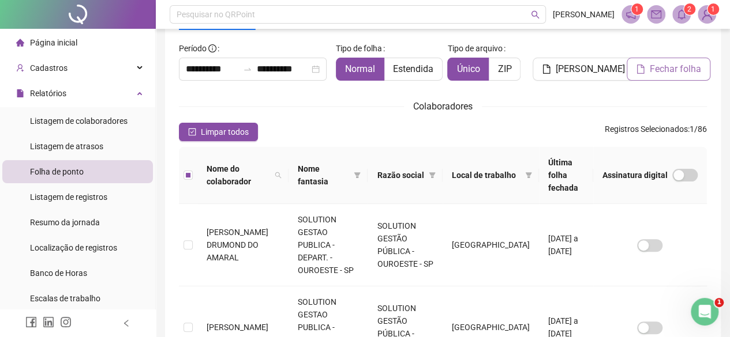
click at [647, 66] on button "Fechar folha" at bounding box center [669, 69] width 84 height 23
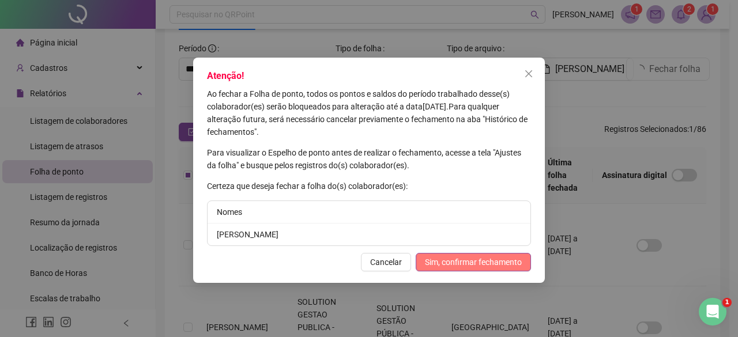
click at [467, 257] on span "Sim, confirmar fechamento" at bounding box center [473, 262] width 97 height 13
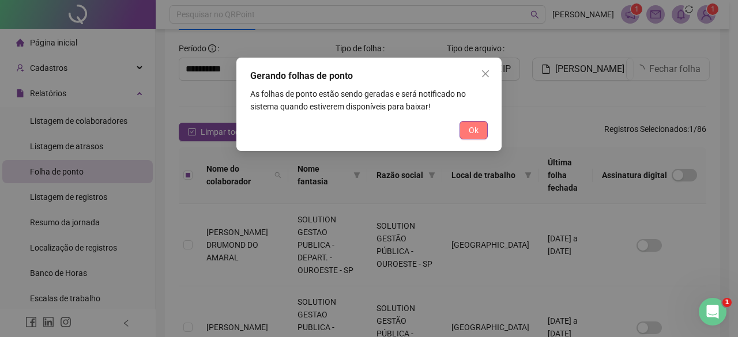
click at [467, 132] on button "Ok" at bounding box center [474, 130] width 28 height 18
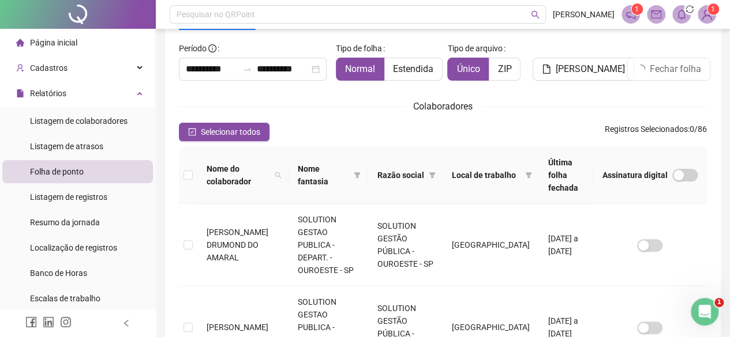
click at [682, 12] on icon "bell" at bounding box center [681, 14] width 10 height 10
click at [647, 67] on button "Fechar folha" at bounding box center [669, 69] width 84 height 23
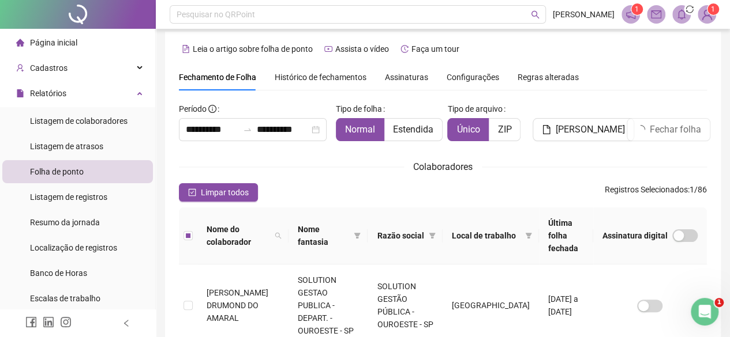
scroll to position [0, 0]
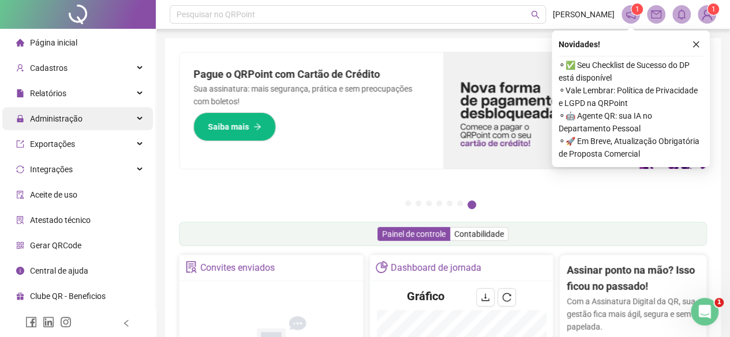
click at [59, 117] on span "Administração" at bounding box center [56, 118] width 52 height 9
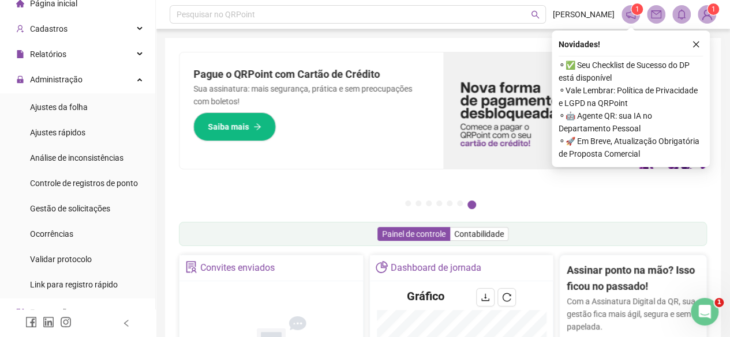
scroll to position [58, 0]
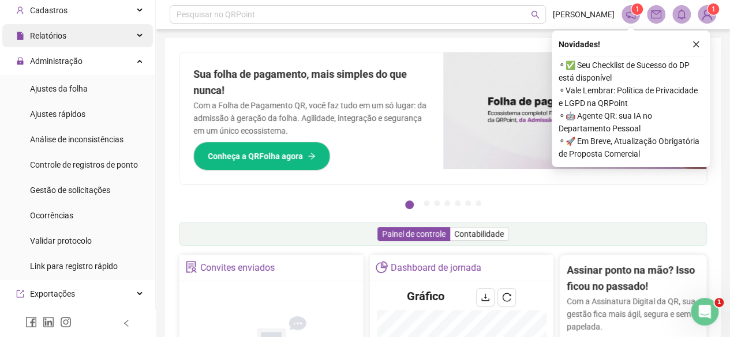
click at [44, 24] on span "Relatórios" at bounding box center [41, 35] width 50 height 23
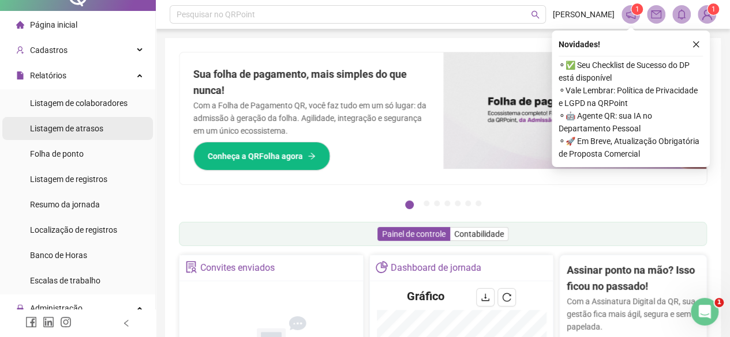
scroll to position [0, 0]
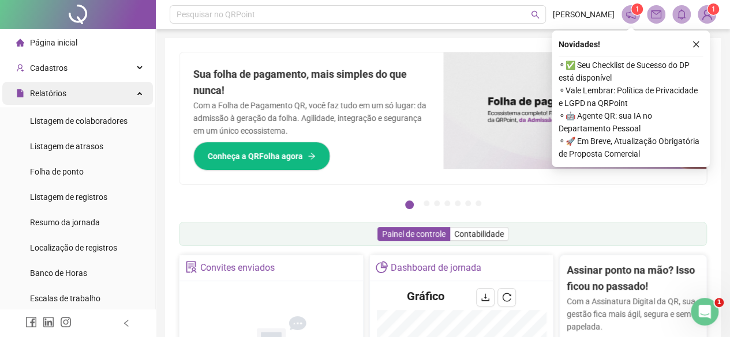
click at [58, 96] on span "Relatórios" at bounding box center [48, 93] width 36 height 9
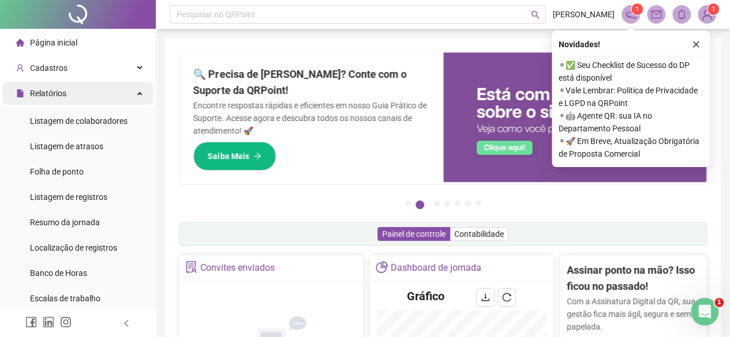
click at [72, 92] on div "Relatórios" at bounding box center [77, 93] width 151 height 23
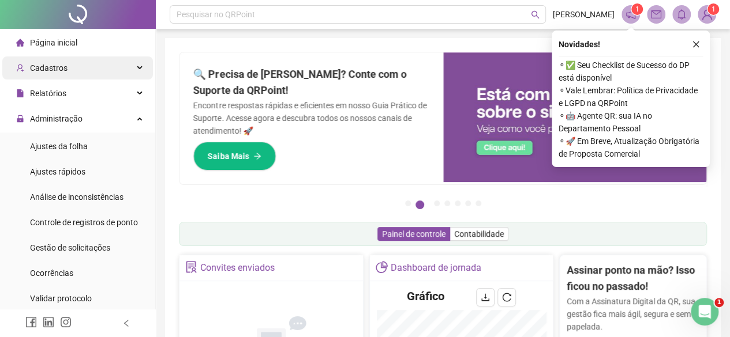
click at [59, 69] on span "Cadastros" at bounding box center [48, 67] width 37 height 9
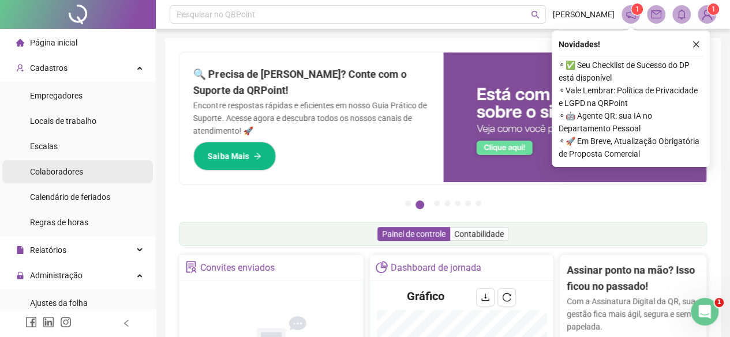
click at [63, 170] on span "Colaboradores" at bounding box center [56, 171] width 53 height 9
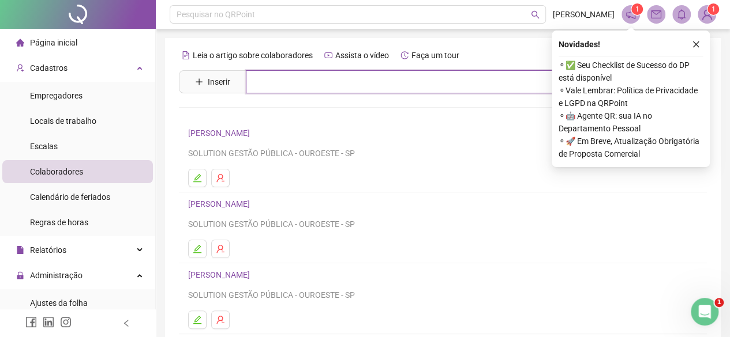
click at [417, 92] on input "text" at bounding box center [451, 81] width 411 height 23
type input "*********"
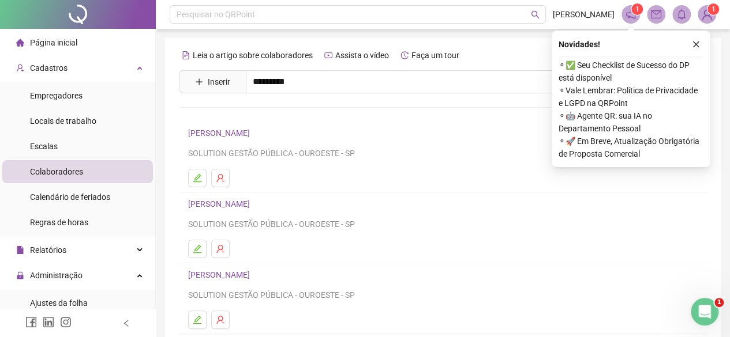
click at [262, 119] on link "[PERSON_NAME]" at bounding box center [231, 115] width 62 height 9
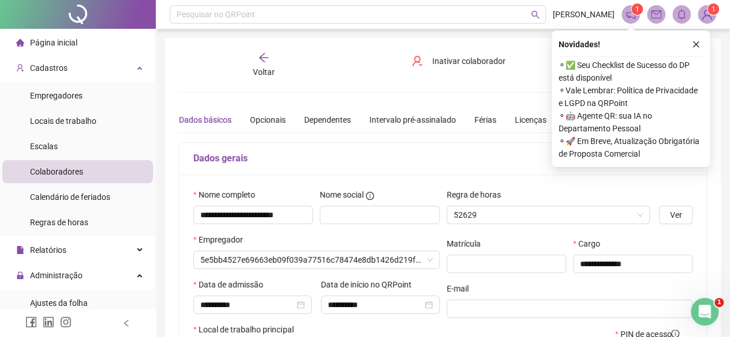
type input "*****"
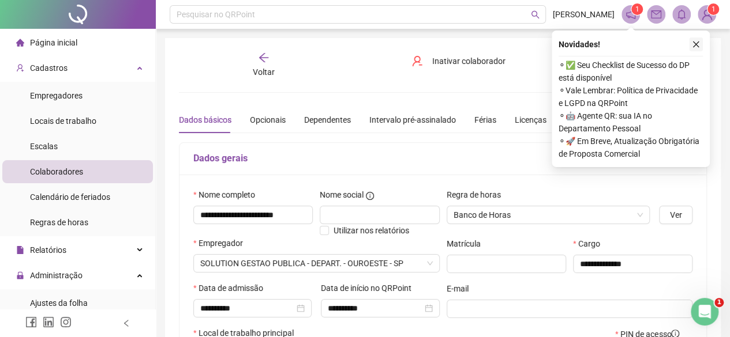
click at [700, 43] on button "button" at bounding box center [696, 44] width 14 height 14
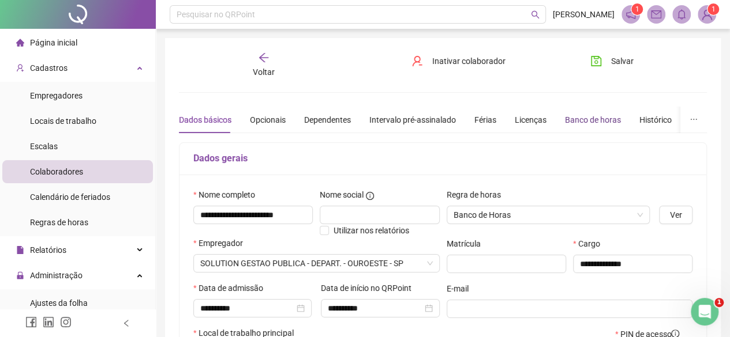
click at [592, 119] on div "Banco de horas" at bounding box center [593, 120] width 56 height 13
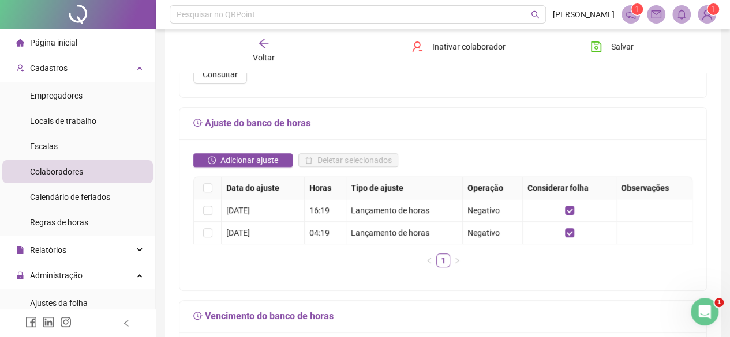
scroll to position [231, 0]
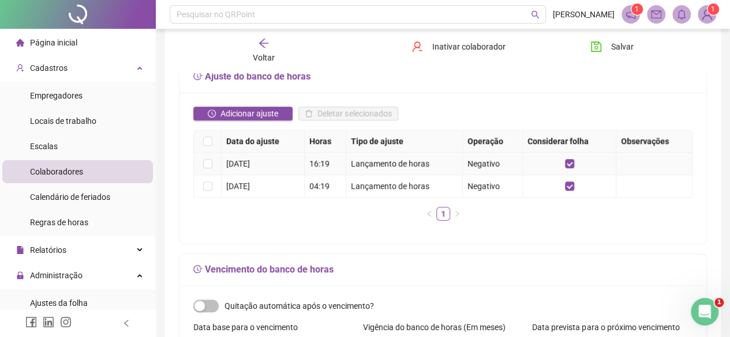
click at [285, 172] on td "[DATE]" at bounding box center [263, 164] width 83 height 22
click at [296, 157] on div "[DATE]" at bounding box center [262, 163] width 73 height 13
click at [227, 161] on div "[DATE]" at bounding box center [262, 163] width 73 height 13
click at [209, 155] on td at bounding box center [208, 164] width 28 height 22
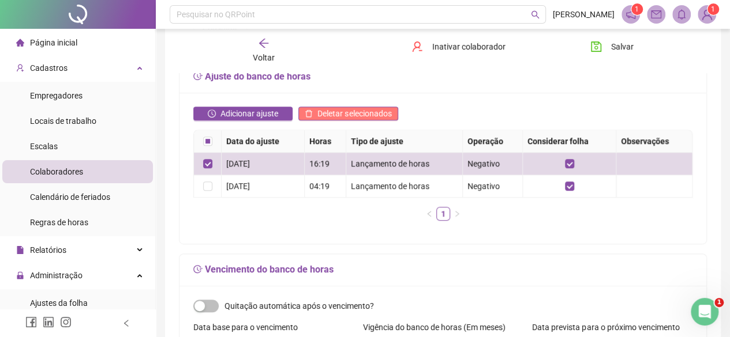
click at [313, 113] on button "Deletar selecionados" at bounding box center [347, 114] width 99 height 14
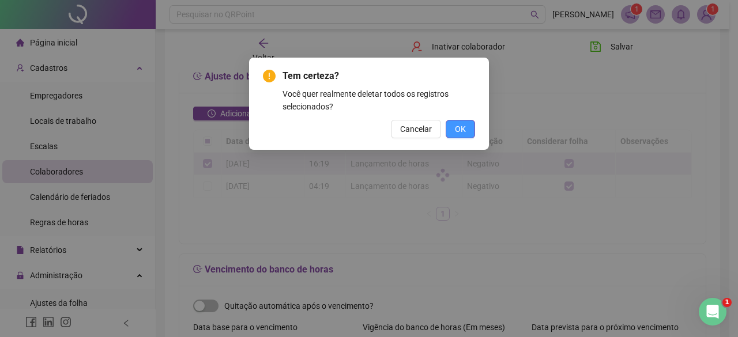
click at [457, 126] on span "OK" at bounding box center [460, 129] width 11 height 13
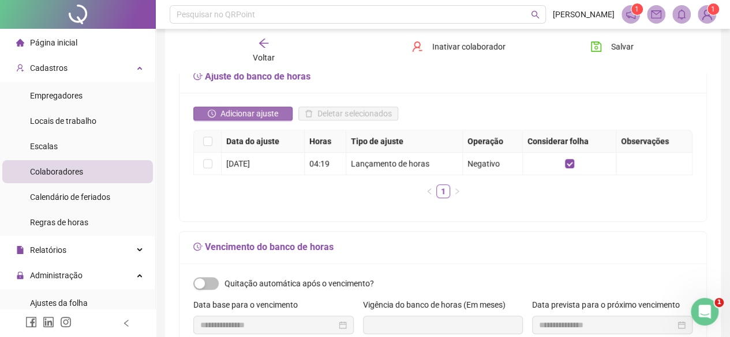
click at [234, 113] on span "Adicionar ajuste" at bounding box center [249, 113] width 58 height 13
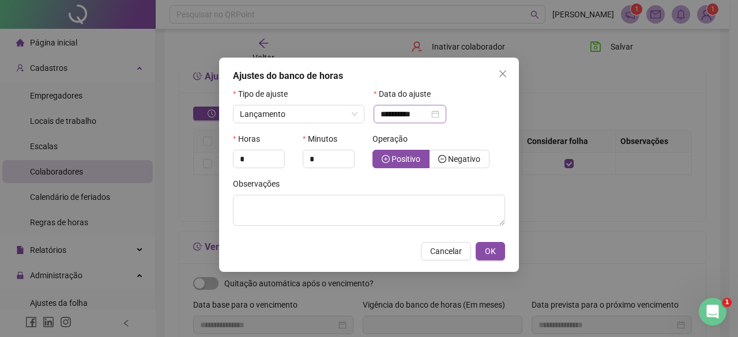
click at [422, 123] on div "**********" at bounding box center [410, 114] width 73 height 18
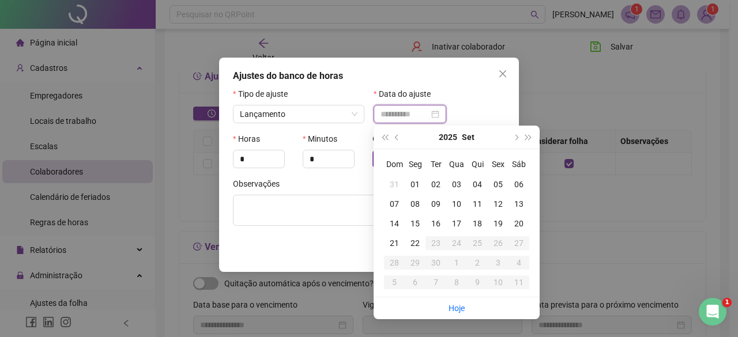
type input "**********"
click at [420, 185] on div "01" at bounding box center [415, 184] width 21 height 13
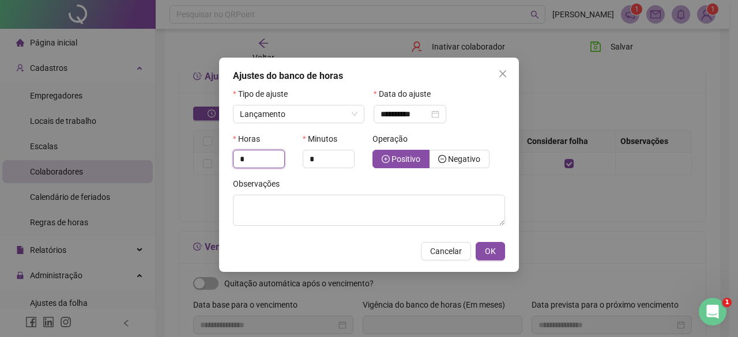
drag, startPoint x: 264, startPoint y: 159, endPoint x: 153, endPoint y: 138, distance: 113.3
click at [153, 138] on div "**********" at bounding box center [369, 168] width 738 height 337
type input "**"
click at [443, 159] on icon "minus-circle" at bounding box center [442, 159] width 3 height 1
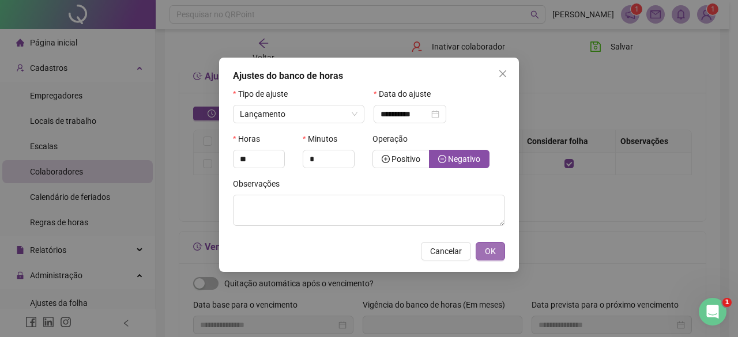
click at [481, 249] on button "OK" at bounding box center [490, 251] width 29 height 18
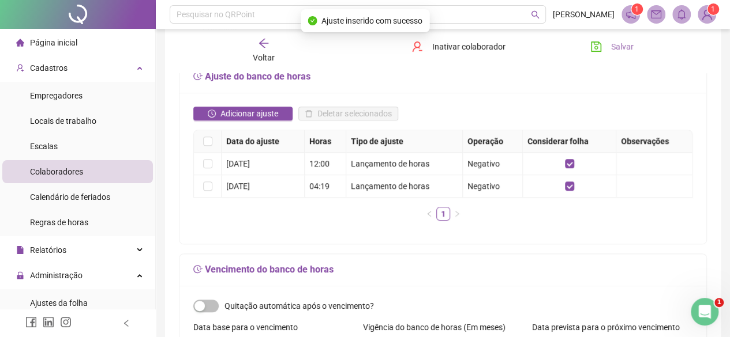
click at [609, 50] on button "Salvar" at bounding box center [612, 46] width 61 height 18
click at [609, 50] on button "Salvando" at bounding box center [618, 46] width 72 height 18
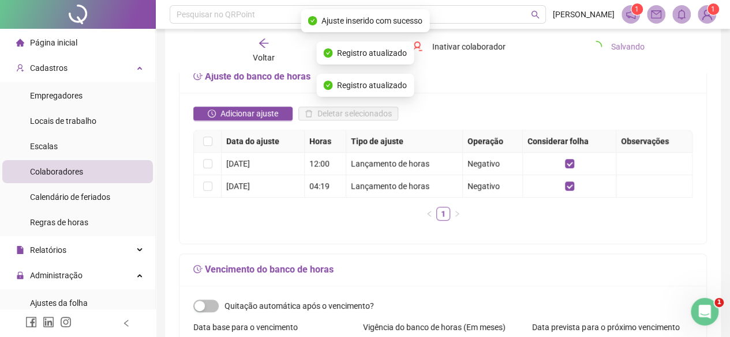
click at [609, 50] on button "Salvando" at bounding box center [618, 46] width 72 height 18
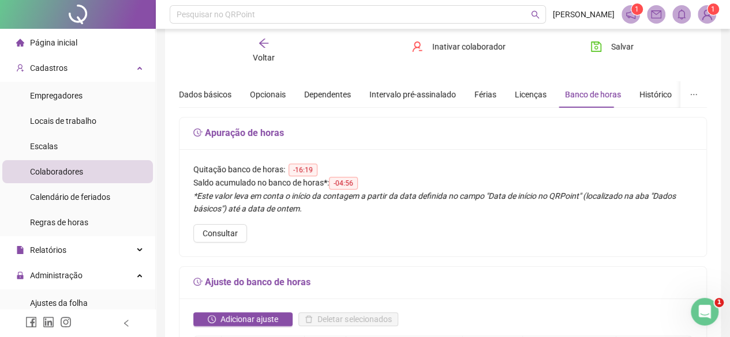
scroll to position [0, 0]
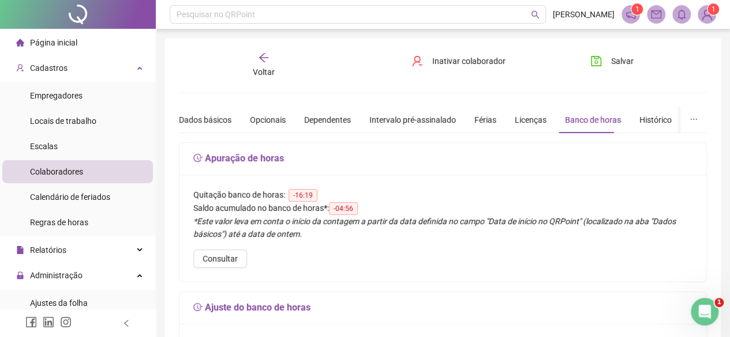
click at [257, 56] on div "Voltar" at bounding box center [264, 65] width 80 height 27
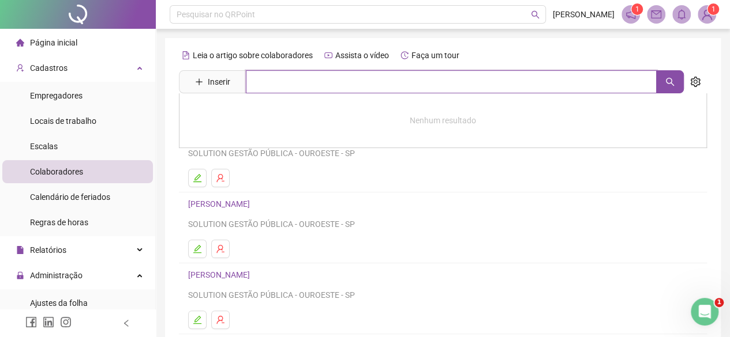
click at [291, 82] on input "text" at bounding box center [451, 81] width 411 height 23
click at [666, 82] on icon "search" at bounding box center [670, 82] width 8 height 8
click at [369, 84] on input "**********" at bounding box center [451, 81] width 411 height 23
type input "*******"
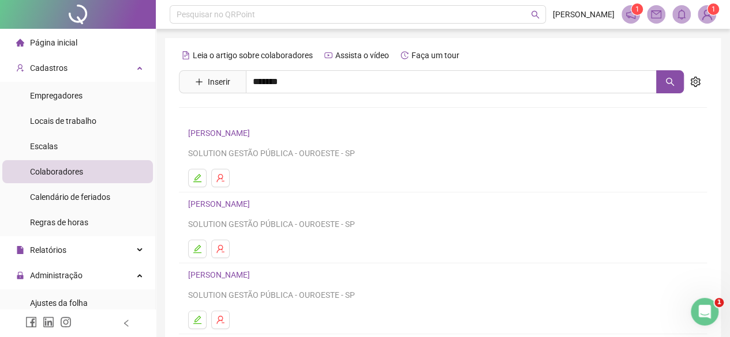
click at [275, 109] on div "[PERSON_NAME] [PERSON_NAME]" at bounding box center [443, 129] width 528 height 73
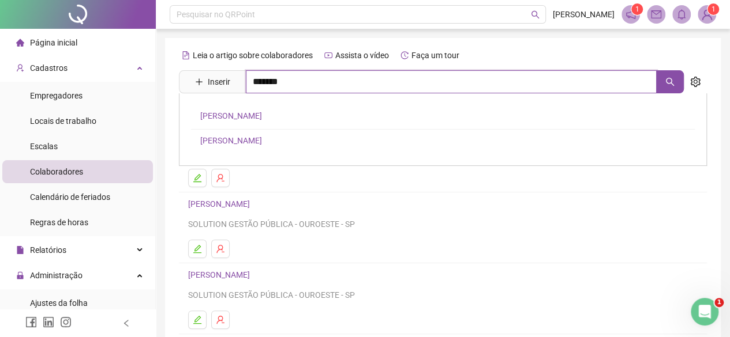
click at [362, 87] on input "*******" at bounding box center [451, 81] width 411 height 23
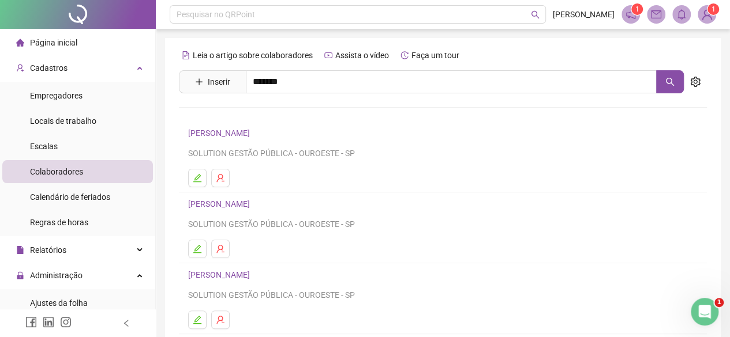
click at [262, 114] on link "[PERSON_NAME]" at bounding box center [231, 115] width 62 height 9
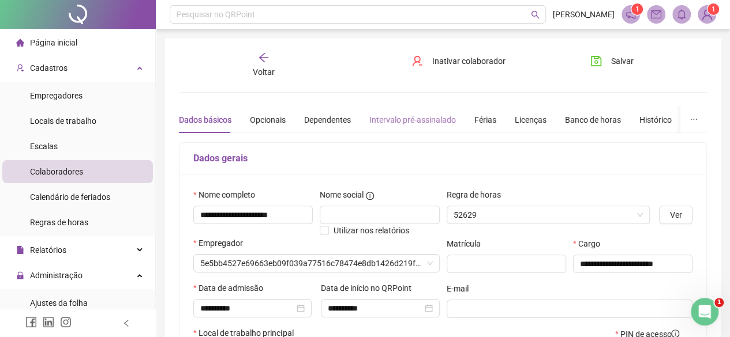
type input "**********"
click at [572, 118] on div "Banco de horas" at bounding box center [593, 120] width 56 height 13
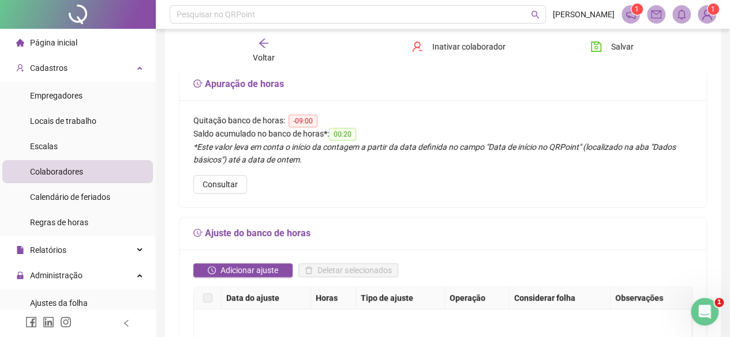
scroll to position [173, 0]
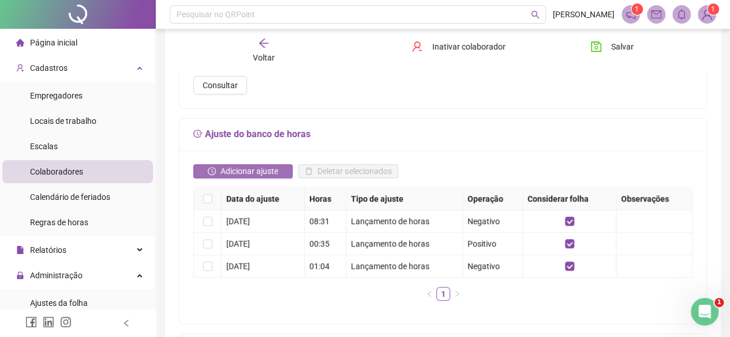
click at [247, 166] on span "Adicionar ajuste" at bounding box center [249, 171] width 58 height 13
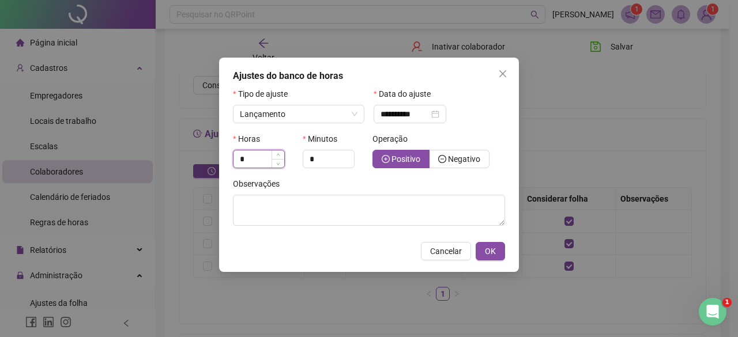
click at [265, 160] on input "*" at bounding box center [259, 159] width 51 height 17
type input "*"
click at [331, 159] on input "*" at bounding box center [328, 159] width 51 height 17
drag, startPoint x: 310, startPoint y: 162, endPoint x: 252, endPoint y: 145, distance: 60.2
click at [282, 159] on div "Horas * Minutos * Operação Positivo Negativo" at bounding box center [369, 155] width 279 height 45
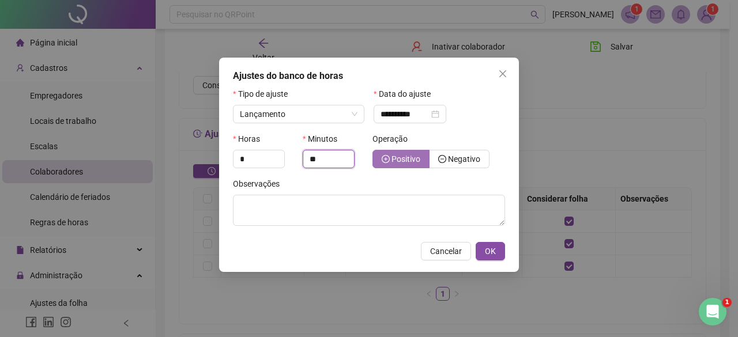
type input "**"
click at [400, 156] on span "Positivo" at bounding box center [406, 159] width 29 height 9
click at [404, 107] on div "**********" at bounding box center [410, 114] width 73 height 18
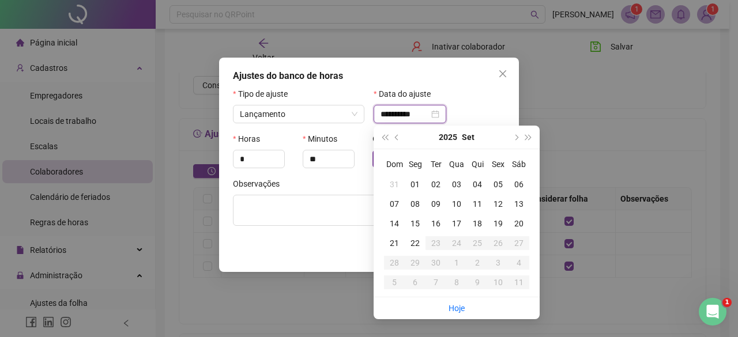
type input "**********"
click at [415, 185] on div "01" at bounding box center [415, 184] width 21 height 13
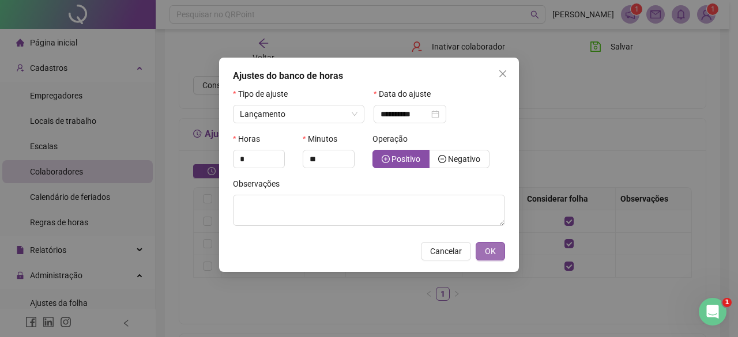
click at [487, 252] on span "OK" at bounding box center [490, 251] width 11 height 13
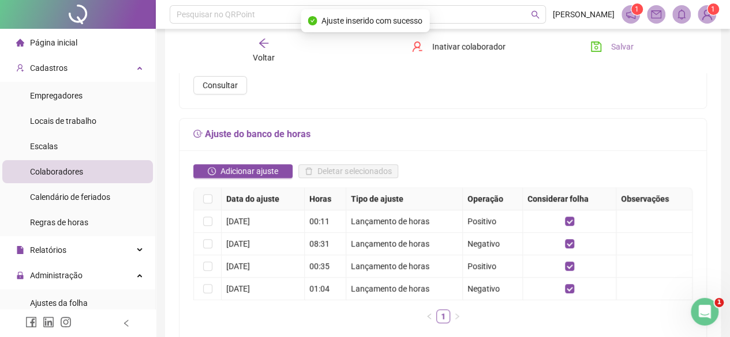
click at [610, 50] on button "Salvar" at bounding box center [612, 46] width 61 height 18
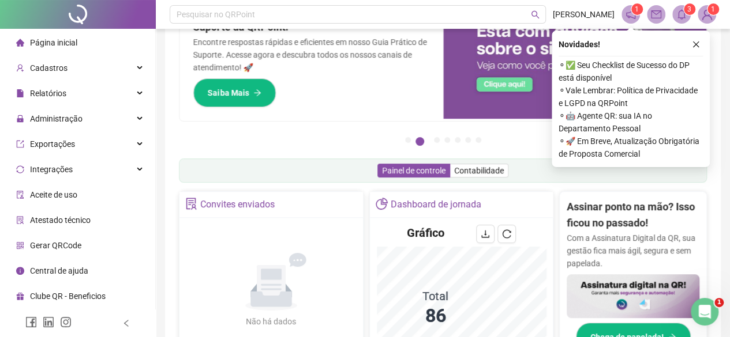
scroll to position [115, 0]
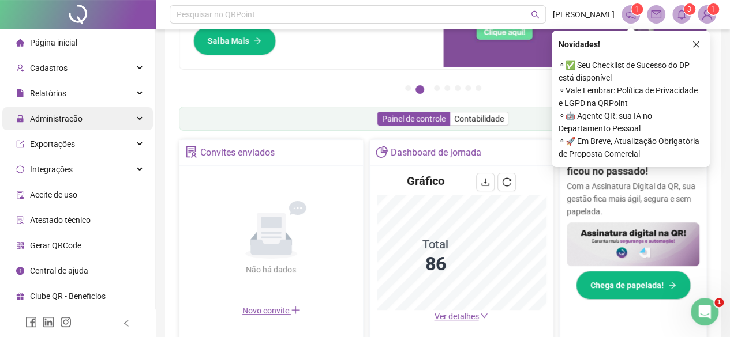
click at [38, 123] on span "Administração" at bounding box center [56, 118] width 52 height 9
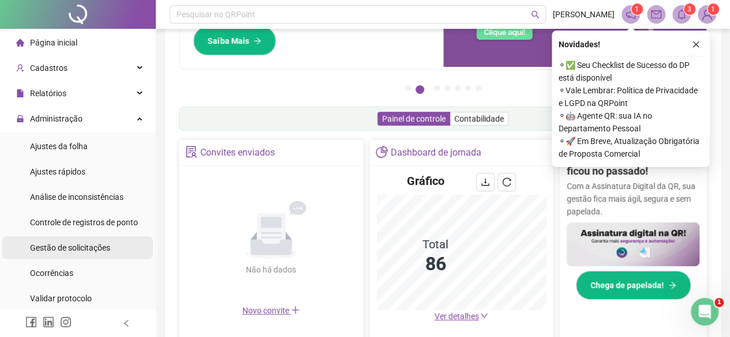
click at [55, 256] on div "Gestão de solicitações" at bounding box center [70, 248] width 80 height 23
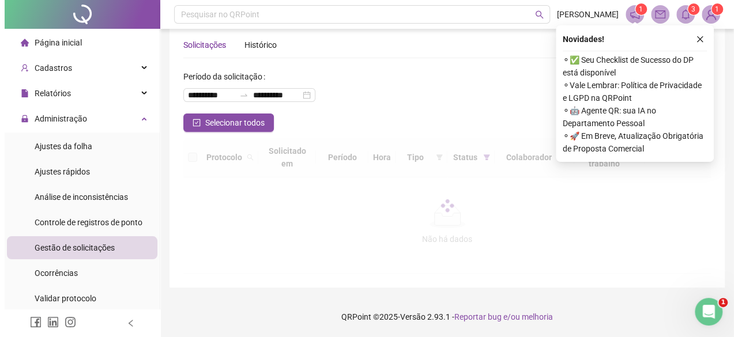
scroll to position [15, 0]
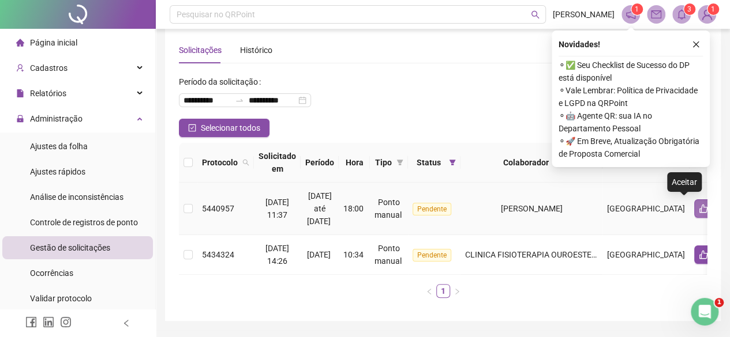
click at [694, 213] on button "button" at bounding box center [703, 209] width 18 height 18
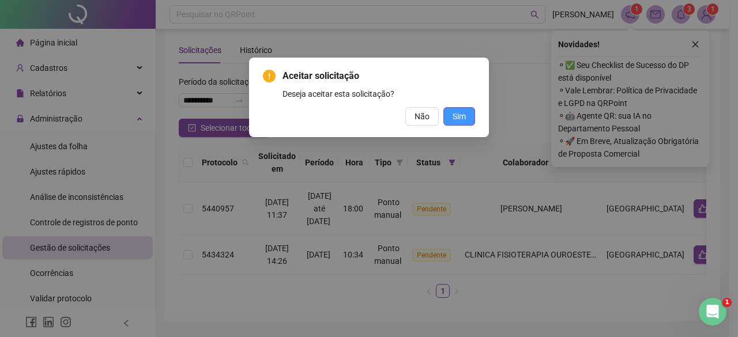
click at [459, 122] on span "Sim" at bounding box center [459, 116] width 13 height 13
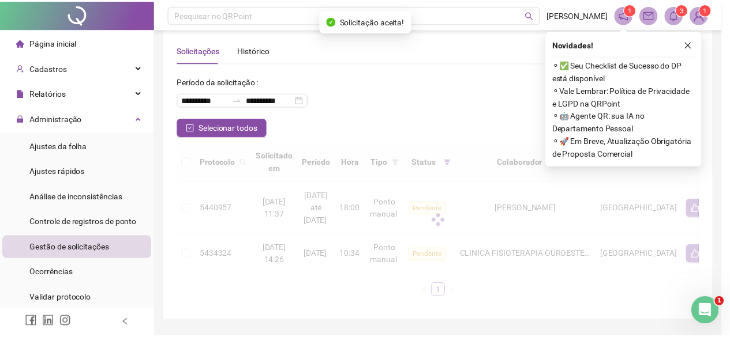
scroll to position [4, 0]
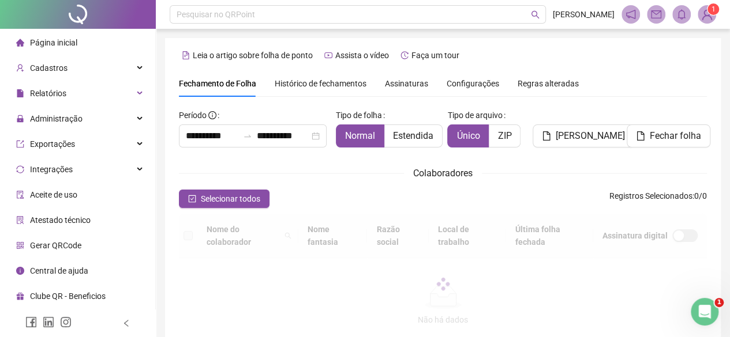
scroll to position [67, 0]
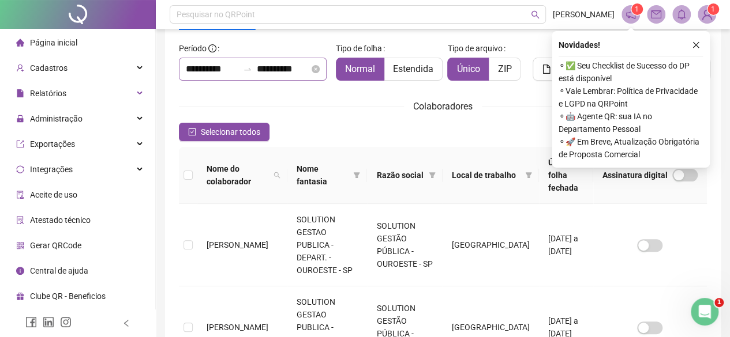
click at [202, 76] on div "**********" at bounding box center [253, 69] width 148 height 23
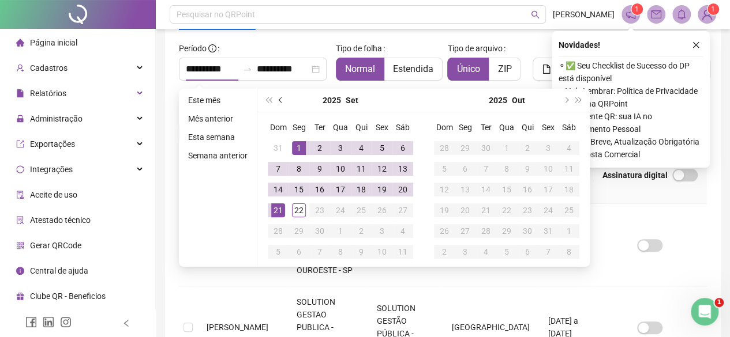
click at [278, 103] on button "prev-year" at bounding box center [281, 100] width 13 height 23
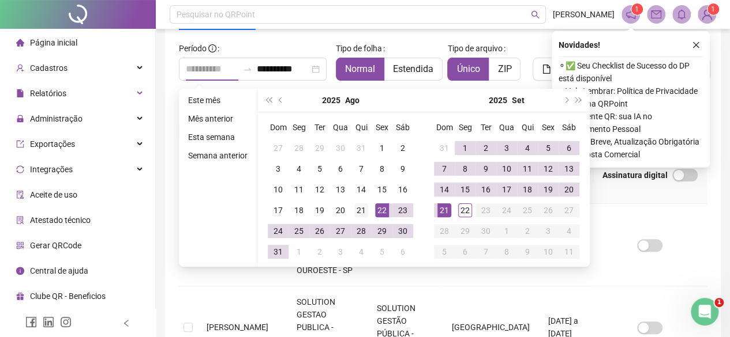
type input "**********"
click at [366, 211] on div "21" at bounding box center [361, 211] width 14 height 14
type input "**********"
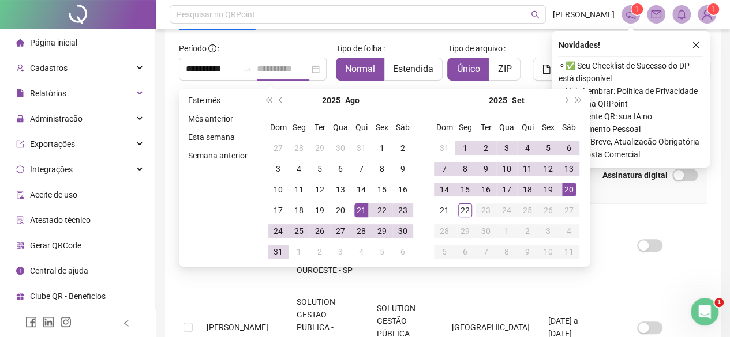
click at [573, 190] on div "20" at bounding box center [569, 190] width 14 height 14
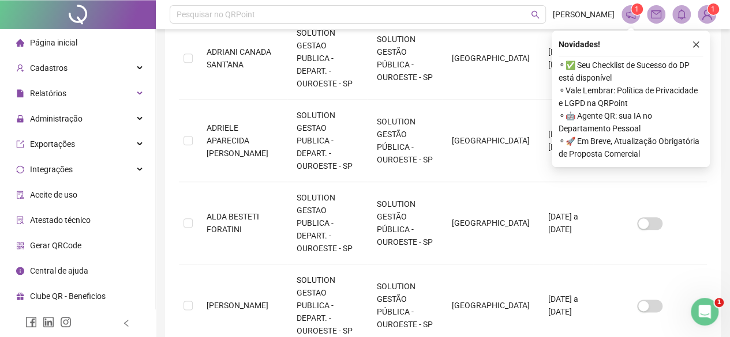
scroll to position [590, 0]
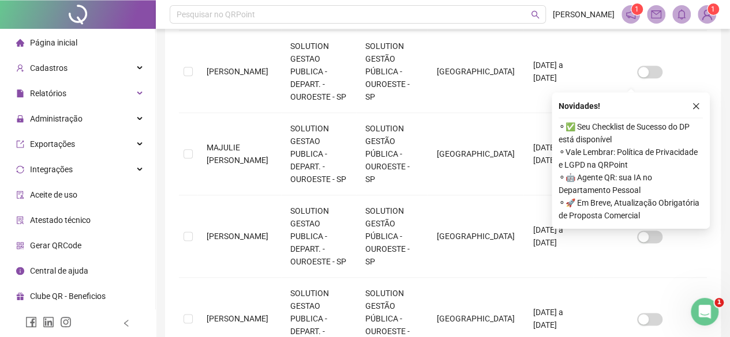
scroll to position [702, 0]
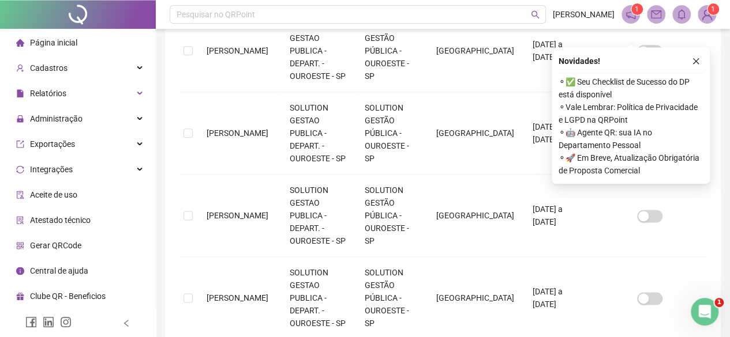
scroll to position [659, 0]
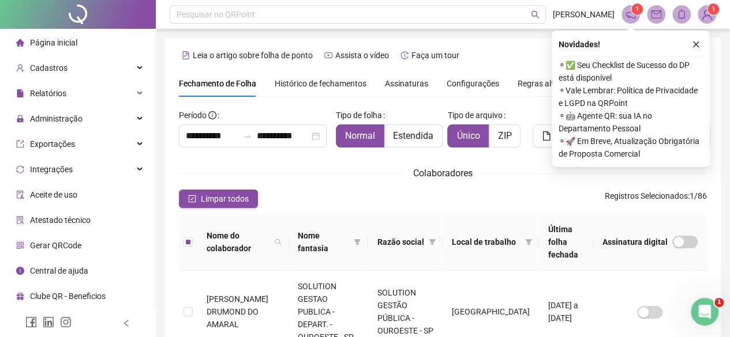
scroll to position [0, 0]
click at [695, 42] on icon "close" at bounding box center [696, 44] width 8 height 8
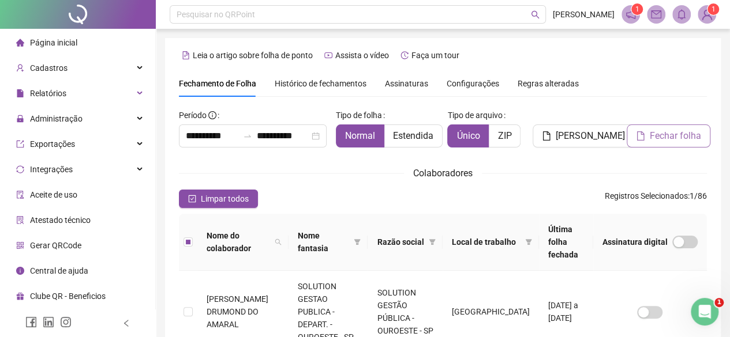
click at [647, 144] on button "Fechar folha" at bounding box center [669, 136] width 84 height 23
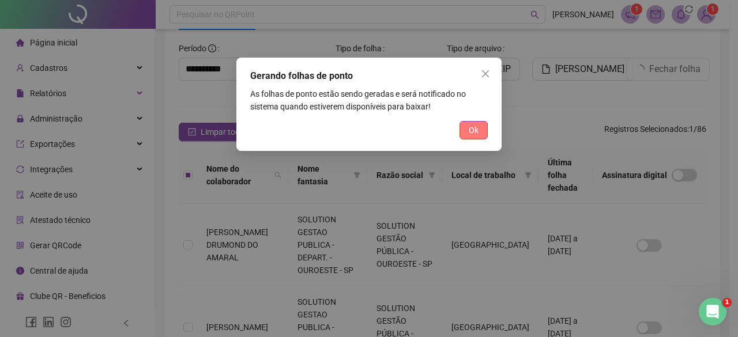
click at [470, 127] on span "Ok" at bounding box center [474, 130] width 10 height 13
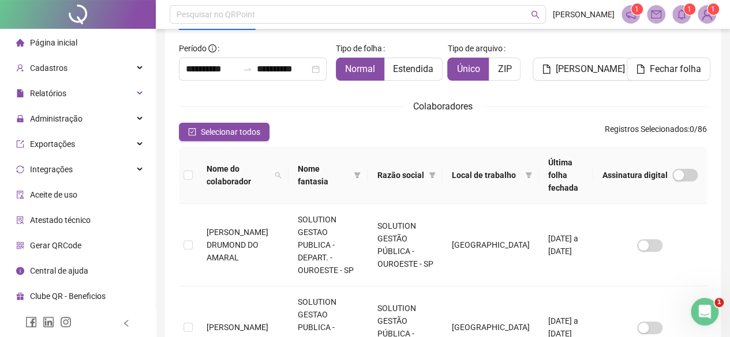
click at [680, 10] on icon "bell" at bounding box center [681, 14] width 10 height 10
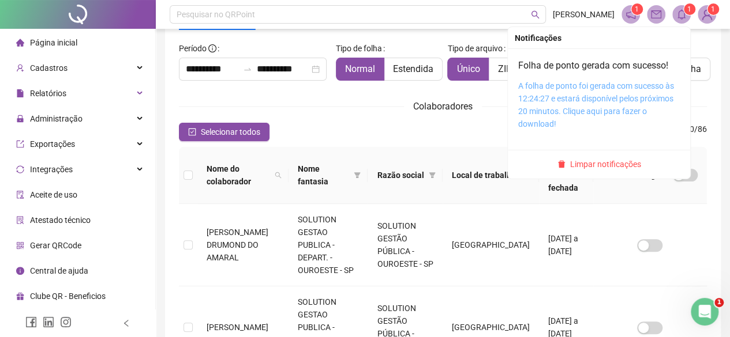
click at [580, 100] on link "A folha de ponto foi gerada com sucesso às 12:24:27 e estará disponível pelos p…" at bounding box center [596, 104] width 156 height 47
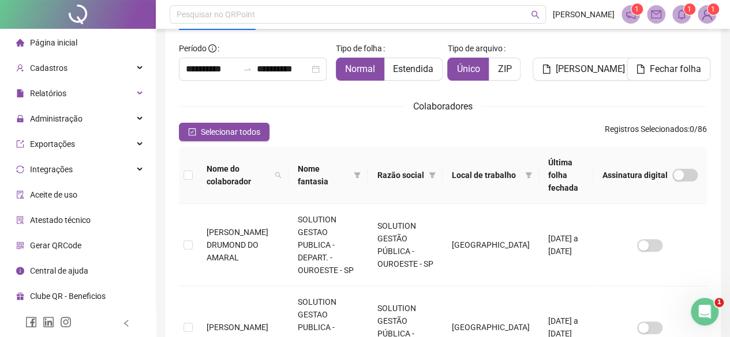
click at [474, 84] on div "Tipo de arquivo Único ZIP" at bounding box center [486, 64] width 89 height 51
click at [646, 64] on button "Fechar folha" at bounding box center [669, 69] width 84 height 23
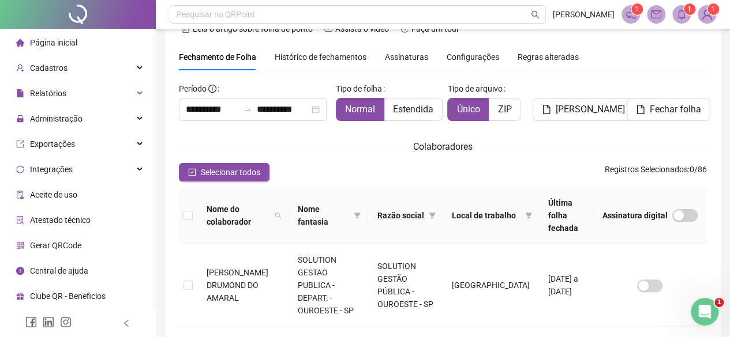
scroll to position [0, 0]
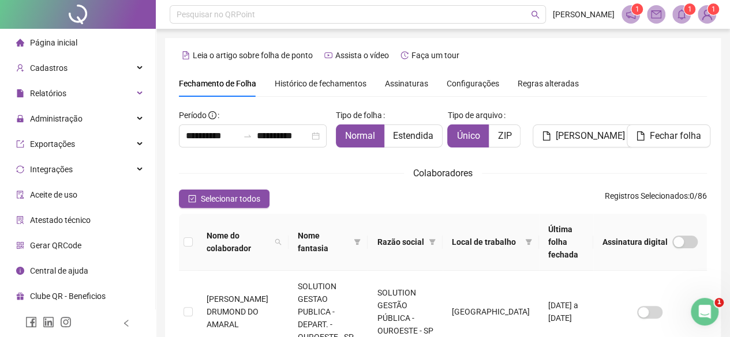
click at [683, 16] on icon "bell" at bounding box center [681, 14] width 10 height 10
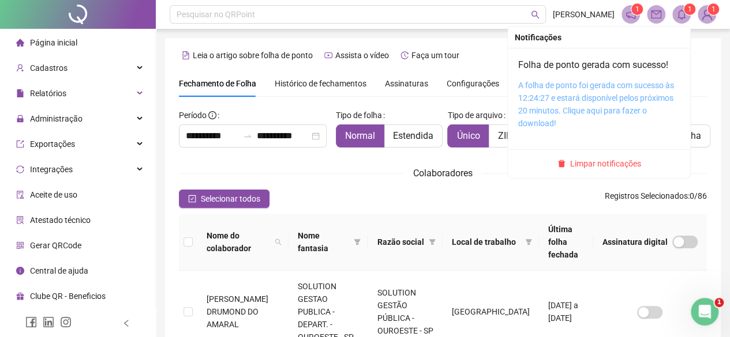
click at [596, 85] on link "A folha de ponto foi gerada com sucesso às 12:24:27 e estará disponível pelos p…" at bounding box center [596, 104] width 156 height 47
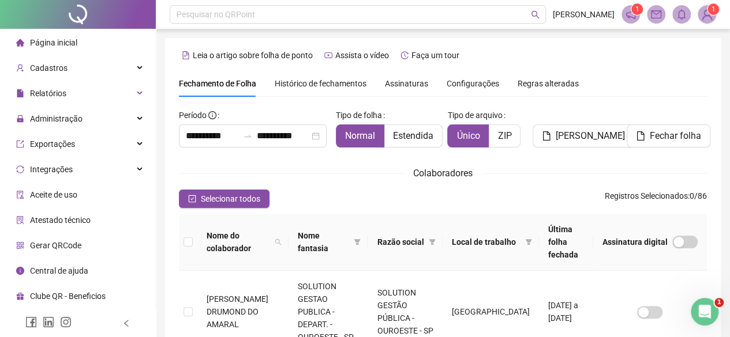
scroll to position [67, 0]
